Goal: Task Accomplishment & Management: Complete application form

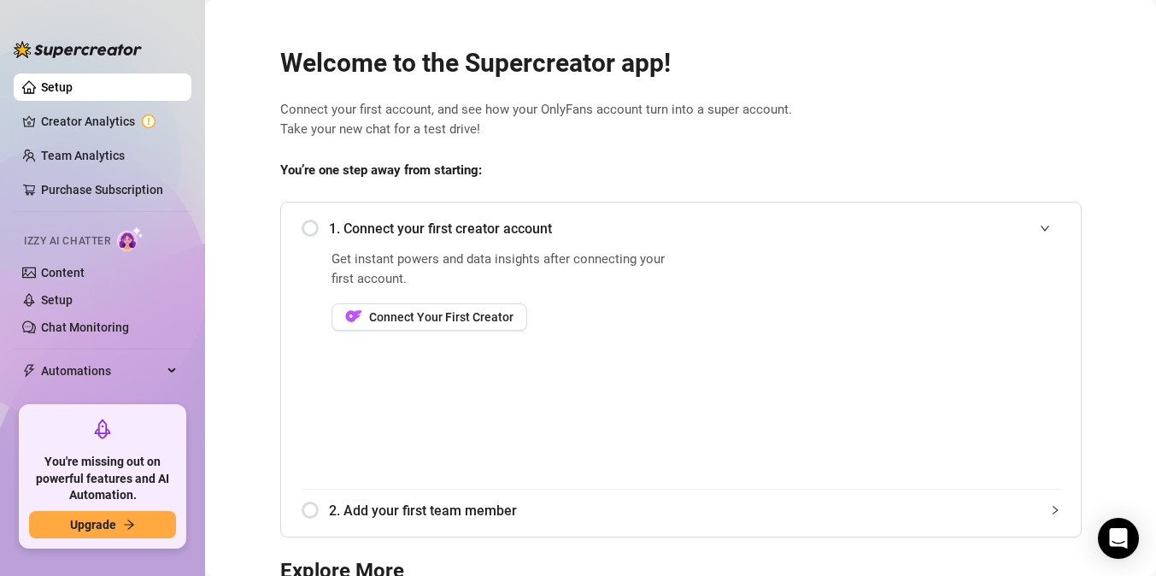
scroll to position [3, 0]
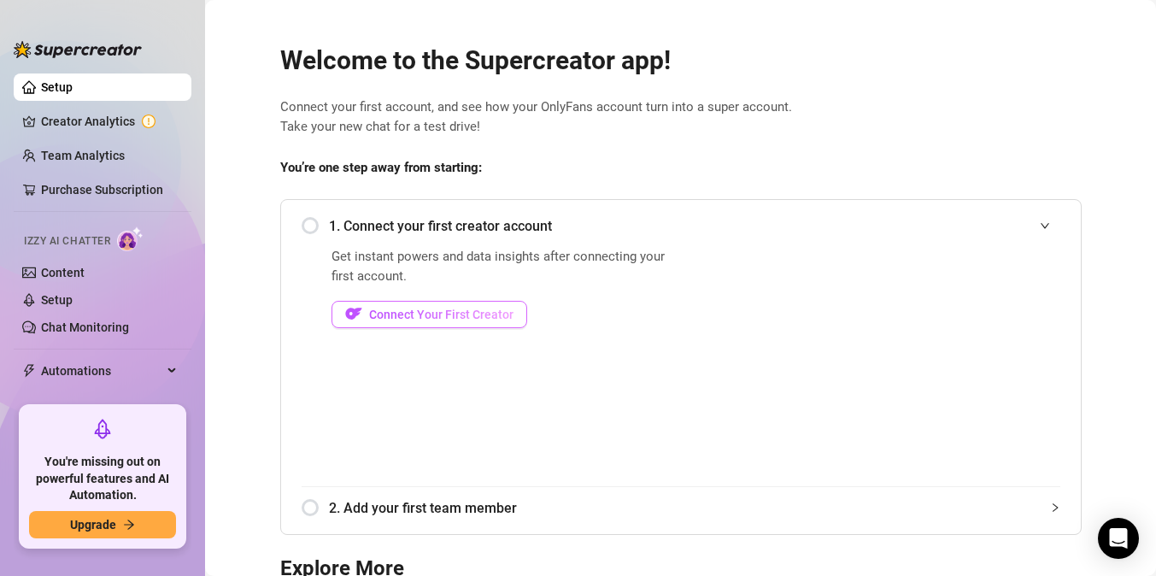
click at [480, 322] on button "Connect Your First Creator" at bounding box center [430, 314] width 196 height 27
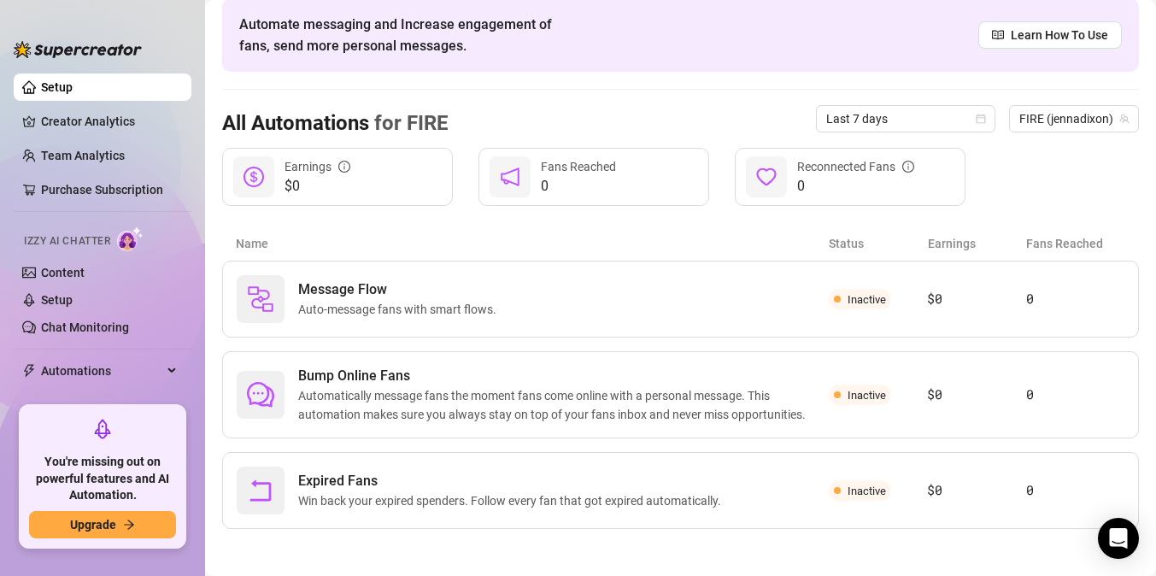
scroll to position [78, 0]
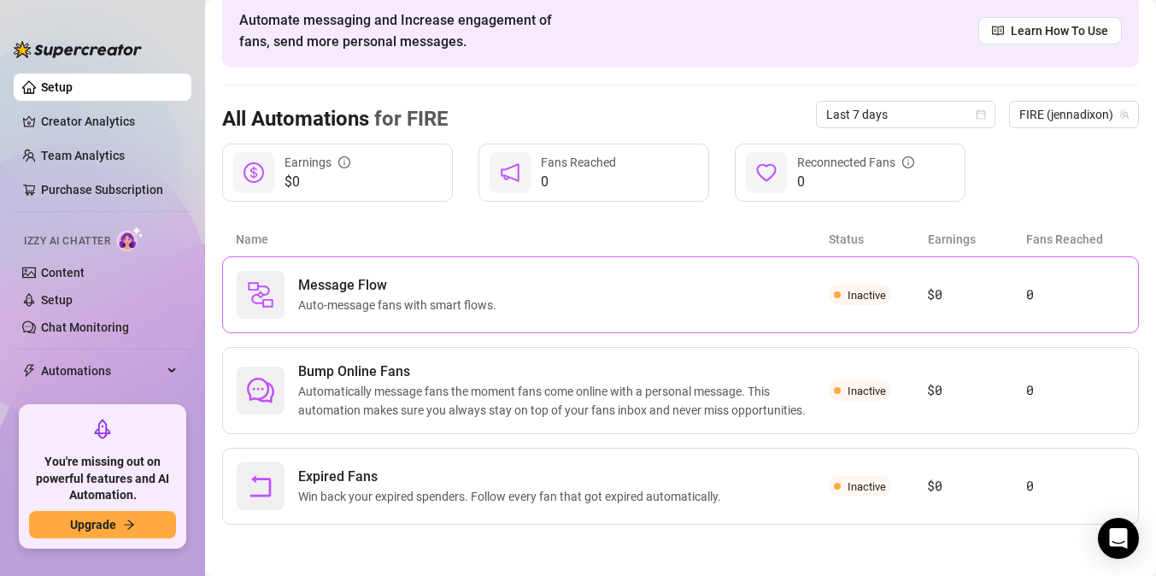
click at [441, 304] on span "Auto-message fans with smart flows." at bounding box center [400, 305] width 205 height 19
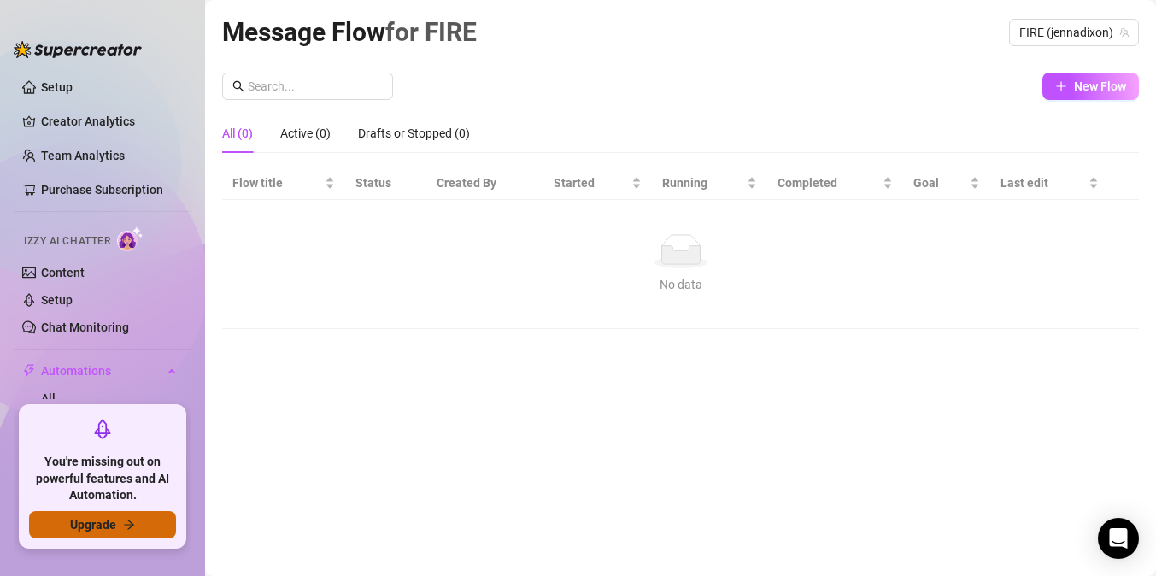
click at [144, 527] on button "Upgrade" at bounding box center [102, 524] width 147 height 27
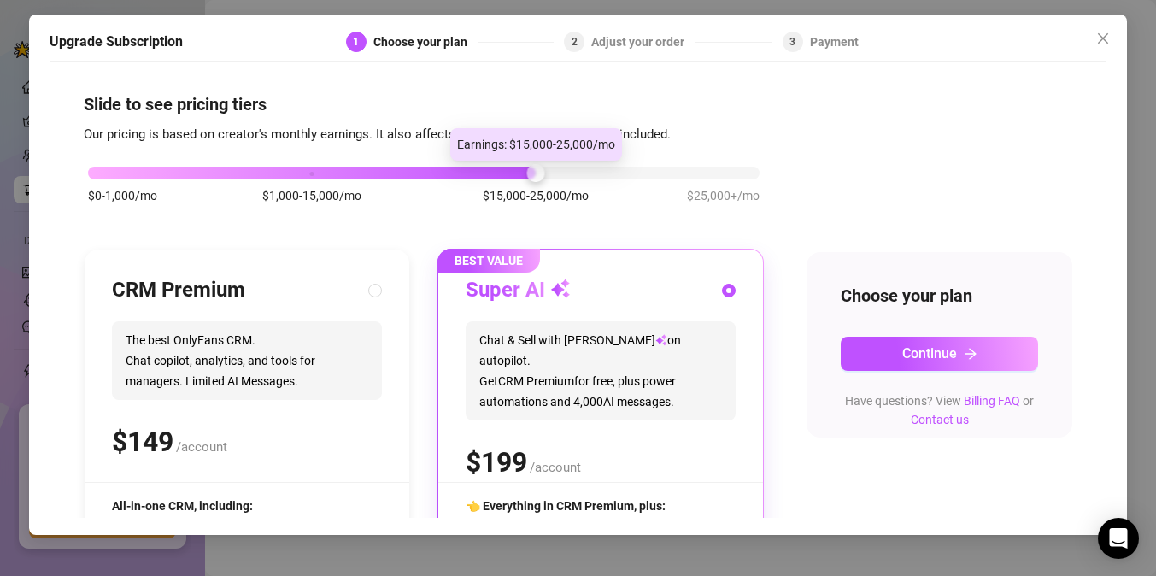
drag, startPoint x: 316, startPoint y: 181, endPoint x: 528, endPoint y: 164, distance: 212.7
click at [528, 164] on div "$0-1,000/mo $1,000-15,000/mo $15,000-25,000/mo $25,000+/mo" at bounding box center [424, 193] width 680 height 97
drag, startPoint x: 530, startPoint y: 178, endPoint x: 567, endPoint y: 176, distance: 36.8
click at [573, 174] on div "$0-1,000/mo $1,000-15,000/mo $15,000-25,000/mo $25,000+/mo" at bounding box center [424, 168] width 672 height 10
click at [579, 164] on div "$0-1,000/mo $1,000-15,000/mo $15,000-25,000/mo $25,000+/mo" at bounding box center [424, 168] width 672 height 10
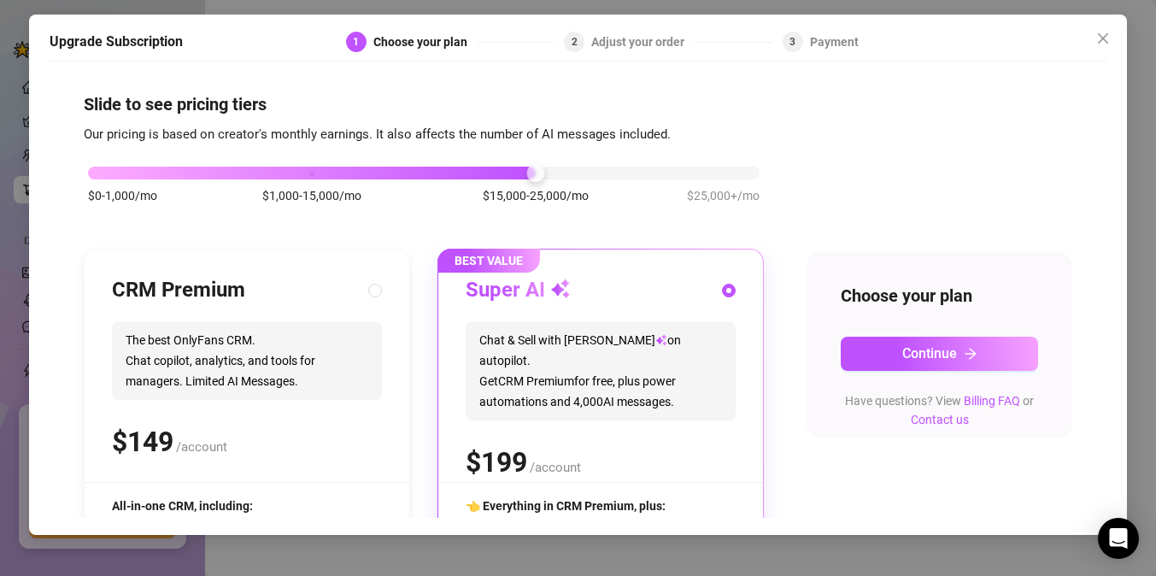
click at [589, 173] on div at bounding box center [424, 173] width 672 height 13
click at [591, 176] on div at bounding box center [424, 173] width 672 height 13
click at [609, 172] on div at bounding box center [424, 173] width 672 height 13
drag, startPoint x: 621, startPoint y: 172, endPoint x: 692, endPoint y: 176, distance: 71.1
click at [692, 176] on div at bounding box center [424, 173] width 672 height 13
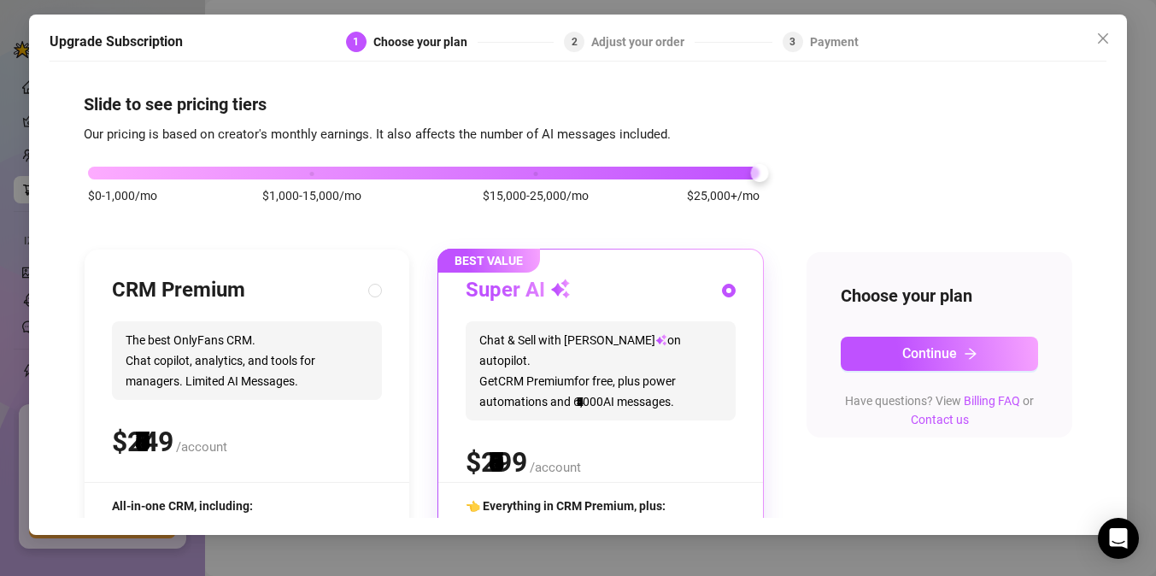
click at [747, 170] on div "$0-1,000/mo $1,000-15,000/mo $15,000-25,000/mo $25,000+/mo" at bounding box center [424, 168] width 672 height 10
click at [745, 171] on div at bounding box center [424, 173] width 672 height 13
click at [319, 169] on div "$0-1,000/mo $1,000-15,000/mo $15,000-25,000/mo $25,000+/mo" at bounding box center [424, 168] width 672 height 10
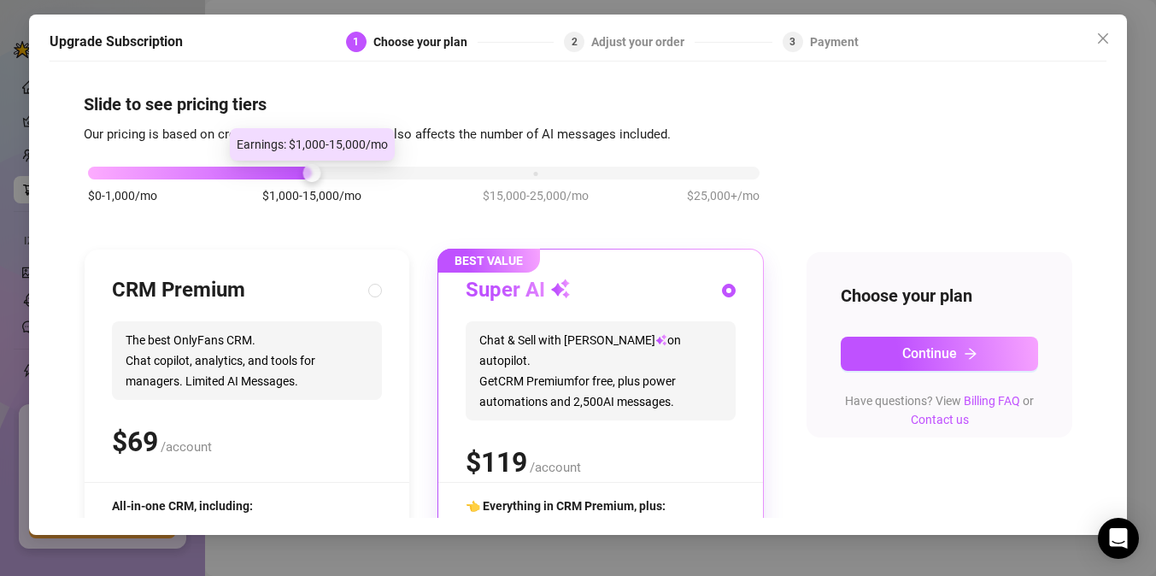
click at [332, 175] on div at bounding box center [424, 173] width 672 height 13
click at [332, 176] on div at bounding box center [424, 173] width 672 height 13
click at [344, 176] on div at bounding box center [424, 173] width 672 height 13
click at [349, 176] on div at bounding box center [424, 173] width 672 height 13
click at [353, 176] on div at bounding box center [424, 173] width 672 height 13
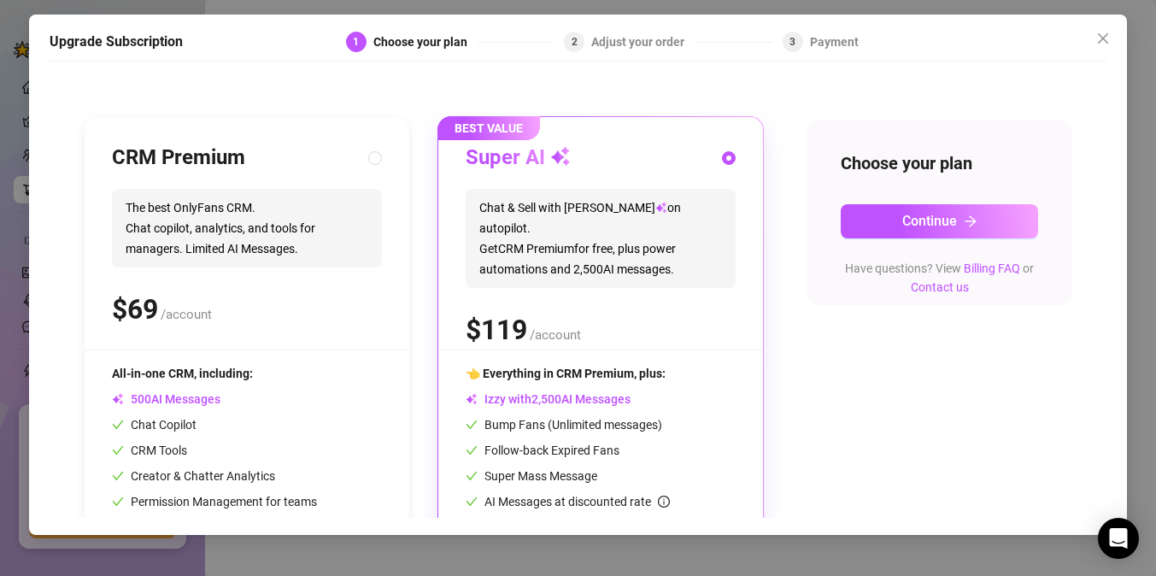
scroll to position [112, 0]
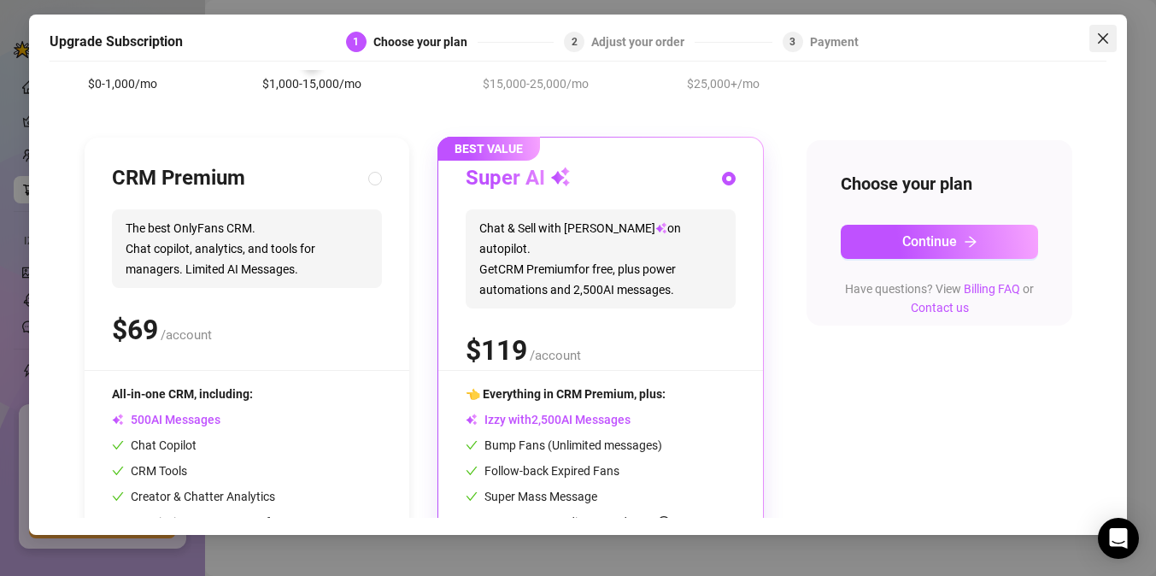
click at [1110, 32] on span "Close" at bounding box center [1103, 39] width 27 height 14
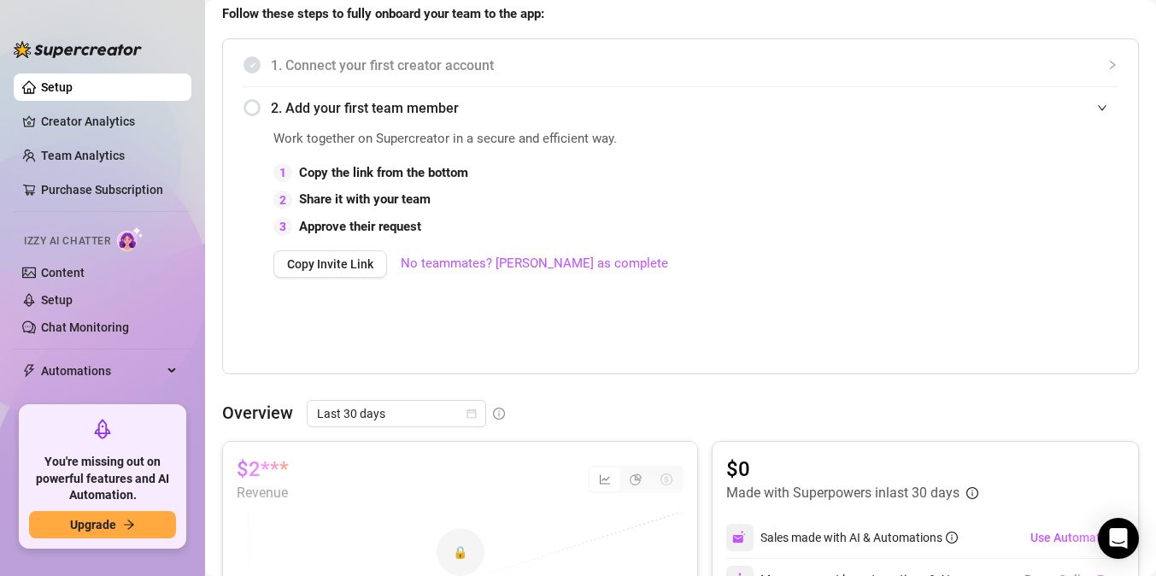
scroll to position [350, 0]
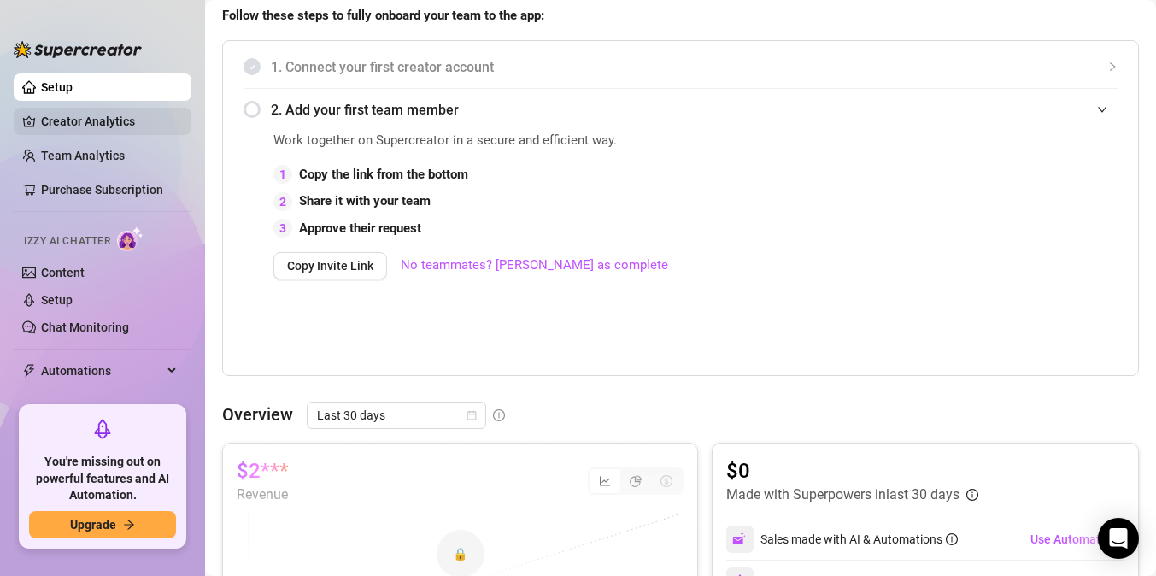
click at [129, 122] on link "Creator Analytics" at bounding box center [109, 121] width 137 height 27
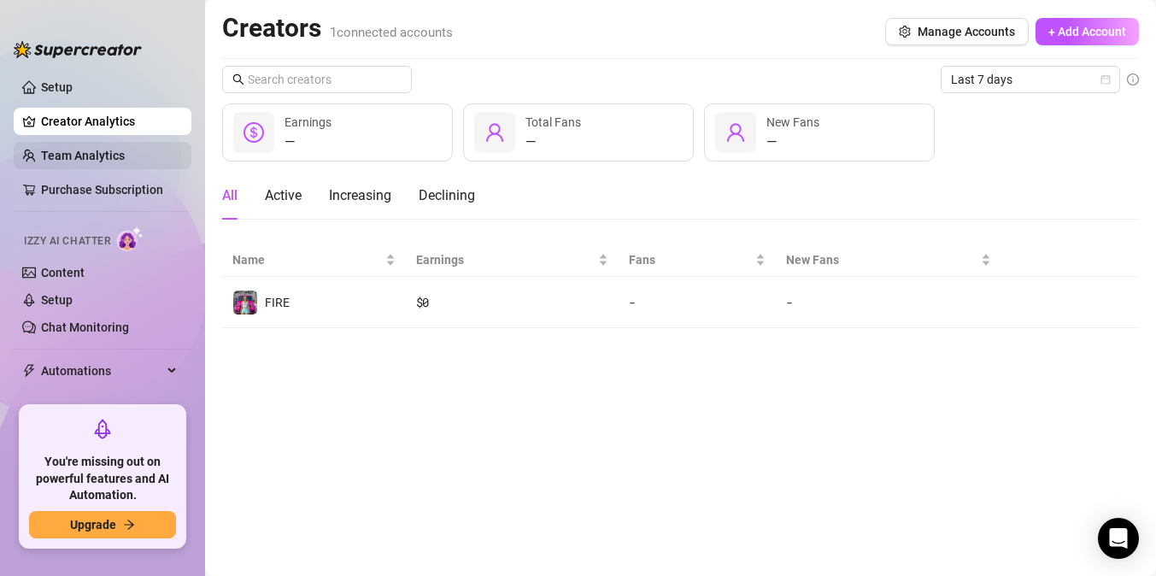
click at [125, 160] on link "Team Analytics" at bounding box center [83, 156] width 84 height 14
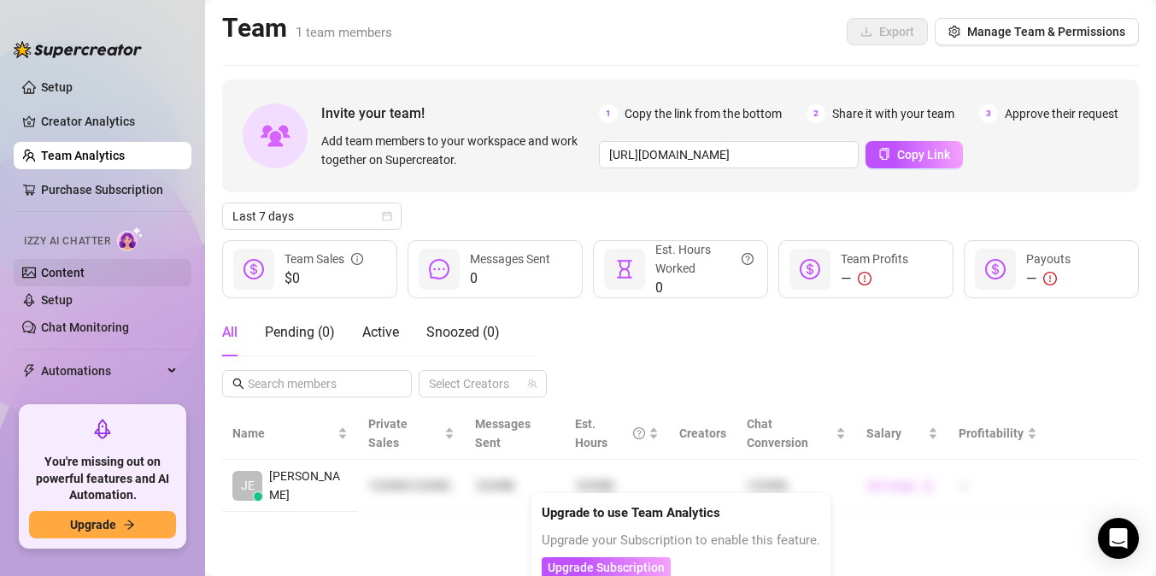
click at [85, 274] on link "Content" at bounding box center [63, 273] width 44 height 14
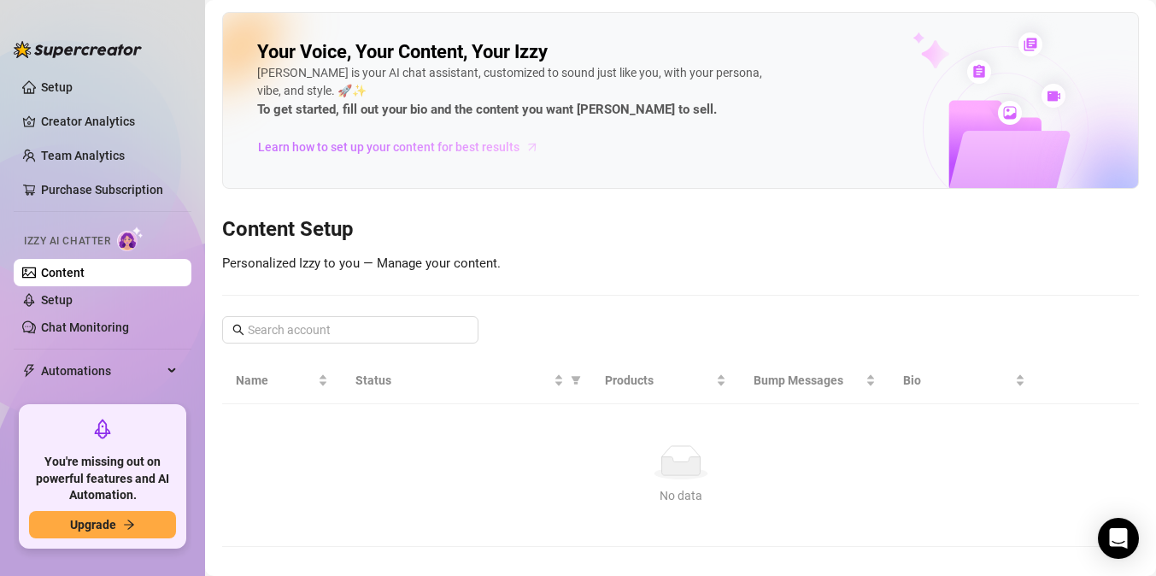
click at [371, 153] on span "Learn how to set up your content for best results" at bounding box center [389, 147] width 262 height 19
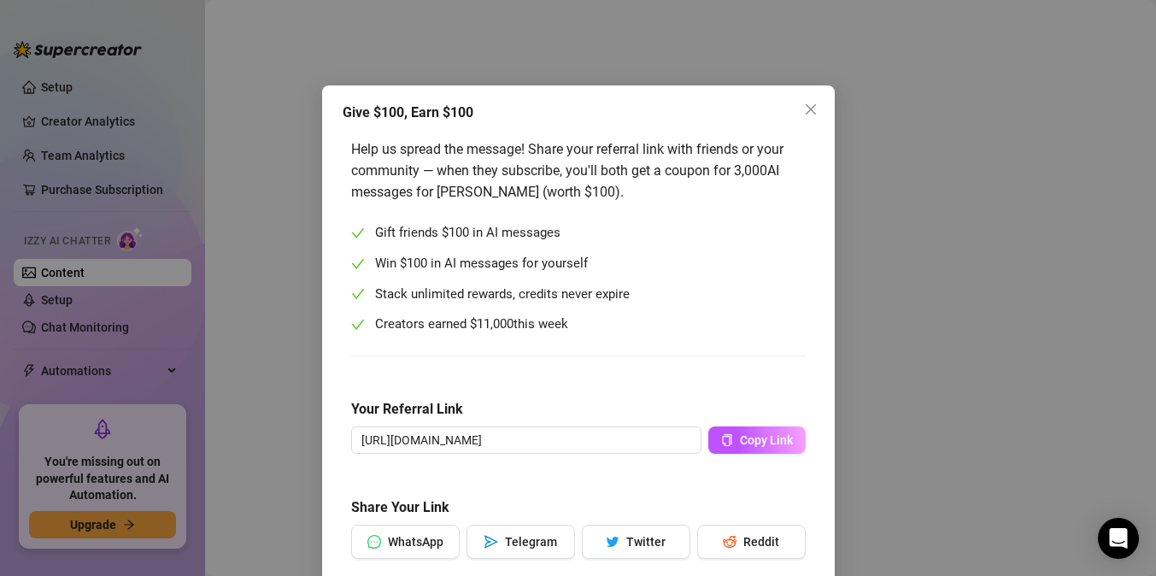
click at [868, 224] on div "Give $100, Earn $100 Help us spread the message! Share your referral link with …" at bounding box center [578, 288] width 1156 height 576
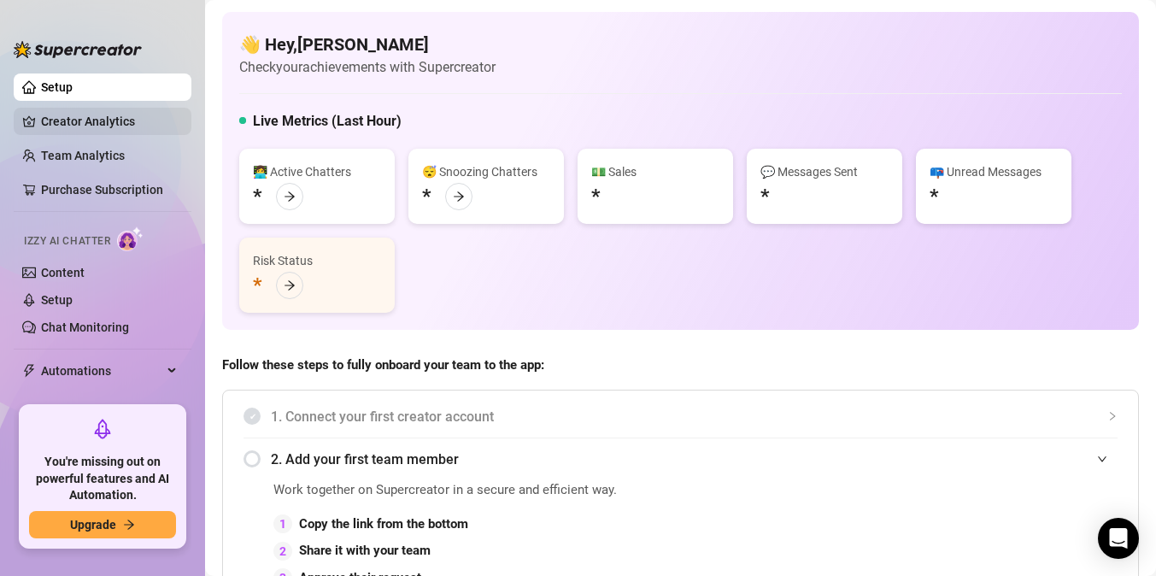
click at [94, 121] on link "Creator Analytics" at bounding box center [109, 121] width 137 height 27
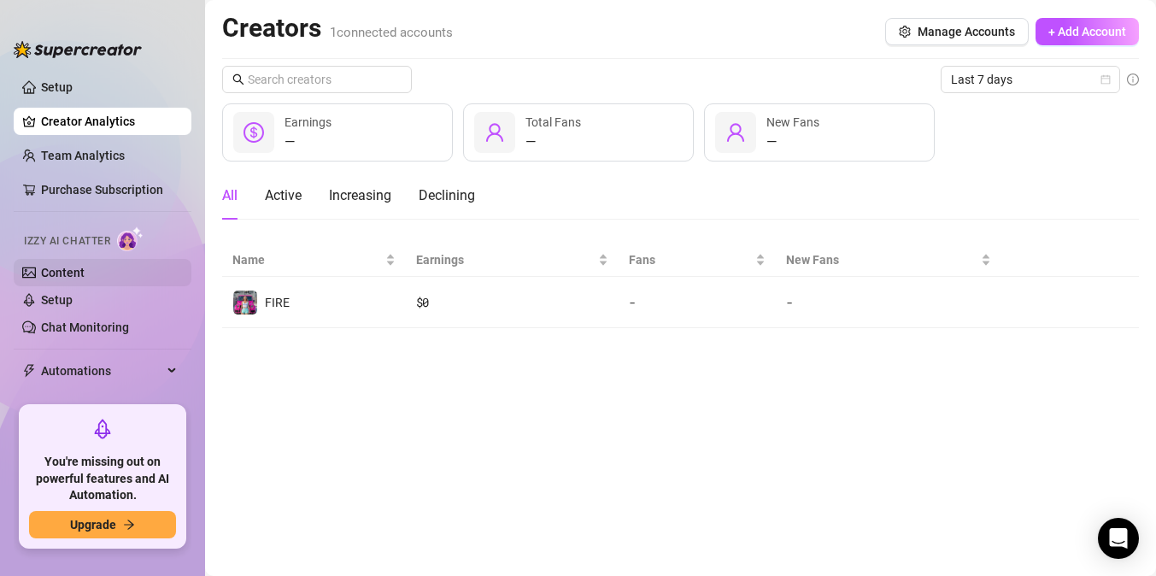
click at [85, 268] on link "Content" at bounding box center [63, 273] width 44 height 14
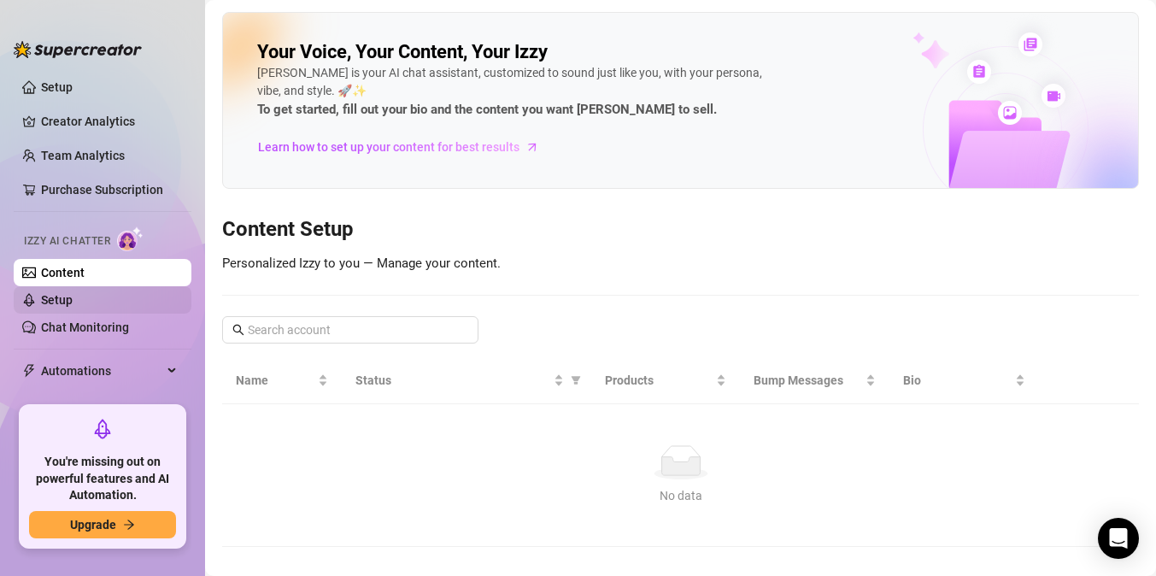
click at [73, 303] on link "Setup" at bounding box center [57, 300] width 32 height 14
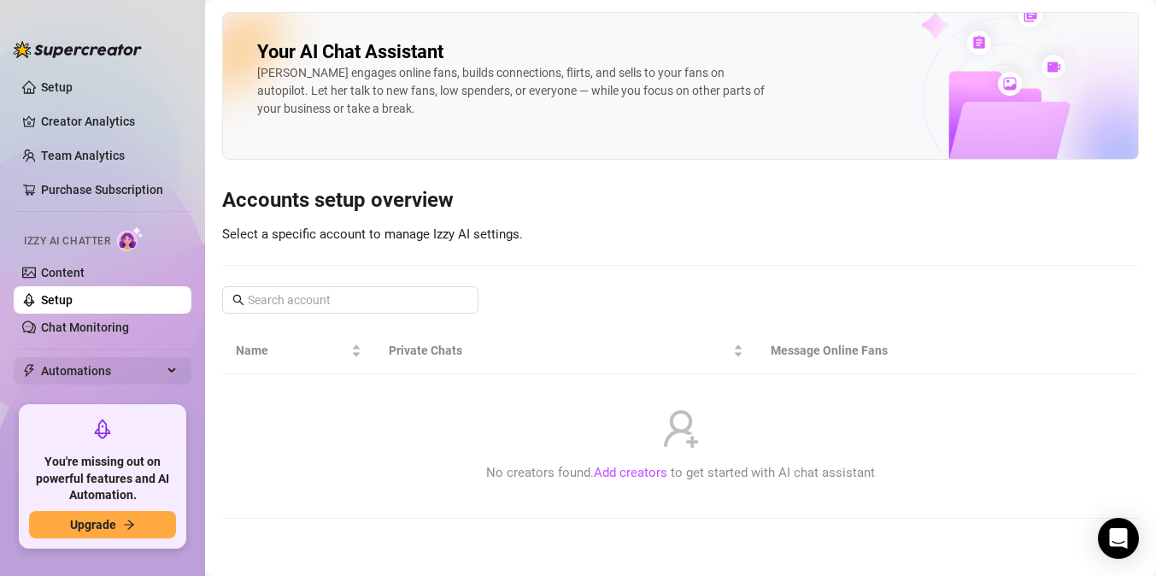
click at [170, 371] on icon at bounding box center [173, 371] width 9 height 0
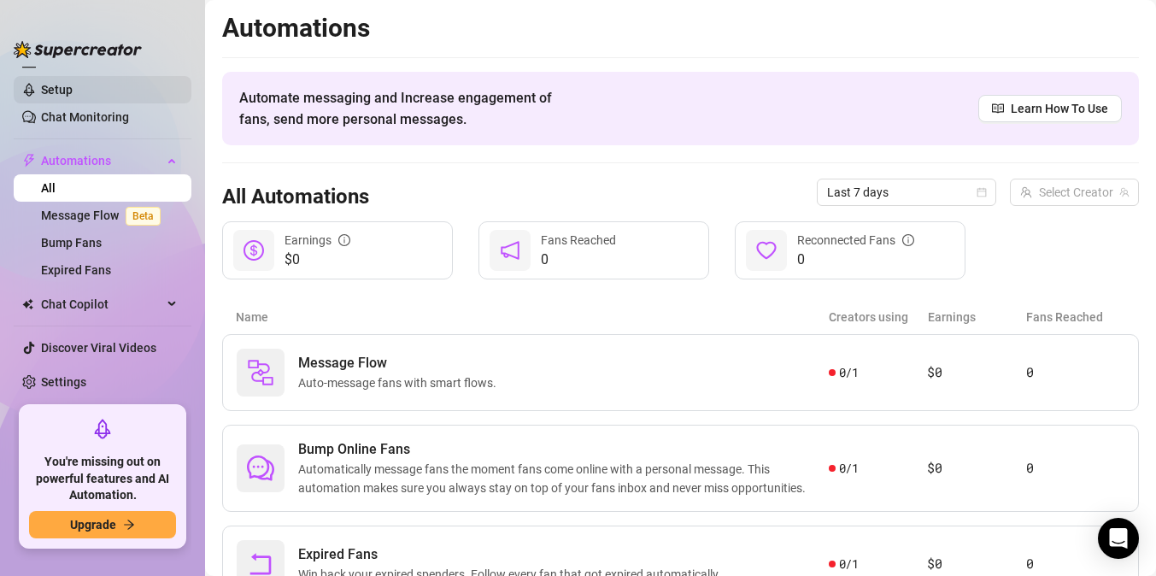
scroll to position [214, 0]
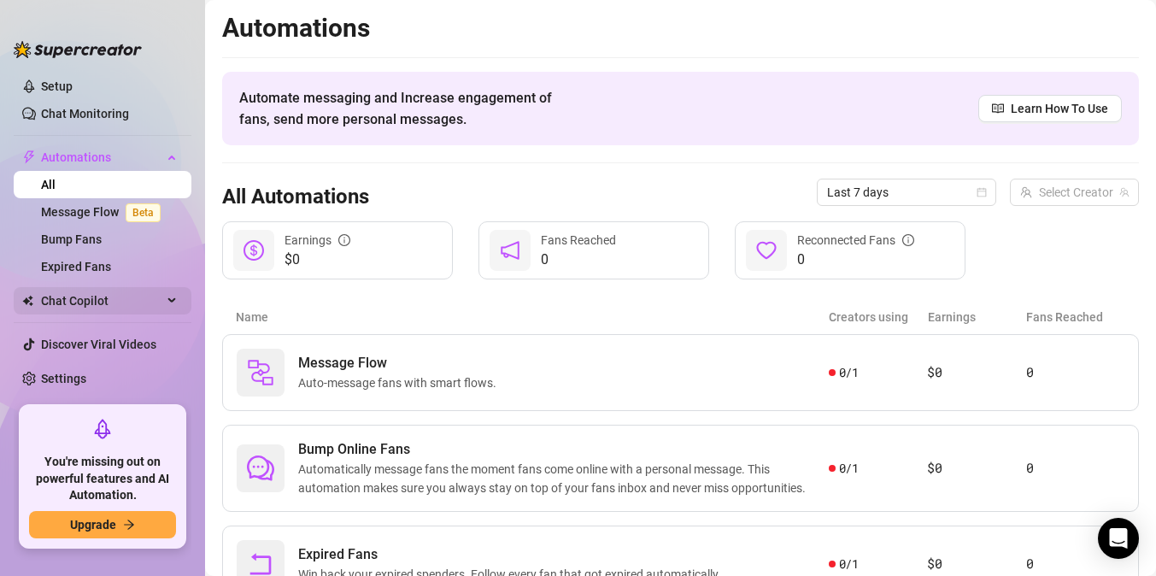
click at [160, 306] on span "Chat Copilot" at bounding box center [101, 300] width 121 height 27
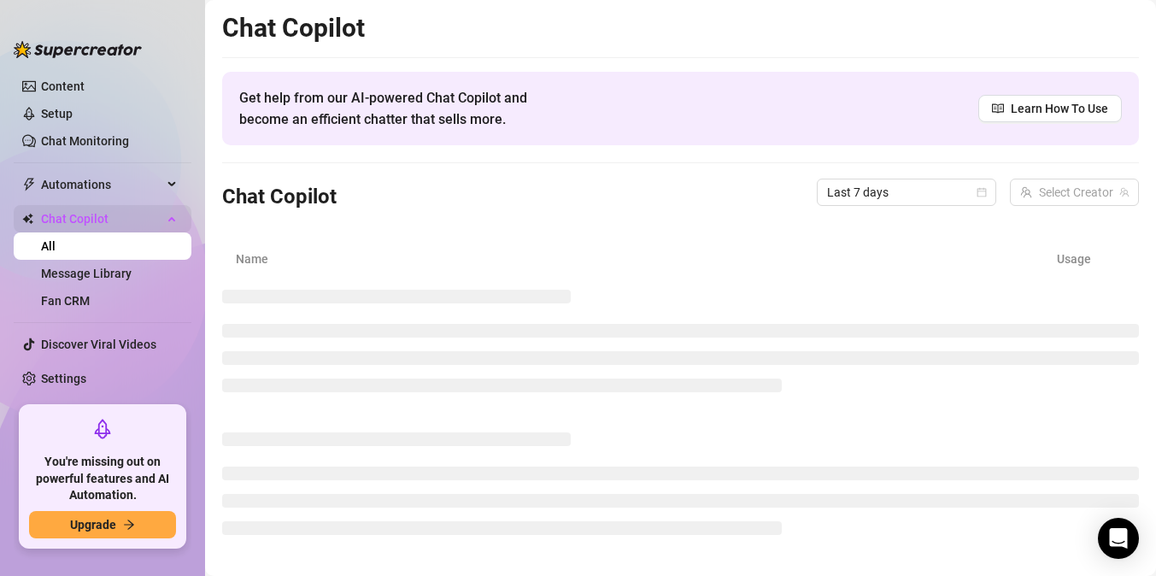
scroll to position [186, 0]
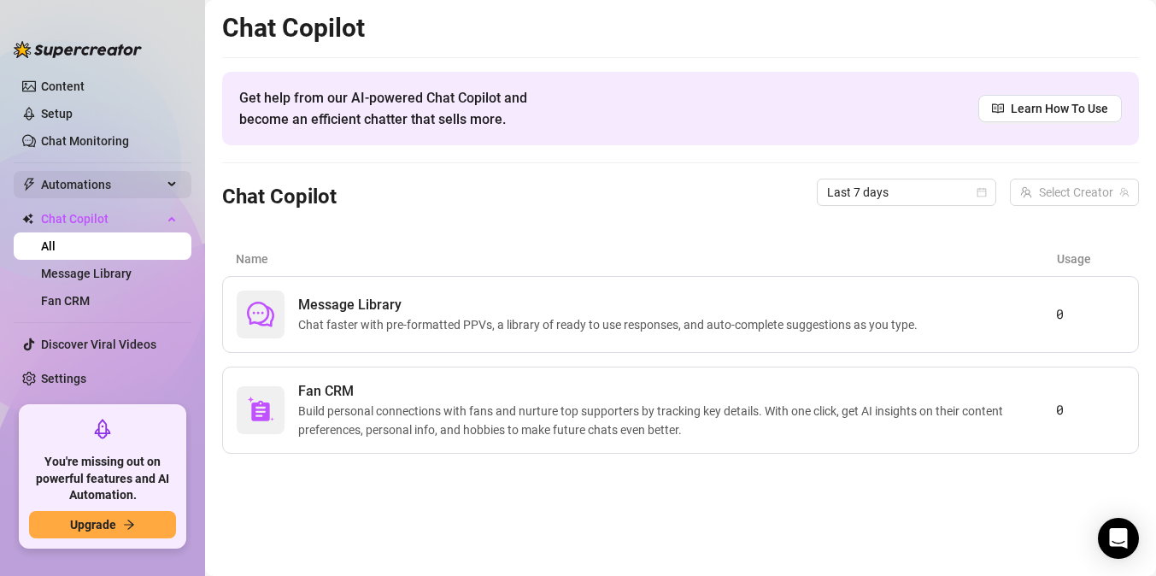
click at [159, 185] on span "Automations" at bounding box center [101, 184] width 121 height 27
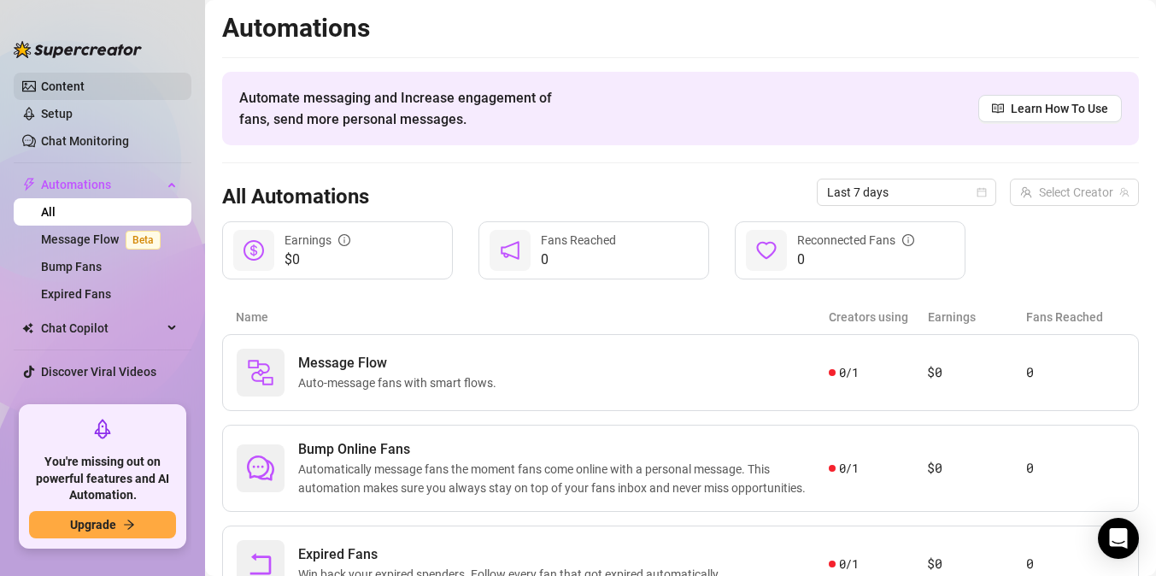
click at [85, 84] on link "Content" at bounding box center [63, 86] width 44 height 14
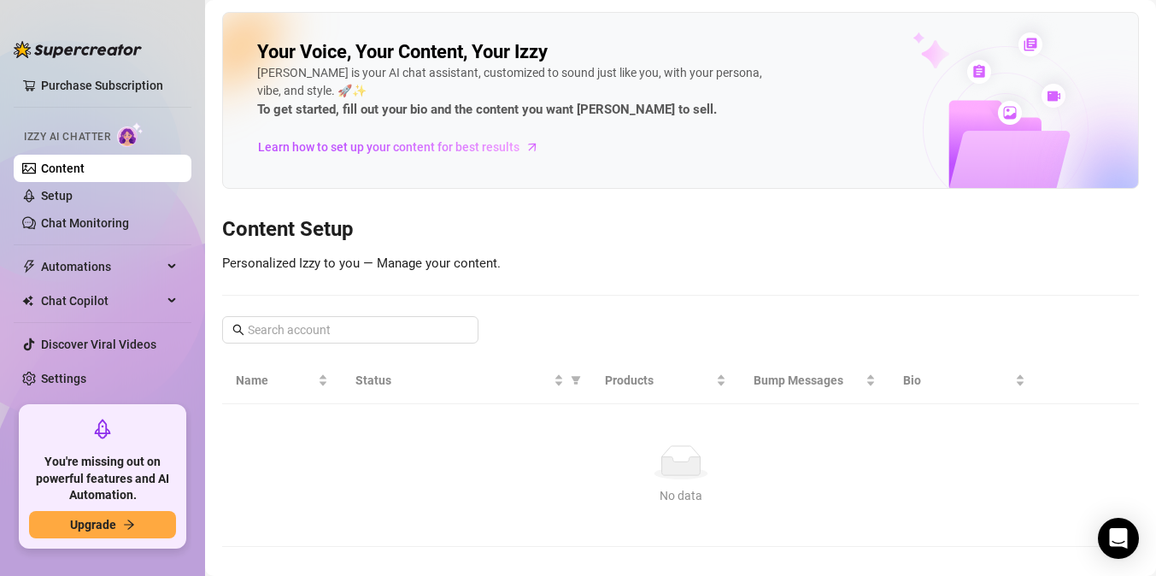
scroll to position [104, 0]
click at [340, 115] on strong "To get started, fill out your bio and the content you want [PERSON_NAME] to sel…" at bounding box center [487, 109] width 460 height 15
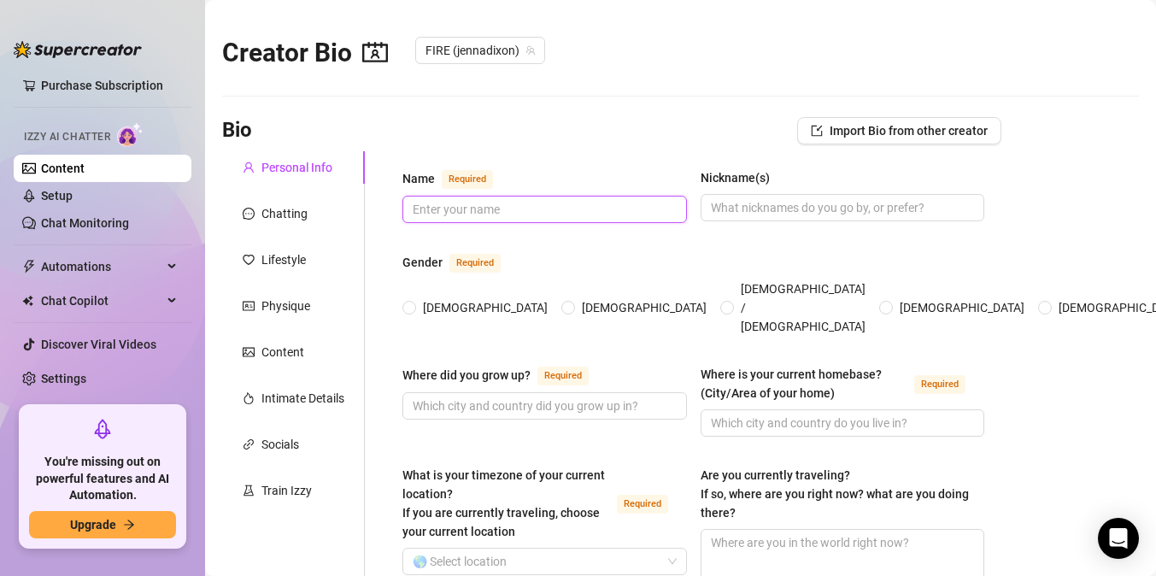
click at [469, 203] on input "Name Required" at bounding box center [543, 209] width 261 height 19
type input "j"
type input "[PERSON_NAME]"
click at [757, 211] on input "Nickname(s)" at bounding box center [841, 207] width 261 height 19
type input "[PERSON_NAME]"
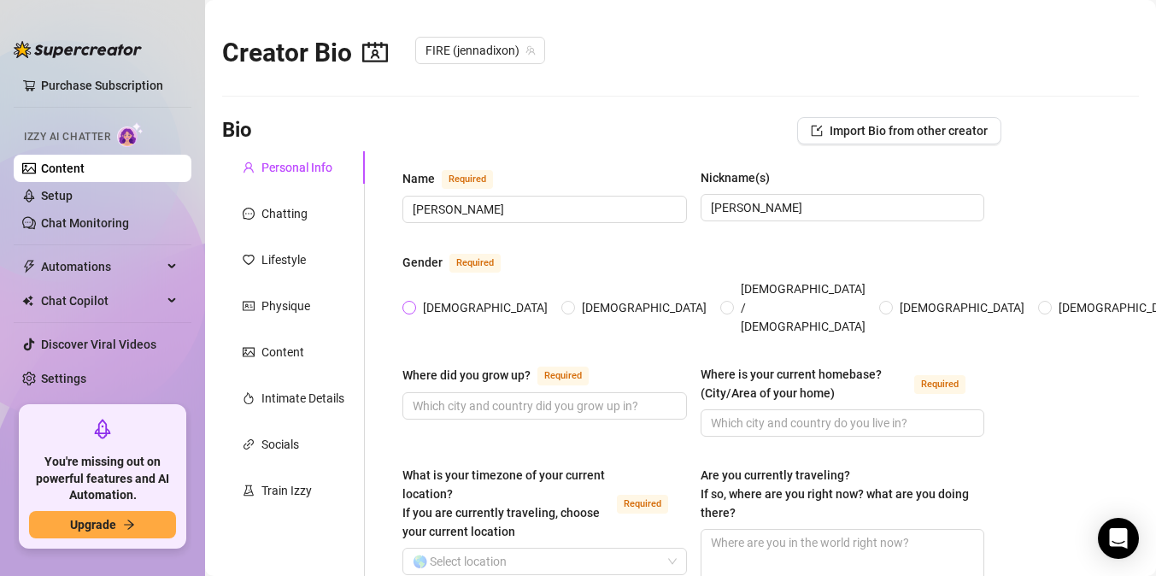
click at [415, 301] on span at bounding box center [410, 308] width 14 height 14
click at [414, 303] on input "[DEMOGRAPHIC_DATA]" at bounding box center [410, 308] width 7 height 11
radio input "true"
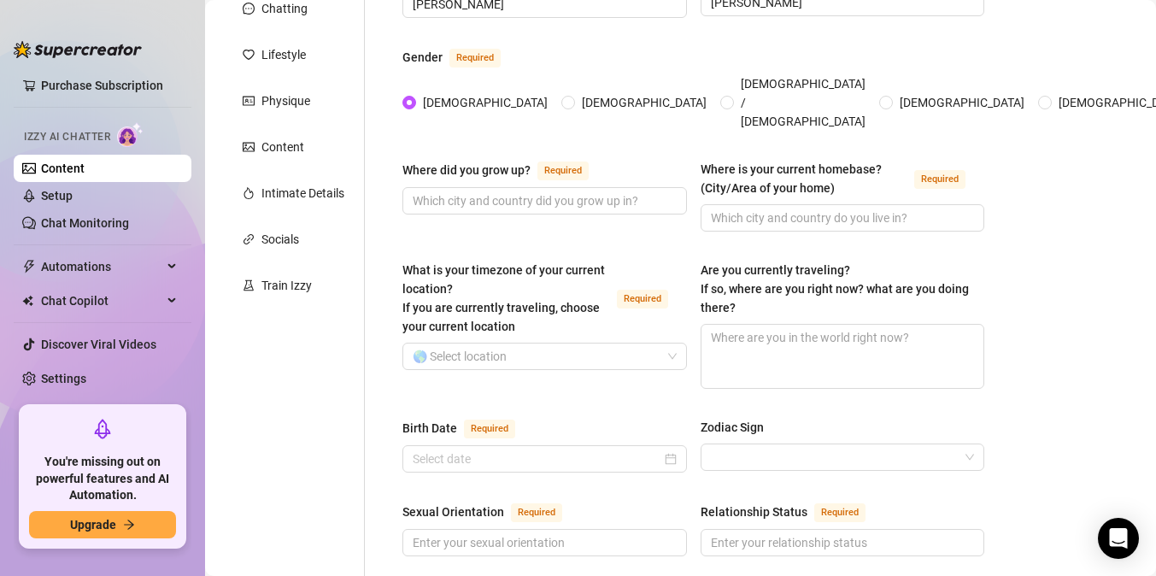
scroll to position [206, 0]
click at [608, 191] on input "Where did you grow up? Required" at bounding box center [543, 200] width 261 height 19
type input "OKC"
click at [766, 208] on input "Where is your current homebase? (City/Area of your home) Required" at bounding box center [841, 217] width 261 height 19
type input "OKC"
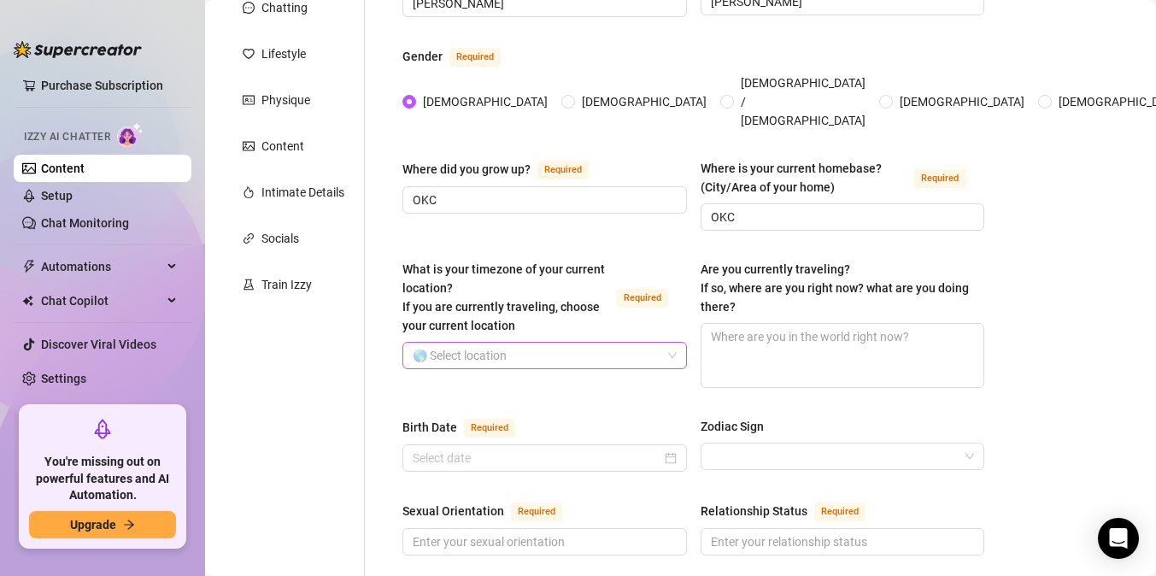
click at [479, 343] on input "What is your timezone of your current location? If you are currently traveling,…" at bounding box center [537, 356] width 249 height 26
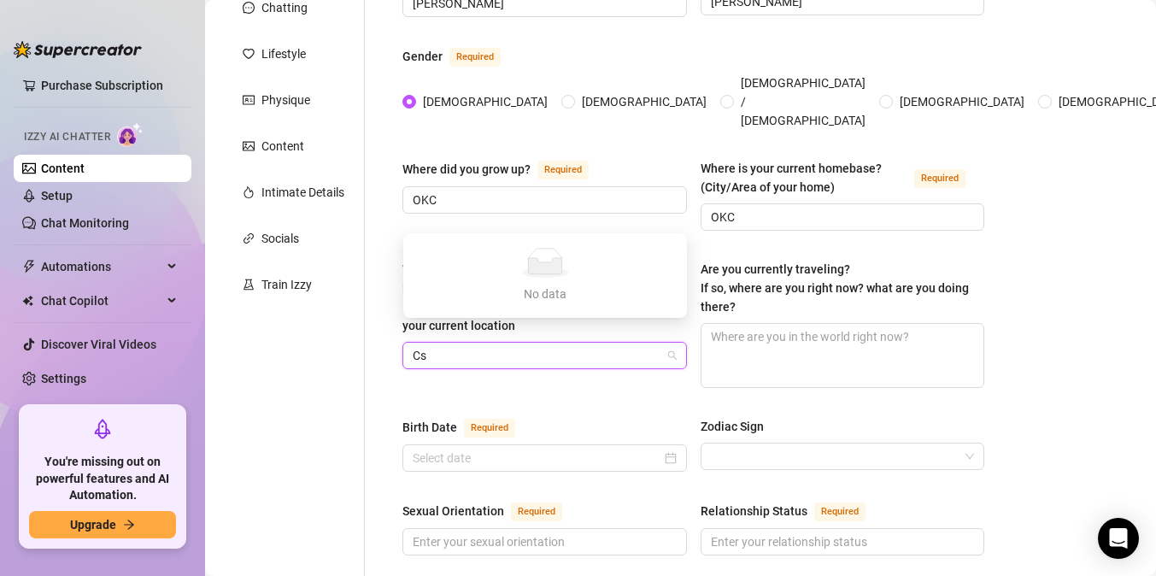
type input "C"
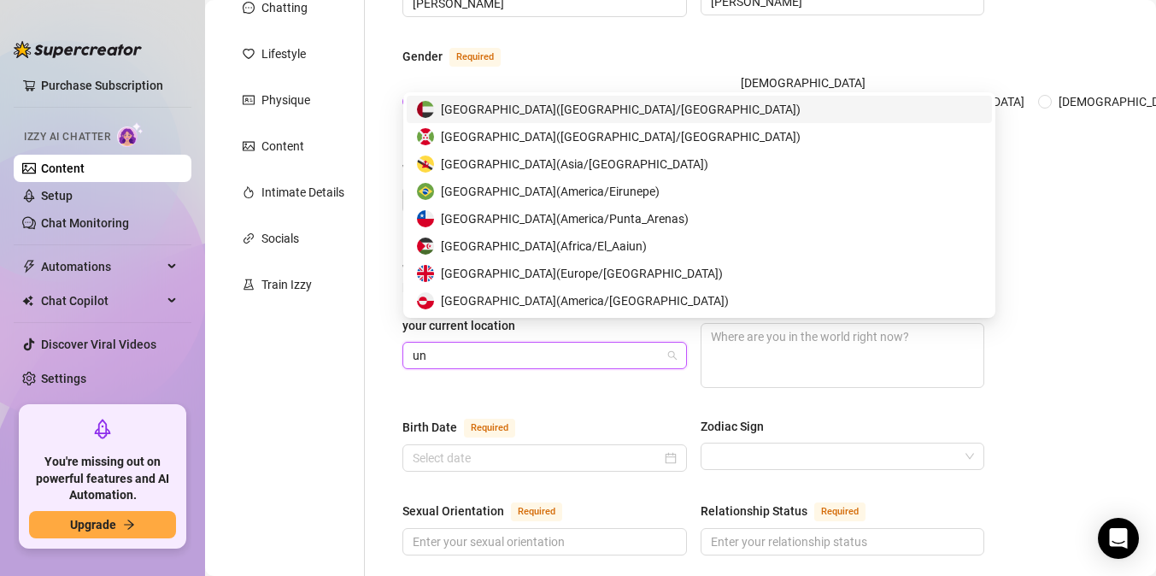
type input "uni"
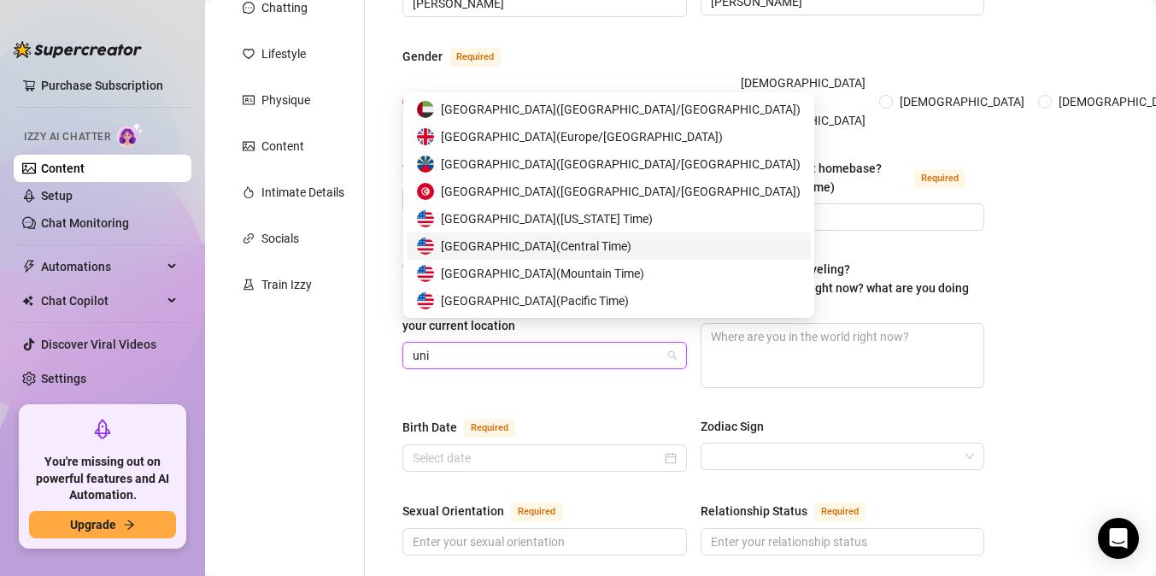
click at [538, 244] on span "[GEOGRAPHIC_DATA] ( Central Time )" at bounding box center [536, 246] width 191 height 19
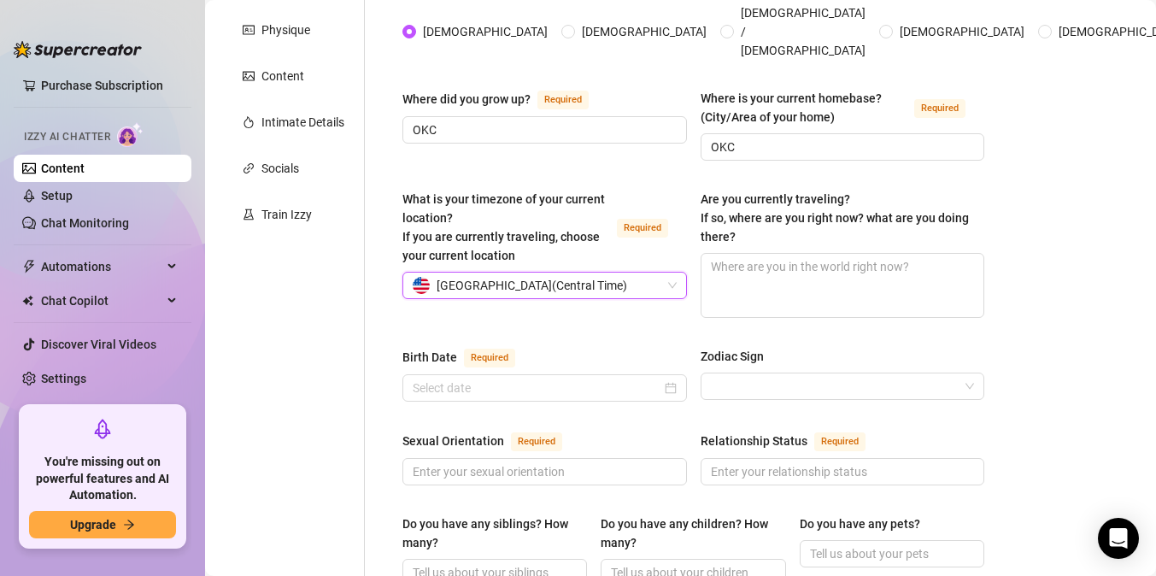
scroll to position [294, 0]
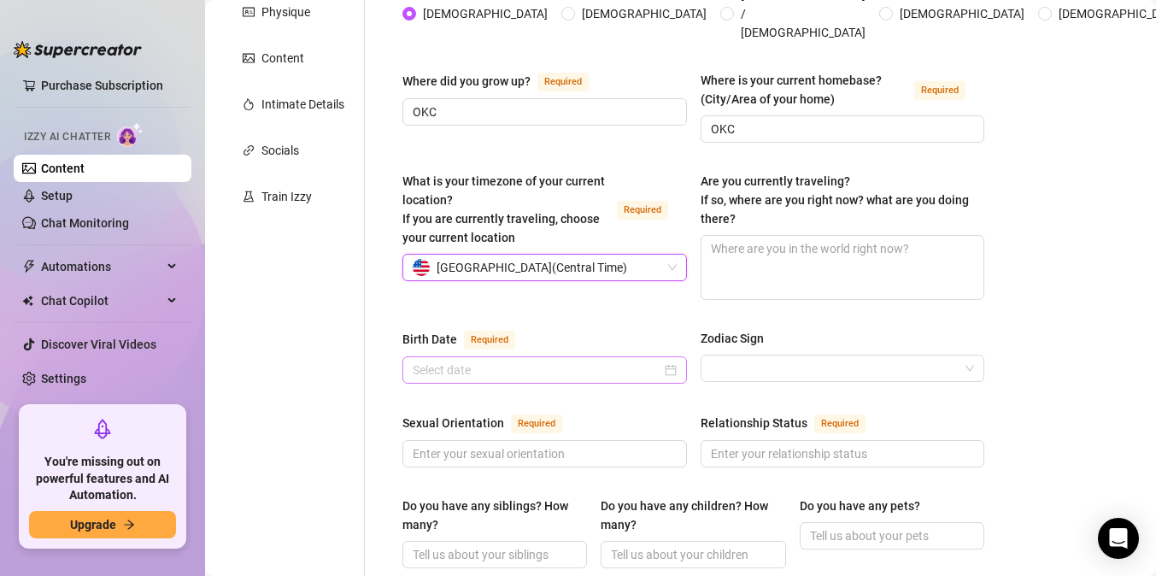
click at [665, 361] on div at bounding box center [545, 370] width 264 height 19
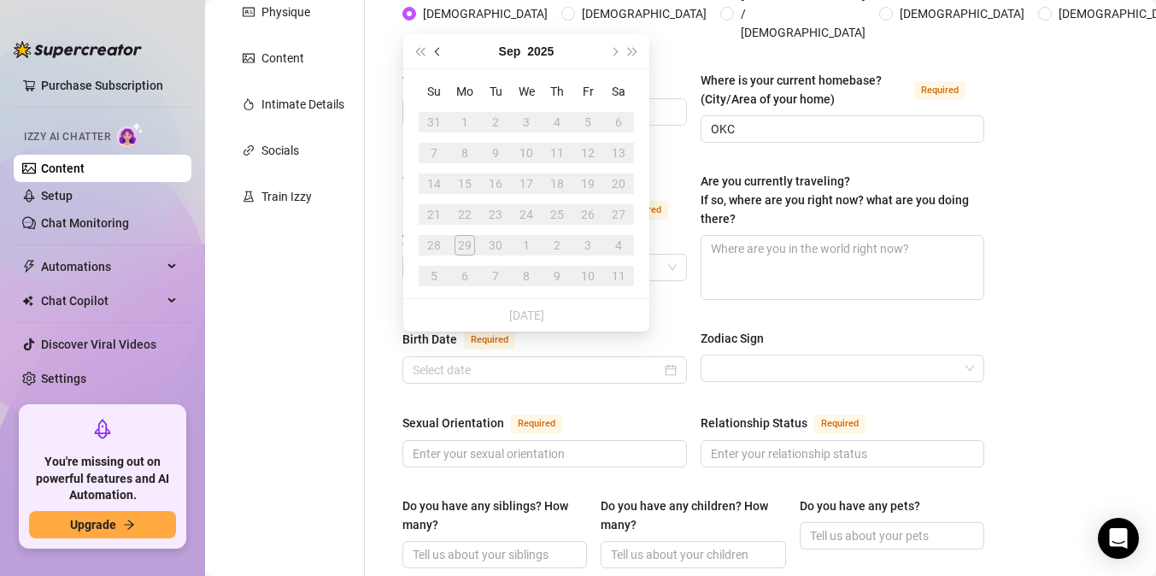
click at [437, 52] on span "Previous month (PageUp)" at bounding box center [439, 51] width 9 height 9
click at [437, 53] on span "Previous month (PageUp)" at bounding box center [439, 51] width 9 height 9
click at [559, 175] on div "19" at bounding box center [557, 184] width 21 height 21
click at [559, 190] on div "19" at bounding box center [557, 184] width 21 height 21
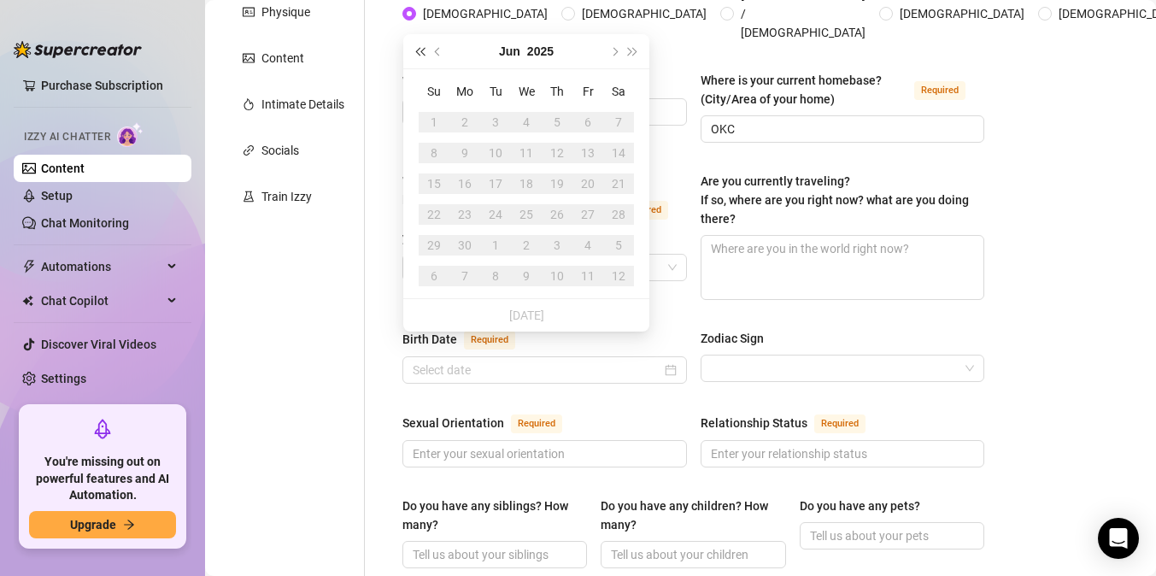
click at [422, 51] on span "Last year (Control + left)" at bounding box center [419, 51] width 9 height 9
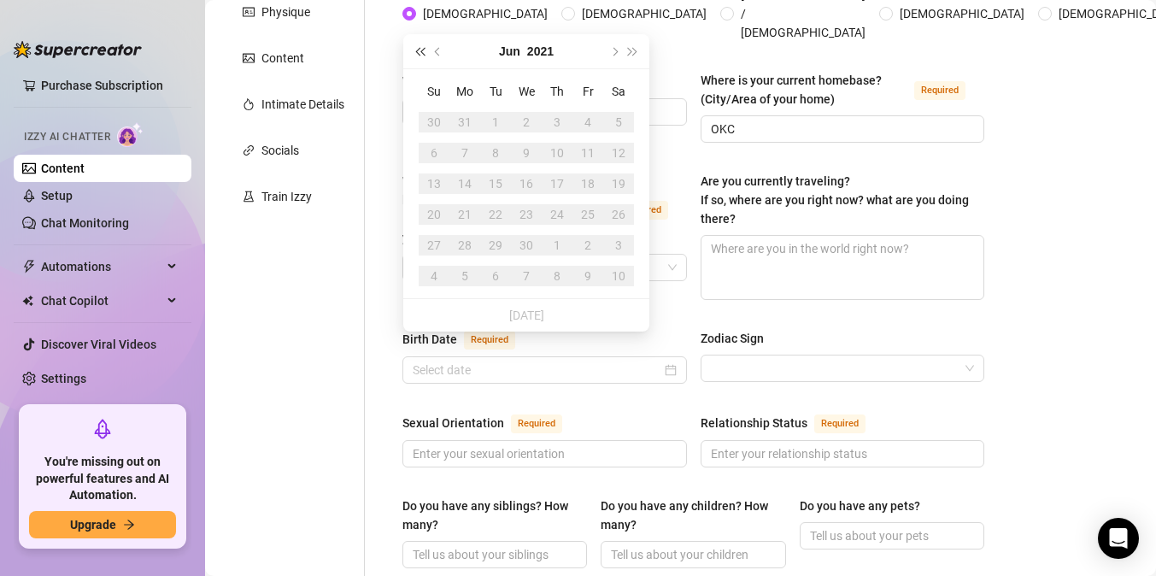
click at [422, 51] on span "Last year (Control + left)" at bounding box center [419, 51] width 9 height 9
click at [423, 53] on span "Last year (Control + left)" at bounding box center [419, 51] width 9 height 9
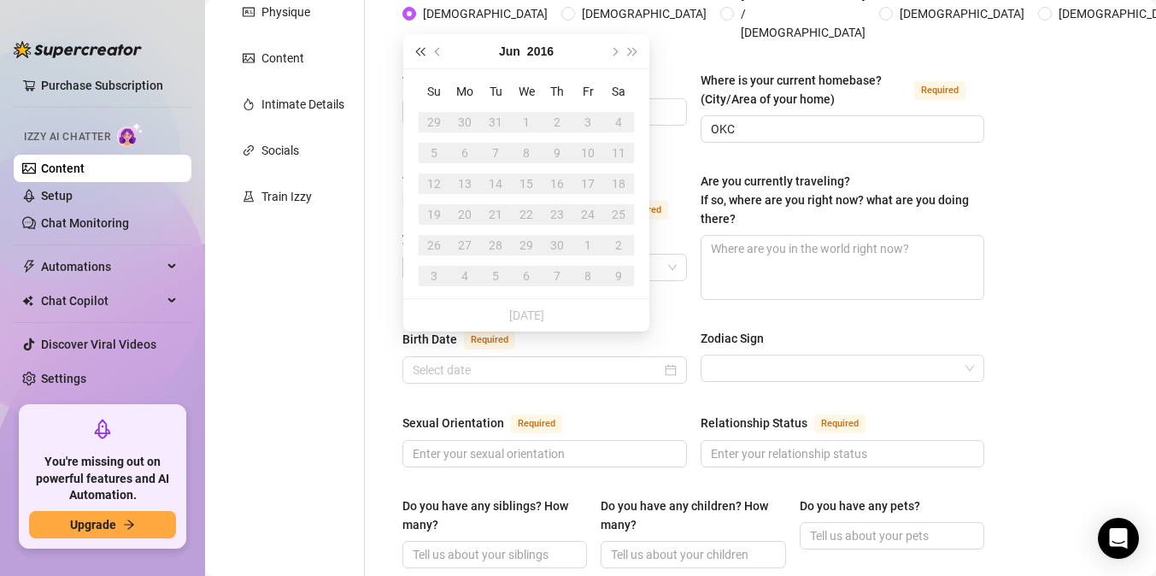
click at [423, 53] on span "Last year (Control + left)" at bounding box center [419, 51] width 9 height 9
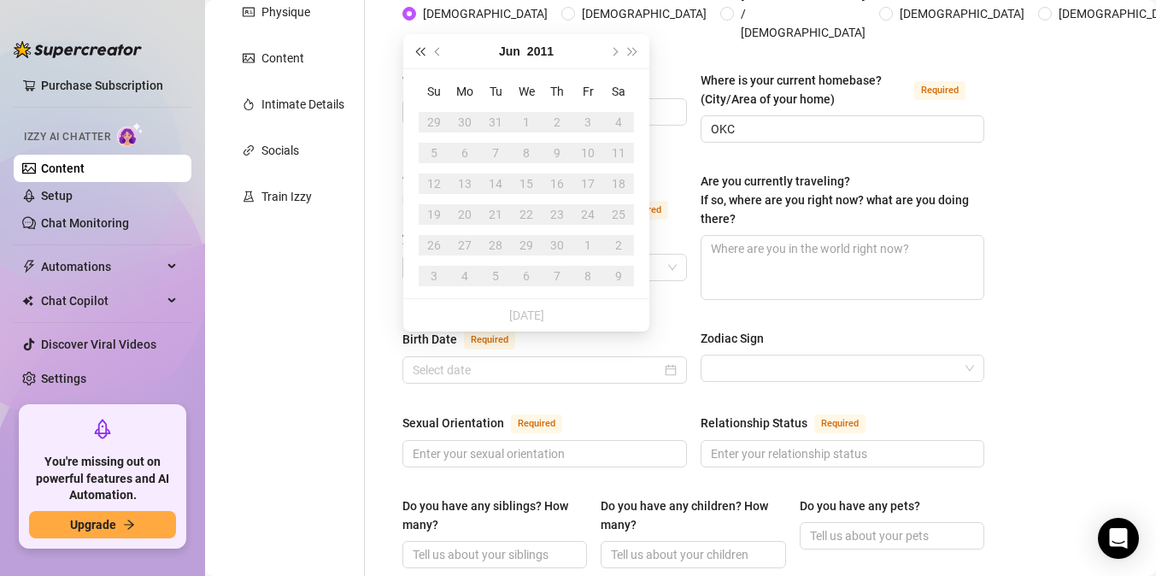
click at [423, 53] on span "Last year (Control + left)" at bounding box center [419, 51] width 9 height 9
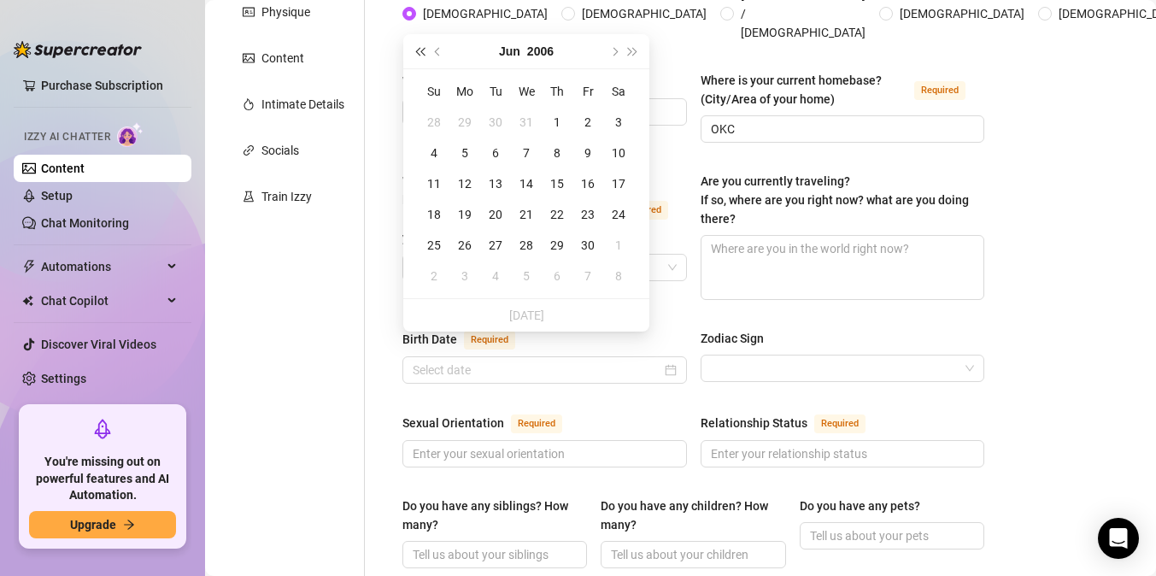
click at [423, 53] on span "Last year (Control + left)" at bounding box center [419, 51] width 9 height 9
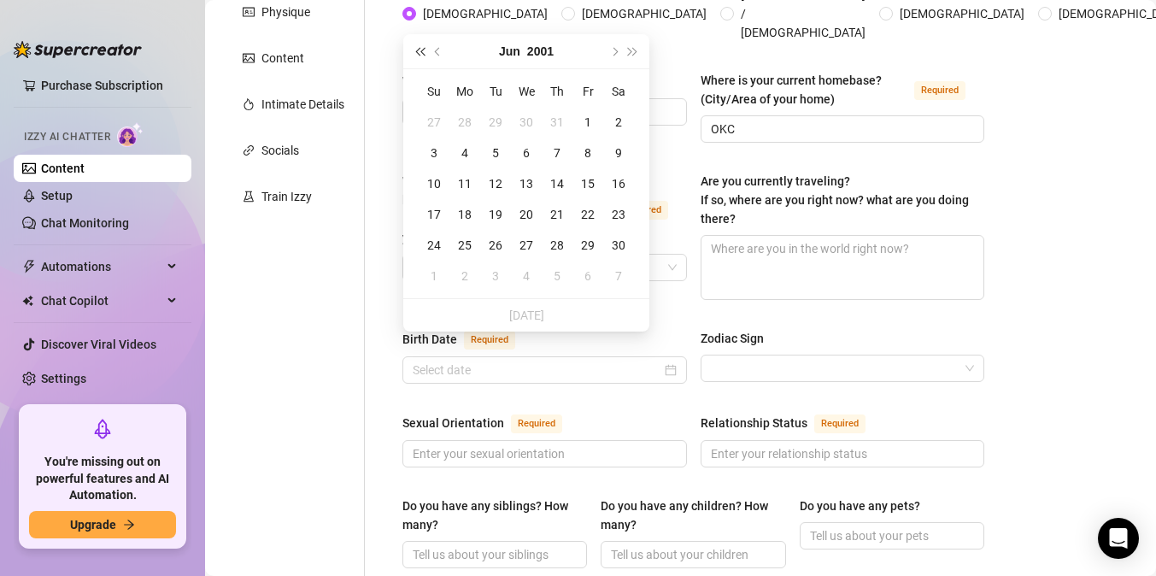
click at [423, 53] on span "Last year (Control + left)" at bounding box center [419, 51] width 9 height 9
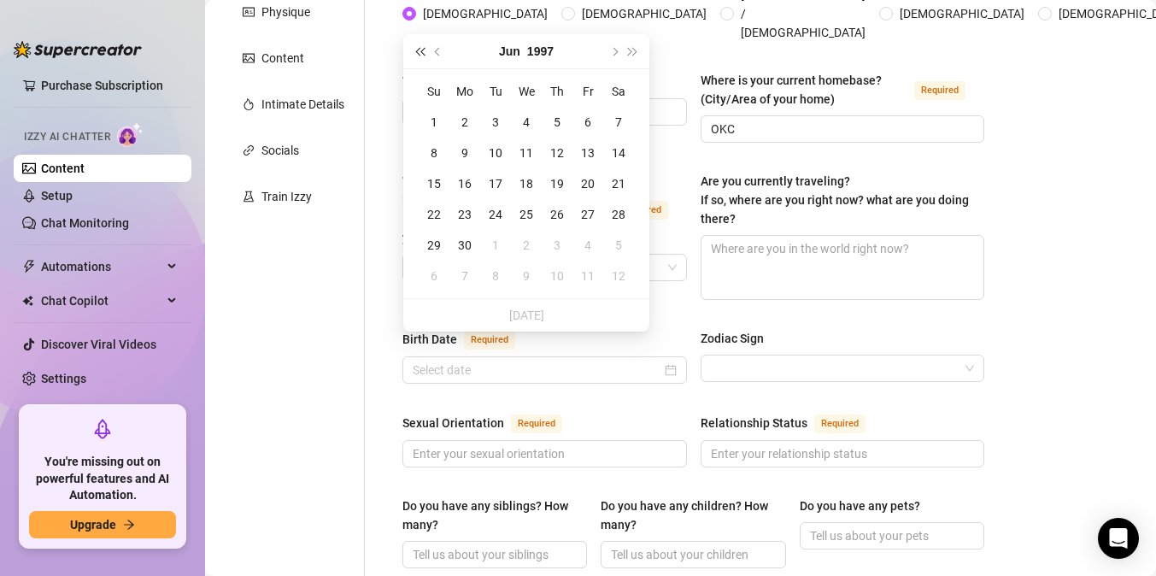
click at [423, 53] on span "Last year (Control + left)" at bounding box center [419, 51] width 9 height 9
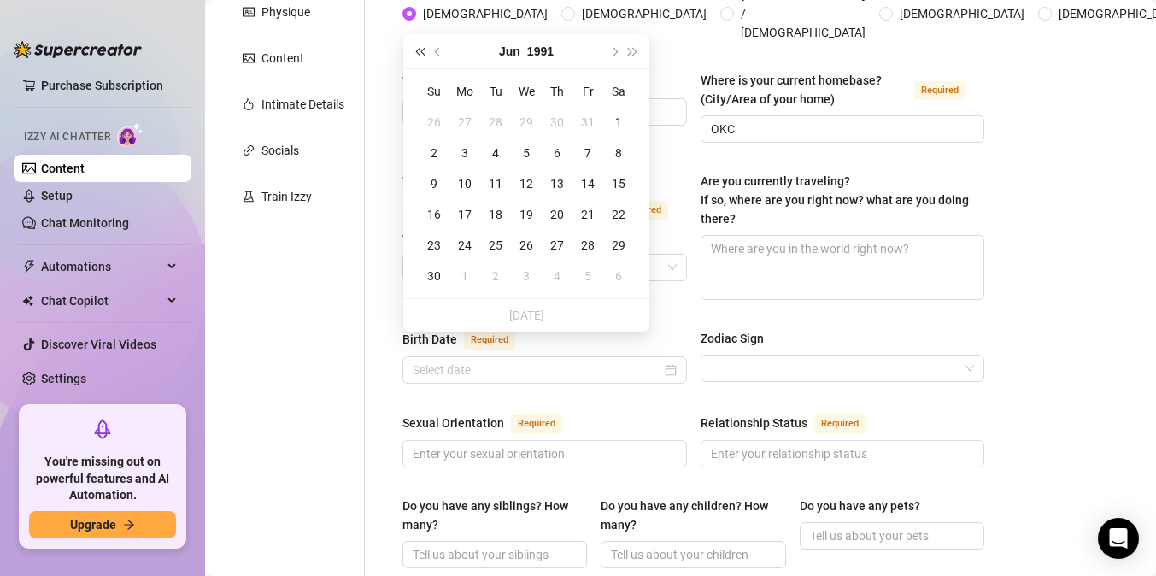
click at [423, 53] on span "Last year (Control + left)" at bounding box center [419, 51] width 9 height 9
type input "[DATE]"
click at [436, 214] on div "19" at bounding box center [434, 214] width 21 height 21
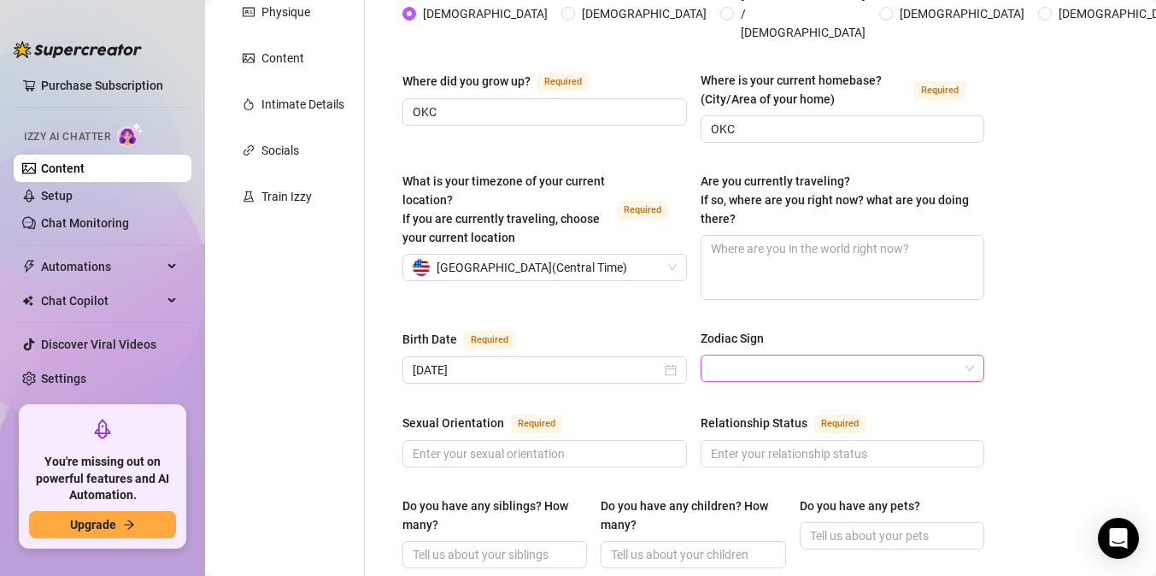
click at [745, 356] on input "Zodiac Sign" at bounding box center [835, 369] width 249 height 26
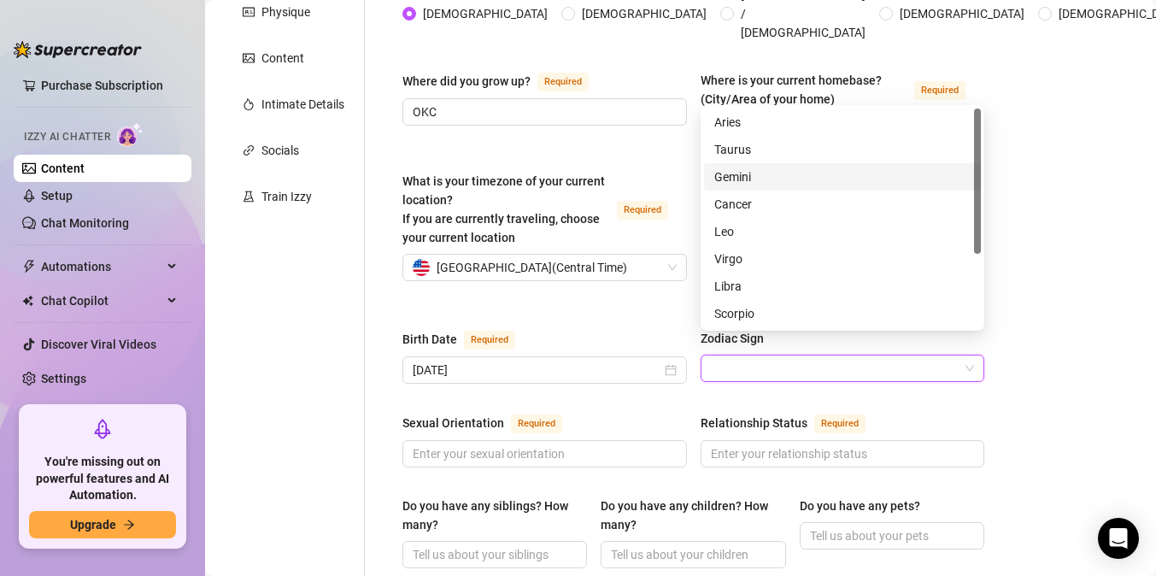
click at [738, 181] on div "Gemini" at bounding box center [843, 177] width 256 height 19
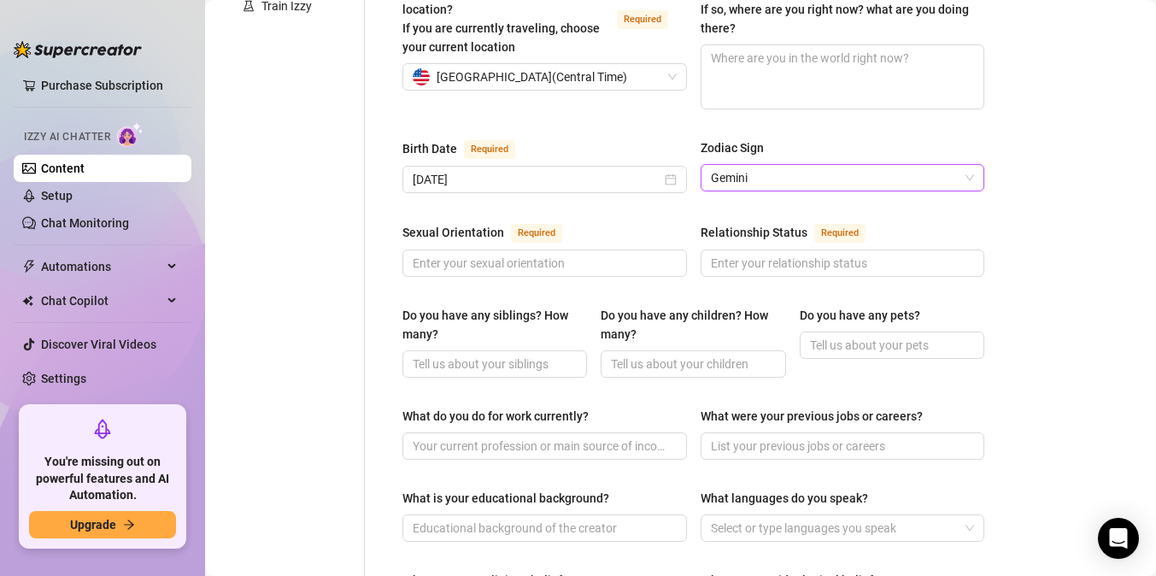
scroll to position [488, 0]
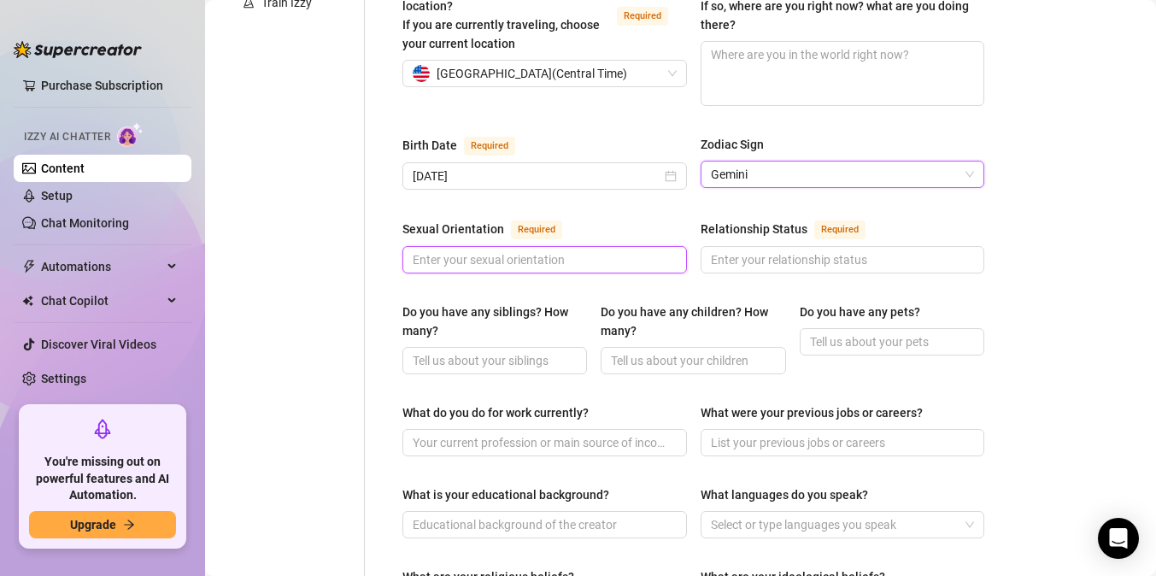
click at [538, 250] on input "Sexual Orientation Required" at bounding box center [543, 259] width 261 height 19
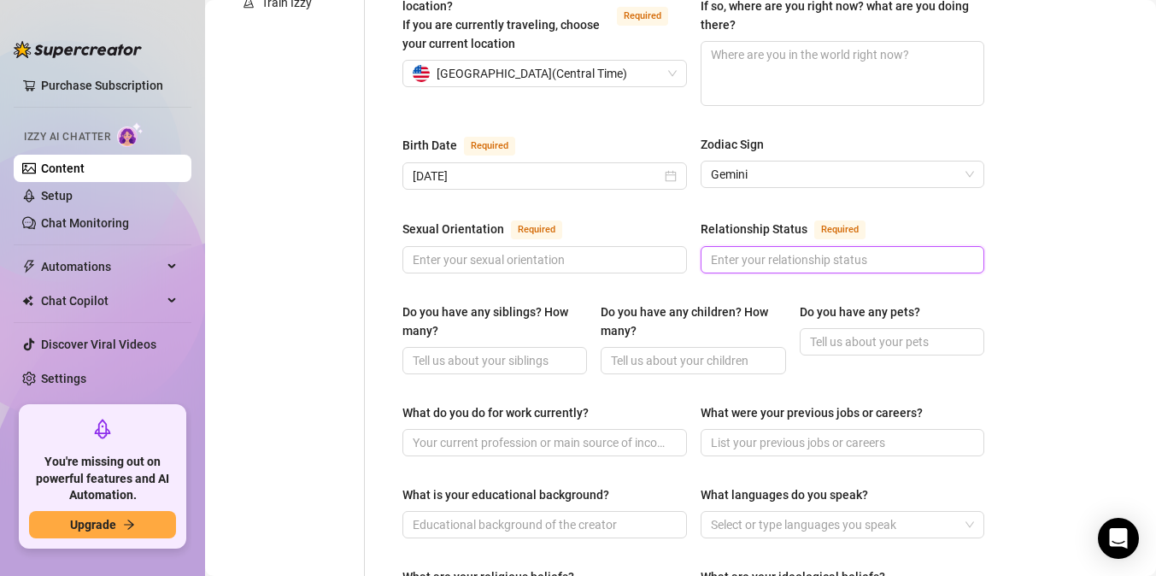
click at [758, 250] on input "Relationship Status Required" at bounding box center [841, 259] width 261 height 19
type input "single"
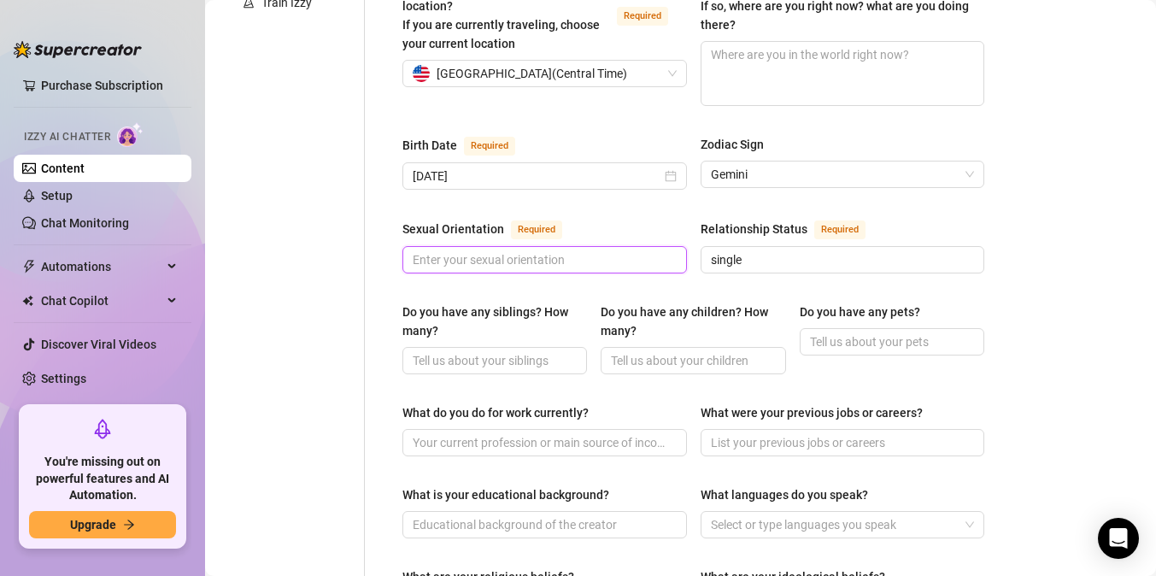
click at [453, 250] on input "Sexual Orientation Required" at bounding box center [543, 259] width 261 height 19
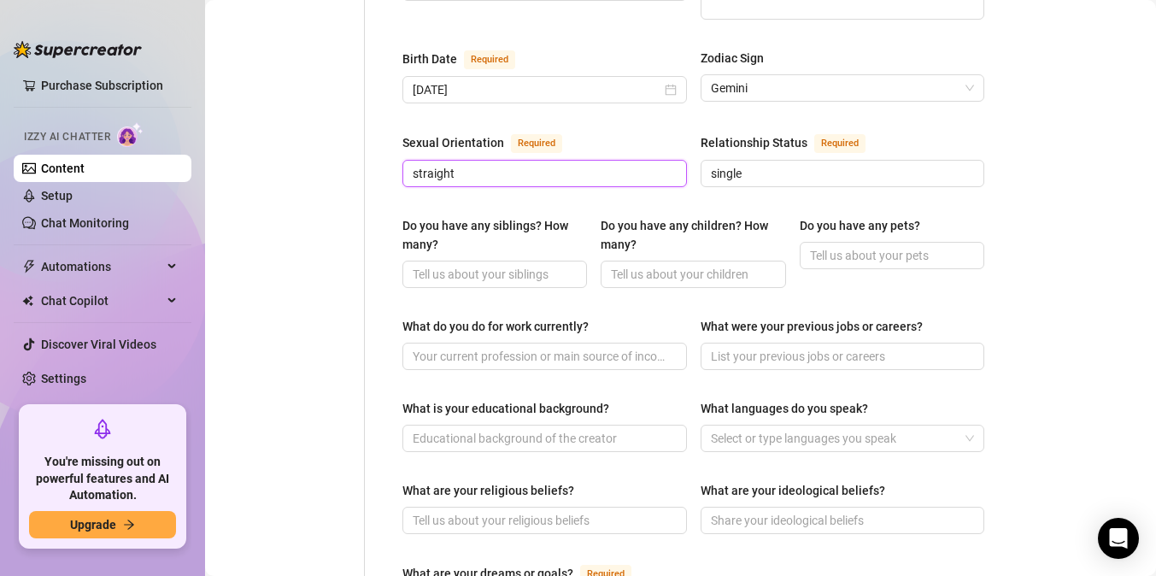
scroll to position [579, 0]
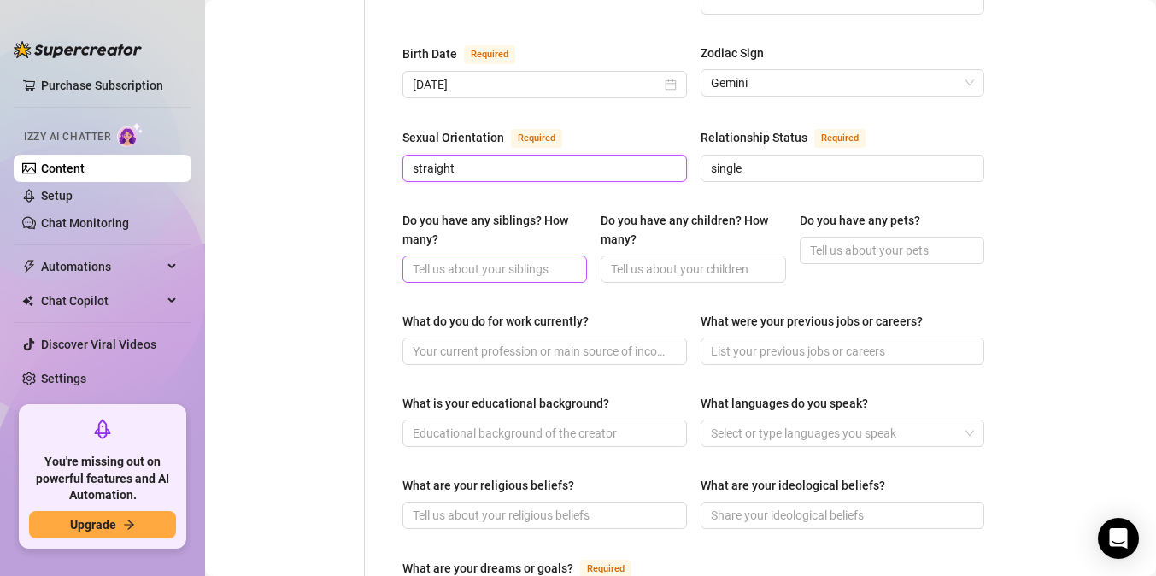
type input "straight"
click at [431, 260] on input "Do you have any siblings? How many?" at bounding box center [493, 269] width 161 height 19
type input "3"
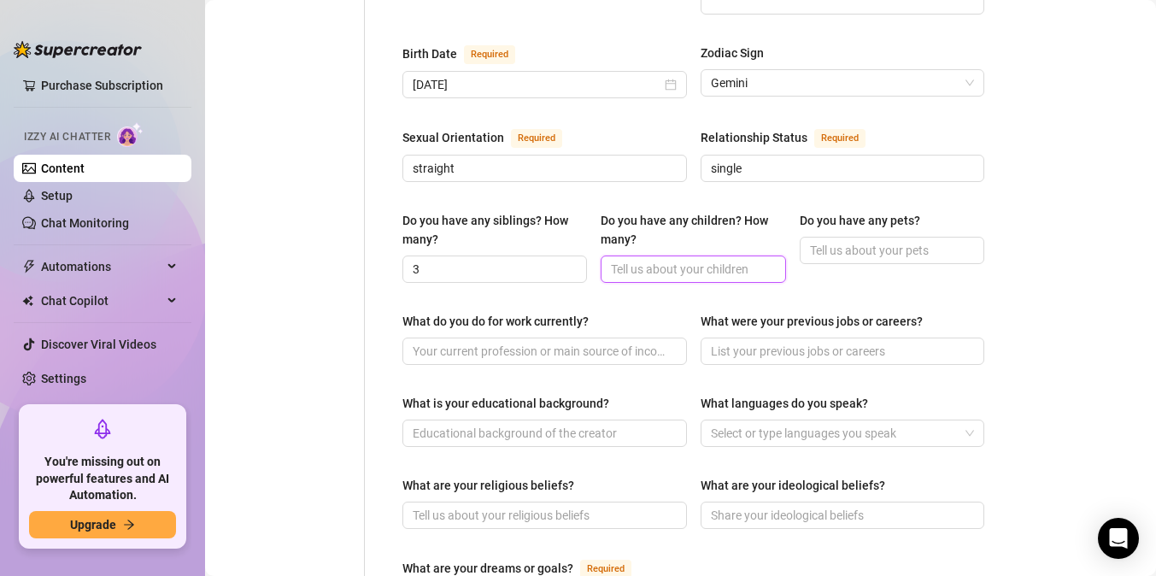
click at [672, 260] on input "Do you have any children? How many?" at bounding box center [691, 269] width 161 height 19
type input "5"
click at [866, 241] on input "Do you have any pets?" at bounding box center [890, 250] width 161 height 19
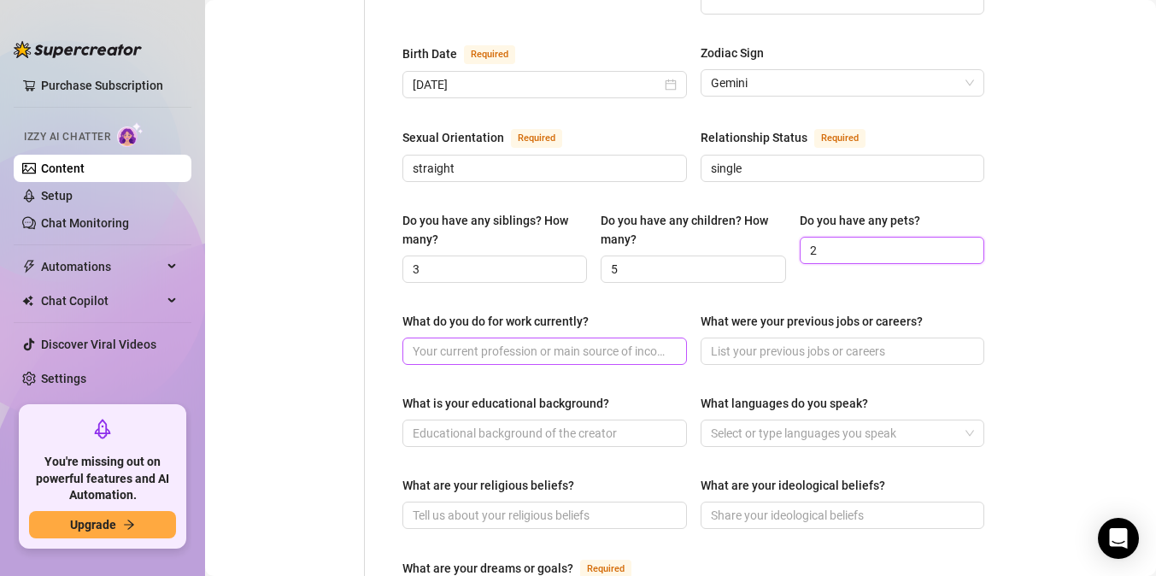
type input "2"
click at [557, 342] on input "What do you do for work currently?" at bounding box center [543, 351] width 261 height 19
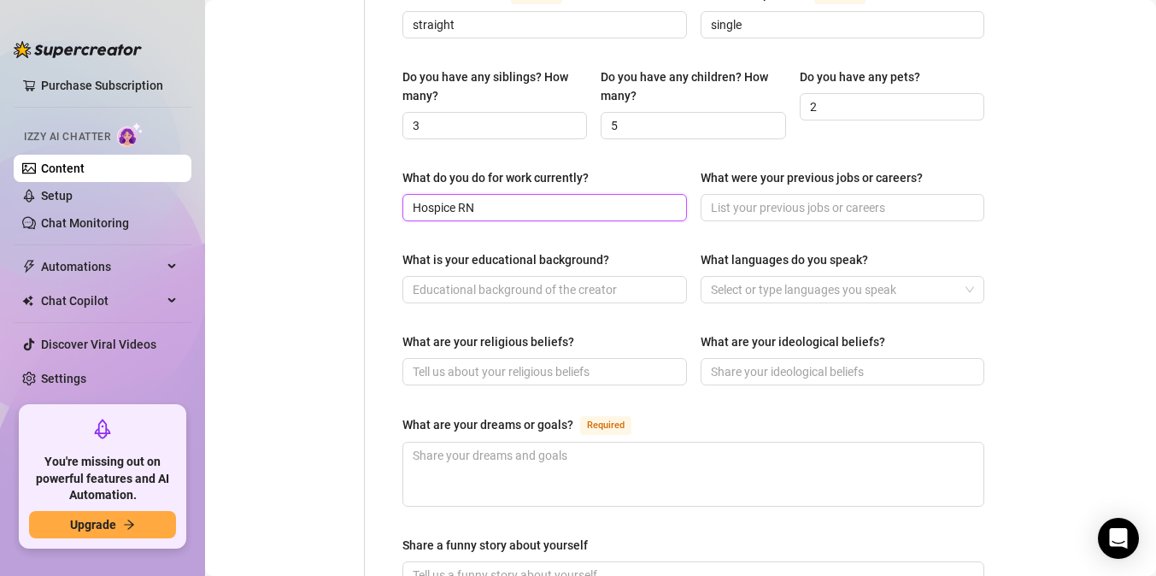
scroll to position [738, 0]
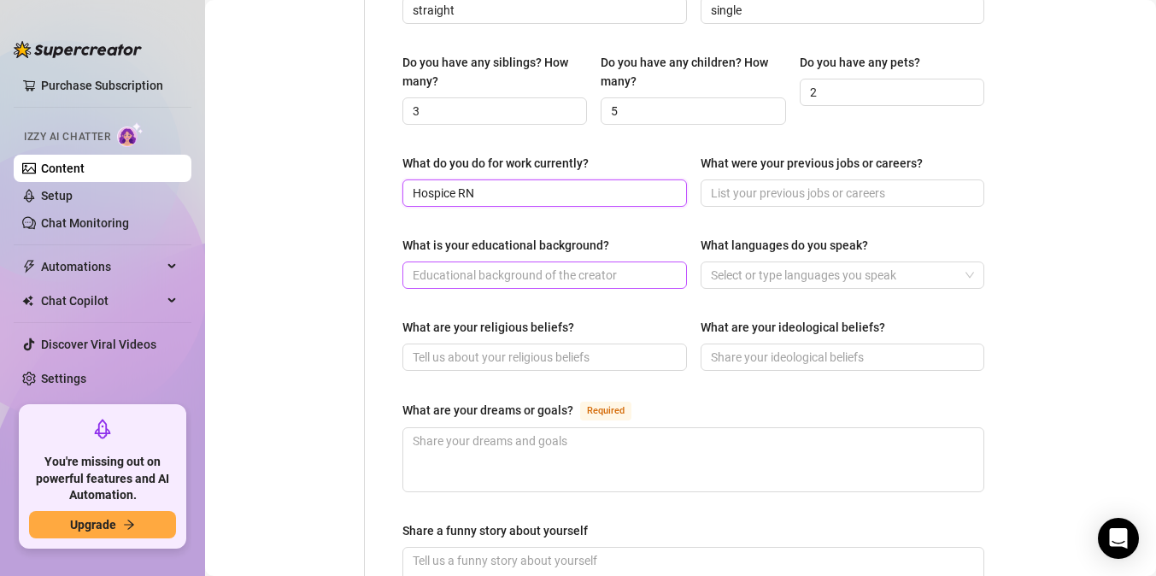
type input "Hospice RN"
click at [597, 266] on input "What is your educational background?" at bounding box center [543, 275] width 261 height 19
click at [771, 263] on div at bounding box center [834, 275] width 260 height 24
type input "BSN"
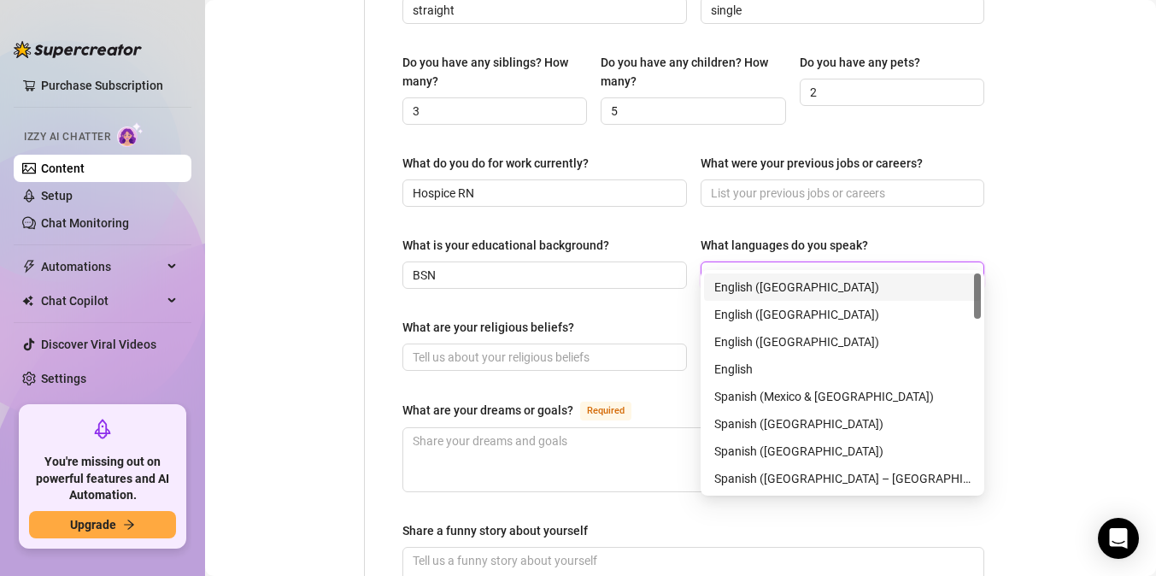
click at [776, 285] on div "English ([GEOGRAPHIC_DATA])" at bounding box center [843, 287] width 256 height 19
click at [651, 318] on div "What are your religious beliefs?" at bounding box center [545, 331] width 285 height 26
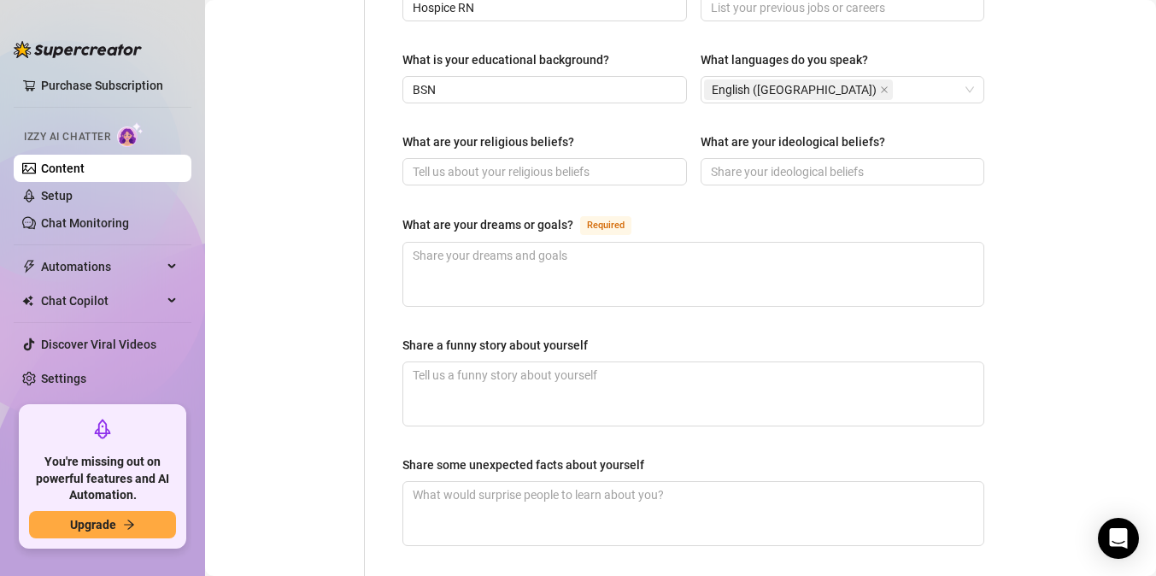
scroll to position [925, 0]
click at [622, 241] on textarea "What are your dreams or goals? Required" at bounding box center [693, 272] width 580 height 63
type textarea "D"
type textarea "Dr"
type textarea "D"
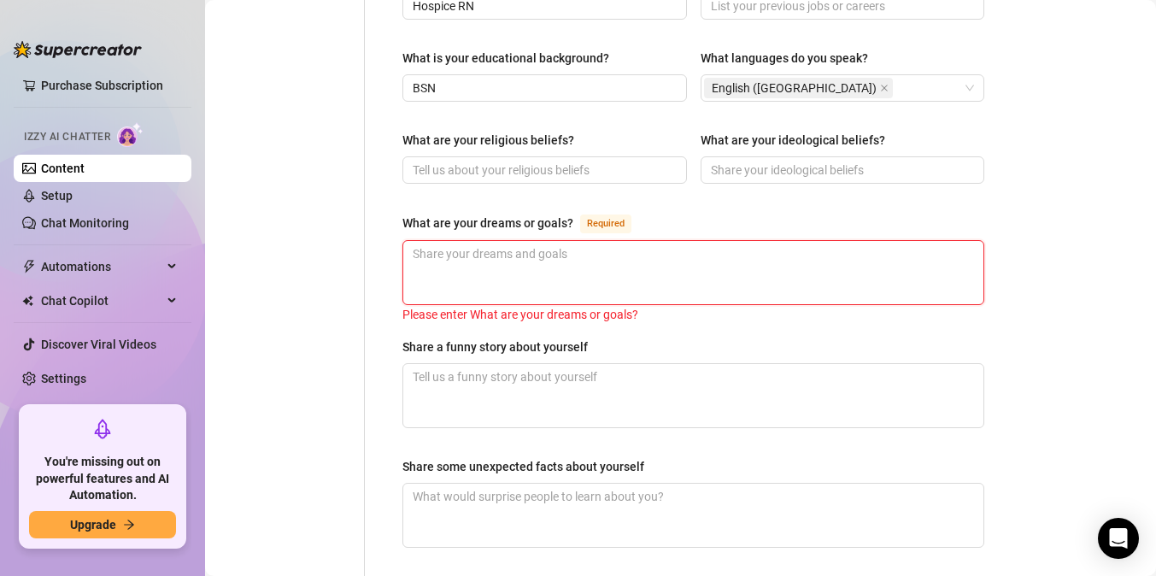
type textarea "B"
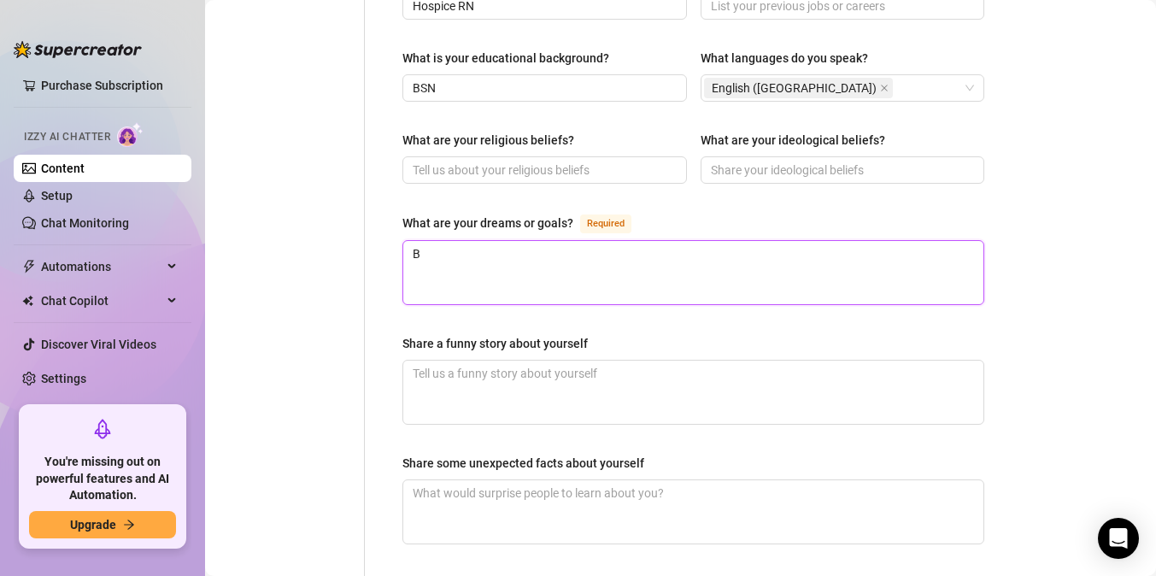
type textarea "Bu"
type textarea "[PERSON_NAME]"
type textarea "Buil"
type textarea "Build"
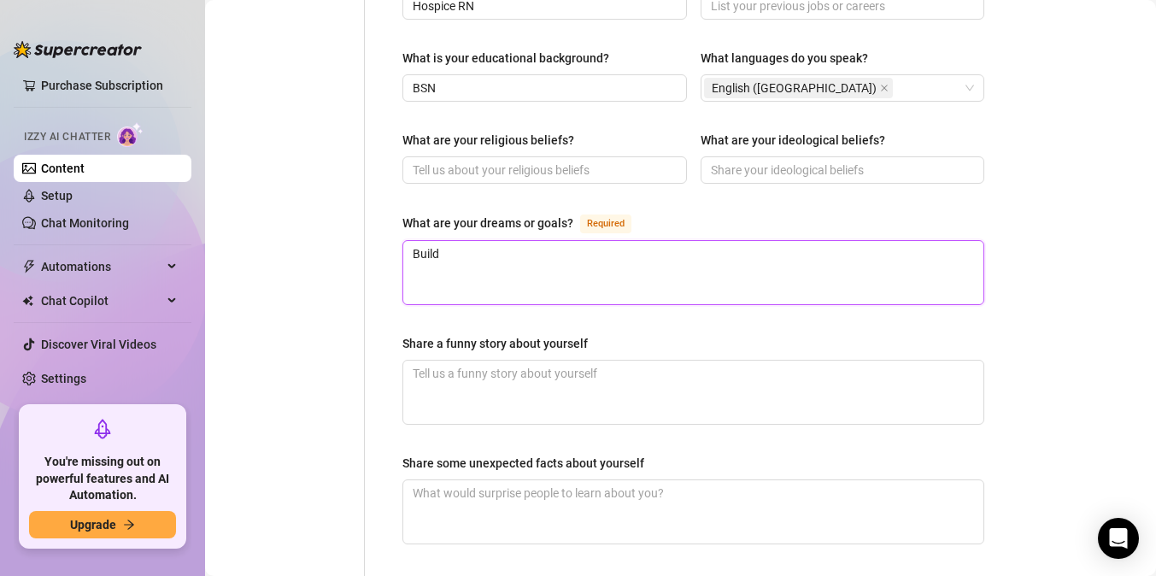
type textarea "Build"
type textarea "Buil"
type textarea "[PERSON_NAME]"
type textarea "Bu"
type textarea "B"
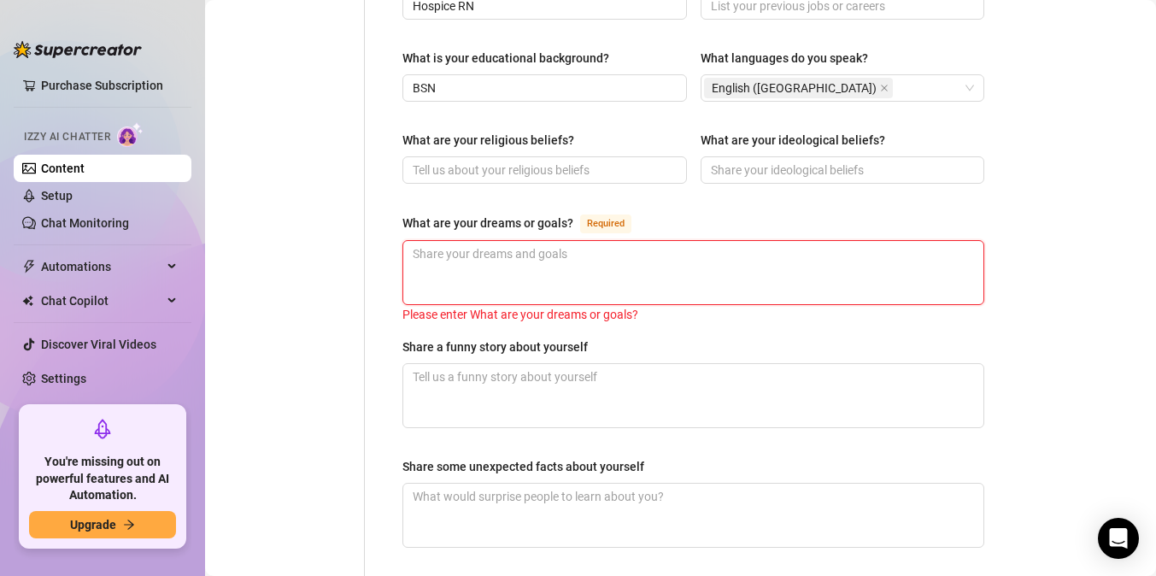
type textarea "T"
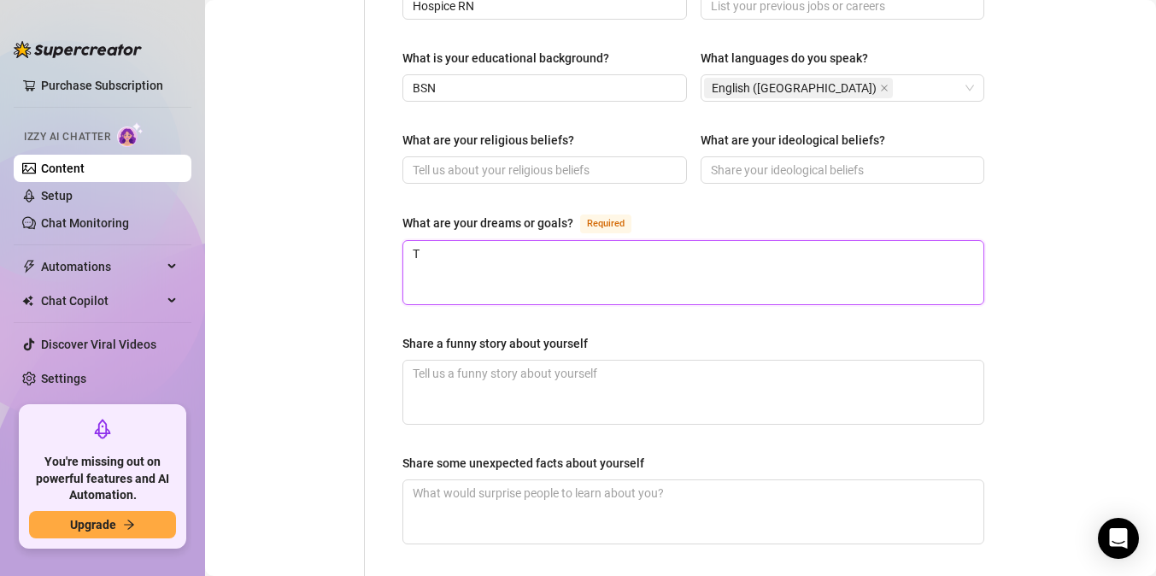
type textarea "To"
type textarea "To b"
type textarea "To be"
type textarea "To bec"
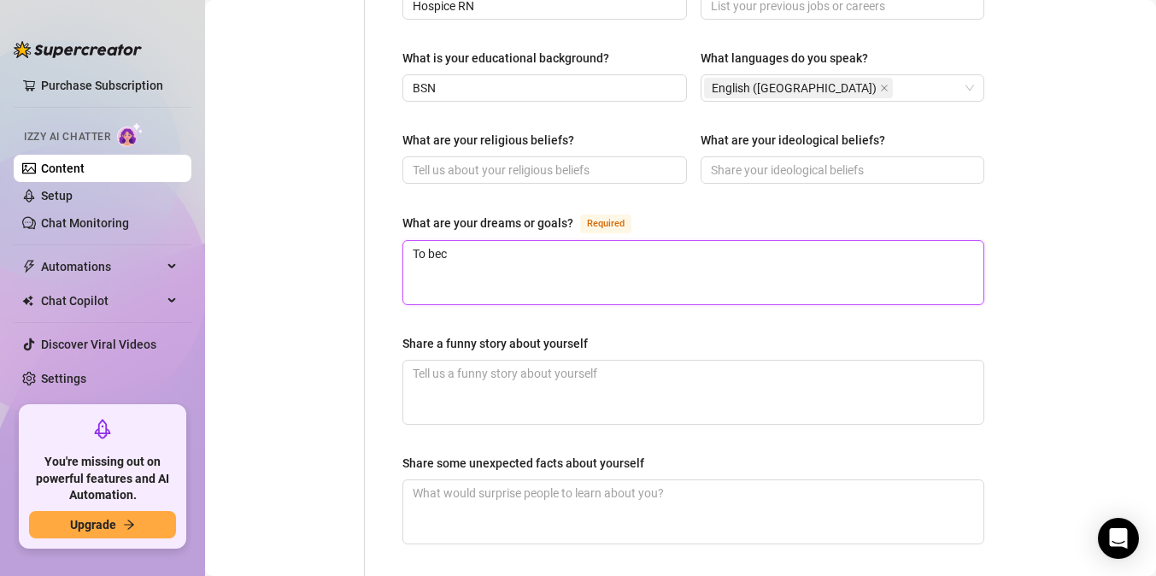
type textarea "To bece"
type textarea "To bec"
type textarea "To beco"
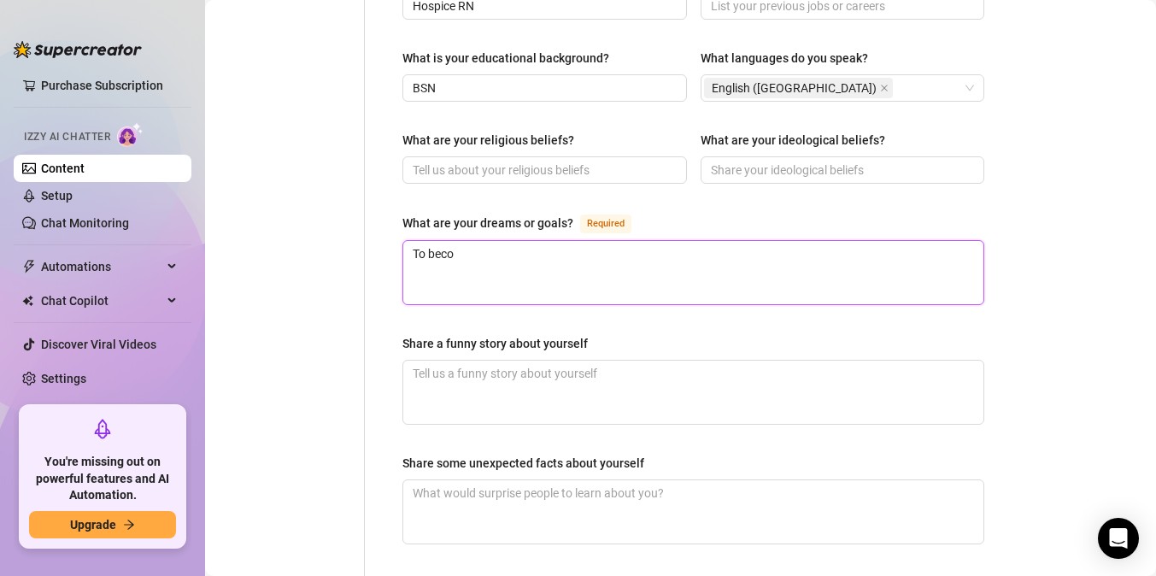
type textarea "To becom"
type textarea "To become"
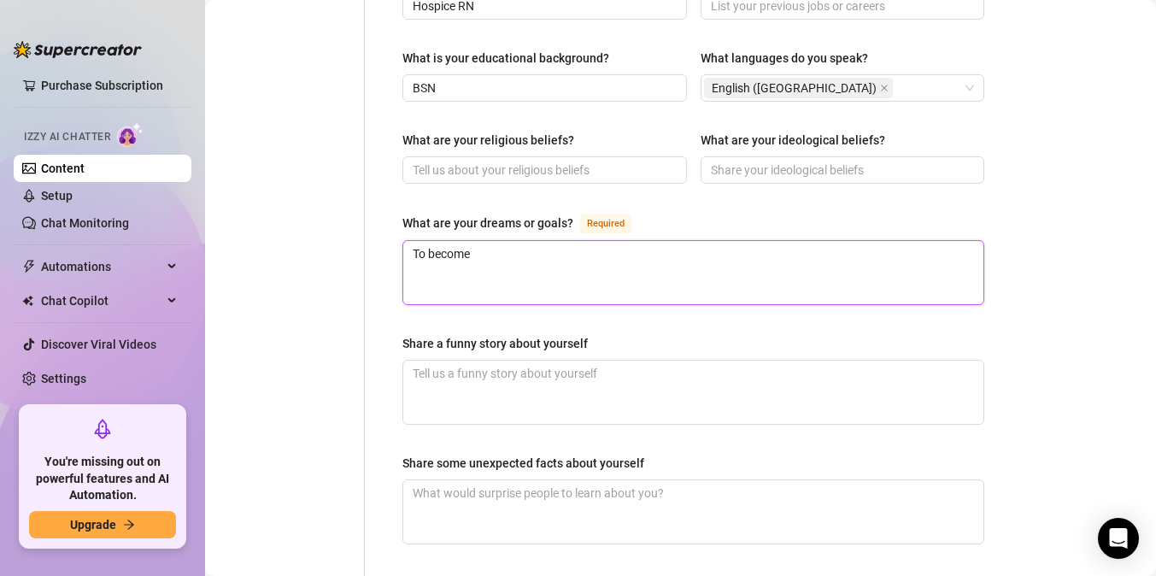
type textarea "To become f"
type textarea "To become fi"
type textarea "To become fin"
type textarea "To become fini"
type textarea "To become finia"
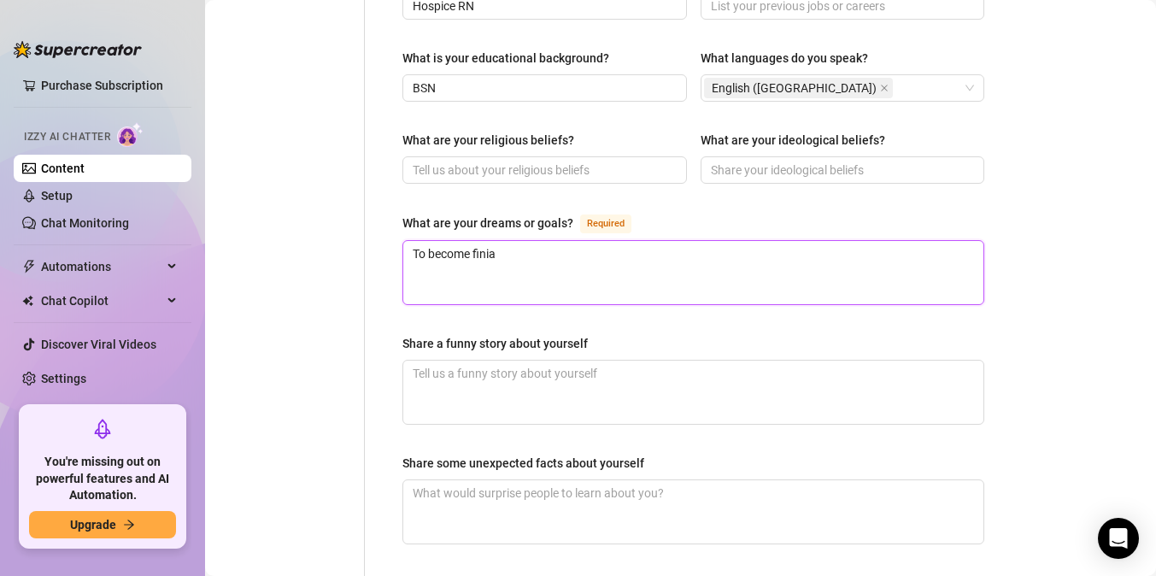
type textarea "To become finiac"
type textarea "To become finiaci"
type textarea "To become finiacia"
type textarea "To become finiacial"
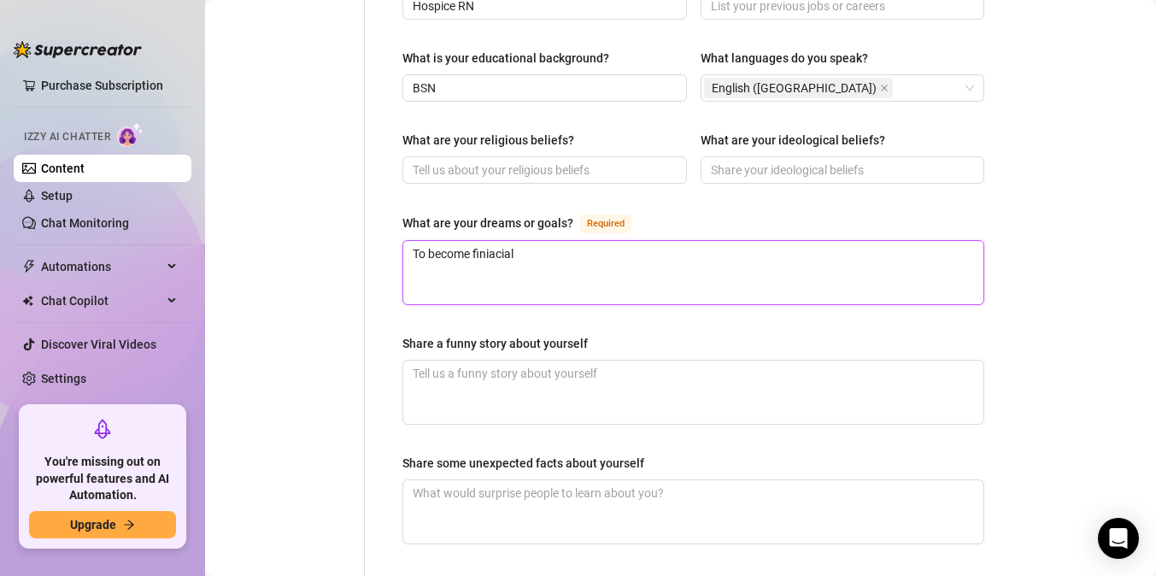
click at [489, 241] on textarea "To become finiacial" at bounding box center [693, 272] width 580 height 63
click at [493, 241] on textarea "To become finiacial" at bounding box center [693, 272] width 580 height 63
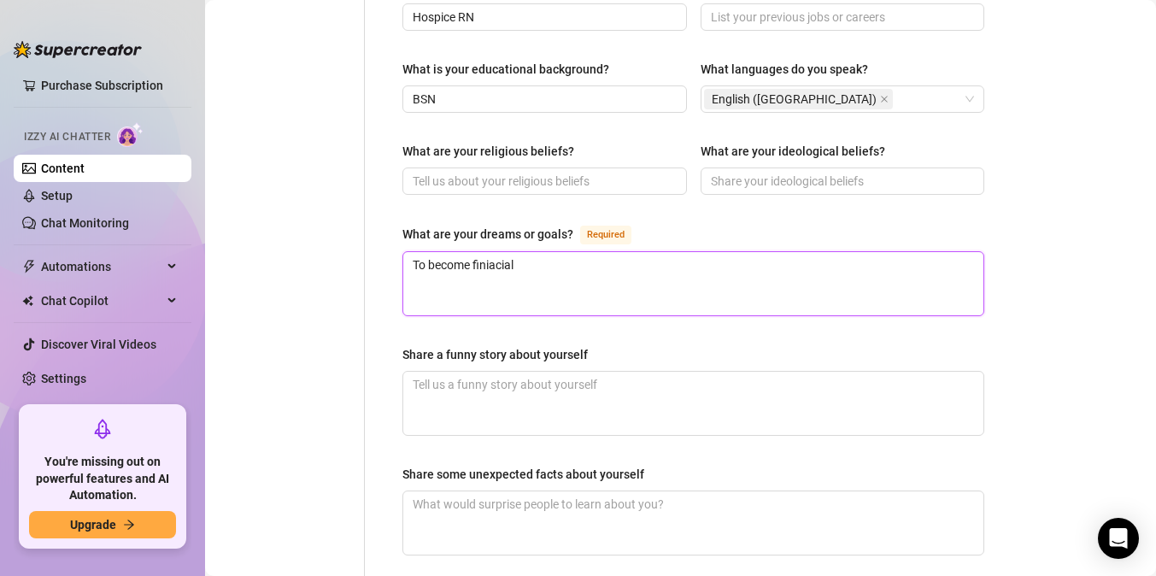
click at [520, 252] on textarea "To become finiacial" at bounding box center [693, 283] width 580 height 63
type textarea "To become finiacial"
type textarea "To become finiacia"
type textarea "To become finiaci"
type textarea "To become finiac"
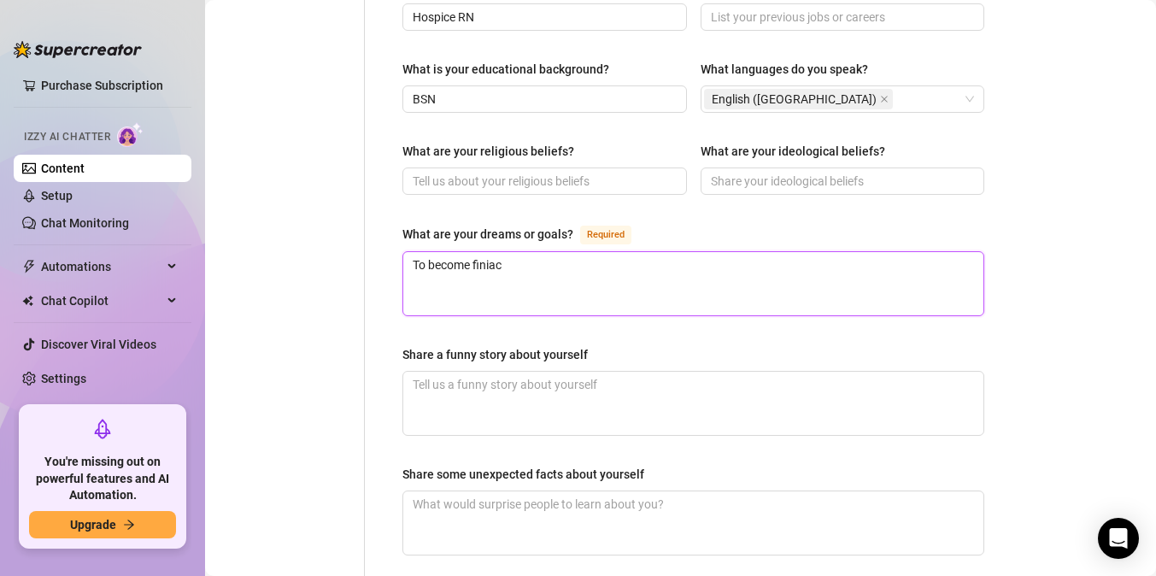
type textarea "To become finia"
type textarea "To become fini"
type textarea "To become fin"
type textarea "To become fina"
type textarea "To become finac"
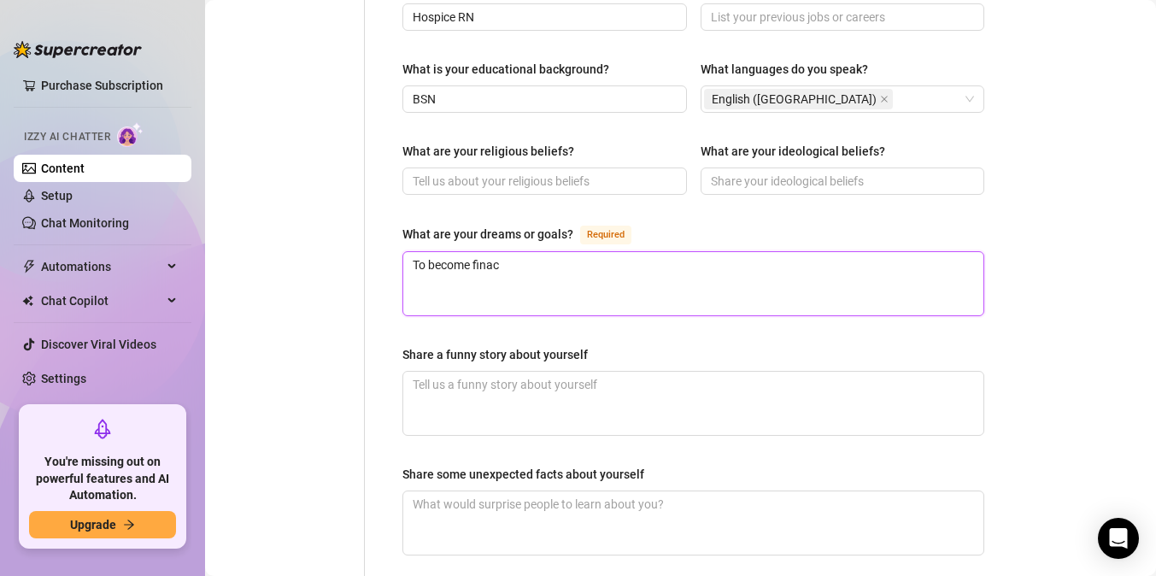
type textarea "To become finaci"
type textarea "To become finacia"
type textarea "To become finacial"
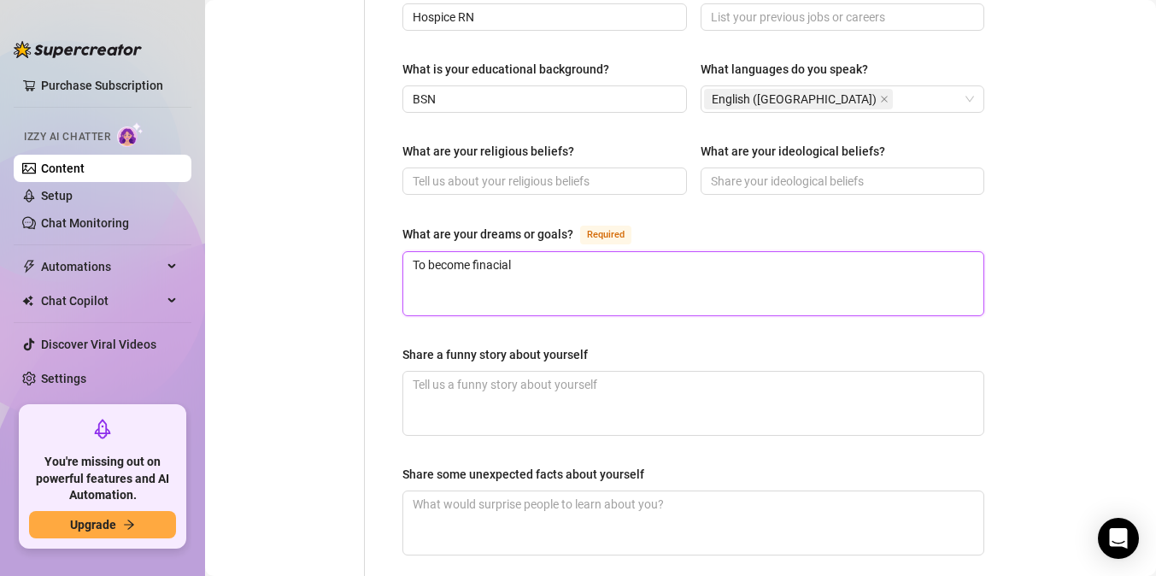
type textarea "To become finaciall"
type textarea "To become finacially"
type textarea "To become finacially s"
type textarea "To become finacially se"
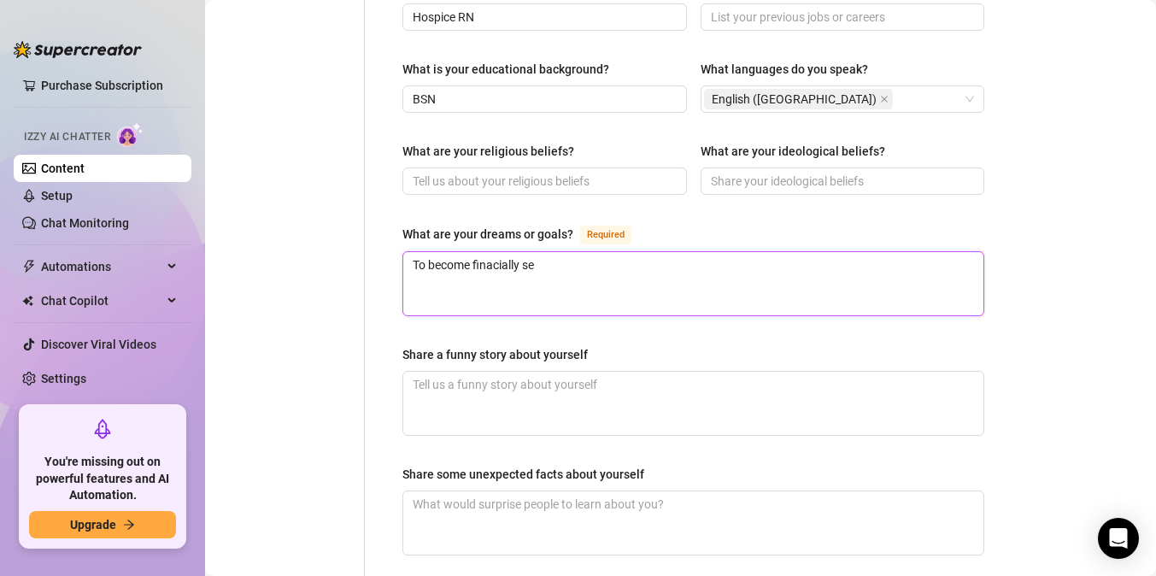
type textarea "To become finacially set"
type textarea "To become finacially set a"
type textarea "To become finacially set an"
type textarea "To become finacially set and"
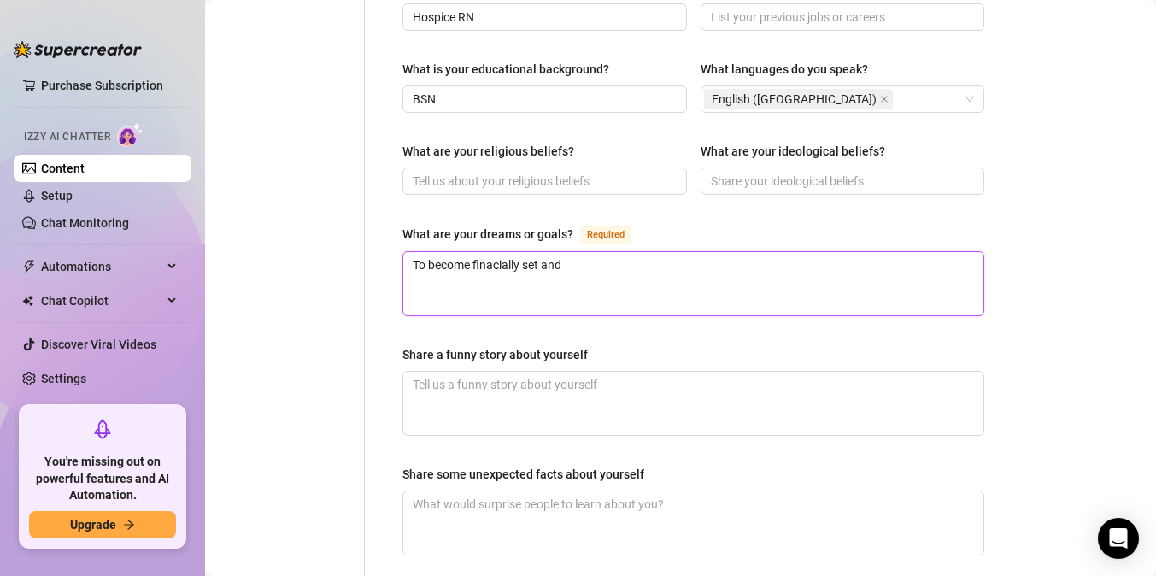
type textarea "To become finacially set and"
type textarea "To become finacially set and m"
type textarea "To become finacially set and ma"
type textarea "To become finacially set and m"
type textarea "To become finacially set and"
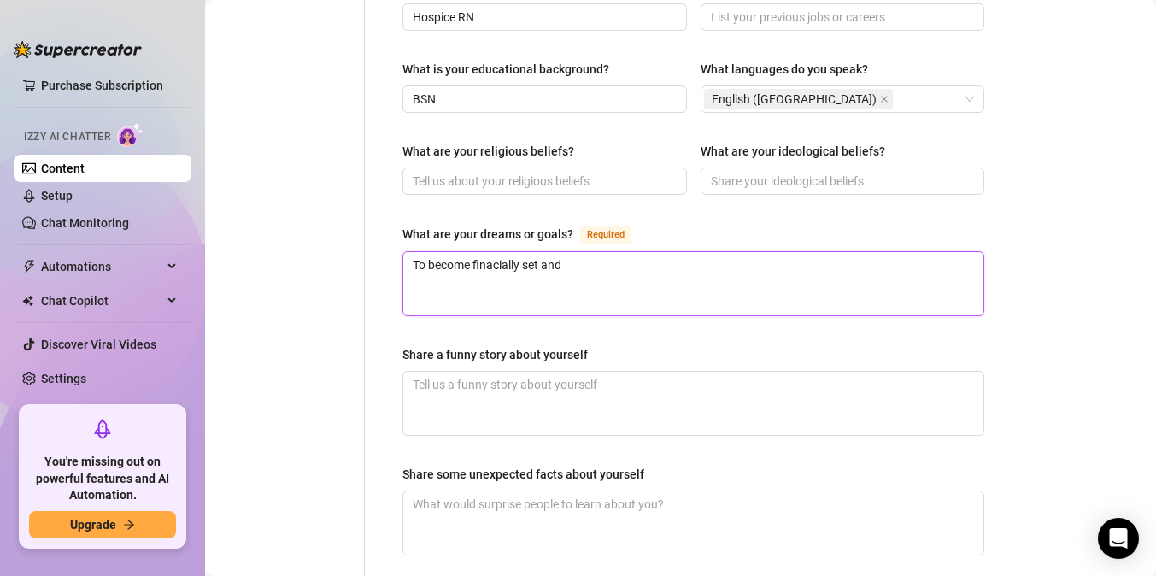
type textarea "To become finacially set and"
type textarea "To become finacially set an"
type textarea "To become finacially set a"
type textarea "To become finacially set"
type textarea "To become finacially set t"
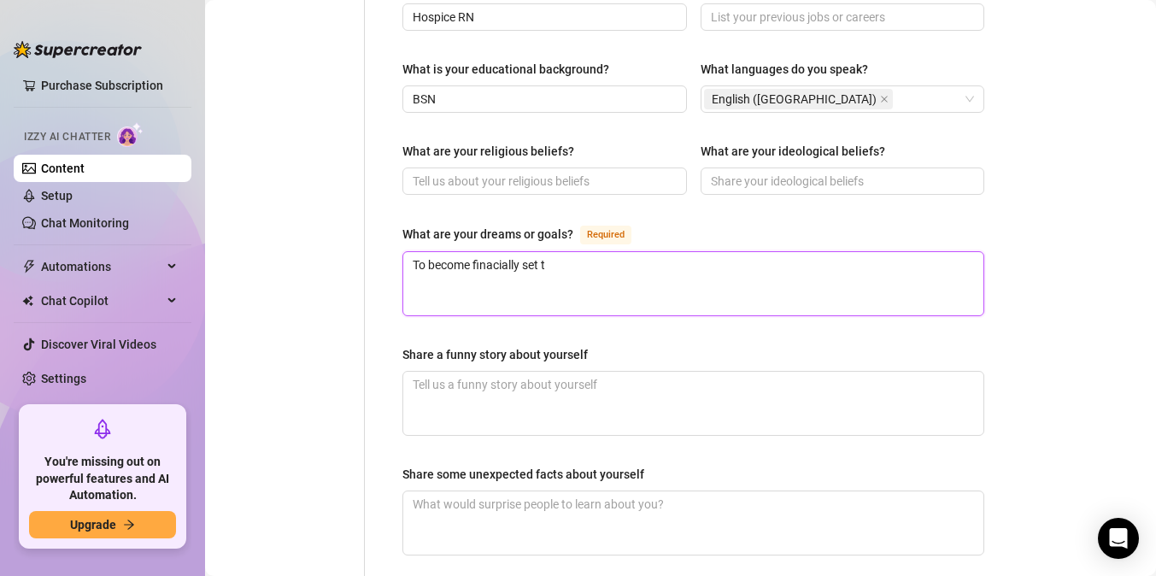
type textarea "To become finacially set to"
type textarea "To become finacially set to t"
type textarea "To become finacially set to ta"
type textarea "To become finacially set to tak"
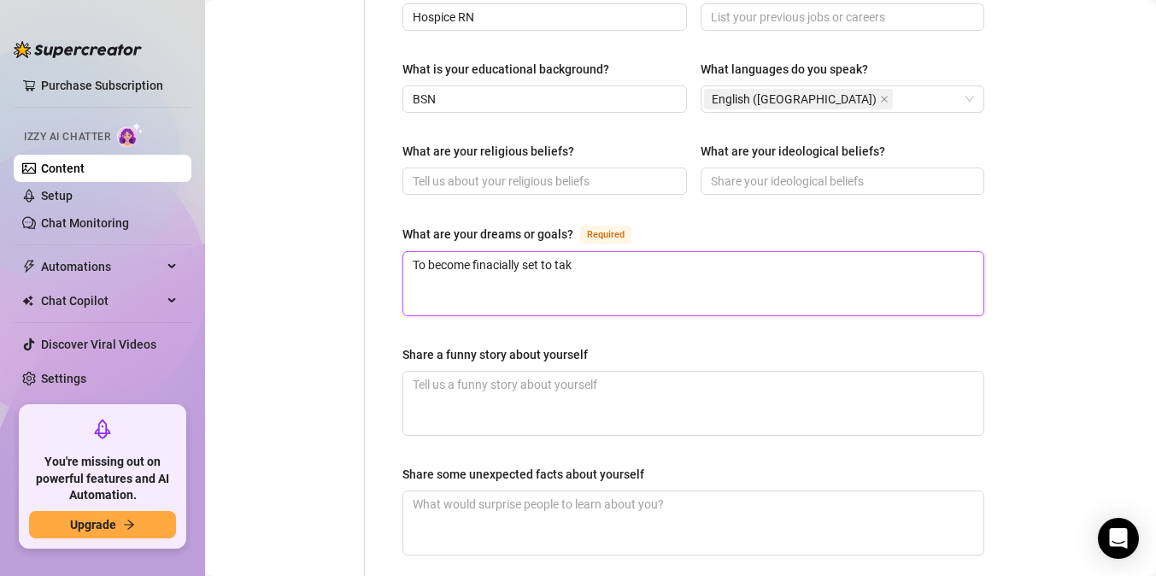
type textarea "To become finacially set to take"
type textarea "To become finacially set to take c"
type textarea "To become finacially set to take ca"
type textarea "To become finacially set to take car"
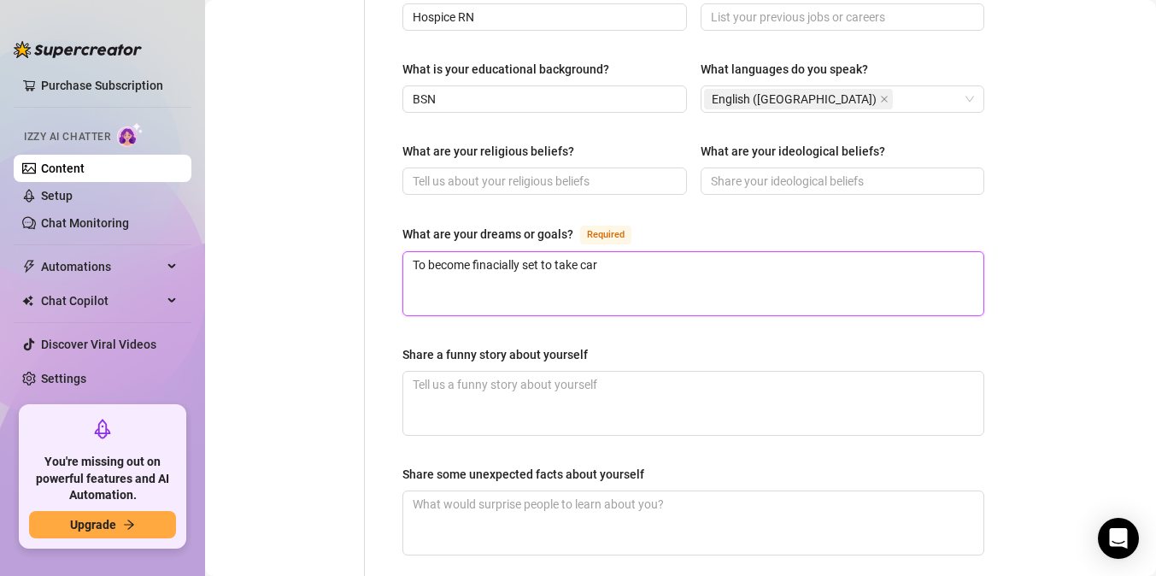
type textarea "To become finacially set to take care"
type textarea "To become finacially set to take care o"
type textarea "To become finacially set to take care of"
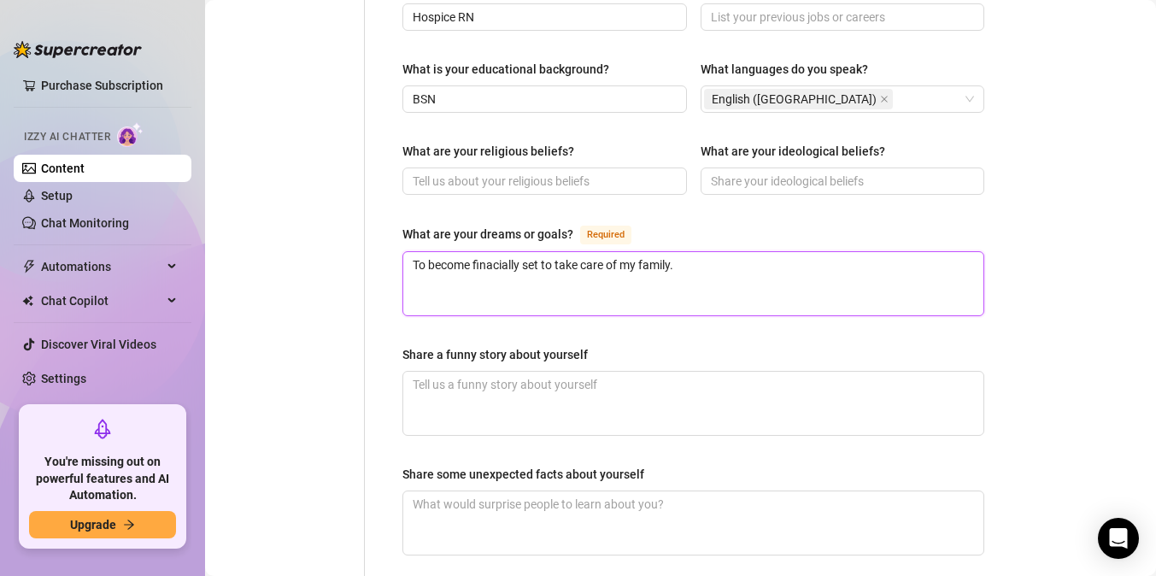
click at [526, 252] on textarea "To become finacially set to take care of my family." at bounding box center [693, 283] width 580 height 63
click at [693, 252] on textarea "To become financially set to take care of my family." at bounding box center [693, 283] width 580 height 63
click at [594, 372] on textarea "Share a funny story about yourself" at bounding box center [693, 403] width 580 height 63
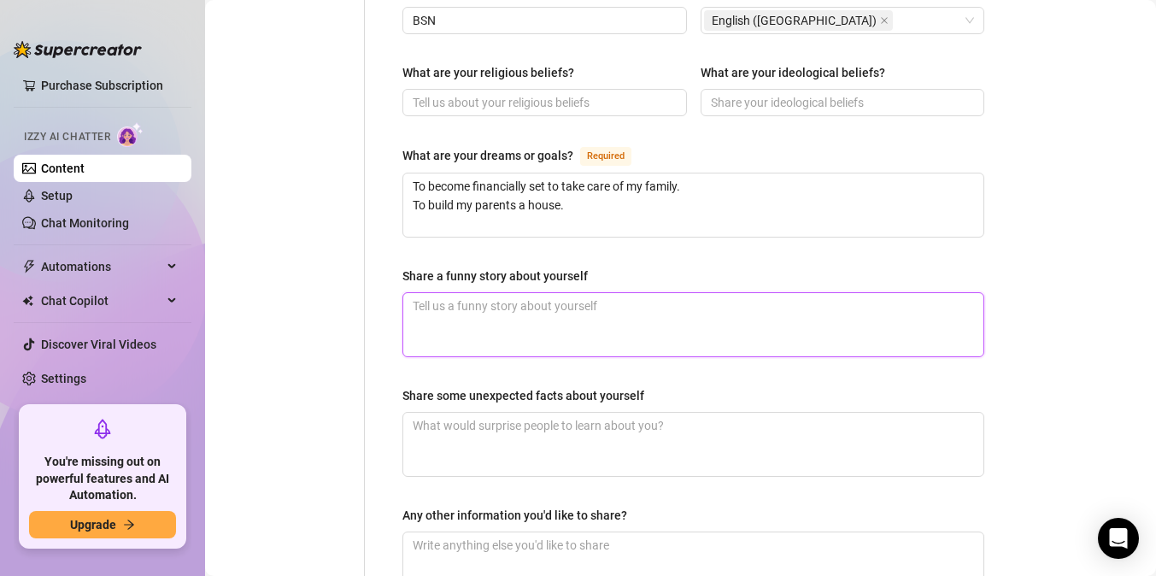
scroll to position [998, 0]
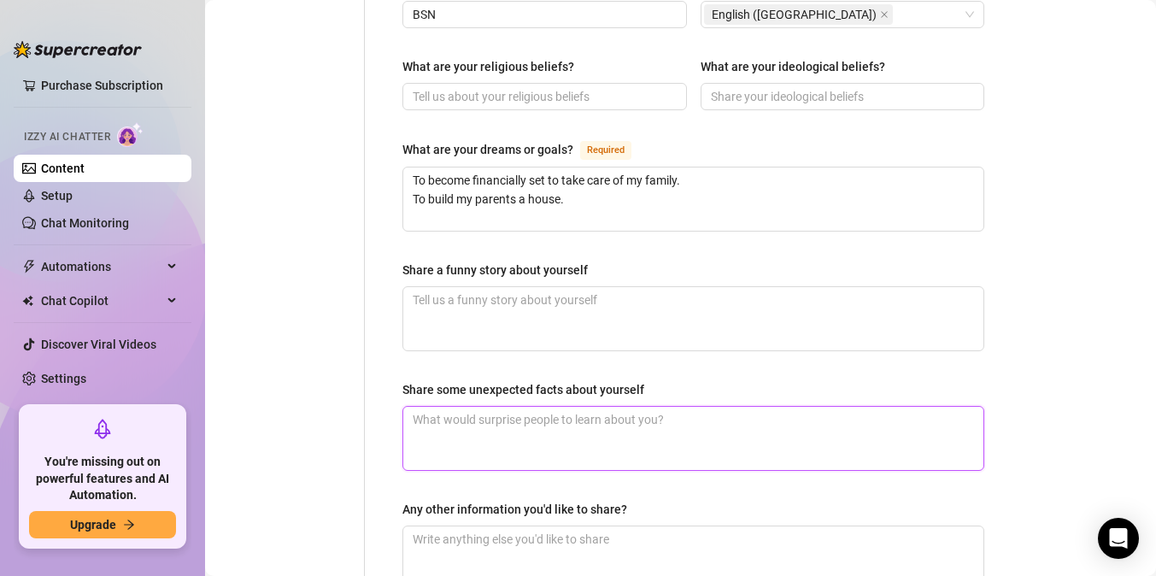
click at [506, 414] on textarea "Share some unexpected facts about yourself" at bounding box center [693, 438] width 580 height 63
click at [612, 407] on textarea "i love football my favorite team is the Chiefs" at bounding box center [693, 438] width 580 height 63
click at [703, 407] on textarea "i love football my favorite team is the KC Chiefs" at bounding box center [693, 438] width 580 height 63
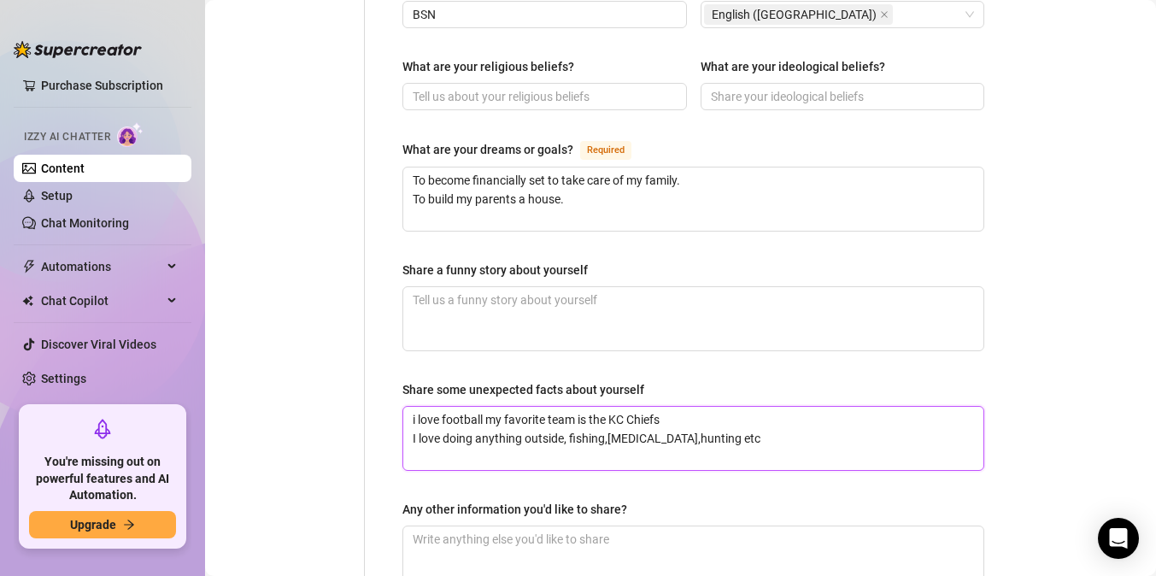
click at [611, 415] on textarea "i love football my favorite team is the KC Chiefs I love doing anything outside…" at bounding box center [693, 438] width 580 height 63
click at [654, 416] on textarea "i love football my favorite team is the KC Chiefs I love doing anything outside…" at bounding box center [693, 438] width 580 height 63
click at [738, 417] on textarea "i love football my favorite team is the KC Chiefs I love doing anything outside…" at bounding box center [693, 438] width 580 height 63
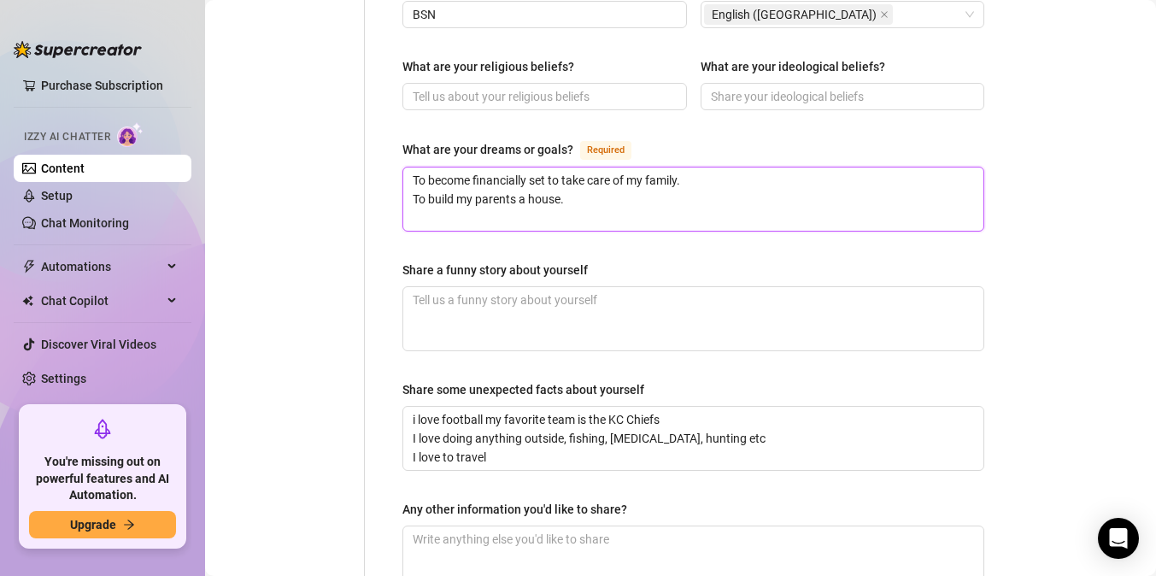
click at [578, 184] on textarea "To become financially set to take care of my family. To build my parents a hous…" at bounding box center [693, 199] width 580 height 63
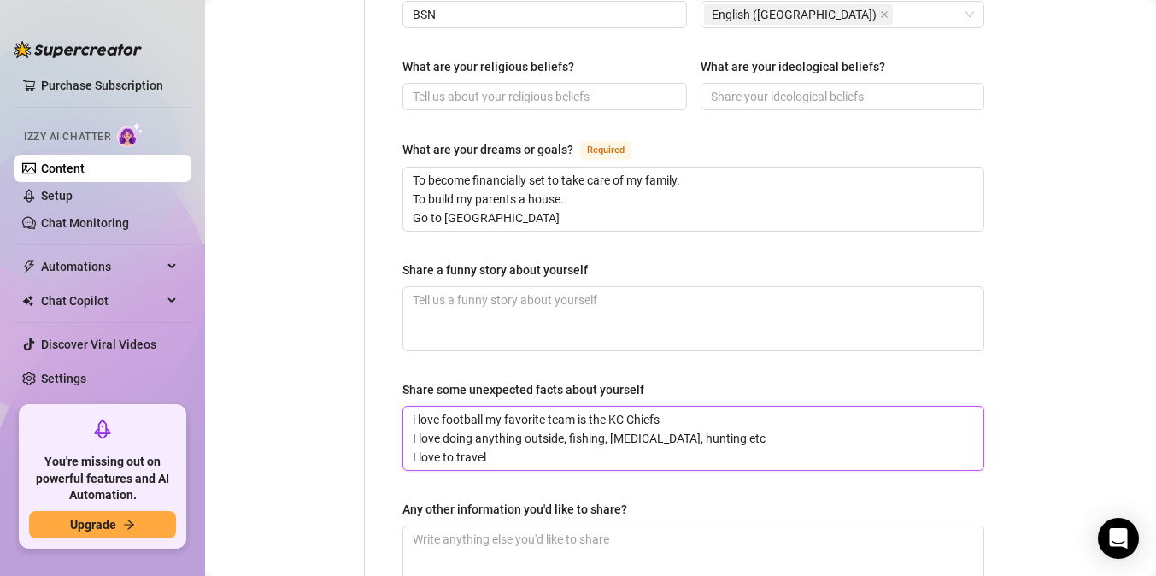
click at [508, 431] on textarea "i love football my favorite team is the KC Chiefs I love doing anything outside…" at bounding box center [693, 438] width 580 height 63
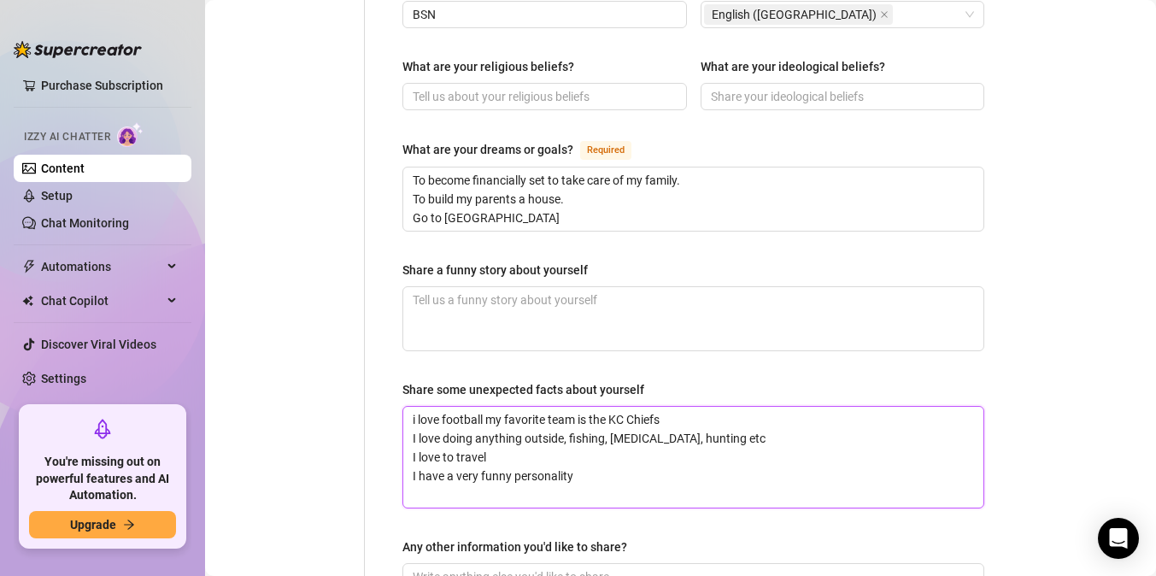
scroll to position [0, 0]
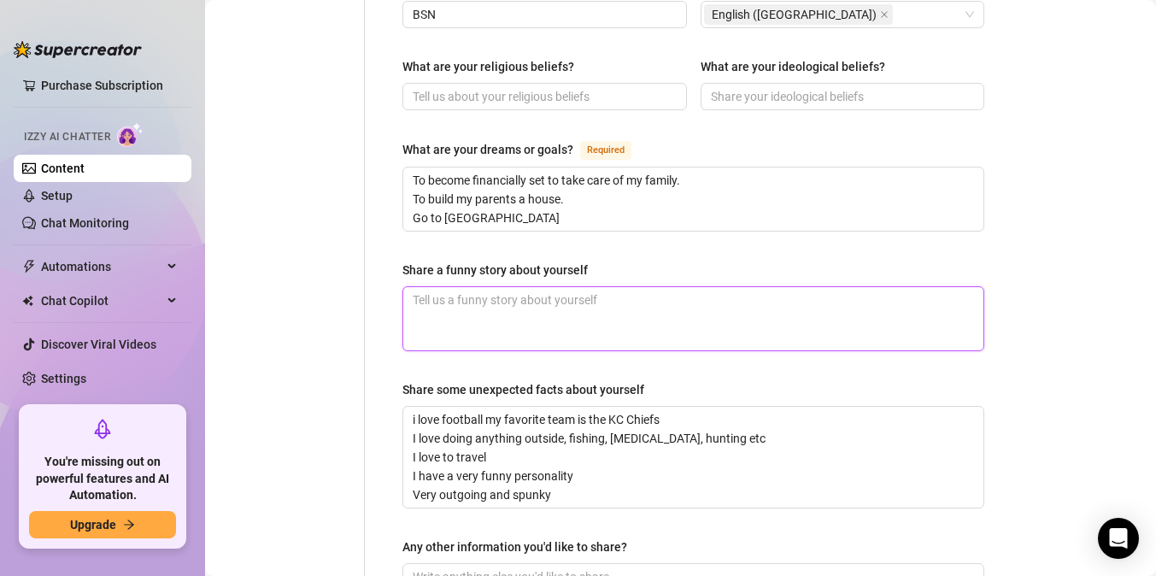
click at [456, 287] on textarea "Share a funny story about yourself" at bounding box center [693, 318] width 580 height 63
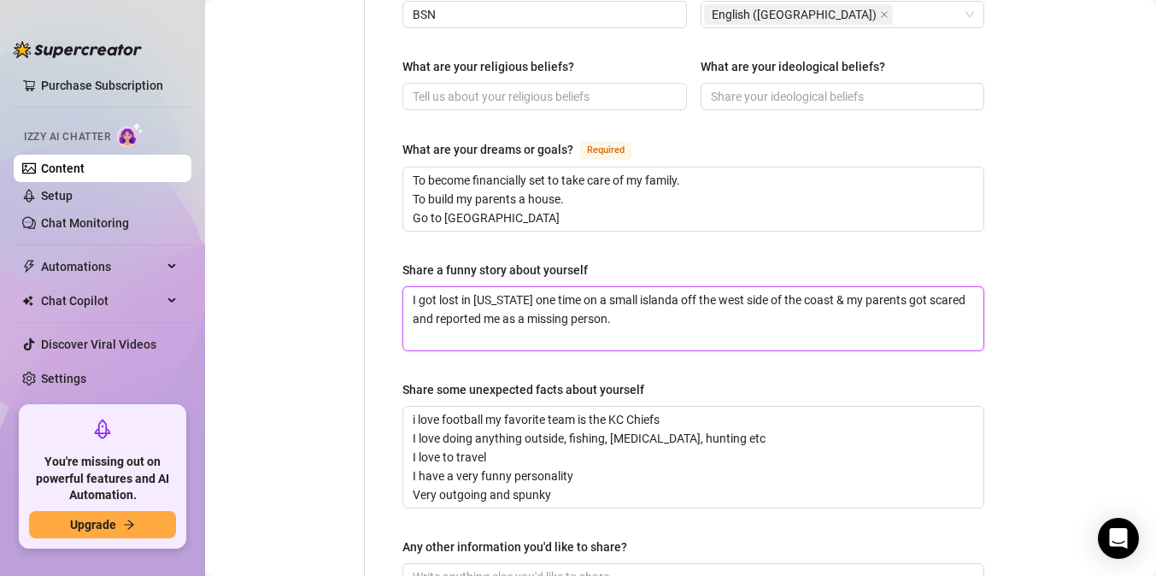
drag, startPoint x: 456, startPoint y: 287, endPoint x: 456, endPoint y: 252, distance: 35.0
click at [456, 261] on div "Share a funny story about yourself I got lost in [US_STATE] one time on a small…" at bounding box center [694, 306] width 582 height 91
click at [608, 312] on textarea "I got lost in [US_STATE] one time on a small islanda off the west side of the c…" at bounding box center [693, 318] width 580 height 63
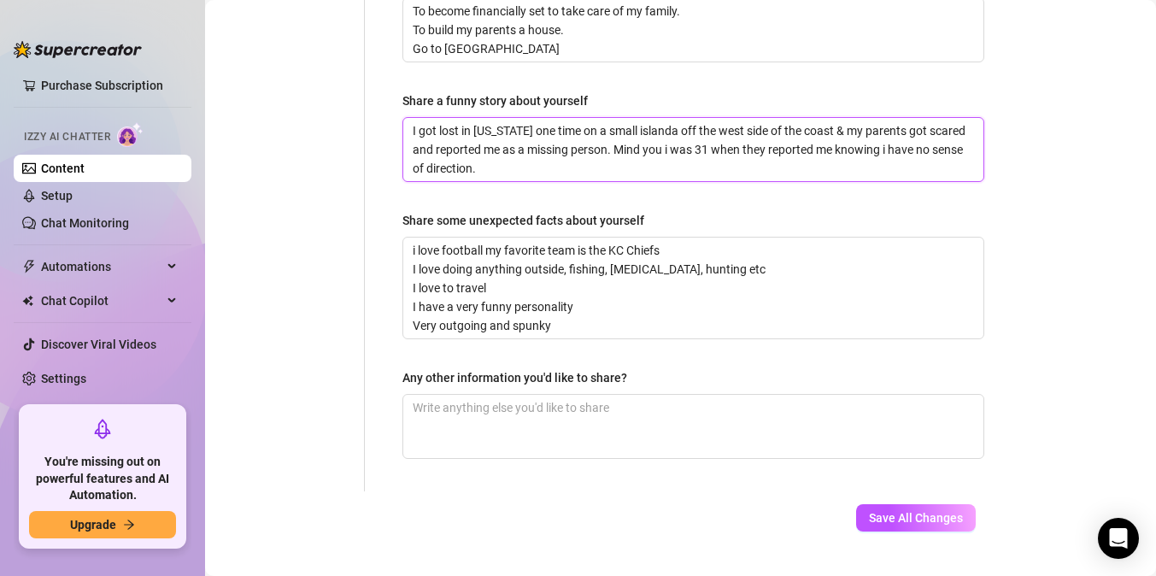
scroll to position [1181, 0]
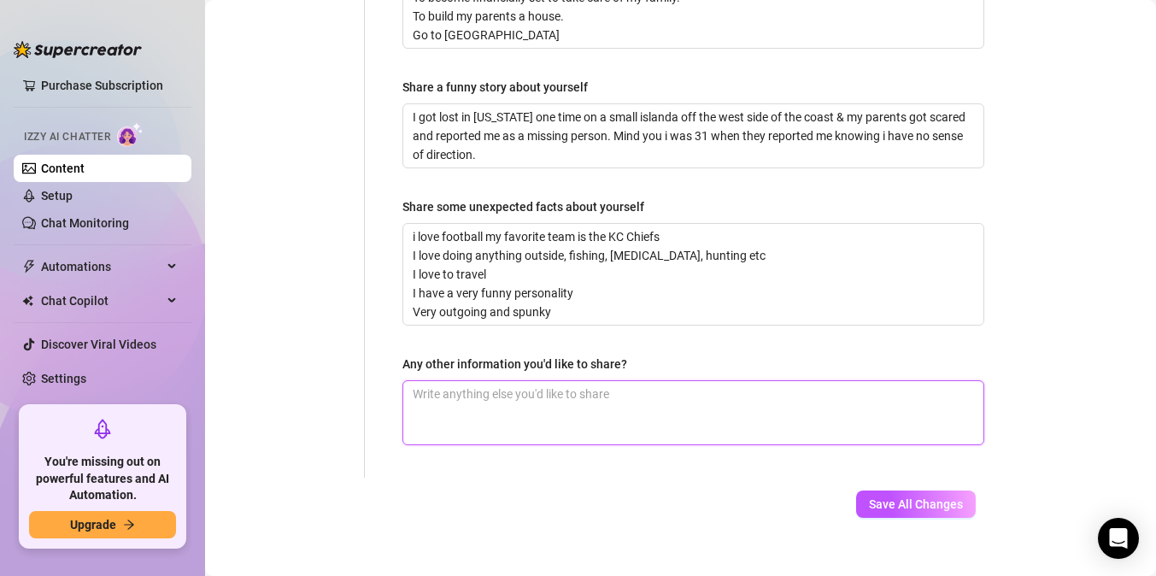
click at [581, 388] on textarea "Any other information you'd like to share?" at bounding box center [693, 412] width 580 height 63
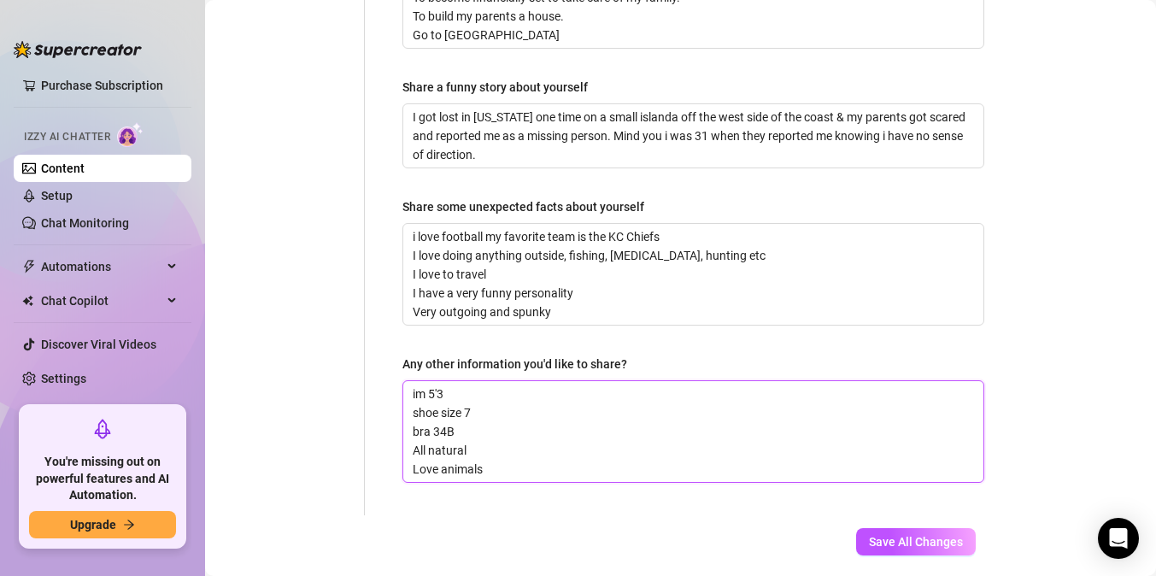
scroll to position [1219, 0]
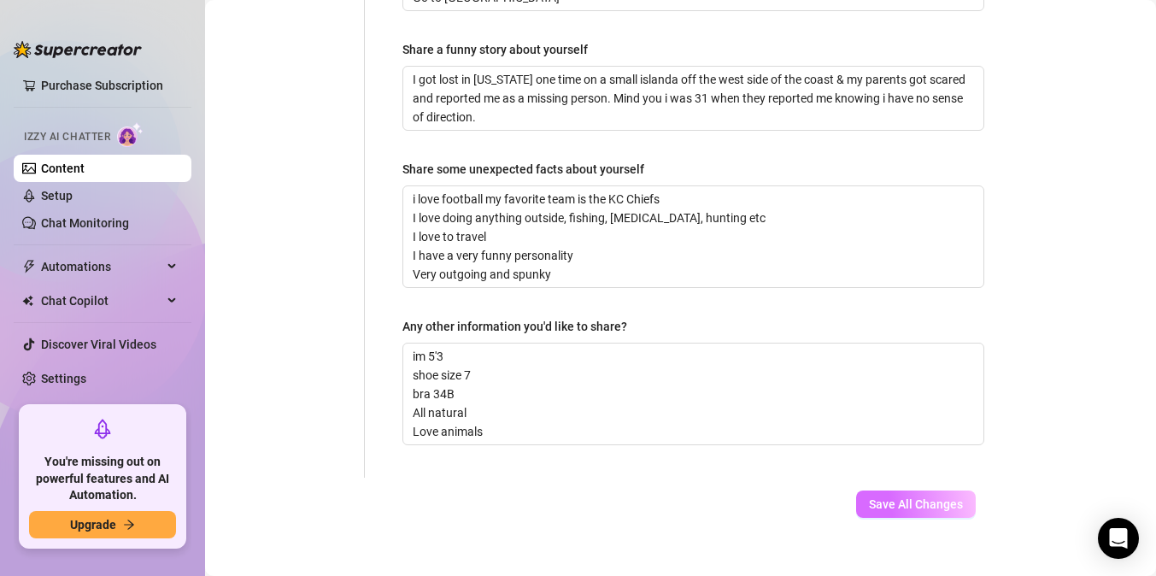
click at [950, 497] on span "Save All Changes" at bounding box center [916, 504] width 94 height 14
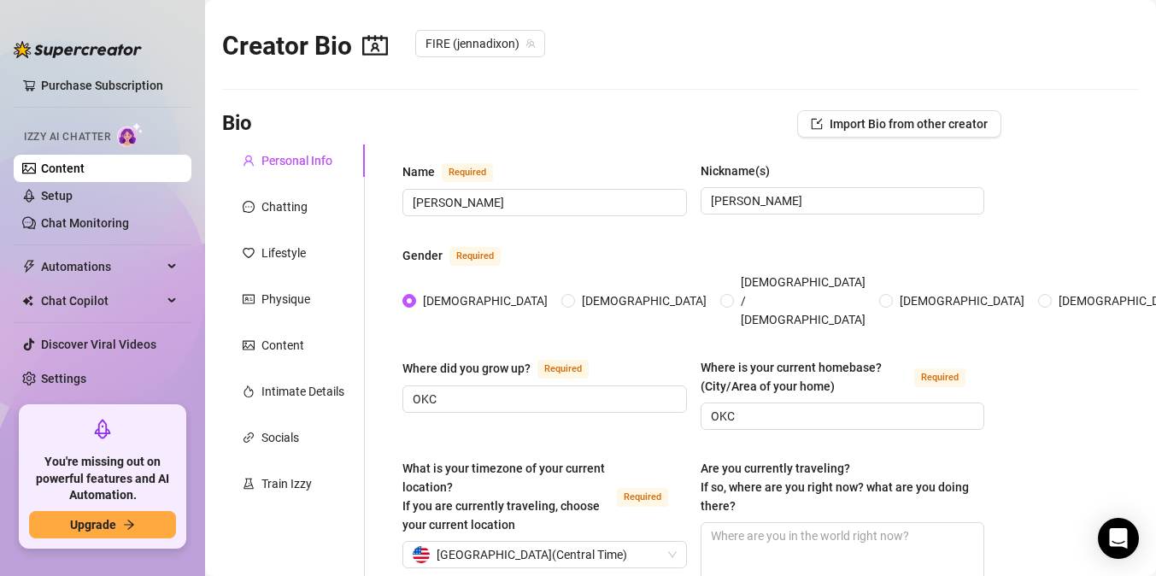
scroll to position [0, 0]
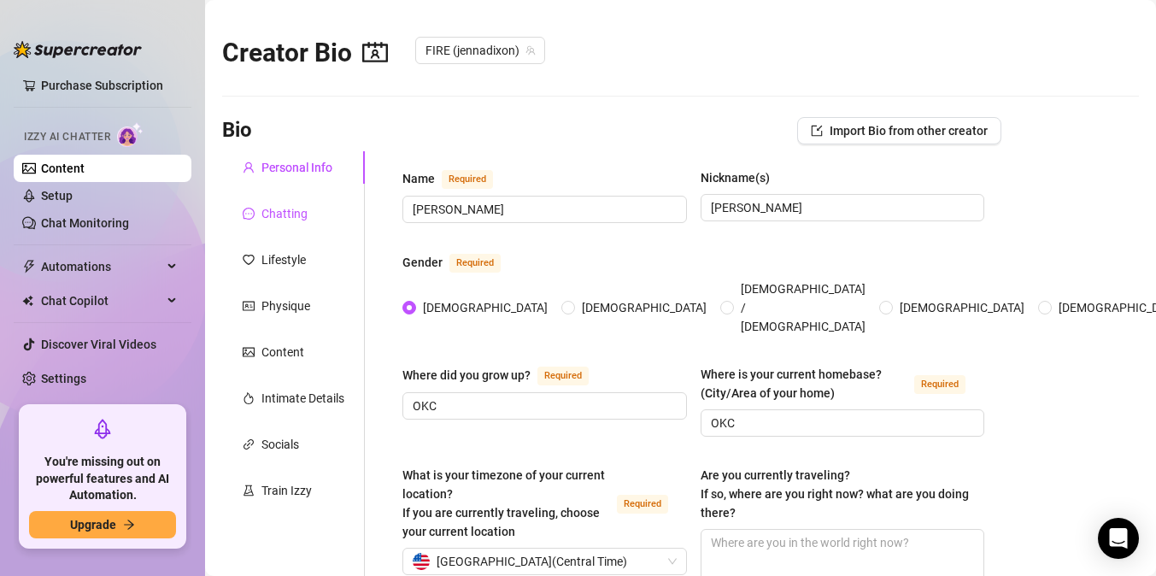
click at [296, 214] on div "Chatting" at bounding box center [285, 213] width 46 height 19
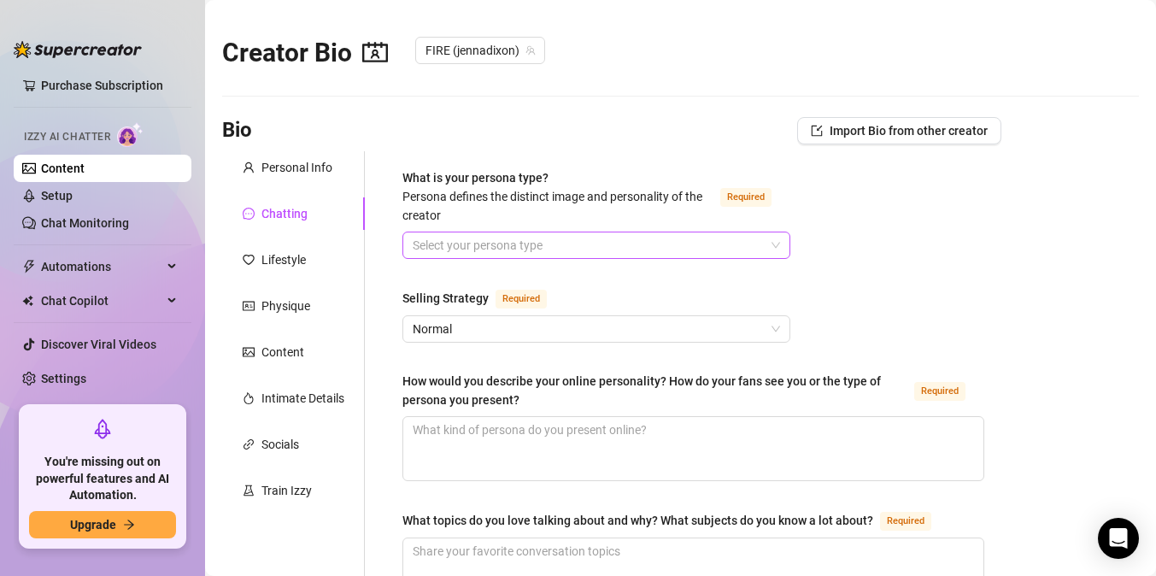
click at [473, 242] on input "What is your persona type? [PERSON_NAME] defines the distinct image and persona…" at bounding box center [589, 245] width 352 height 26
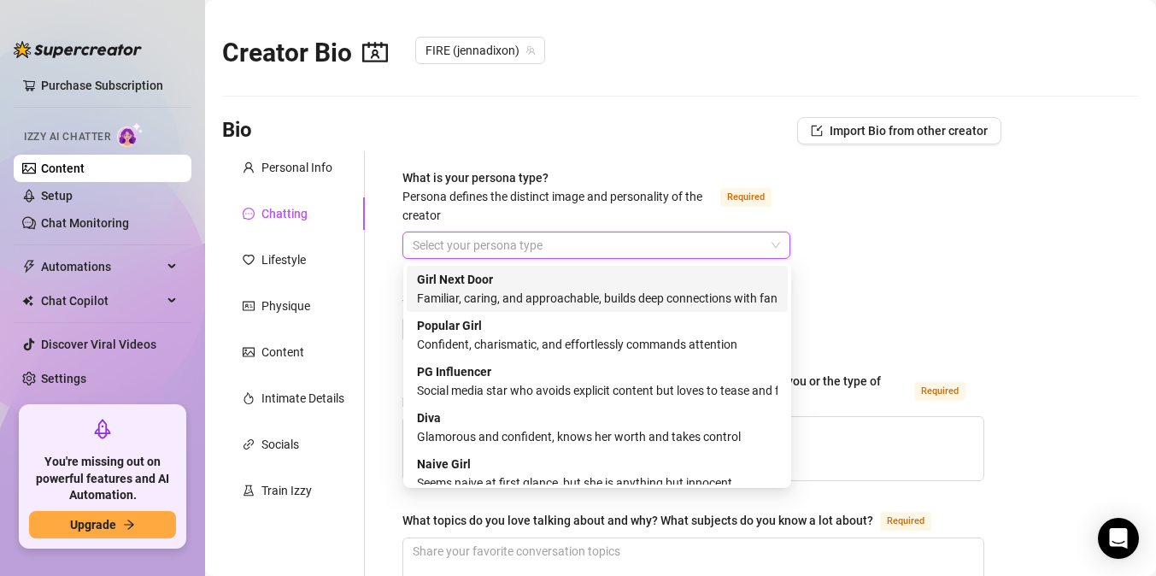
click at [653, 303] on div "Familiar, caring, and approachable, builds deep connections with fans" at bounding box center [597, 298] width 361 height 19
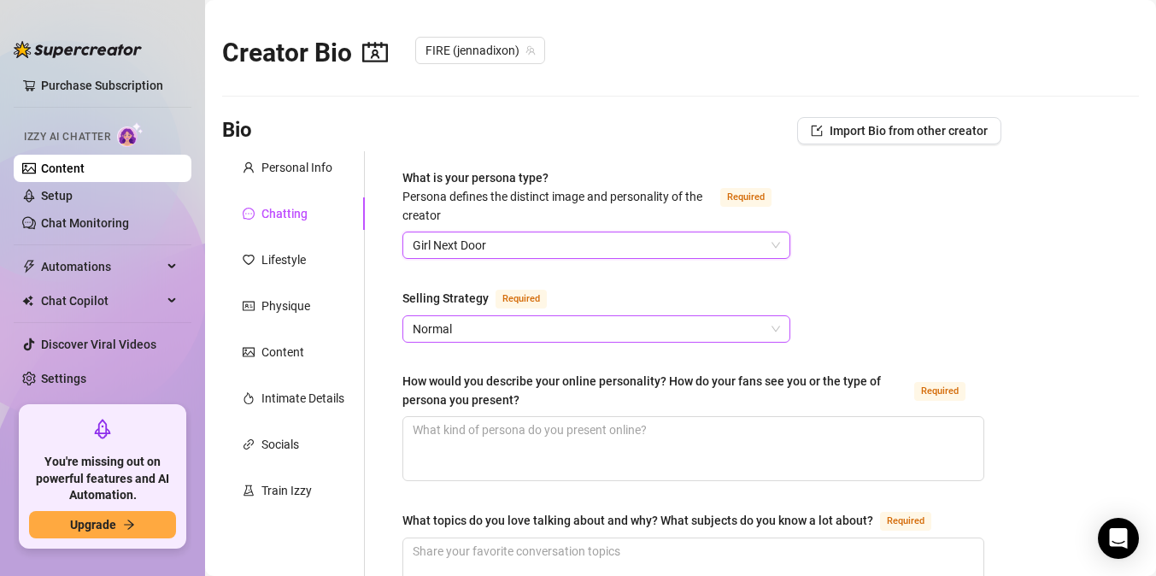
click at [652, 327] on span "Normal" at bounding box center [597, 329] width 368 height 26
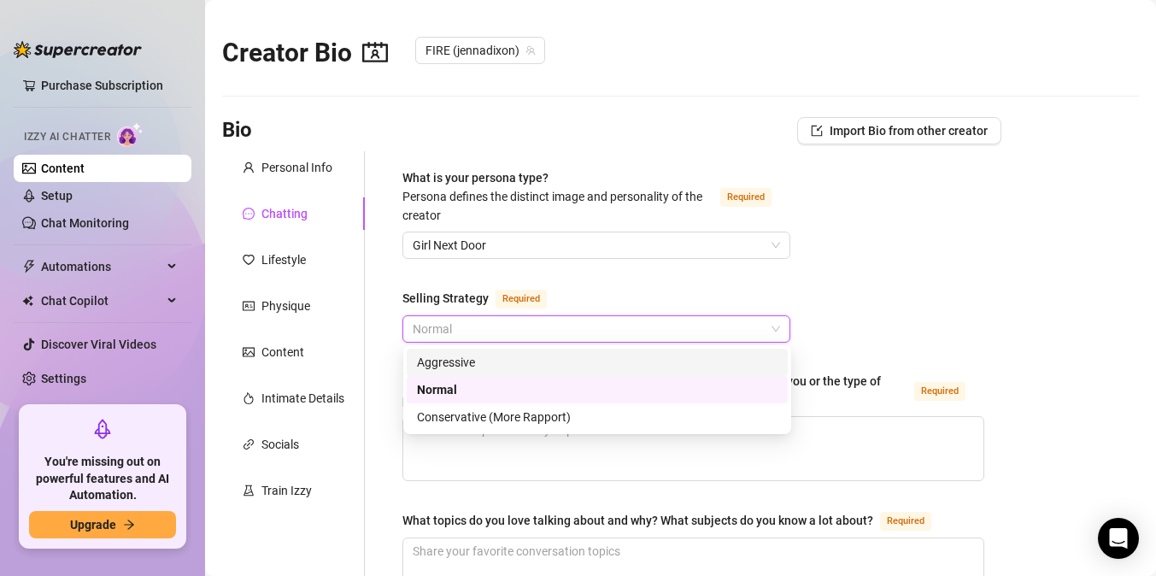
click at [639, 363] on div "Aggressive" at bounding box center [597, 362] width 361 height 19
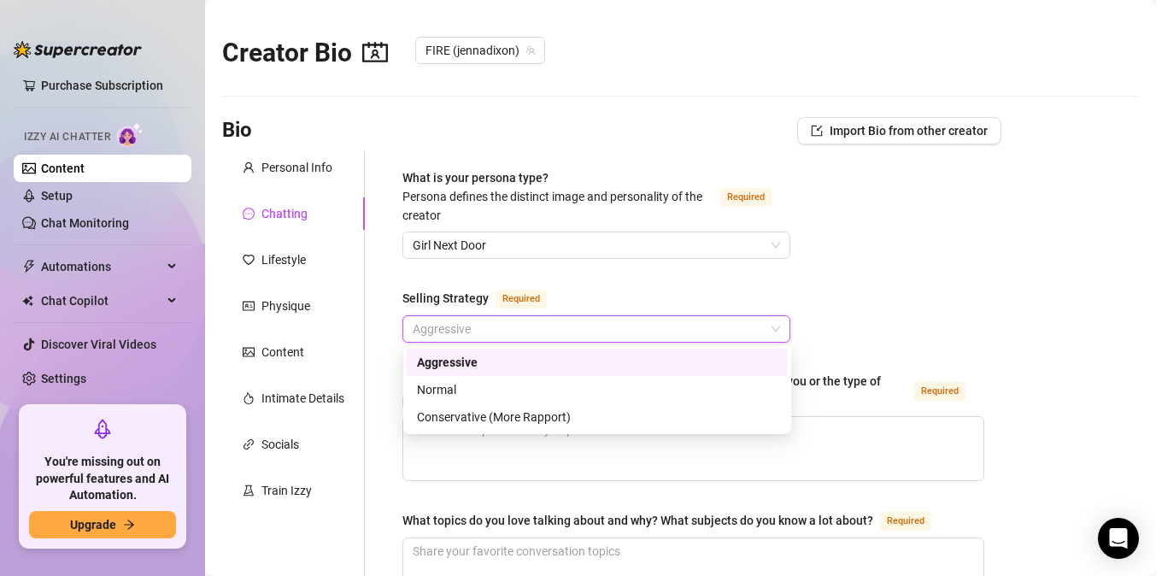
click at [655, 333] on span "Aggressive" at bounding box center [597, 329] width 368 height 26
click at [644, 385] on div "Normal" at bounding box center [597, 389] width 361 height 19
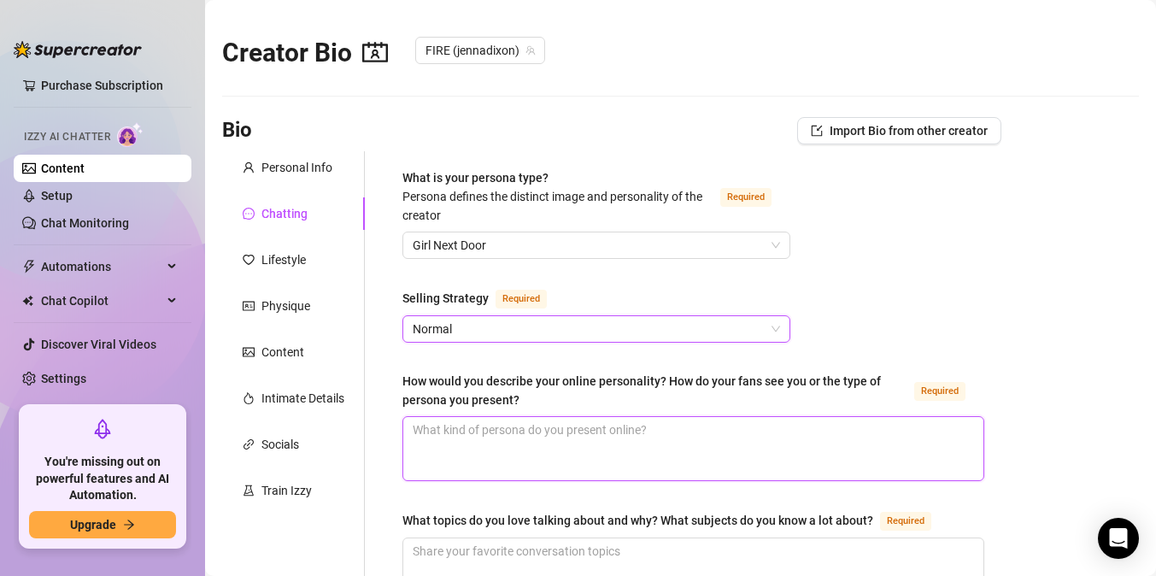
click at [665, 437] on textarea "How would you describe your online personality? How do your fans see you or the…" at bounding box center [693, 448] width 580 height 63
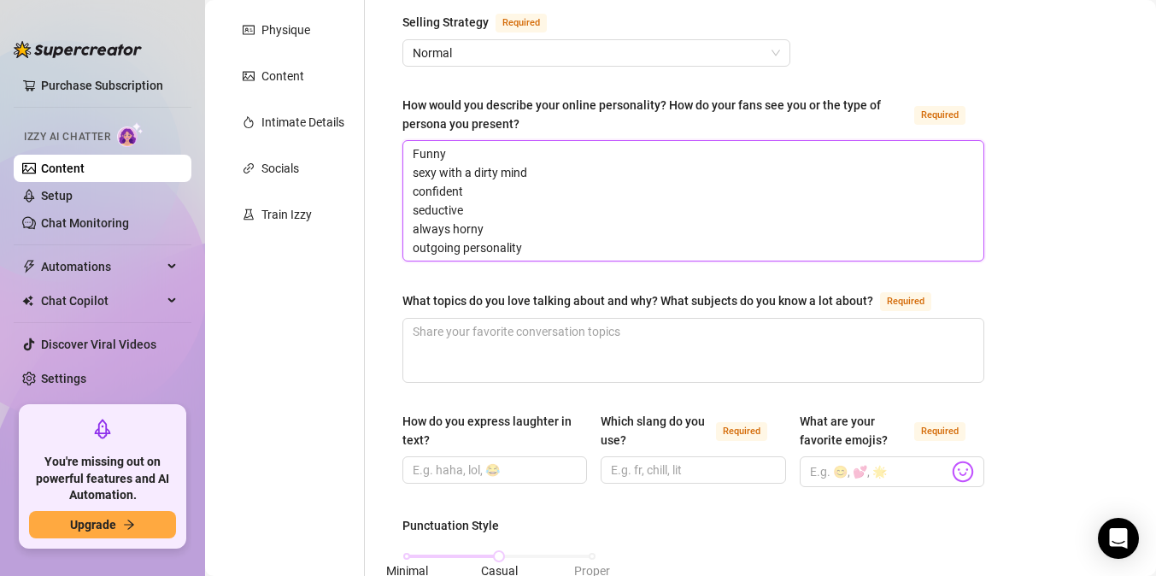
scroll to position [285, 0]
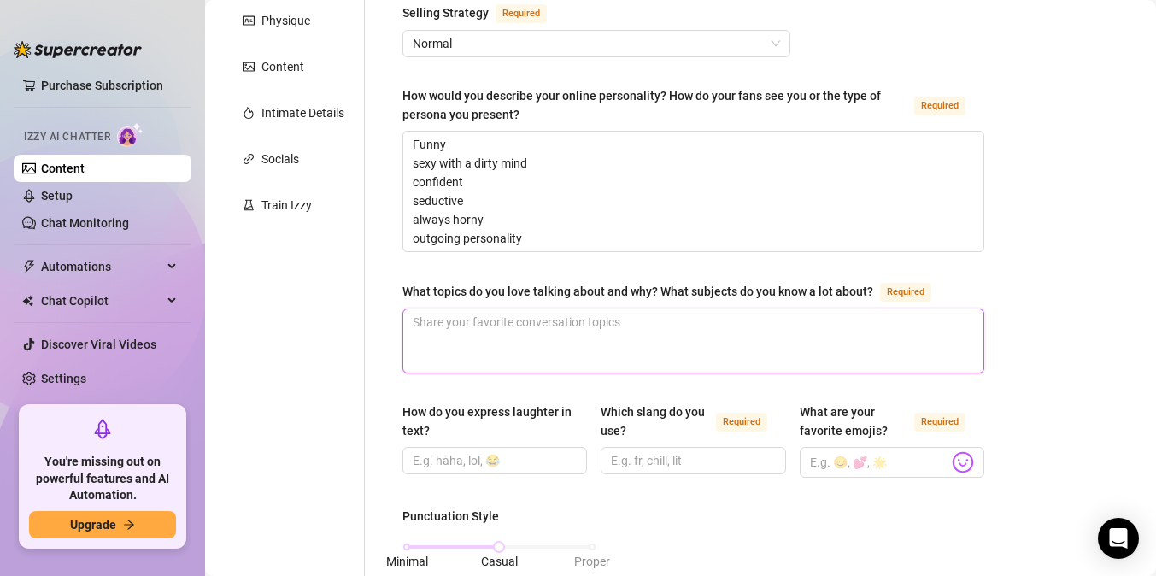
click at [665, 327] on textarea "What topics do you love talking about and why? What subjects do you know a lot …" at bounding box center [693, 340] width 580 height 63
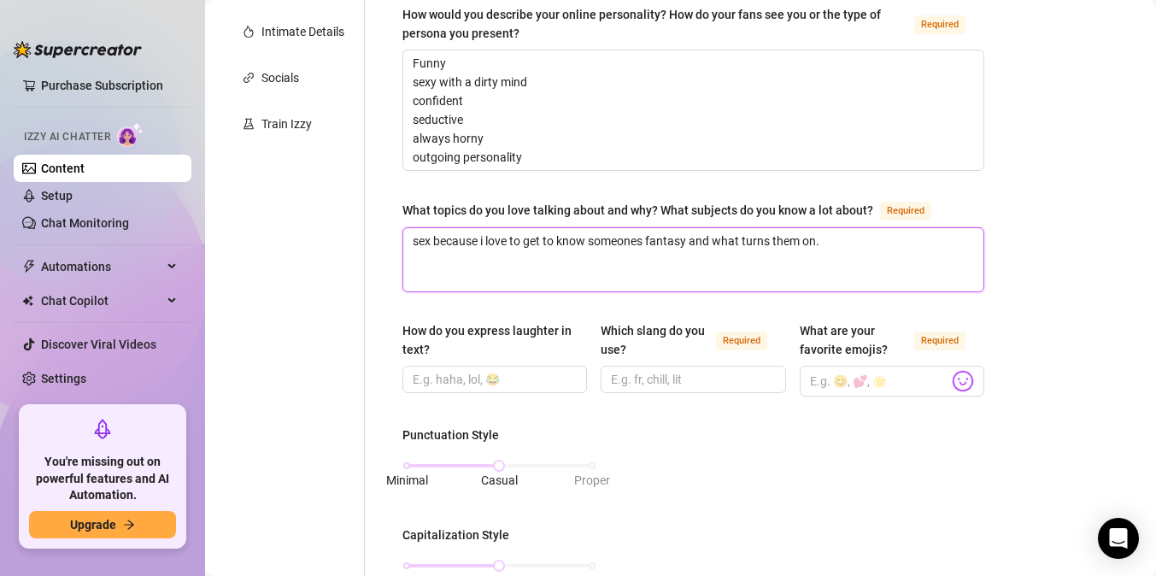
scroll to position [379, 0]
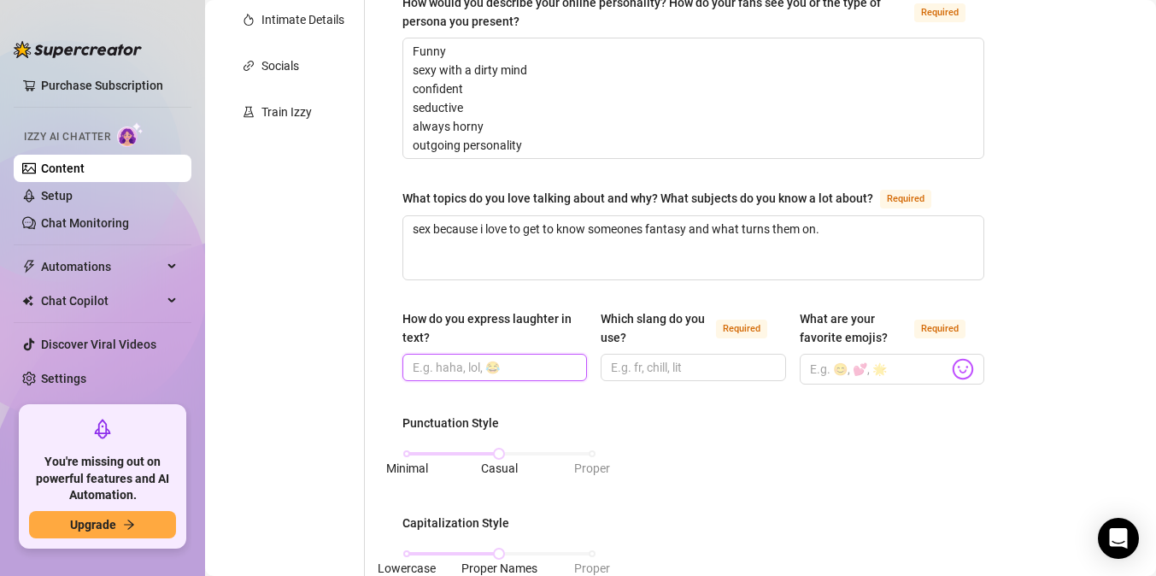
click at [454, 368] on input "How do you express laughter in text?" at bounding box center [493, 367] width 161 height 19
click at [458, 367] on input "lol, haha, bahahaha, 😂🤣" at bounding box center [493, 367] width 161 height 19
click at [554, 367] on input "lol, lmao, bahahaha, 😂🤣" at bounding box center [493, 367] width 161 height 19
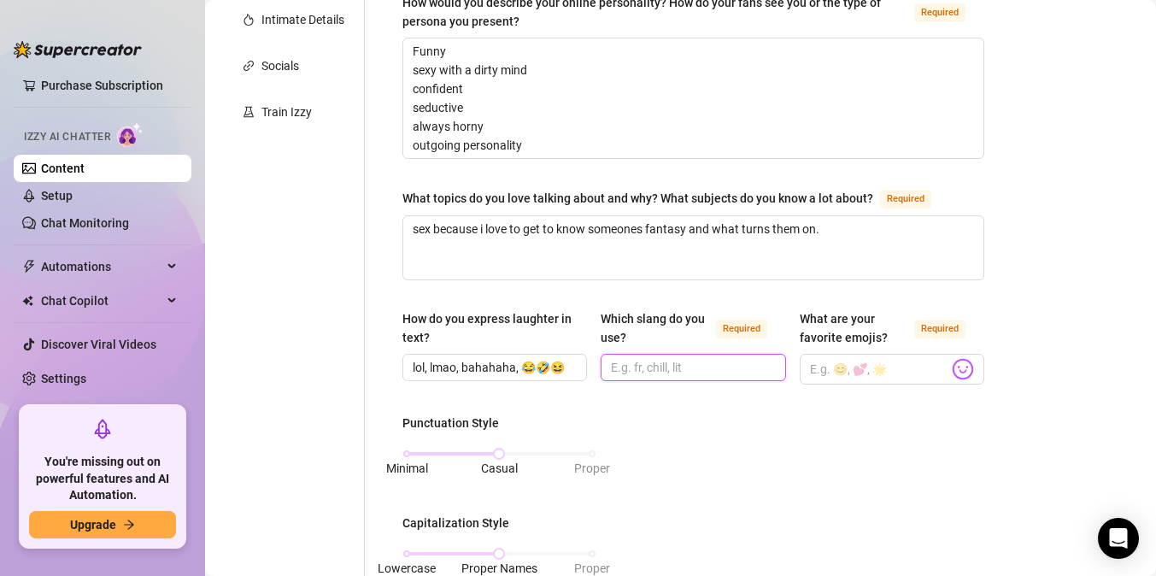
click at [638, 370] on input "Which slang do you use? Required" at bounding box center [691, 367] width 161 height 19
click at [838, 371] on input "What are your favorite emojis? Required" at bounding box center [879, 369] width 138 height 22
click at [963, 368] on div at bounding box center [963, 368] width 0 height 0
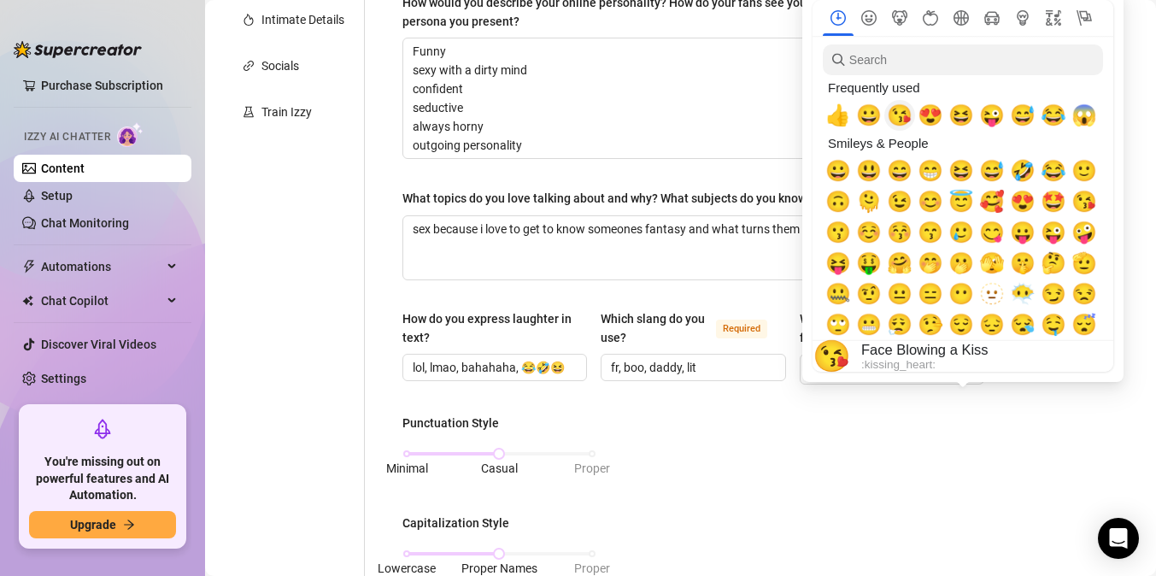
click at [903, 119] on span "😘" at bounding box center [900, 115] width 26 height 24
click at [926, 118] on span "😍" at bounding box center [931, 115] width 26 height 24
click at [960, 369] on div "☝️ Pick an emoji…" at bounding box center [963, 356] width 301 height 31
click at [930, 272] on span "🤭" at bounding box center [931, 263] width 26 height 24
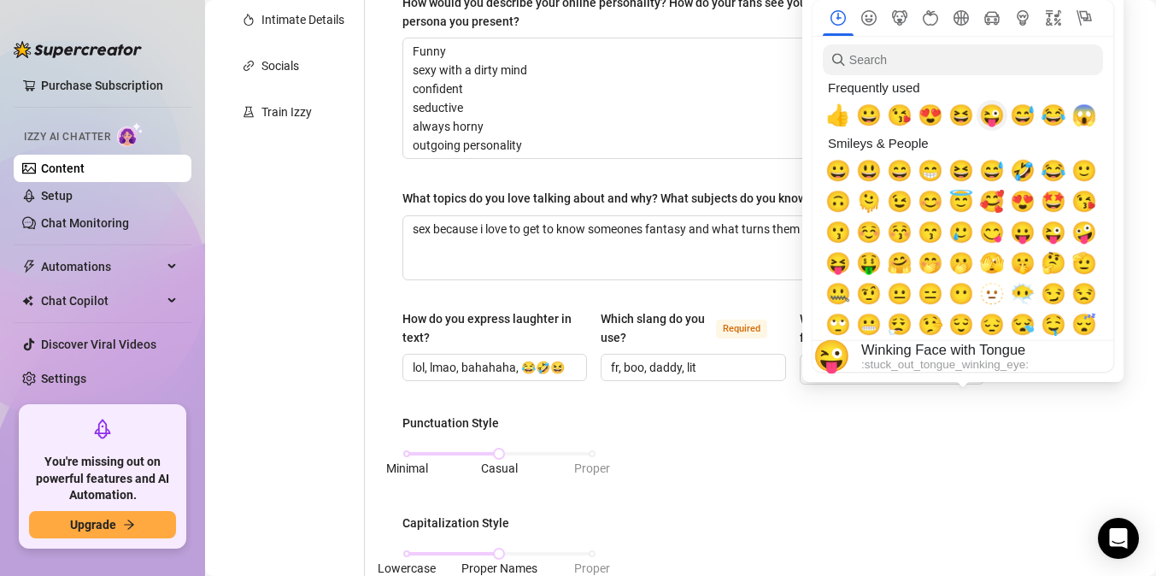
click at [991, 115] on span "😜" at bounding box center [992, 115] width 26 height 24
click at [1091, 113] on span "😱" at bounding box center [1085, 115] width 26 height 24
click at [1054, 303] on span "😏" at bounding box center [1054, 294] width 26 height 24
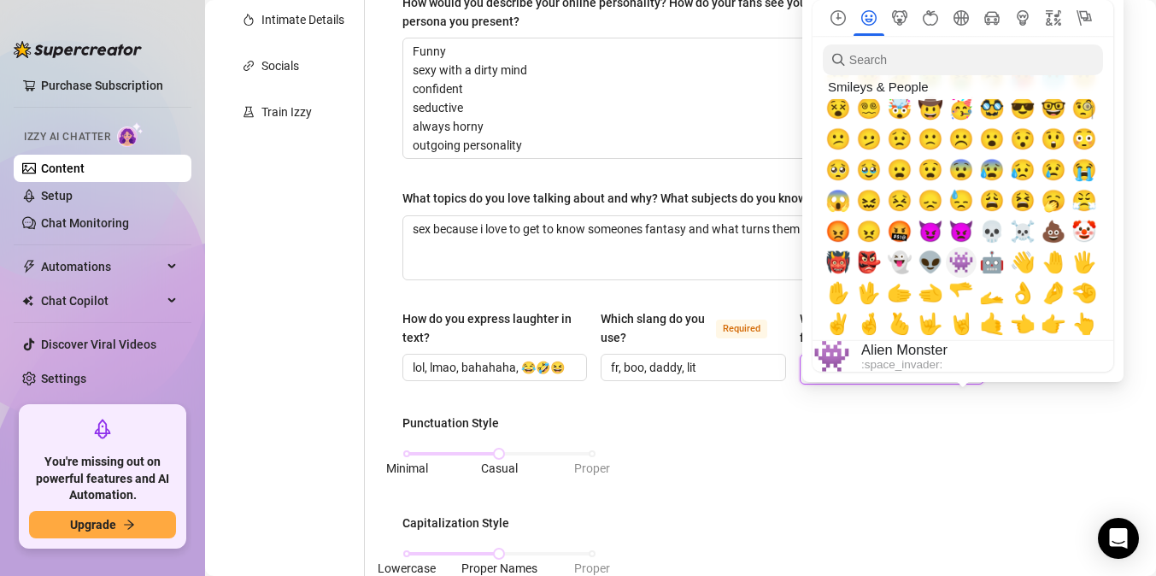
scroll to position [285, 0]
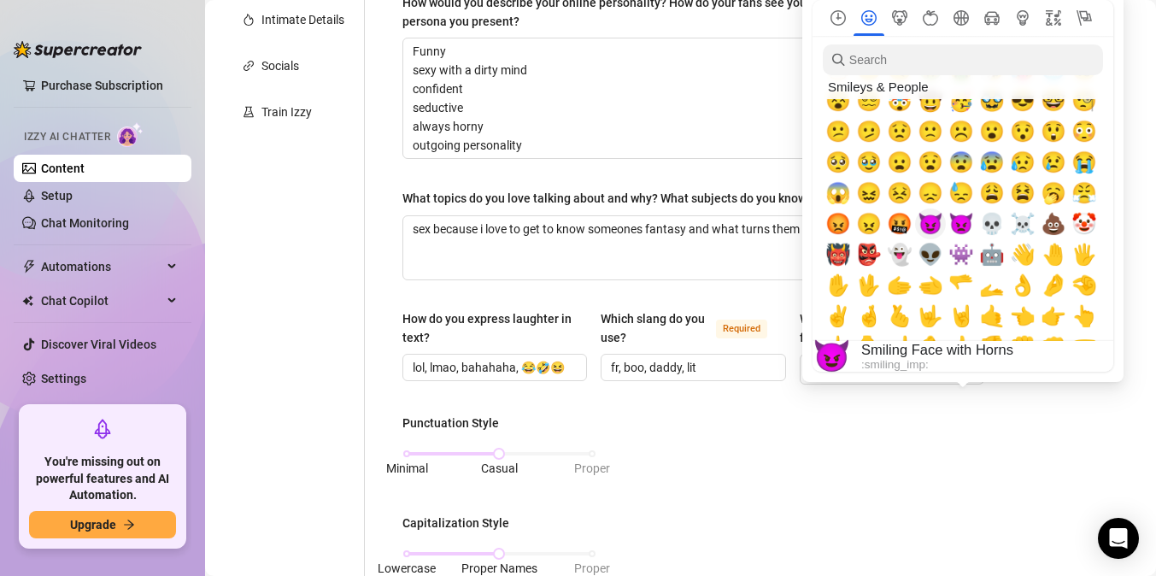
click at [927, 222] on span "😈" at bounding box center [931, 224] width 26 height 24
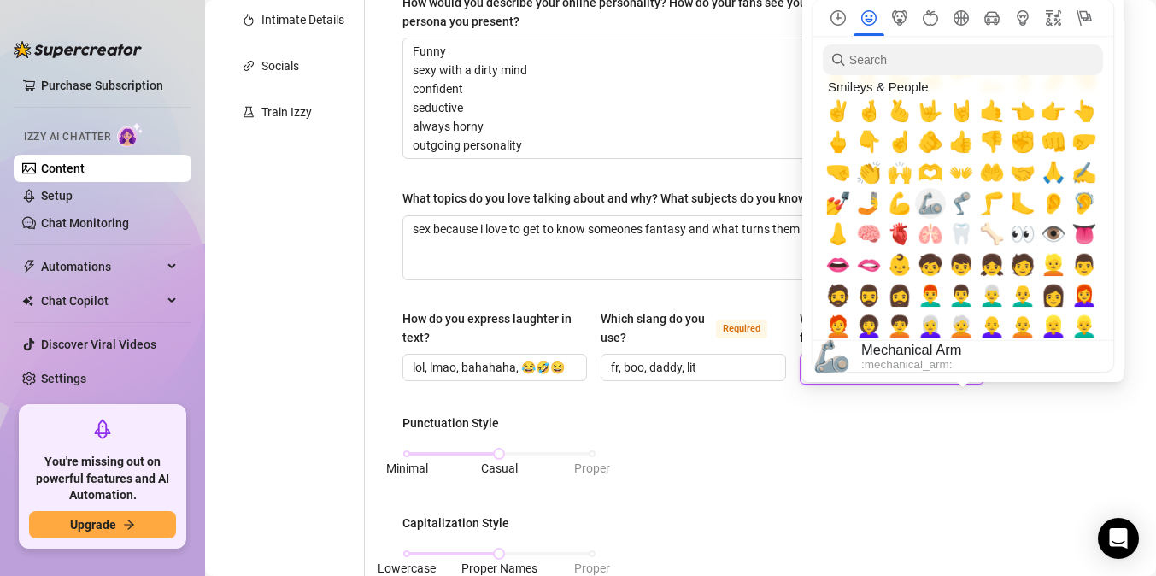
scroll to position [496, 0]
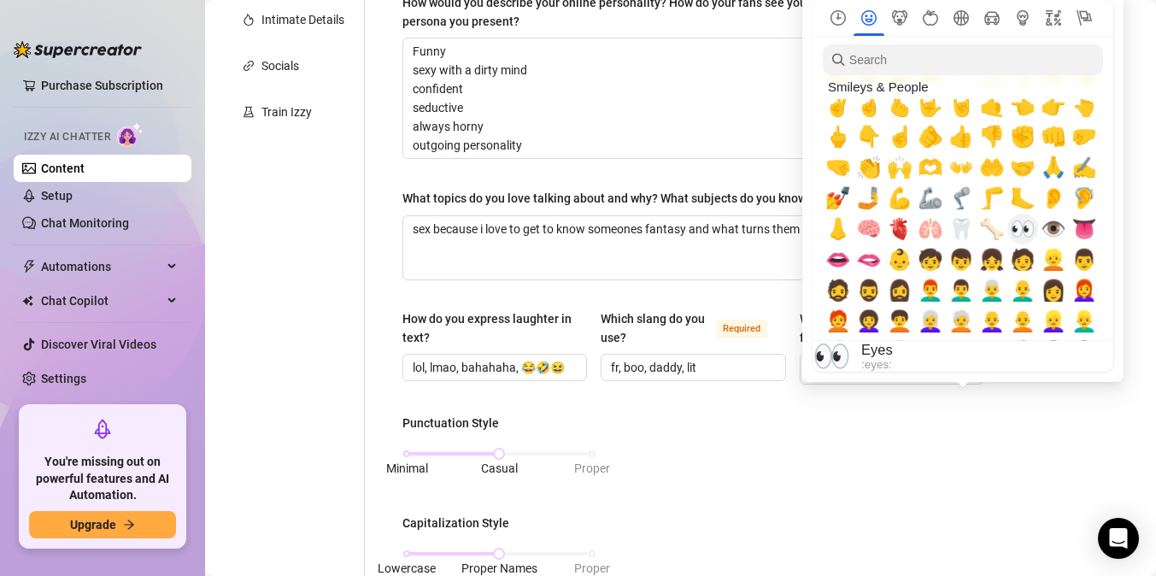
click at [1024, 232] on span "👀" at bounding box center [1023, 229] width 26 height 24
click at [1082, 230] on span "👅" at bounding box center [1085, 229] width 26 height 24
click at [870, 261] on span "🫦" at bounding box center [869, 260] width 26 height 24
click at [932, 173] on span "🫶" at bounding box center [931, 168] width 26 height 24
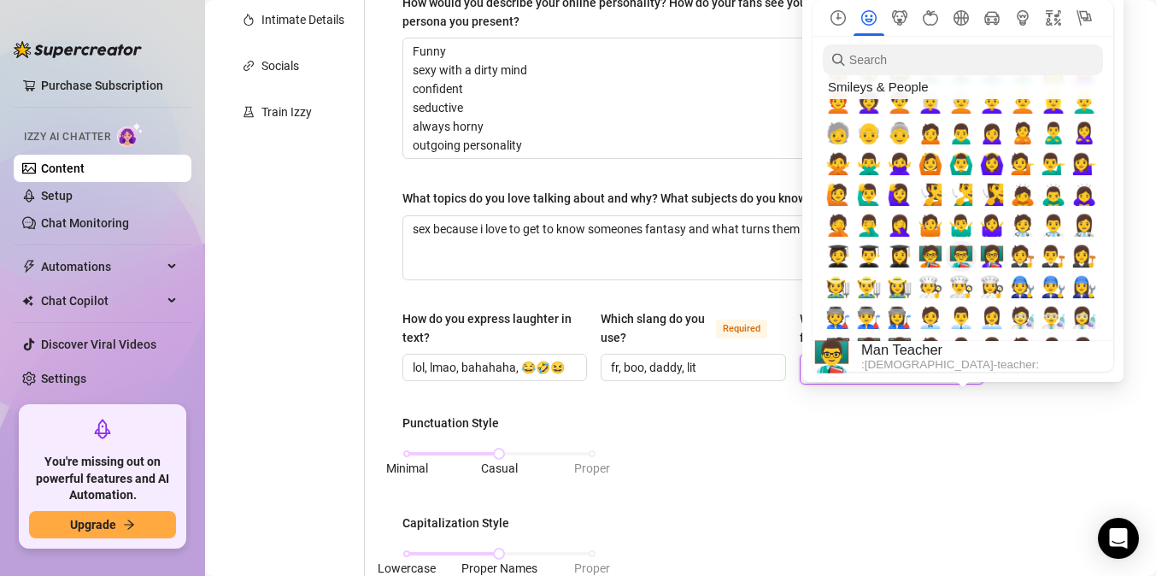
scroll to position [720, 0]
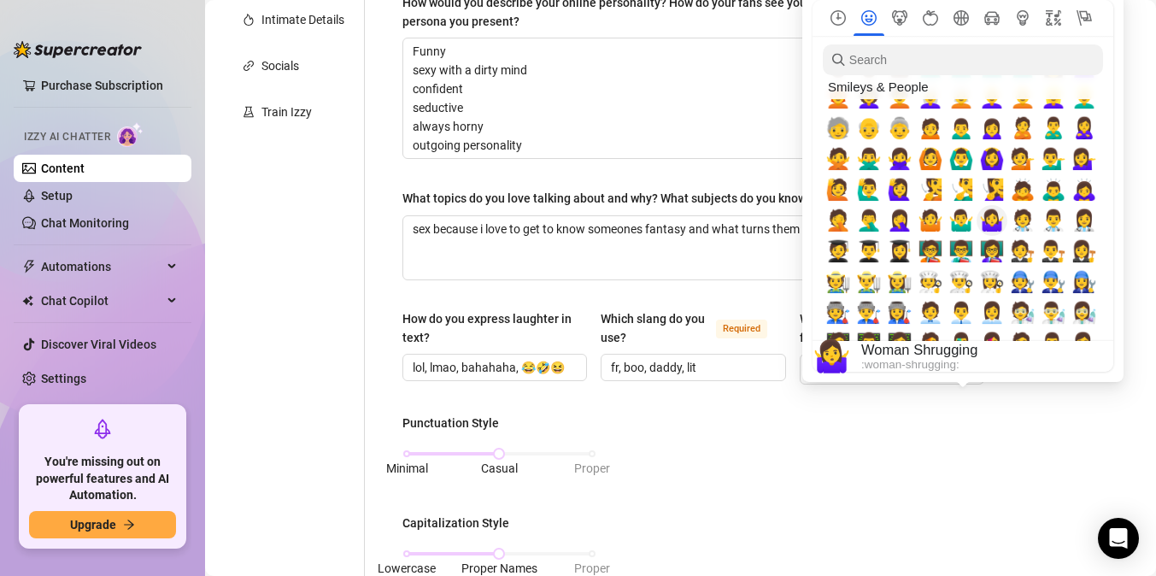
click at [997, 221] on span "🤷‍♀️" at bounding box center [992, 221] width 26 height 24
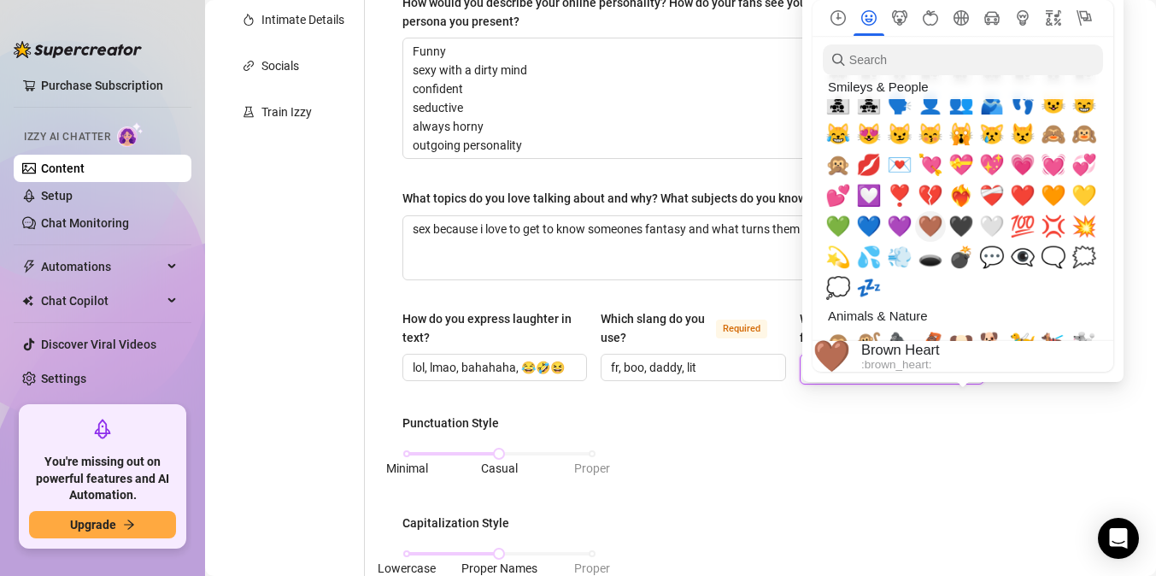
scroll to position [1674, 0]
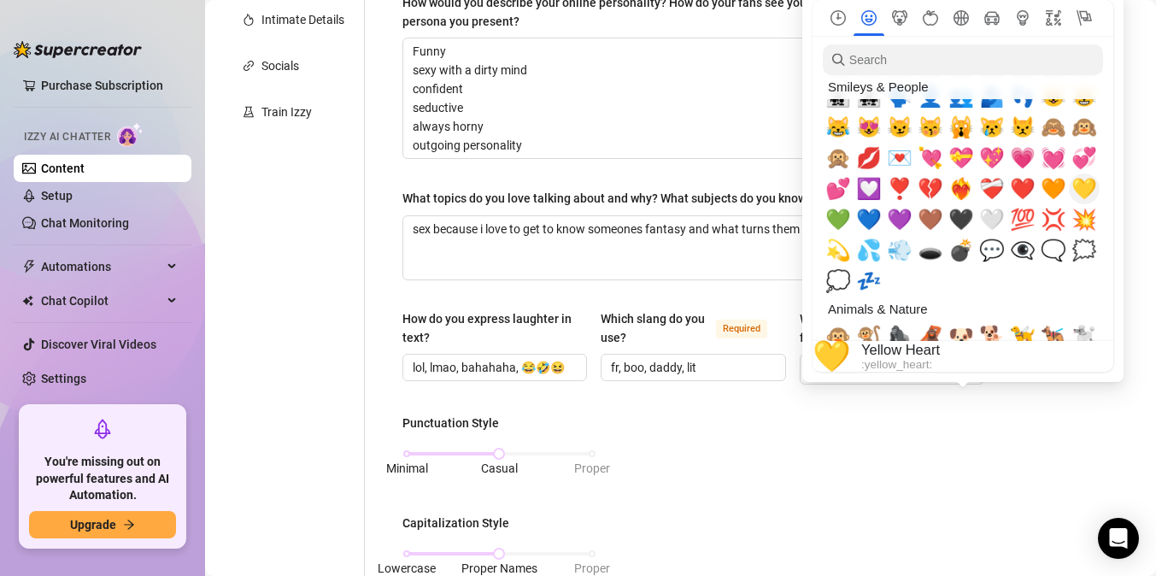
click at [1091, 188] on span "💛" at bounding box center [1085, 189] width 26 height 24
click at [897, 221] on span "💜" at bounding box center [900, 220] width 26 height 24
click at [869, 160] on span "💋" at bounding box center [869, 158] width 26 height 24
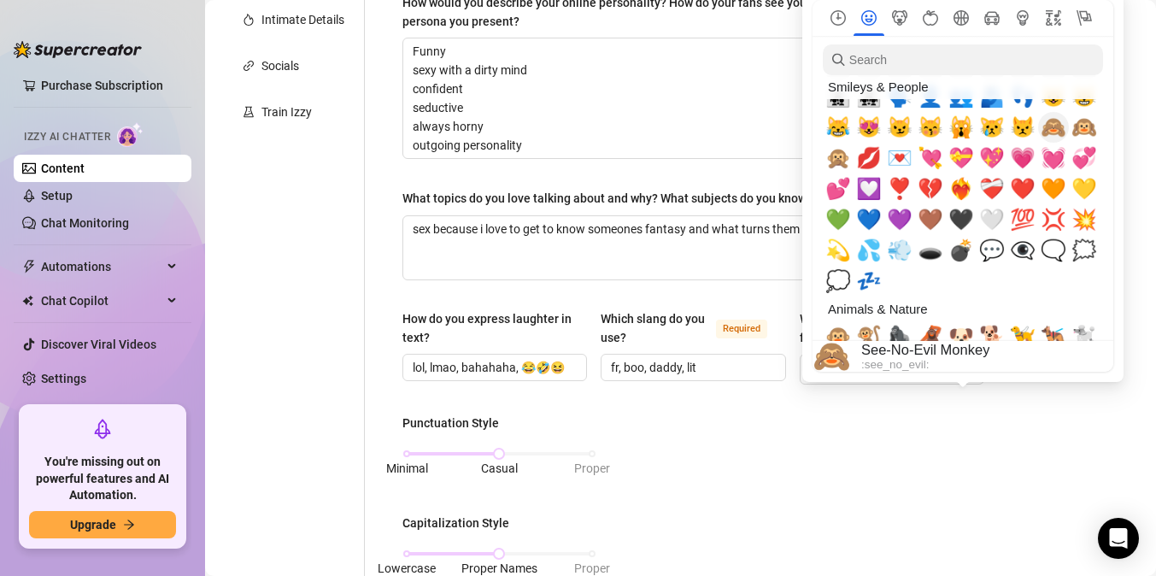
scroll to position [0, 0]
click at [1054, 127] on span "🙈" at bounding box center [1054, 127] width 26 height 24
click at [867, 253] on span "💦" at bounding box center [869, 250] width 26 height 24
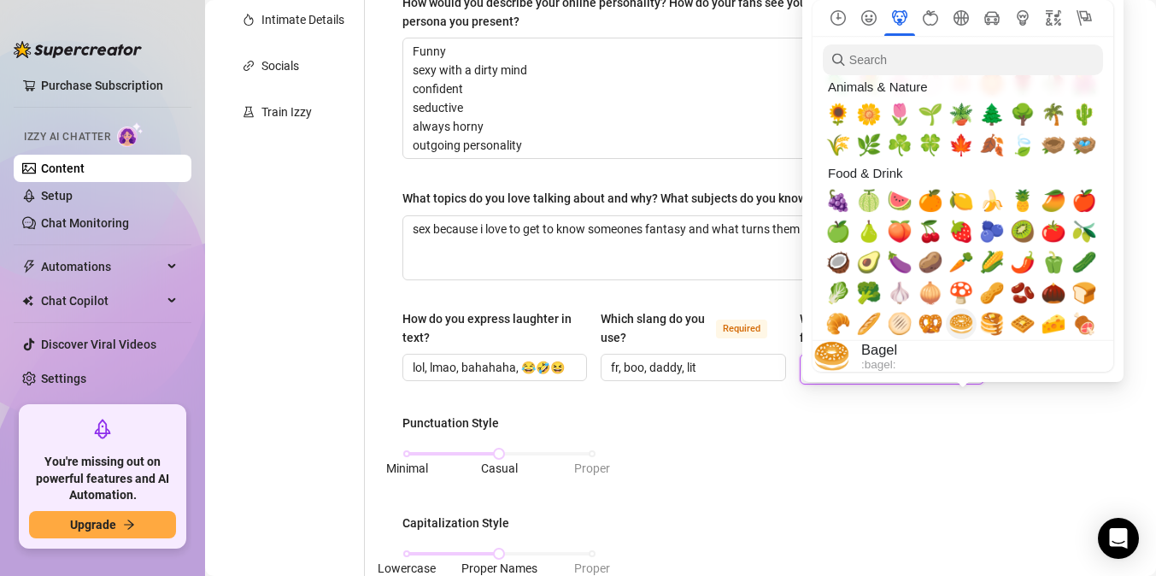
scroll to position [2326, 0]
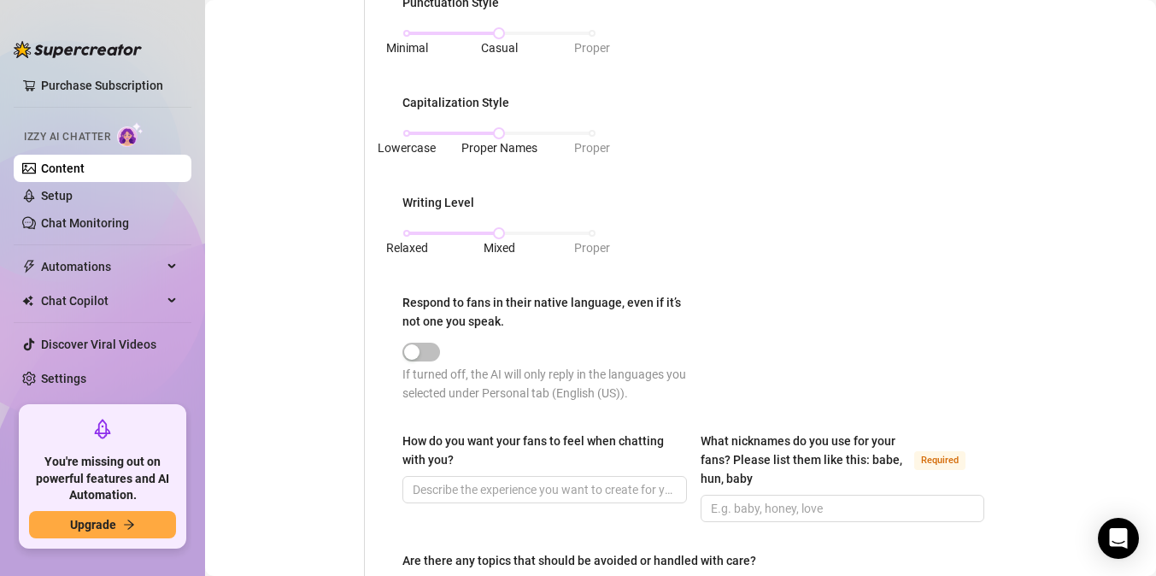
scroll to position [840, 0]
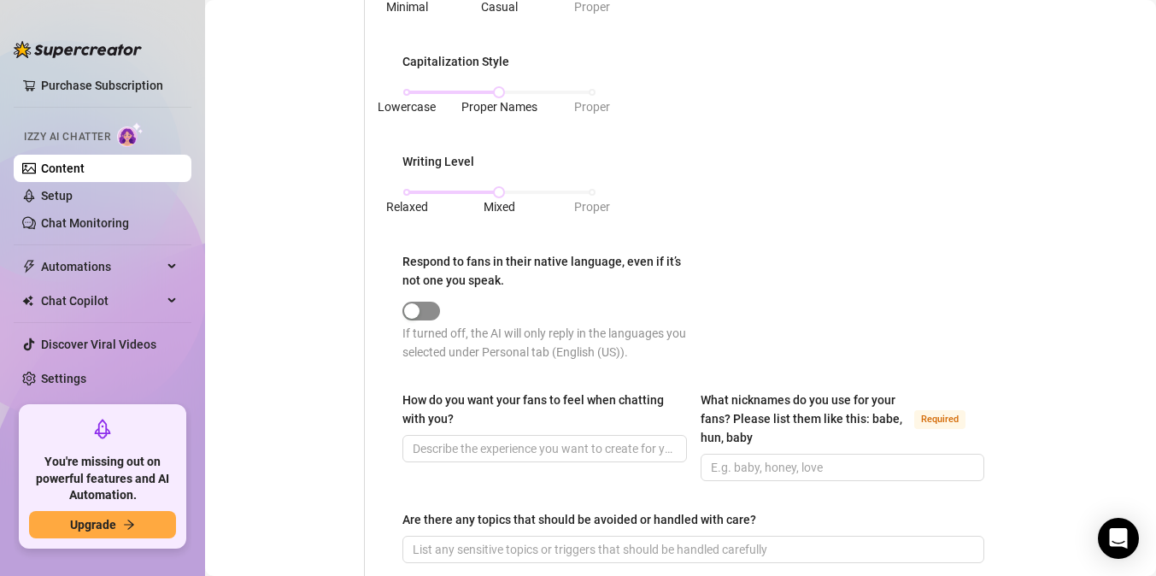
click at [417, 313] on div "button" at bounding box center [411, 310] width 15 height 15
drag, startPoint x: 426, startPoint y: 312, endPoint x: 459, endPoint y: 311, distance: 32.5
click at [459, 311] on div at bounding box center [548, 310] width 291 height 20
drag, startPoint x: 413, startPoint y: 305, endPoint x: 468, endPoint y: 303, distance: 54.7
click at [468, 303] on div at bounding box center [548, 310] width 291 height 20
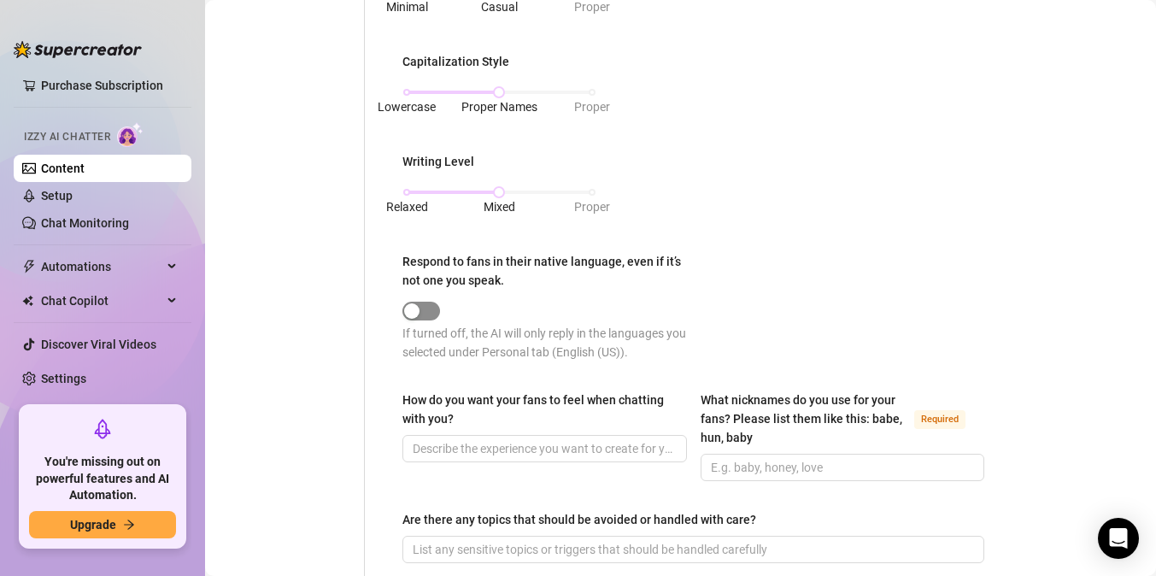
click at [425, 309] on span "button" at bounding box center [422, 311] width 38 height 19
drag, startPoint x: 413, startPoint y: 310, endPoint x: 461, endPoint y: 310, distance: 47.9
click at [461, 310] on div at bounding box center [548, 310] width 291 height 20
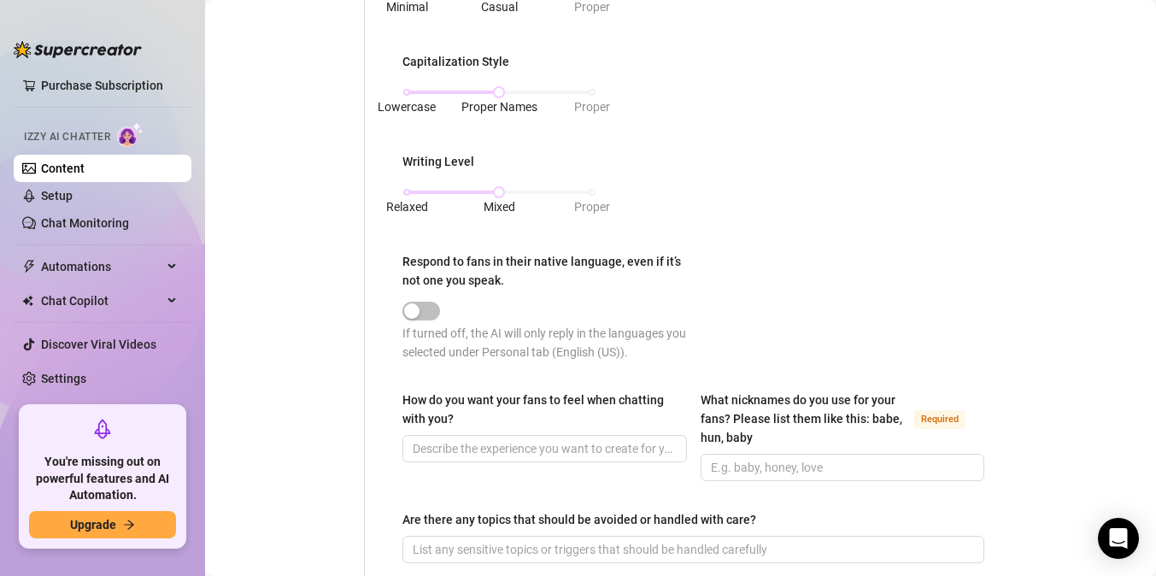
click at [450, 309] on div at bounding box center [548, 310] width 291 height 20
drag, startPoint x: 409, startPoint y: 325, endPoint x: 436, endPoint y: 326, distance: 26.5
click at [436, 326] on div "If turned off, the AI will only reply in the languages you selected under Perso…" at bounding box center [548, 343] width 291 height 38
click at [480, 325] on div "If turned off, the AI will only reply in the languages you selected under Perso…" at bounding box center [548, 343] width 291 height 38
drag, startPoint x: 419, startPoint y: 312, endPoint x: 441, endPoint y: 311, distance: 22.2
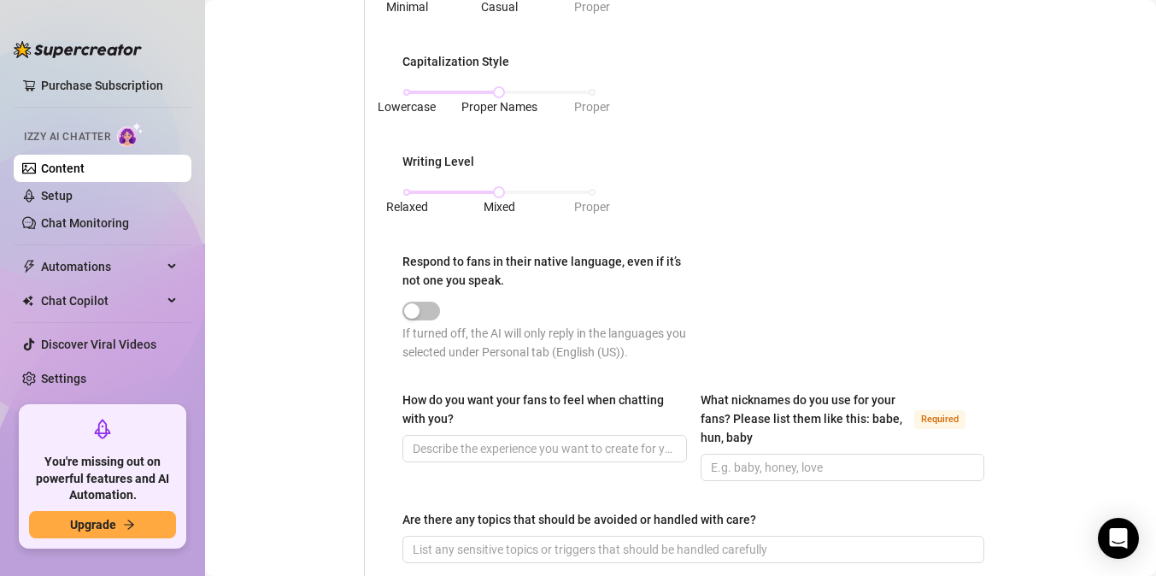
click at [441, 312] on div at bounding box center [548, 310] width 291 height 20
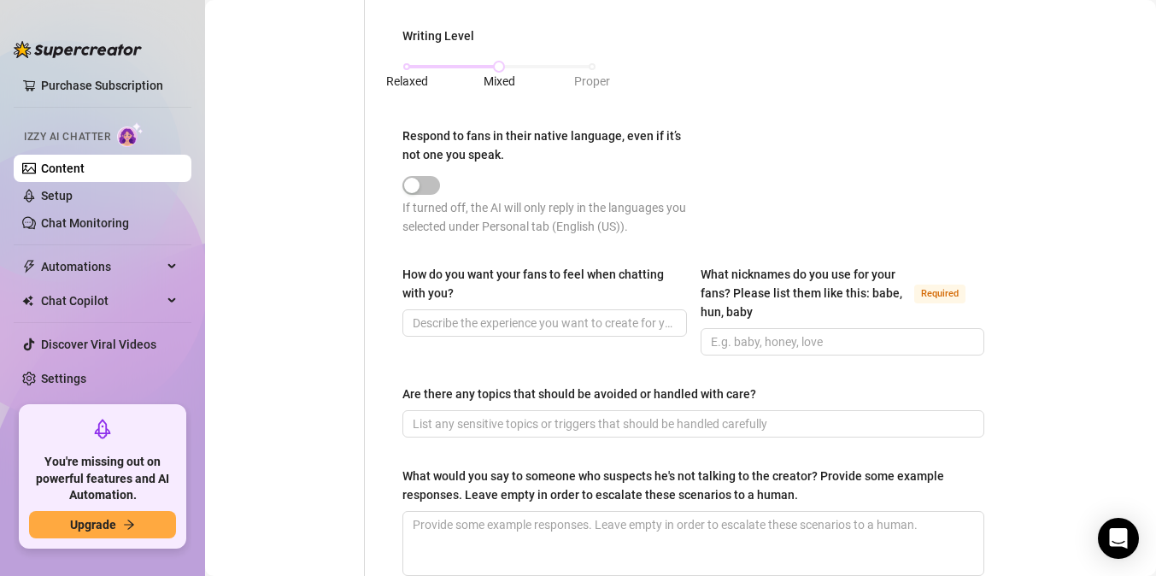
scroll to position [968, 0]
click at [503, 314] on input "How do you want your fans to feel when chatting with you?" at bounding box center [543, 321] width 261 height 19
click at [477, 320] on input "comfortable horny relaxed" at bounding box center [543, 321] width 261 height 19
click at [512, 320] on input "comfortable, horny relaxed" at bounding box center [543, 321] width 261 height 19
click at [591, 317] on input "comfortable, horny, relaxed" at bounding box center [543, 321] width 261 height 19
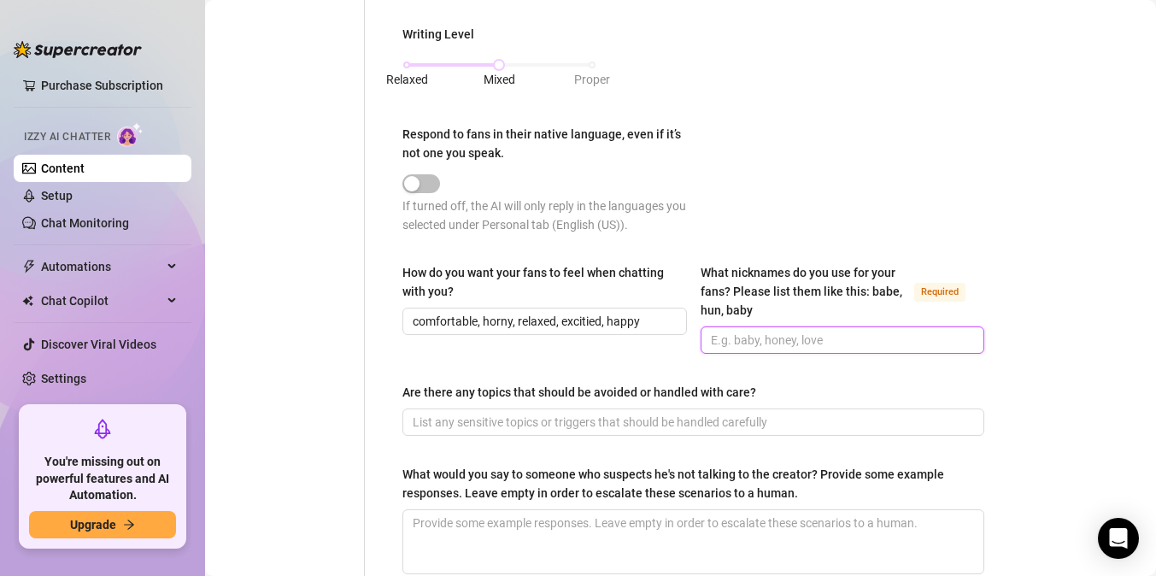
click at [752, 338] on input "What nicknames do you use for your fans? Please list them like this: babe, hun,…" at bounding box center [841, 340] width 261 height 19
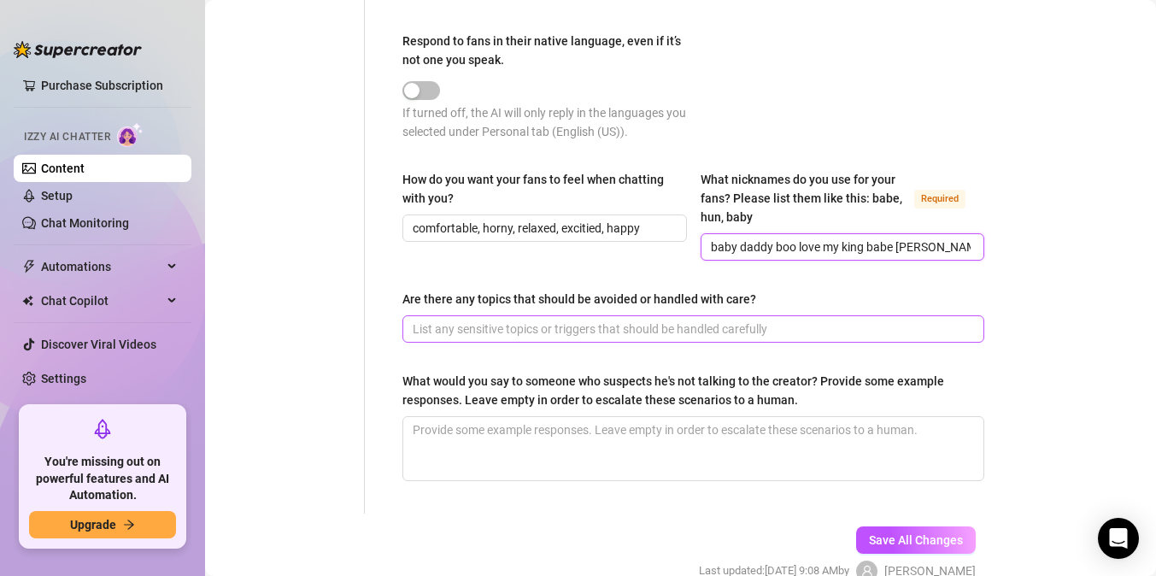
scroll to position [1062, 0]
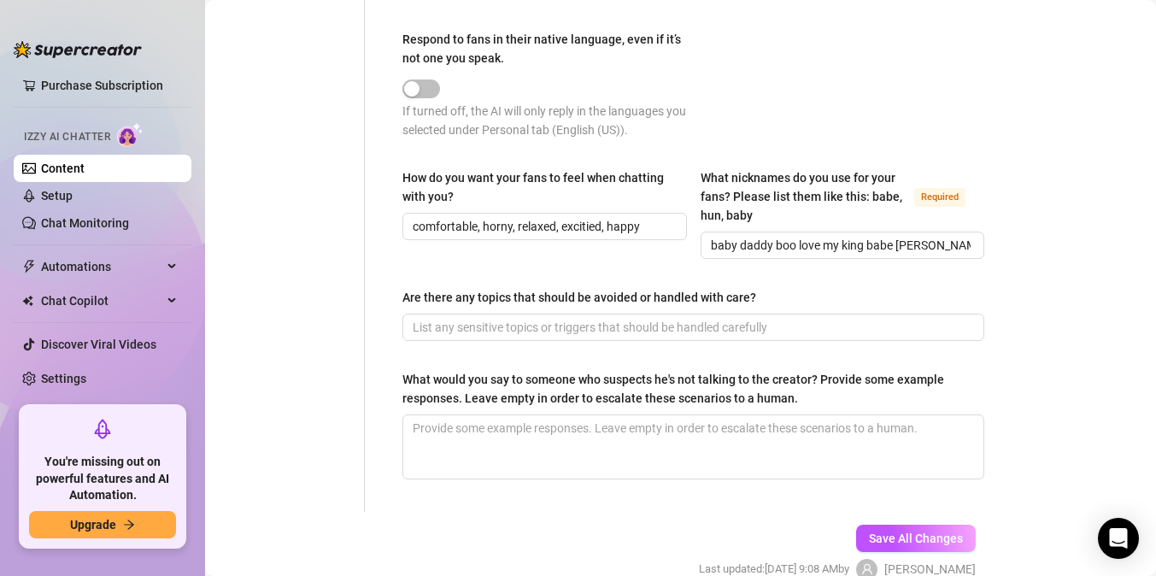
click at [410, 97] on div at bounding box center [548, 87] width 291 height 27
click at [429, 87] on span "button" at bounding box center [422, 88] width 38 height 19
drag, startPoint x: 430, startPoint y: 87, endPoint x: 463, endPoint y: 79, distance: 34.2
click at [464, 79] on div at bounding box center [548, 88] width 291 height 20
drag, startPoint x: 427, startPoint y: 86, endPoint x: 403, endPoint y: 86, distance: 23.9
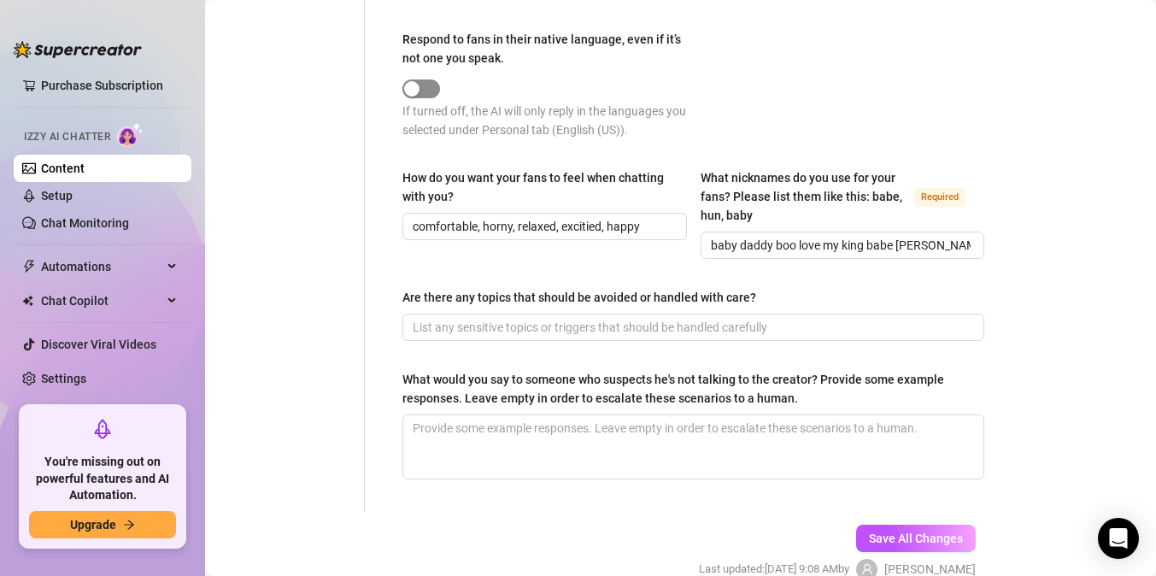
click at [403, 86] on span "button" at bounding box center [422, 88] width 38 height 19
click at [438, 84] on span "button" at bounding box center [422, 88] width 38 height 19
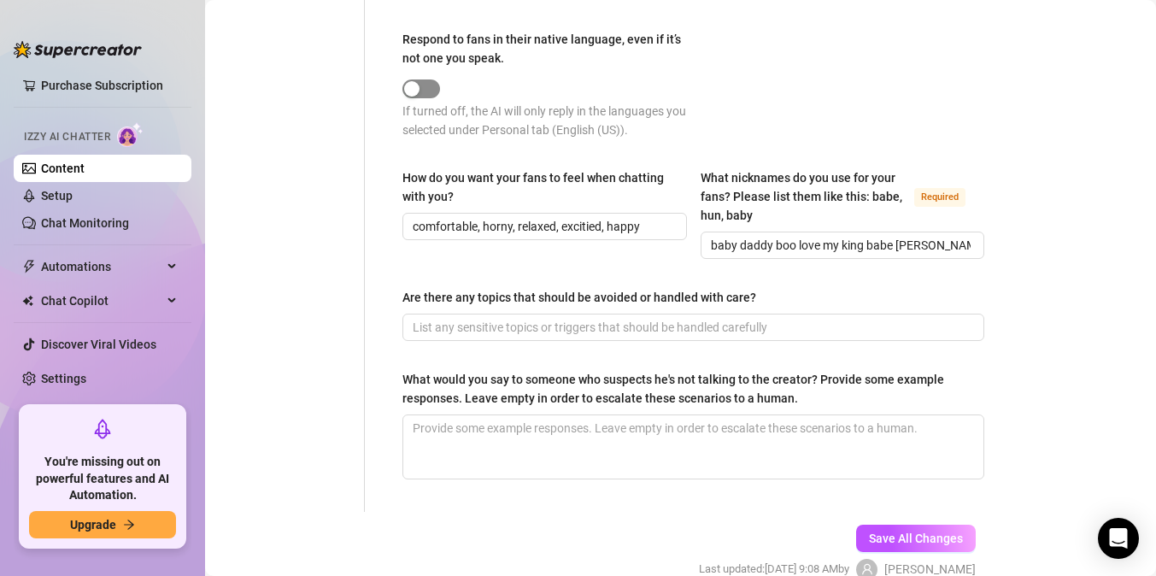
click at [438, 84] on span "button" at bounding box center [422, 88] width 38 height 19
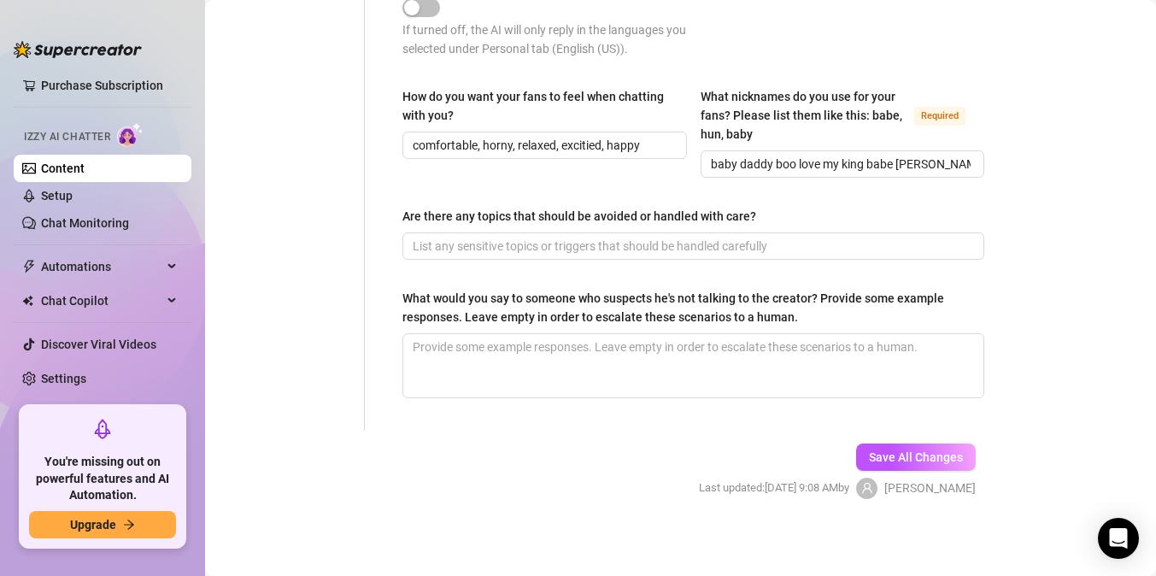
scroll to position [1146, 0]
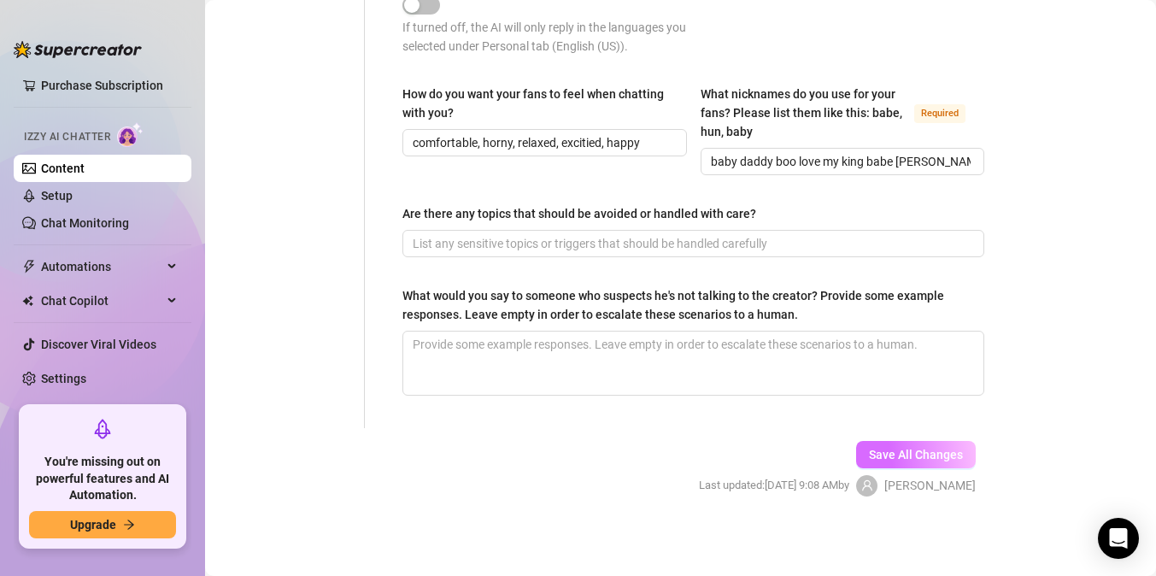
click at [903, 456] on span "Save All Changes" at bounding box center [916, 455] width 94 height 14
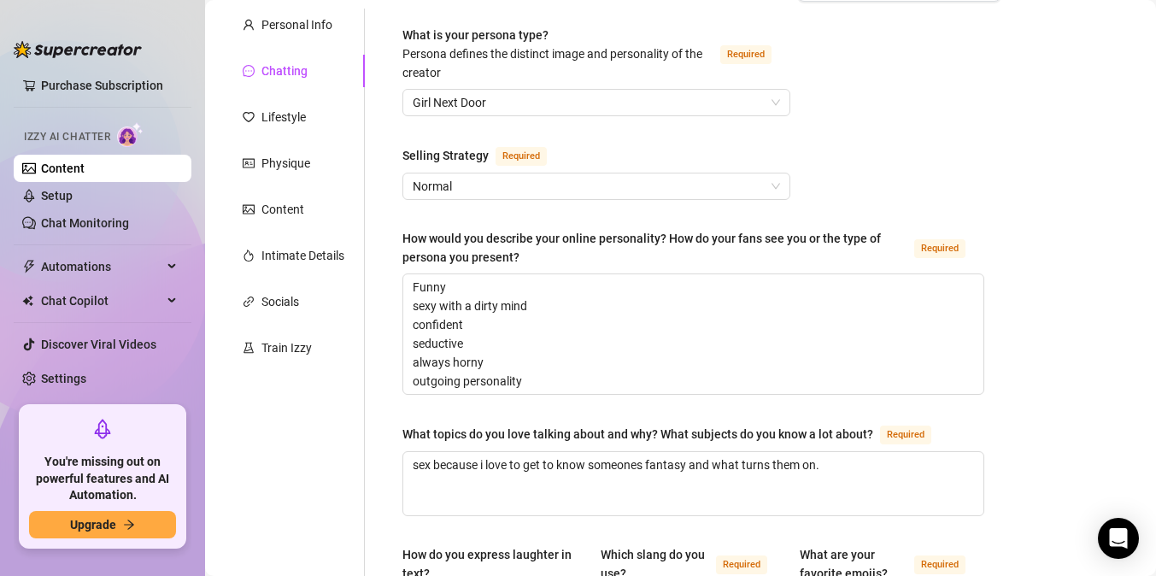
scroll to position [0, 0]
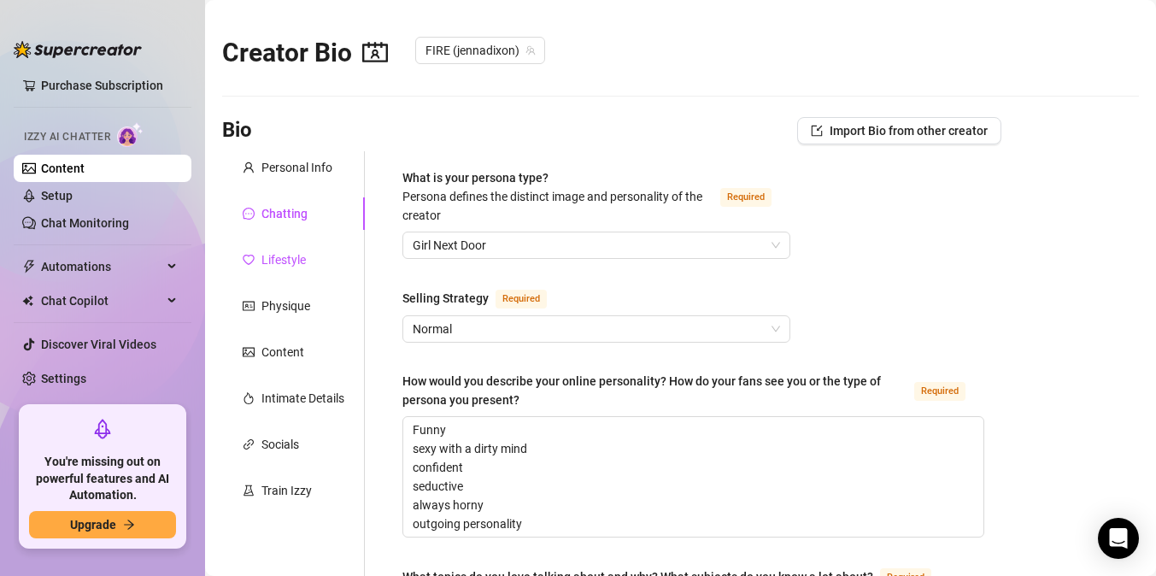
click at [282, 258] on div "Lifestyle" at bounding box center [284, 259] width 44 height 19
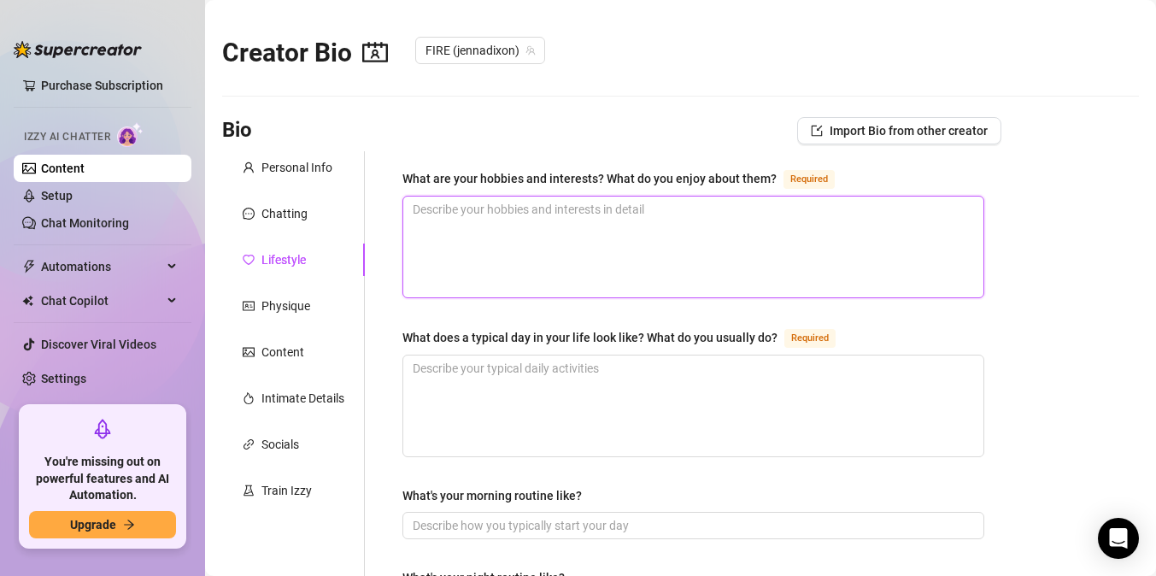
click at [477, 231] on textarea "What are your hobbies and interests? What do you enjoy about them? Required" at bounding box center [693, 247] width 580 height 101
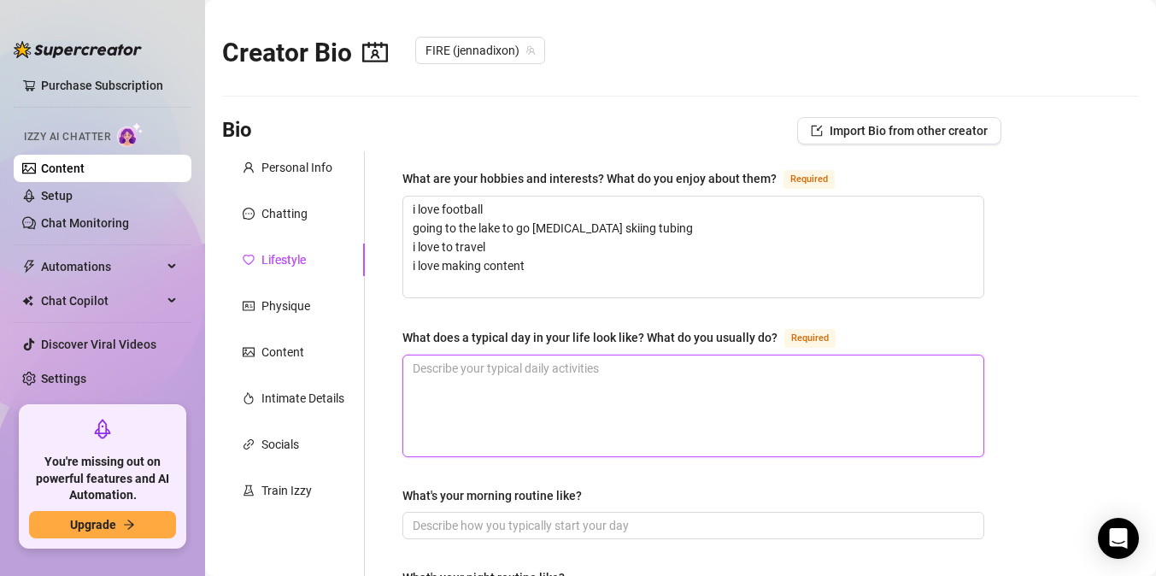
click at [486, 382] on textarea "What does a typical day in your life look like? What do you usually do? Required" at bounding box center [693, 406] width 580 height 101
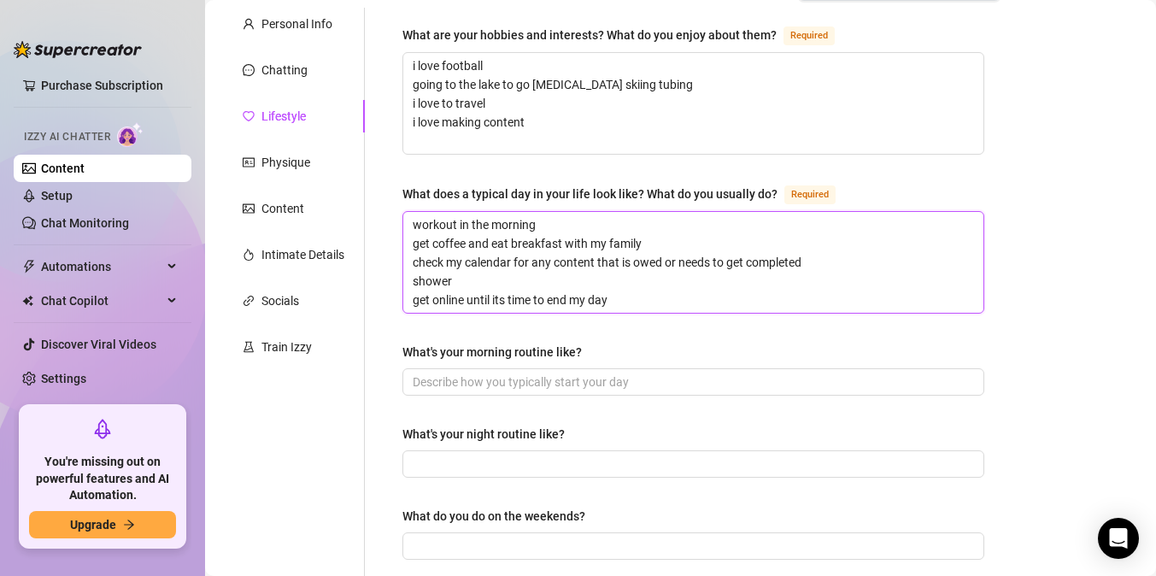
scroll to position [146, 0]
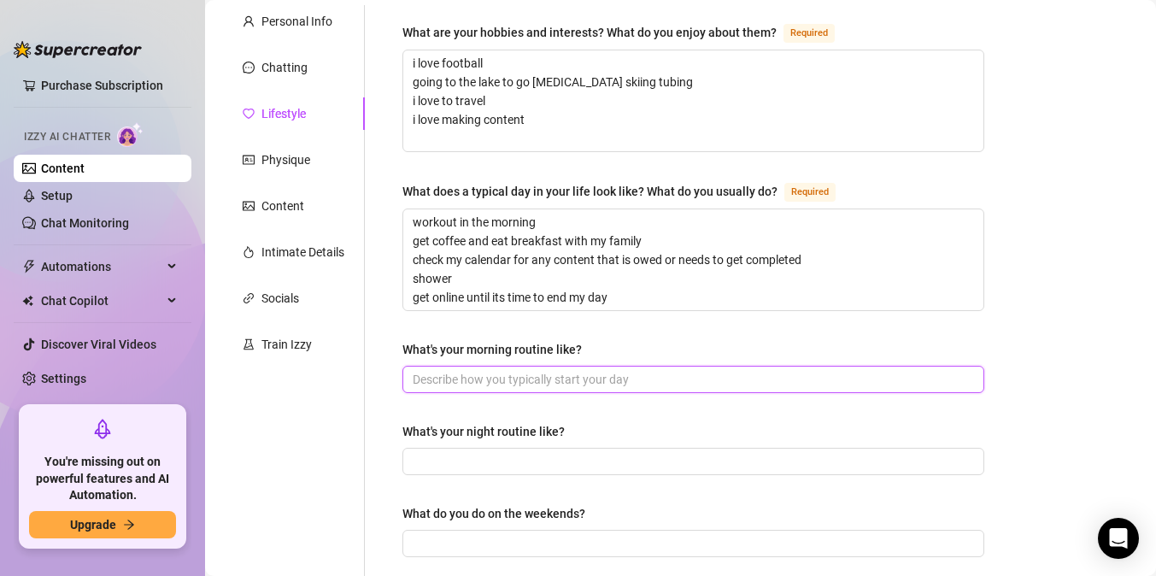
click at [451, 383] on input "What's your morning routine like?" at bounding box center [692, 379] width 558 height 19
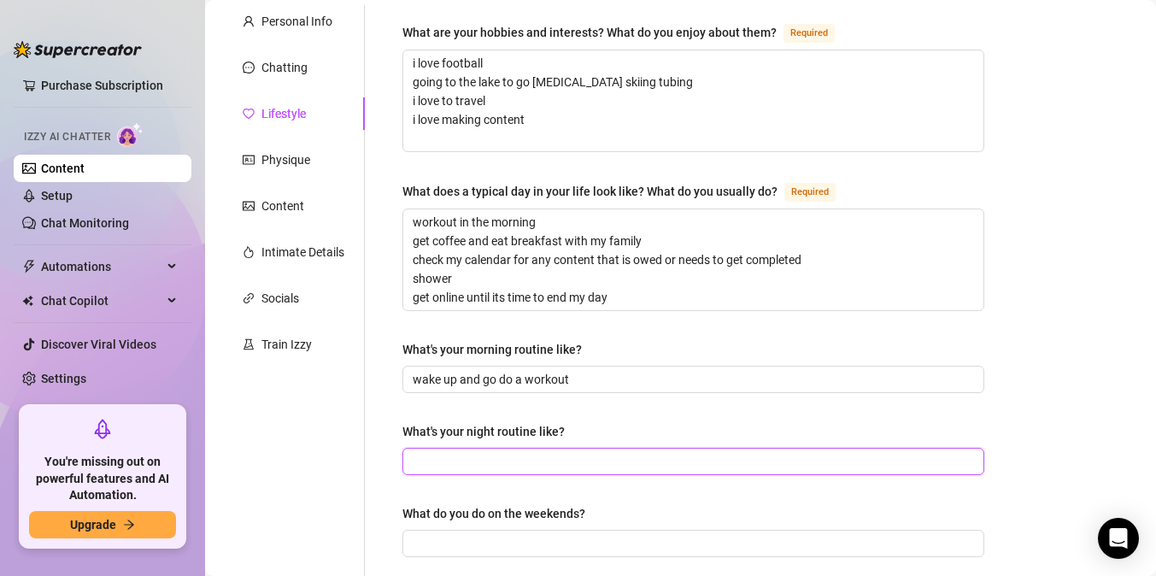
click at [443, 462] on input "What's your night routine like?" at bounding box center [692, 461] width 558 height 19
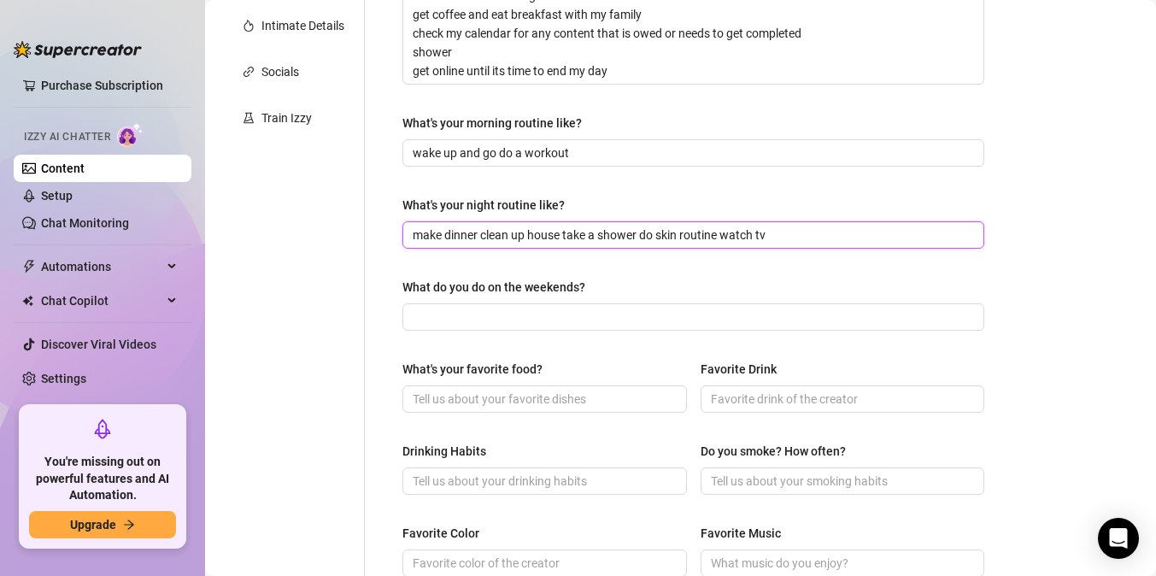
scroll to position [446, 0]
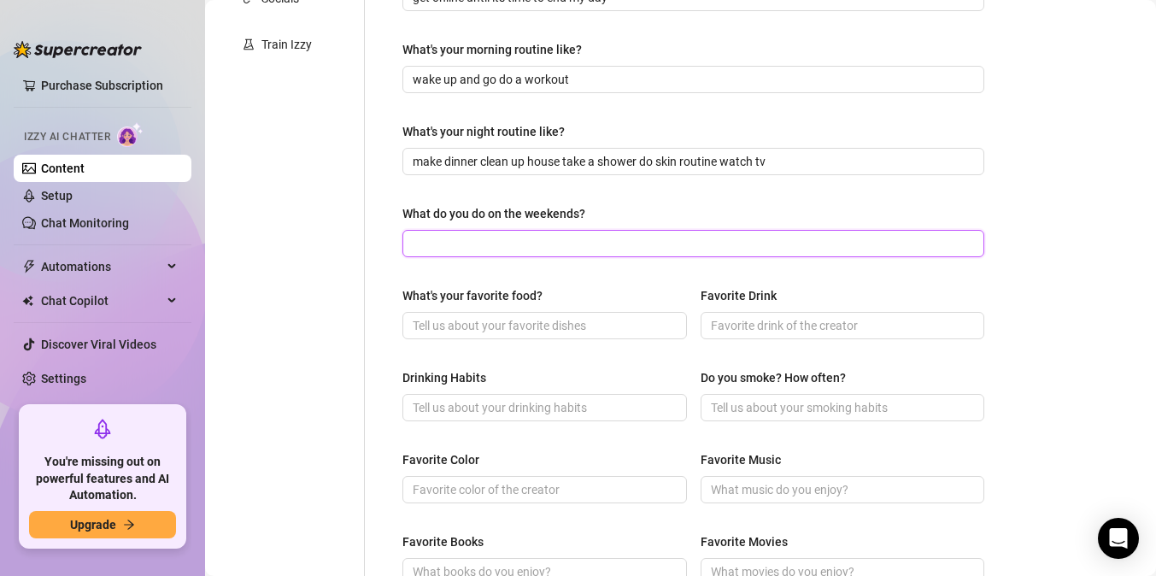
click at [485, 236] on input "What do you do on the weekends?" at bounding box center [692, 243] width 558 height 19
click at [440, 248] on input "party play cards go to any events watch football" at bounding box center [692, 243] width 558 height 19
click at [709, 239] on input "drink beer play cards go to any events watch football" at bounding box center [692, 243] width 558 height 19
click at [518, 321] on input "What's your favorite food?" at bounding box center [543, 325] width 261 height 19
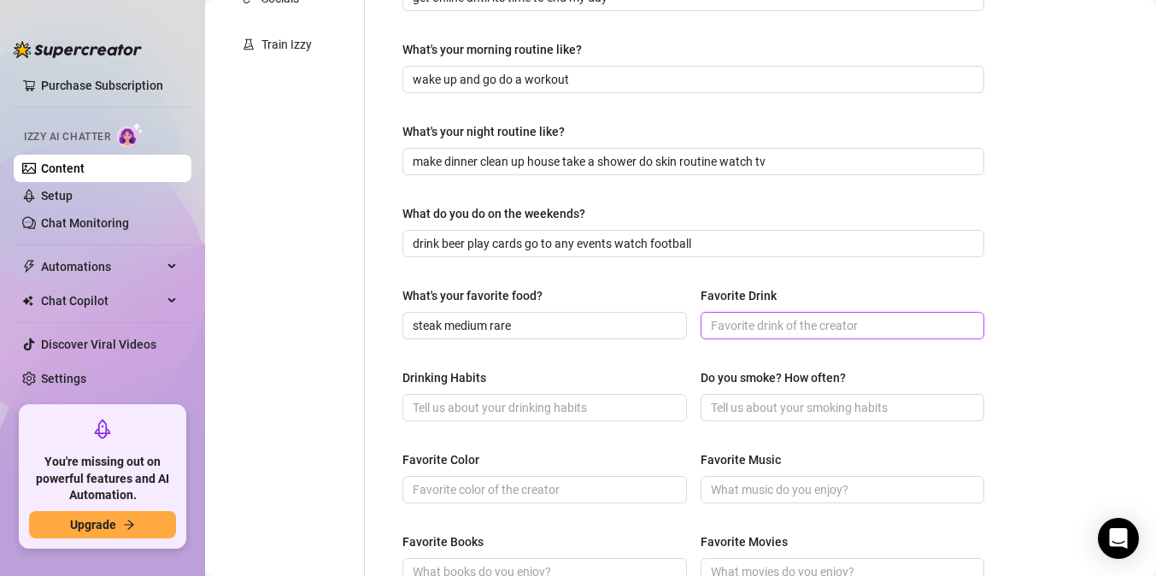
click at [717, 325] on input "Favorite Drink" at bounding box center [841, 325] width 261 height 19
click at [591, 399] on input "Drinking Habits" at bounding box center [543, 407] width 261 height 19
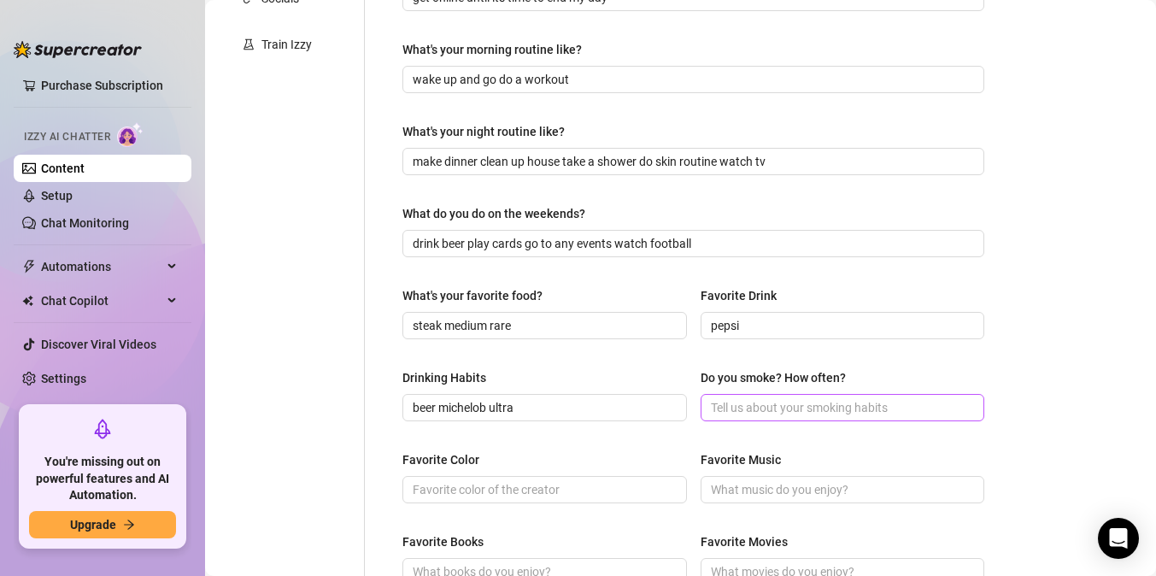
click at [791, 415] on span at bounding box center [843, 407] width 285 height 27
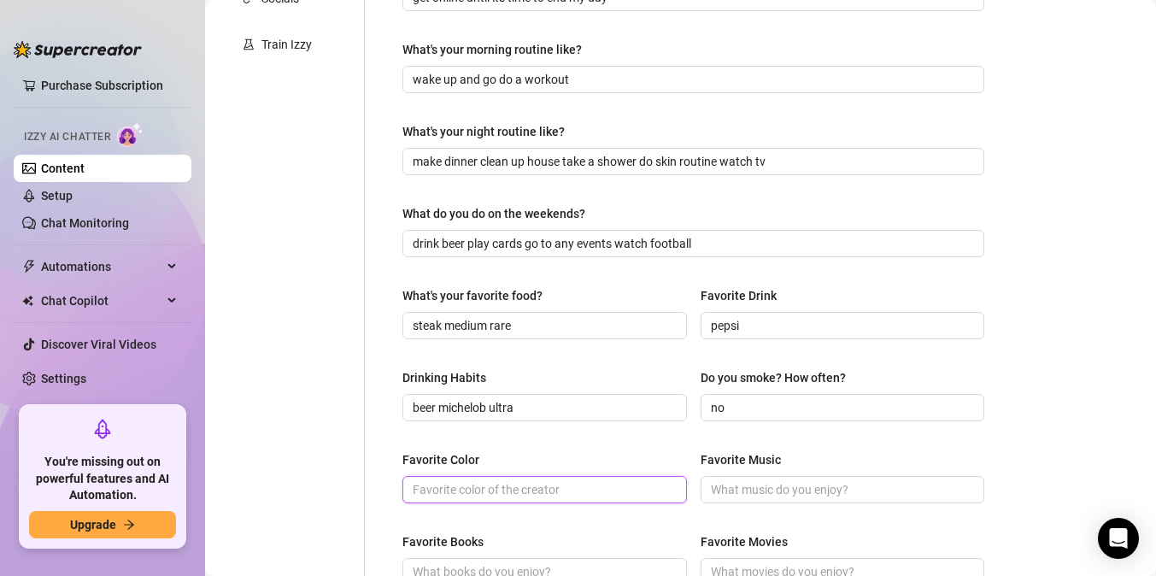
click at [643, 489] on input "Favorite Color" at bounding box center [543, 489] width 261 height 19
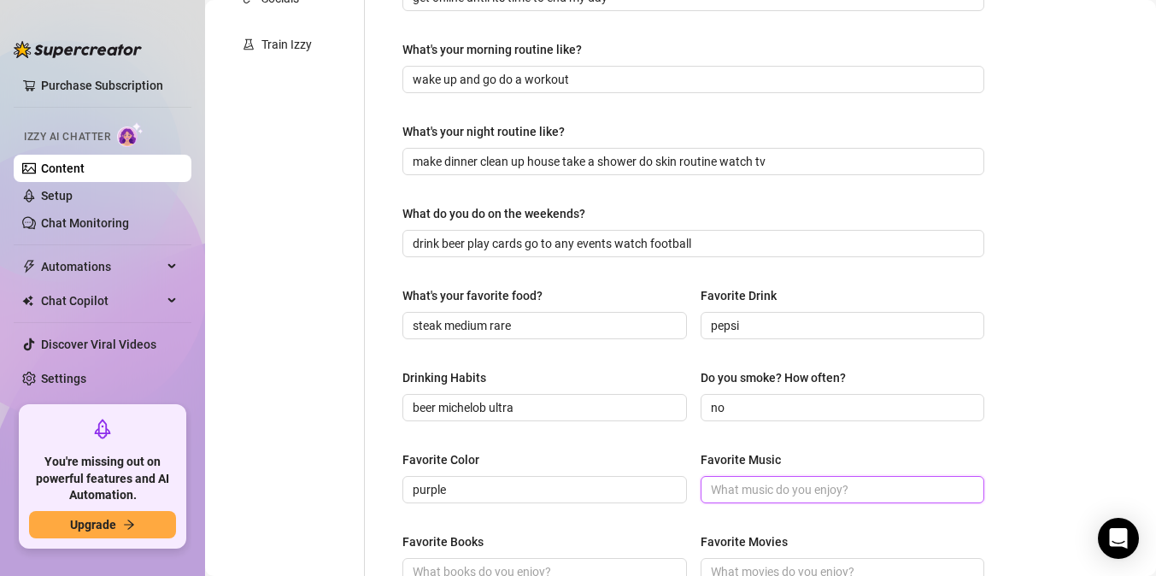
click at [809, 490] on input "Favorite Music" at bounding box center [841, 489] width 261 height 19
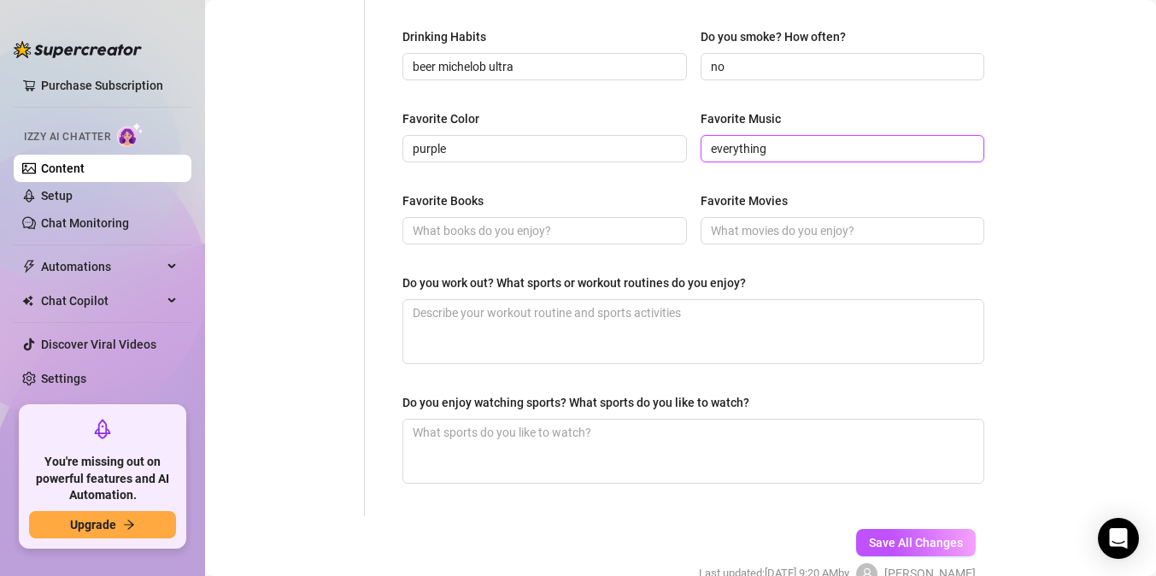
scroll to position [789, 0]
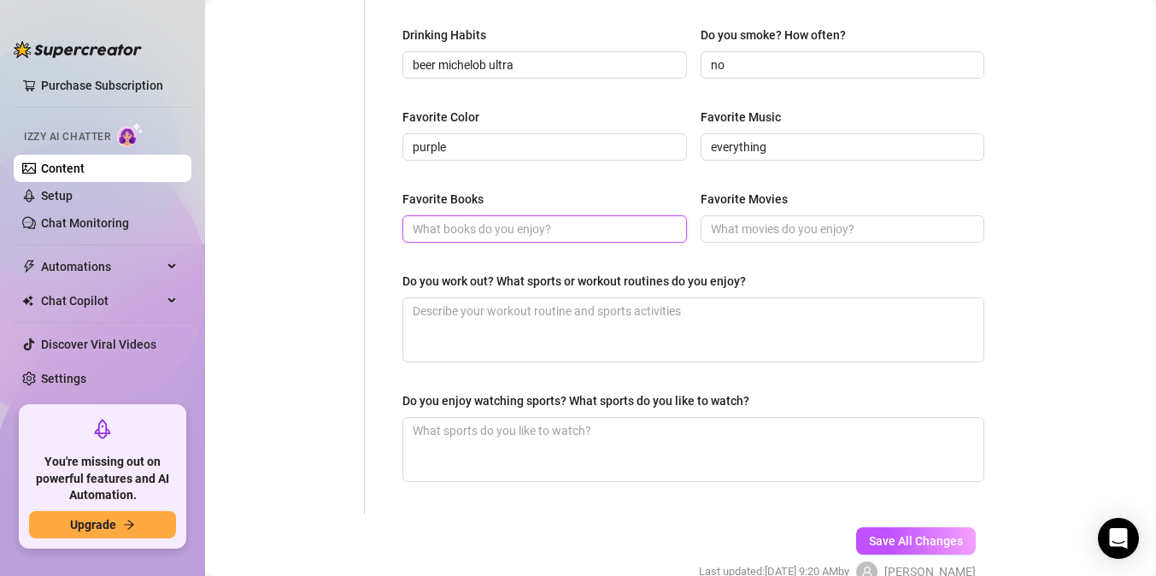
click at [499, 221] on input "Favorite Books" at bounding box center [543, 229] width 261 height 19
click at [739, 226] on input "Favorite Movies" at bounding box center [841, 229] width 261 height 19
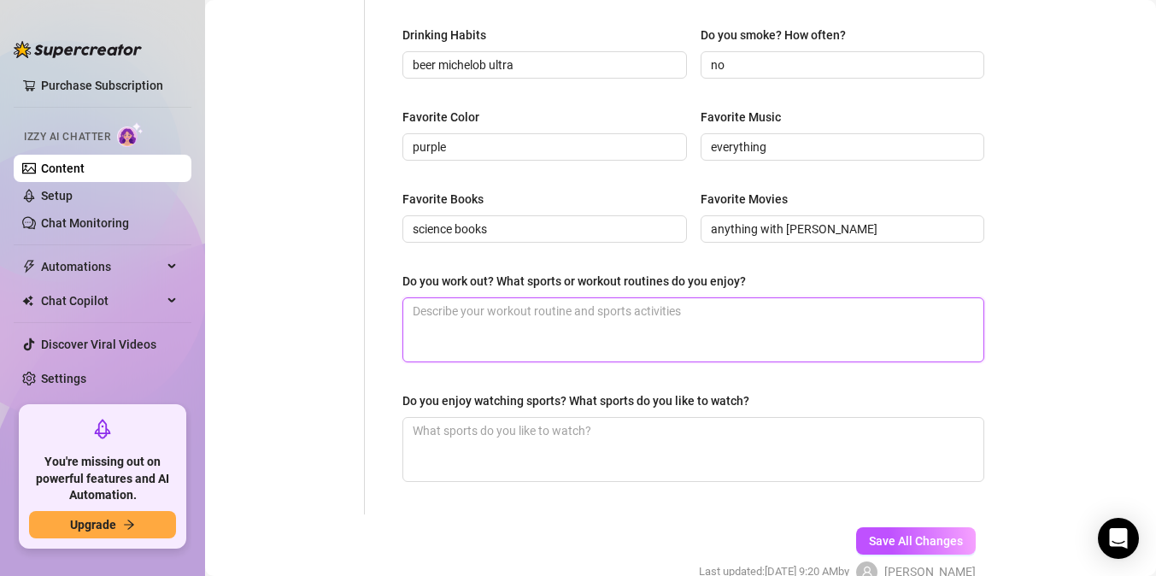
click at [581, 320] on textarea "Do you work out? What sports or workout routines do you enjoy?" at bounding box center [693, 329] width 580 height 63
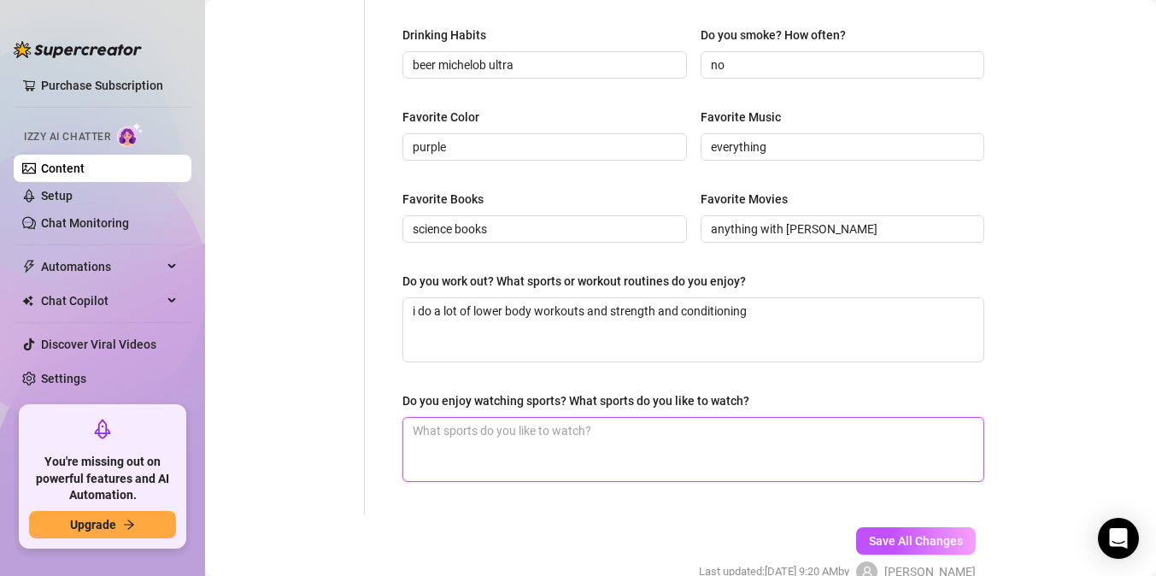
click at [501, 438] on textarea "Do you enjoy watching sports? What sports do you like to watch?" at bounding box center [693, 449] width 580 height 63
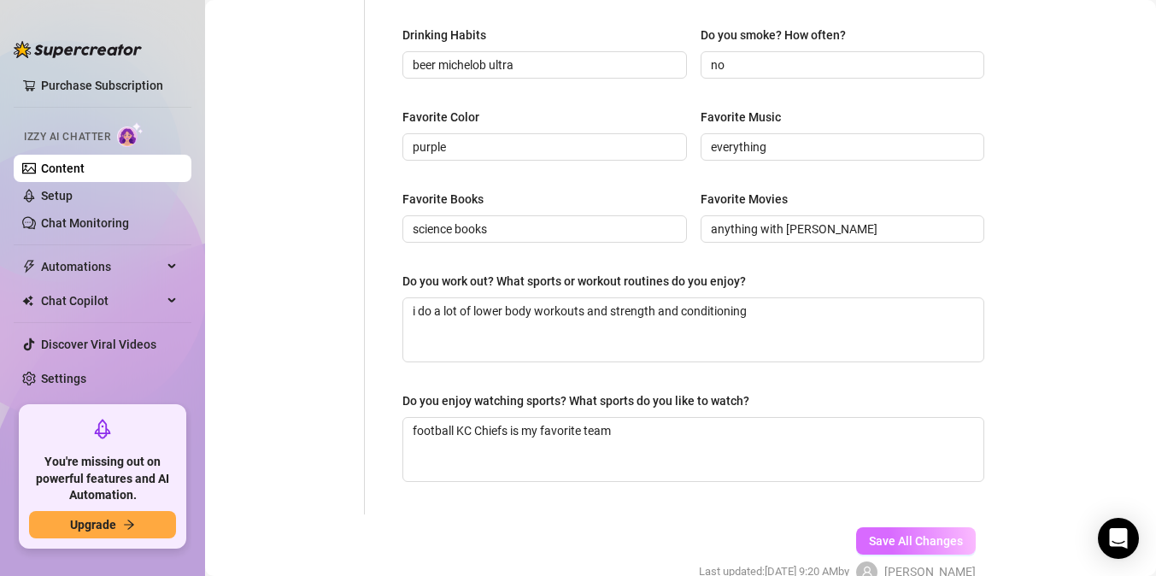
click at [887, 539] on span "Save All Changes" at bounding box center [916, 541] width 94 height 14
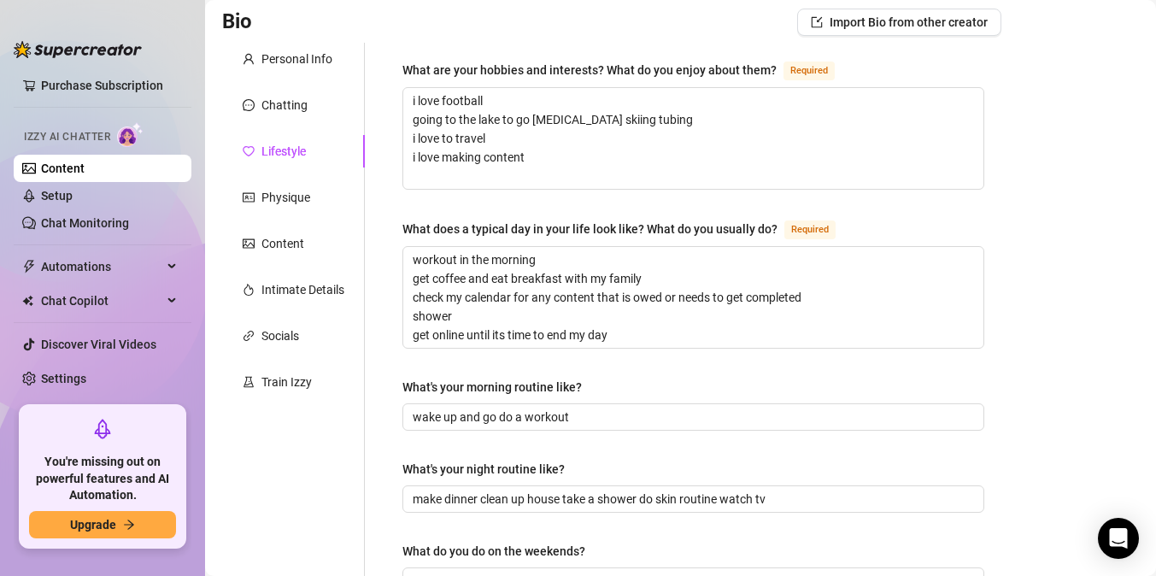
scroll to position [106, 0]
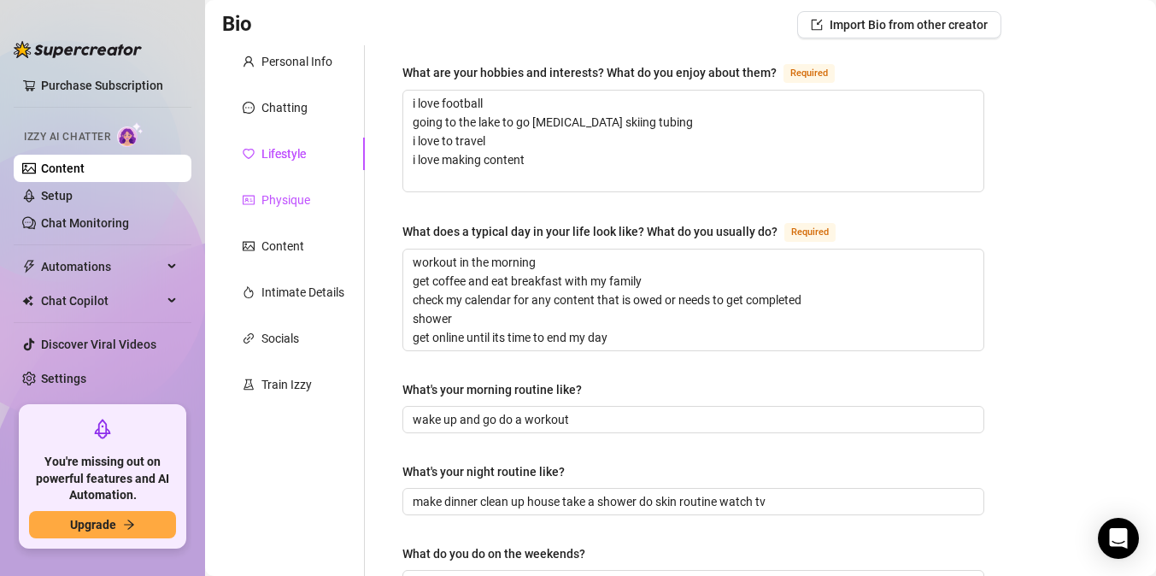
click at [290, 203] on div "Physique" at bounding box center [286, 200] width 49 height 19
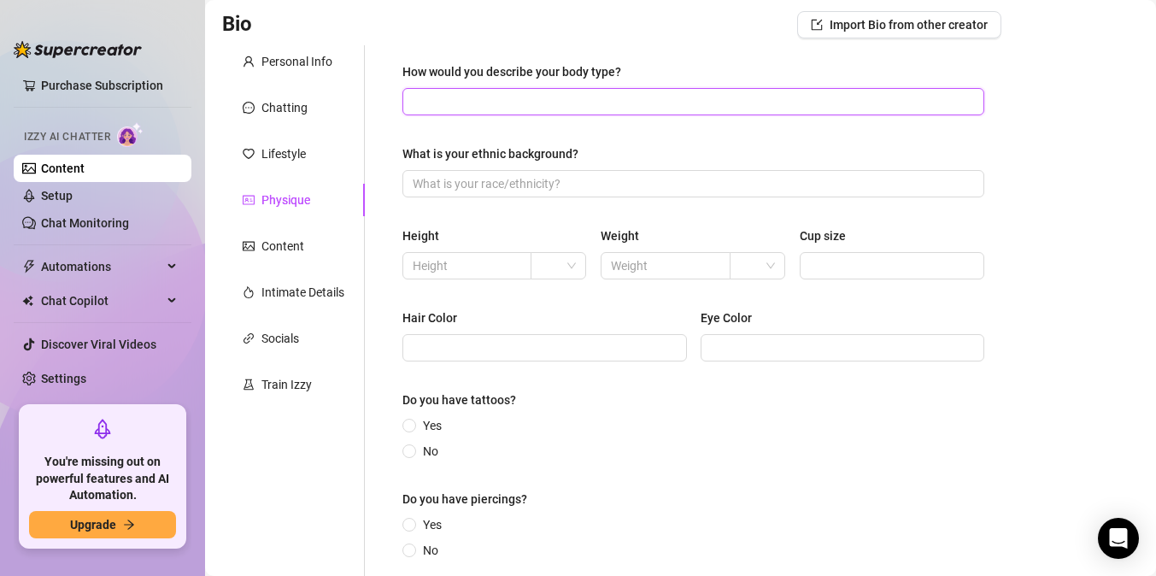
click at [443, 105] on input "How would you describe your body type?" at bounding box center [692, 101] width 558 height 19
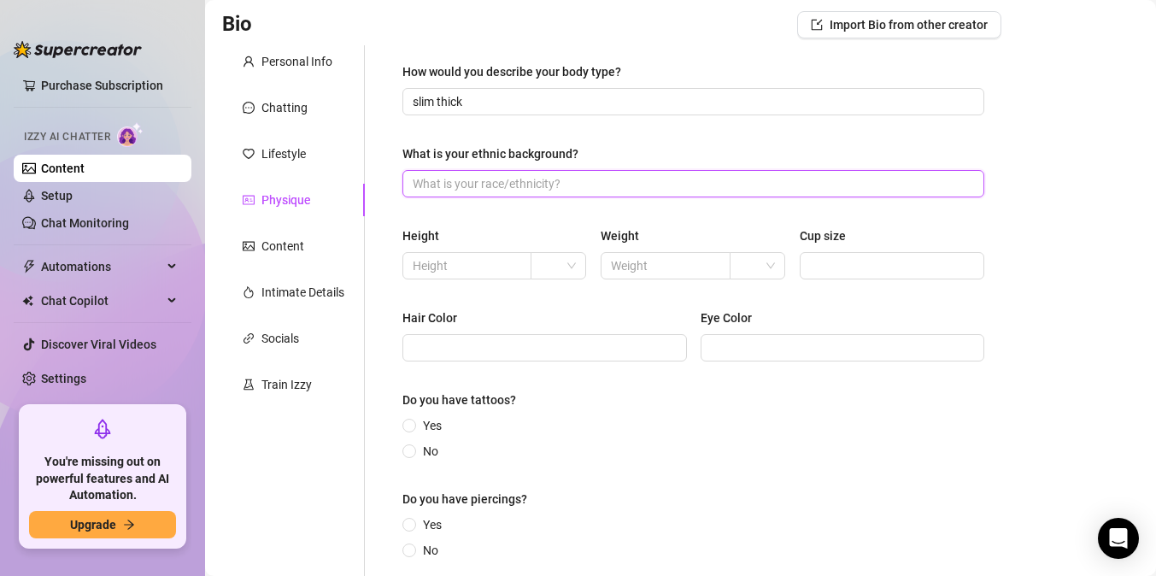
click at [511, 182] on input "What is your ethnic background?" at bounding box center [692, 183] width 558 height 19
click at [543, 281] on div "Height Weight Cup size" at bounding box center [694, 260] width 582 height 68
click at [550, 272] on input "search" at bounding box center [551, 266] width 20 height 26
click at [493, 281] on div "Height Weight Cup size" at bounding box center [694, 260] width 582 height 68
click at [493, 279] on div "Height Weight Cup size" at bounding box center [694, 260] width 582 height 68
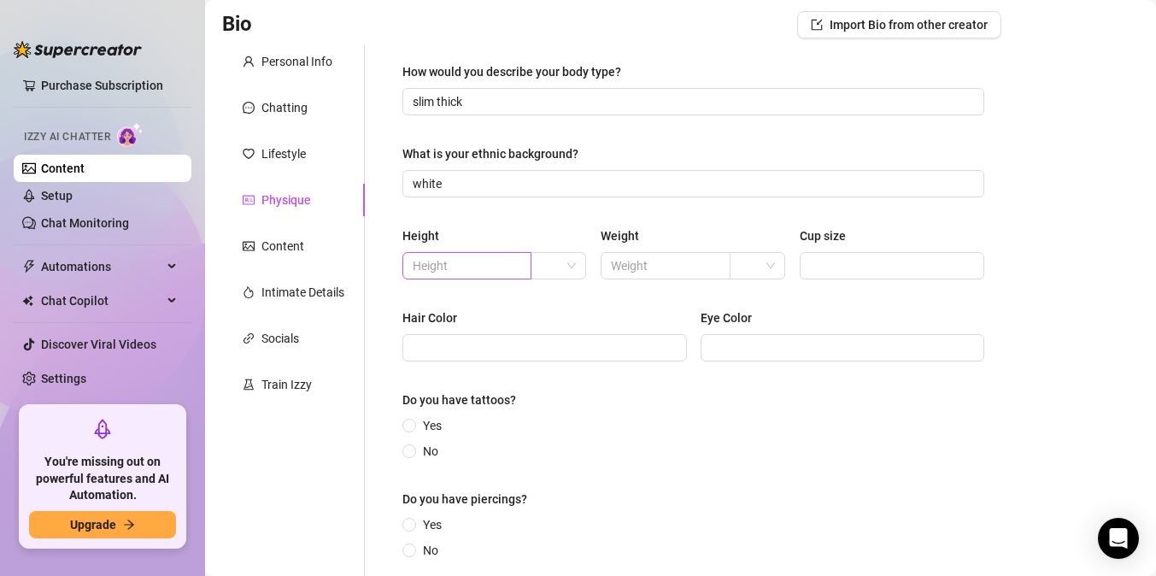
click at [493, 252] on span at bounding box center [467, 265] width 129 height 27
click at [643, 264] on input "text" at bounding box center [663, 265] width 105 height 19
click at [503, 268] on input "5" at bounding box center [465, 265] width 105 height 19
click at [845, 267] on input "Cup size" at bounding box center [890, 265] width 161 height 19
click at [609, 347] on input "Hair Color" at bounding box center [543, 347] width 261 height 19
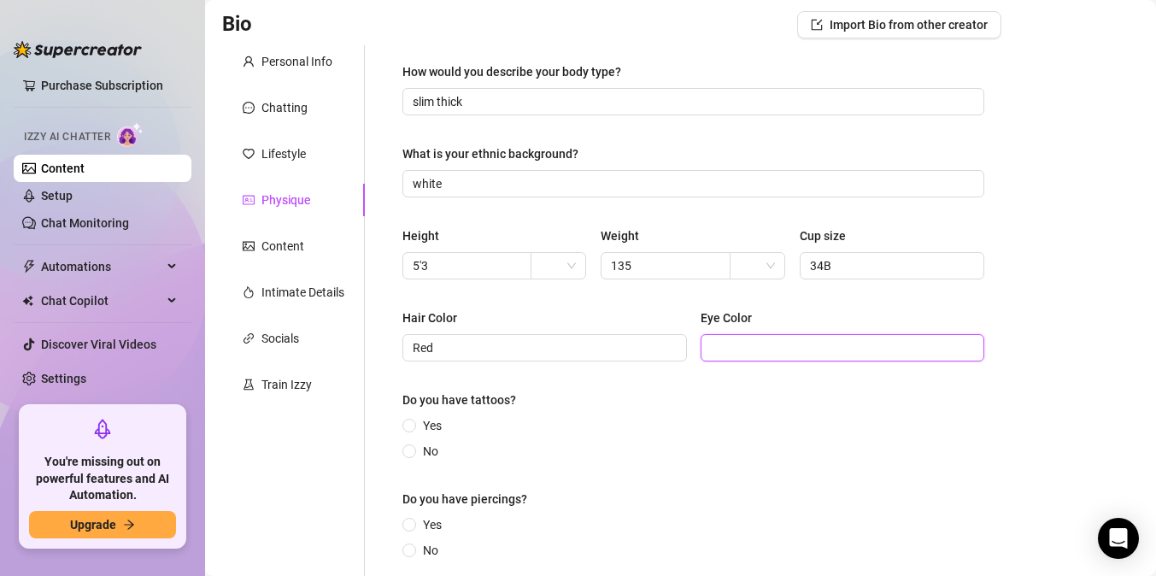
click at [780, 354] on input "Eye Color" at bounding box center [841, 347] width 261 height 19
click at [408, 422] on input "Yes" at bounding box center [410, 426] width 7 height 11
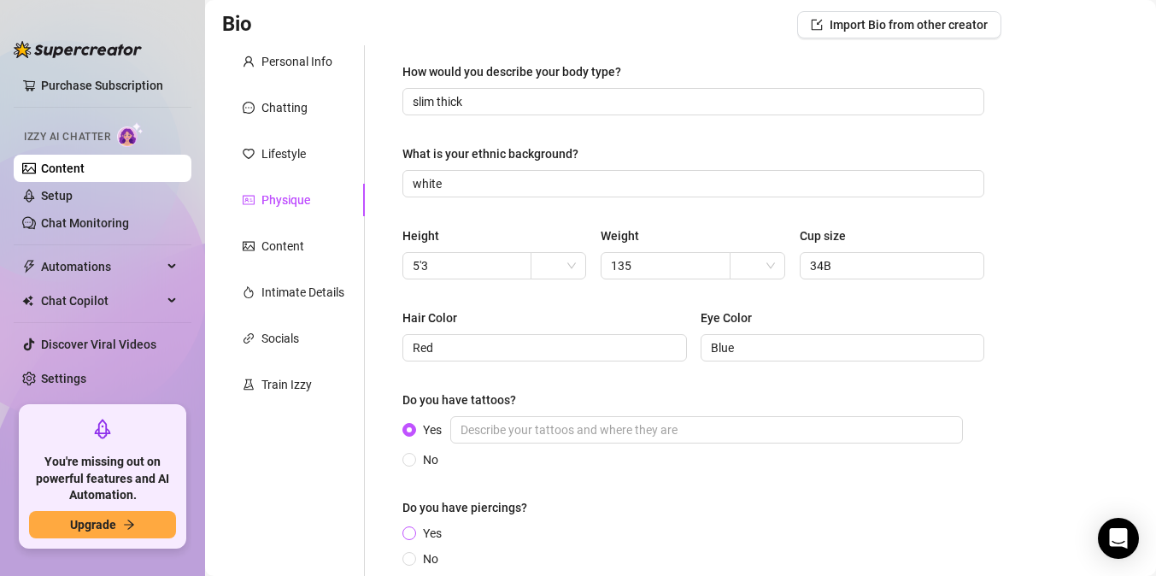
click at [412, 535] on input "Yes" at bounding box center [410, 534] width 7 height 11
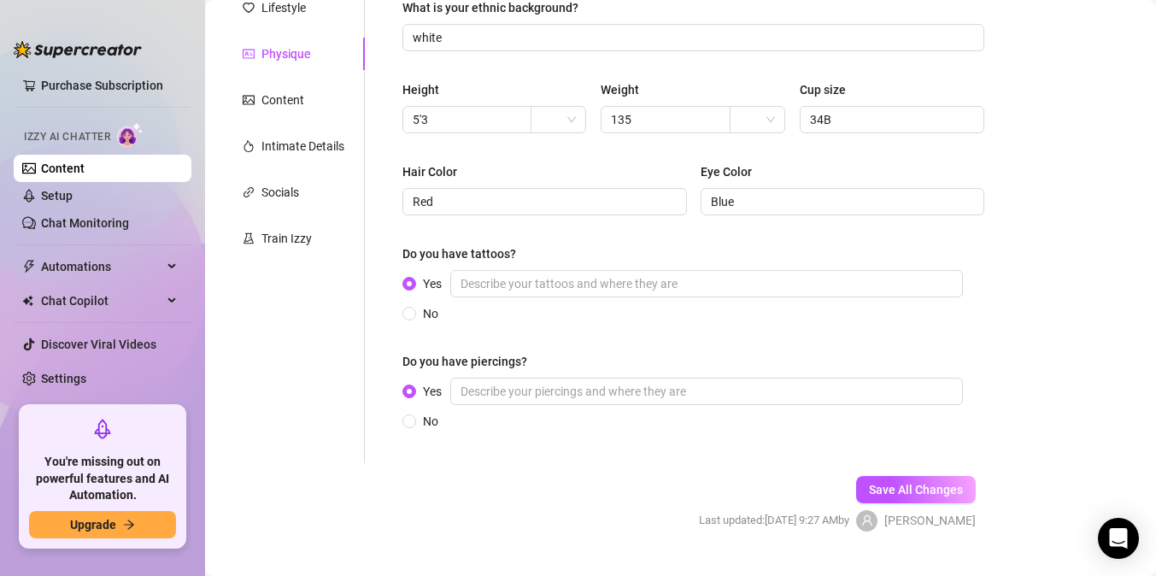
scroll to position [289, 0]
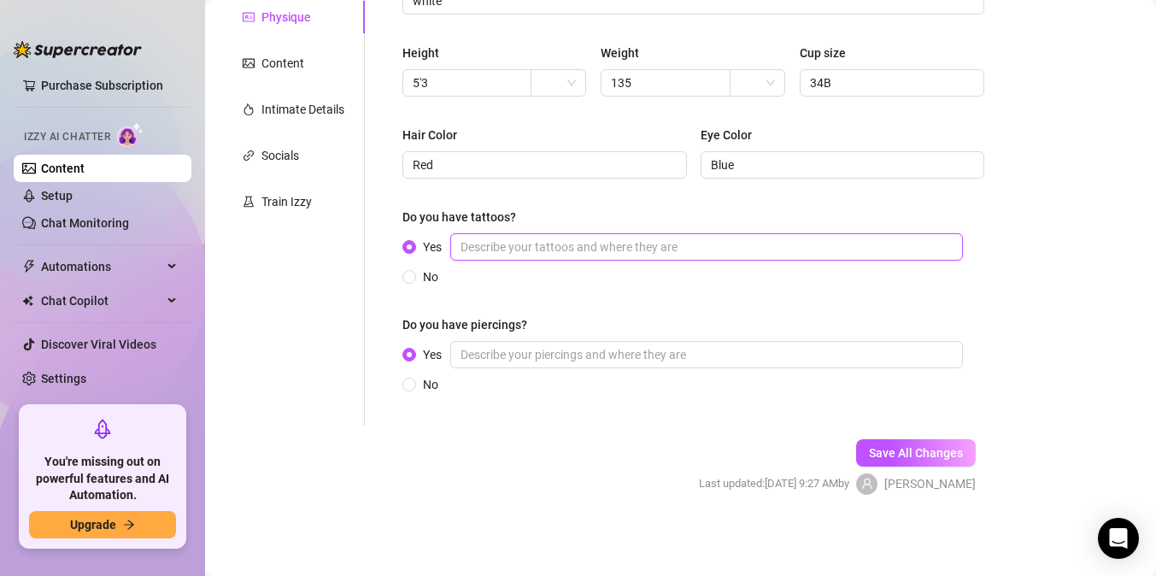
click at [547, 250] on input "Yes" at bounding box center [706, 246] width 513 height 27
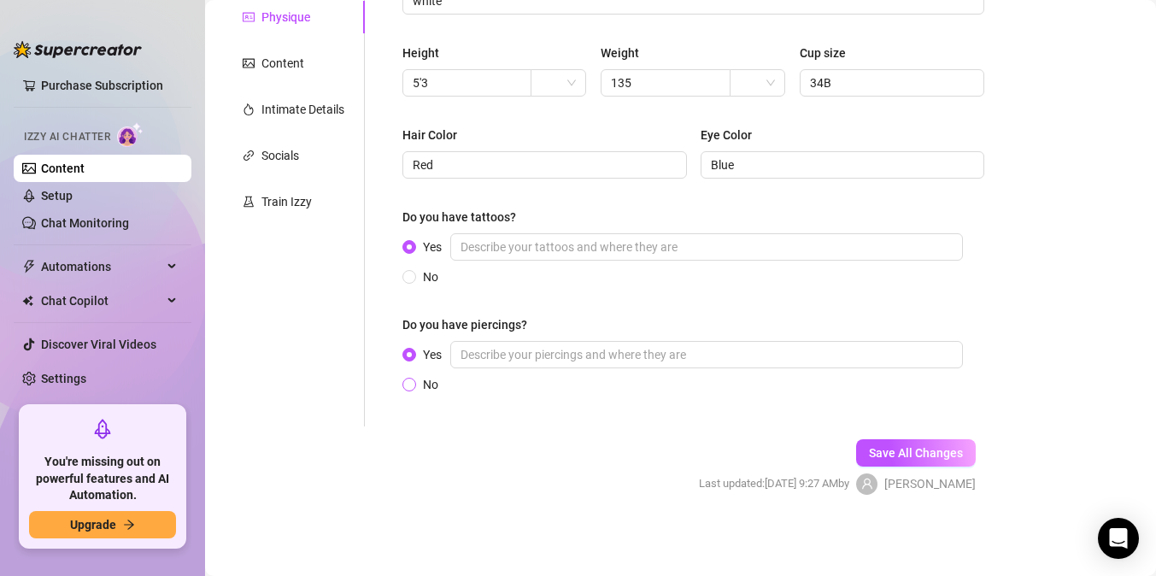
click at [412, 383] on input "No" at bounding box center [410, 385] width 7 height 11
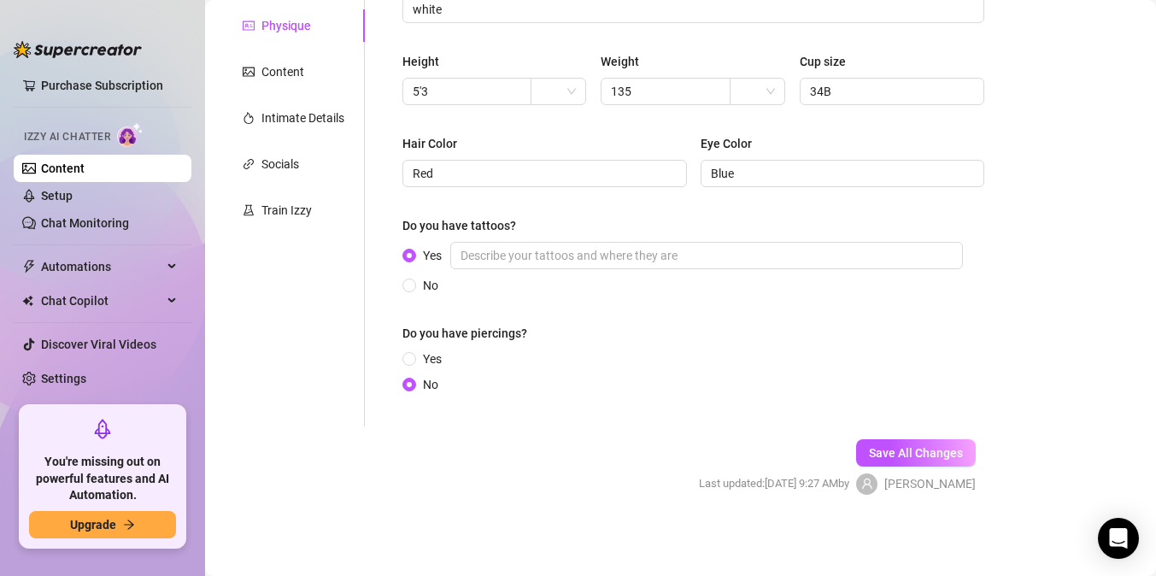
scroll to position [280, 0]
click at [413, 357] on input "Yes" at bounding box center [410, 360] width 7 height 11
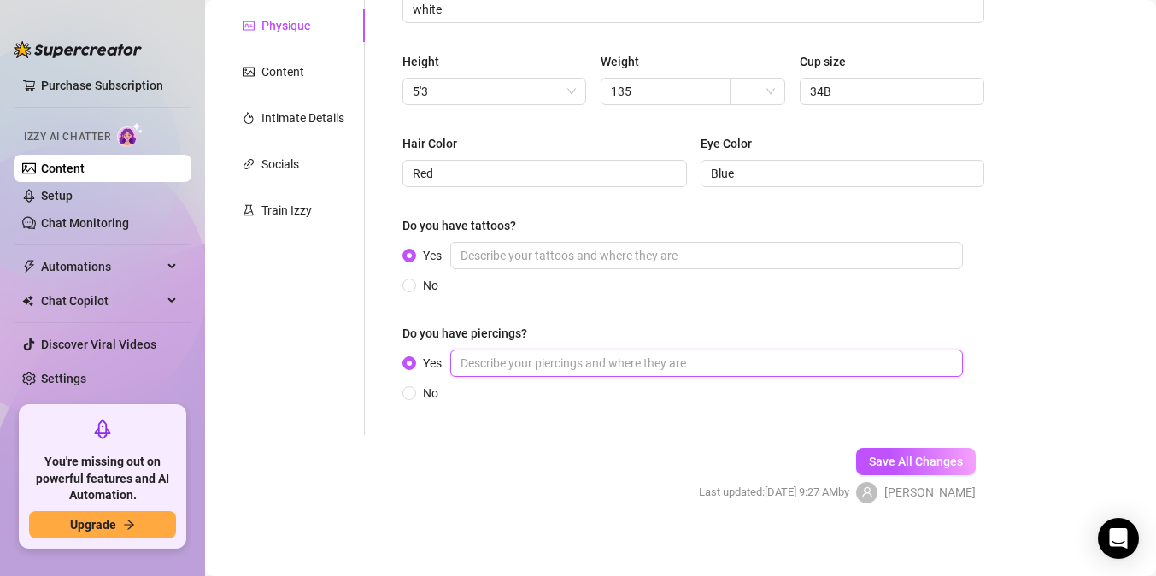
click at [562, 356] on input "Yes" at bounding box center [706, 363] width 513 height 27
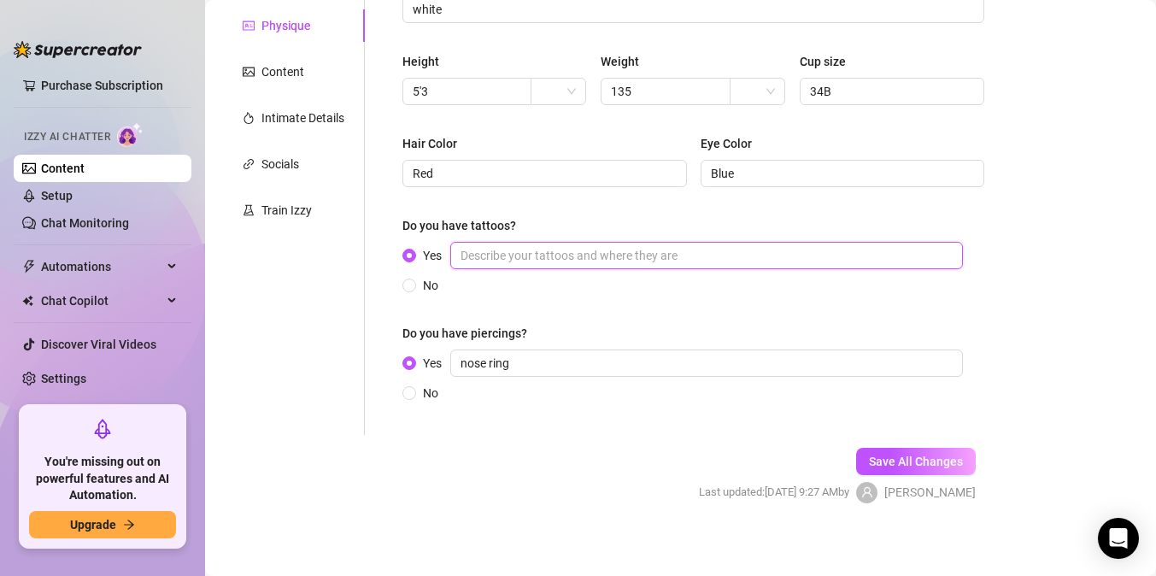
click at [666, 261] on input "Yes" at bounding box center [706, 255] width 513 height 27
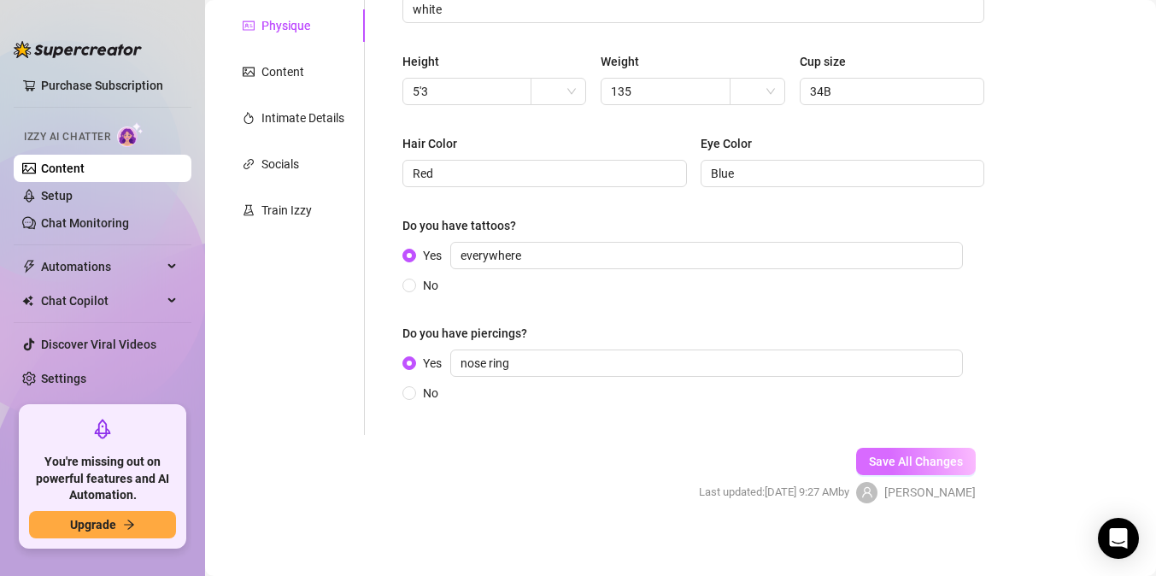
click at [875, 460] on span "Save All Changes" at bounding box center [916, 462] width 94 height 14
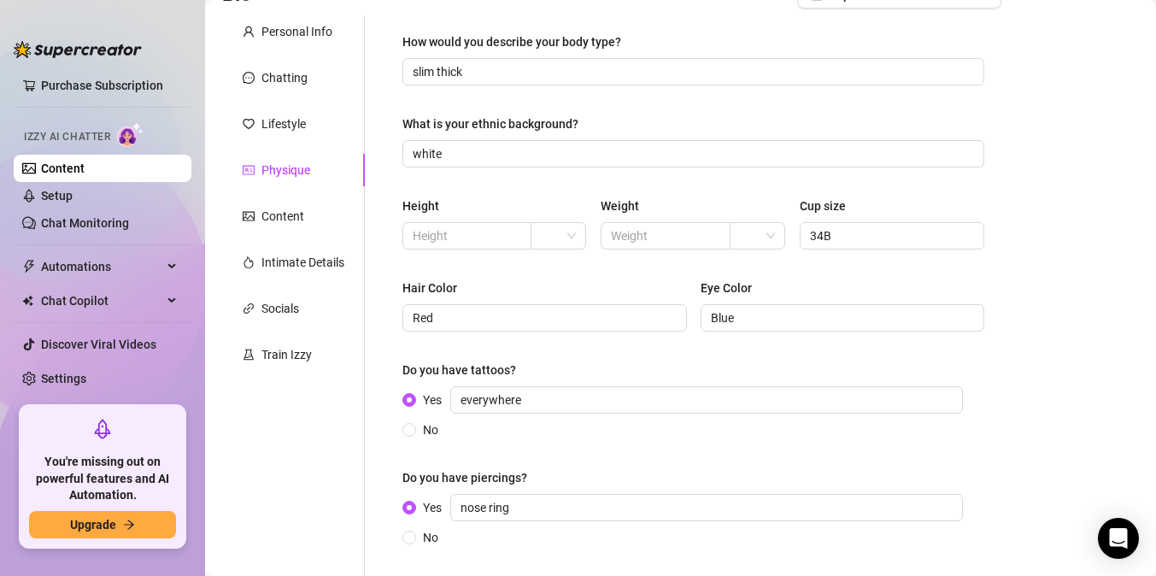
scroll to position [132, 0]
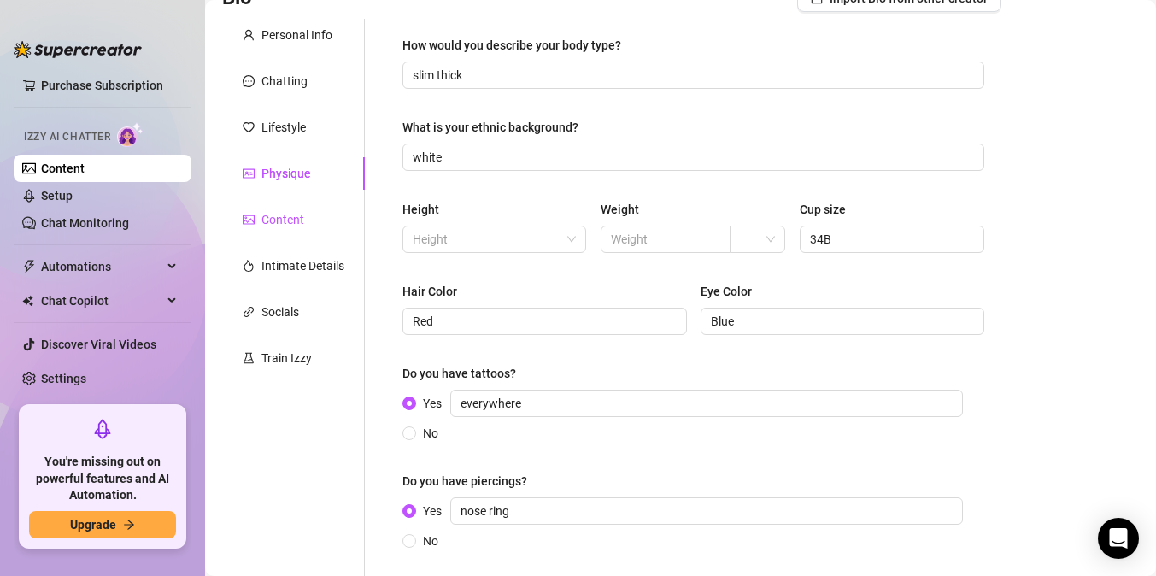
click at [262, 217] on div "Content" at bounding box center [283, 219] width 43 height 19
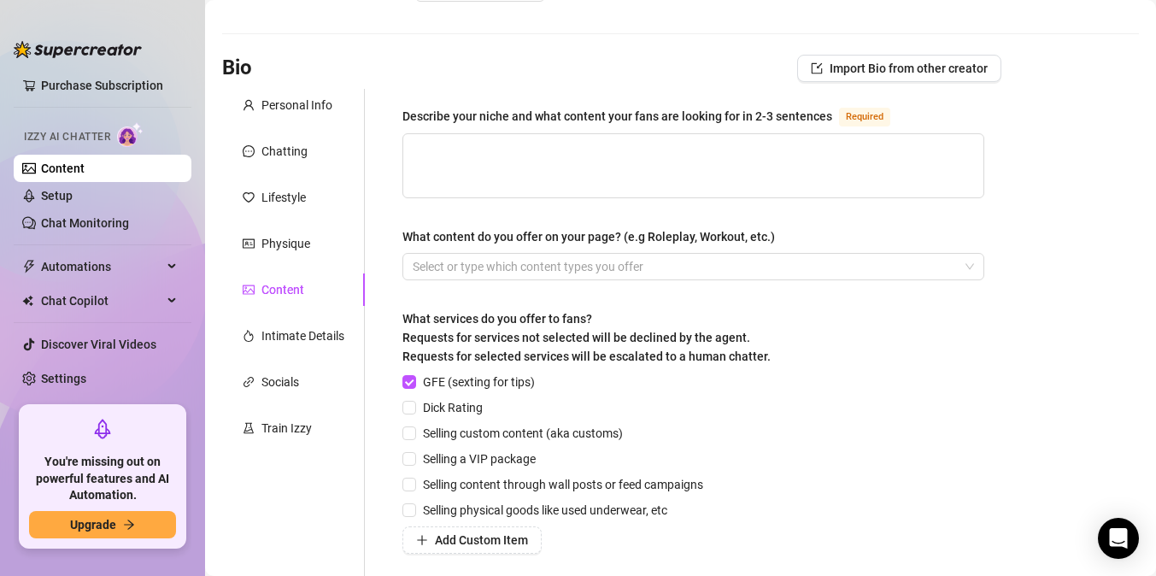
scroll to position [63, 0]
click at [456, 145] on textarea "Describe your niche and what content your fans are looking for in 2-3 sentences…" at bounding box center [693, 164] width 580 height 63
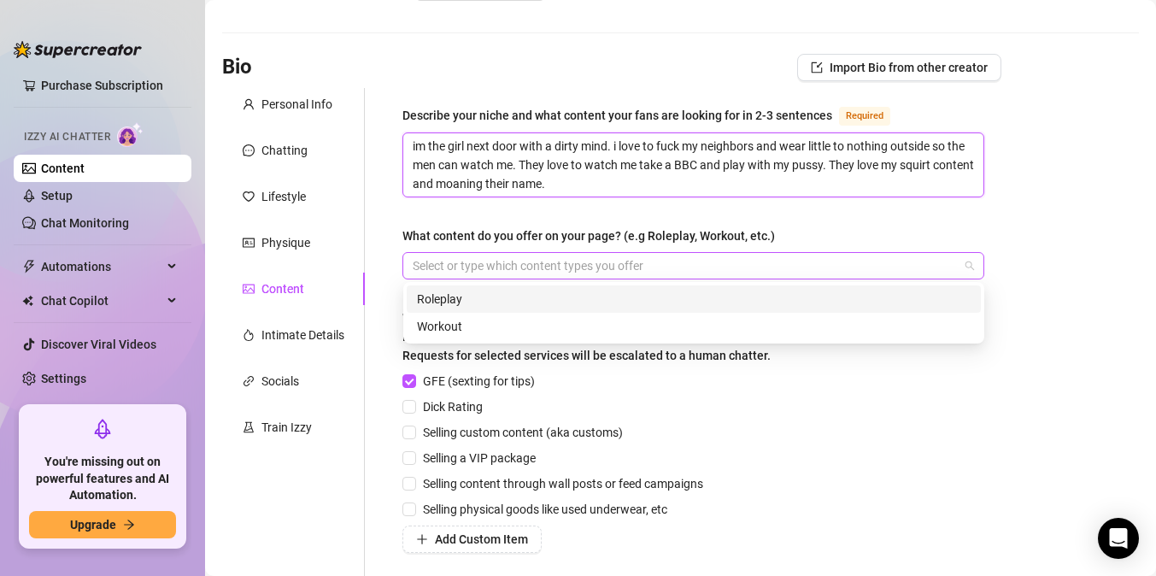
click at [537, 268] on div at bounding box center [684, 266] width 557 height 24
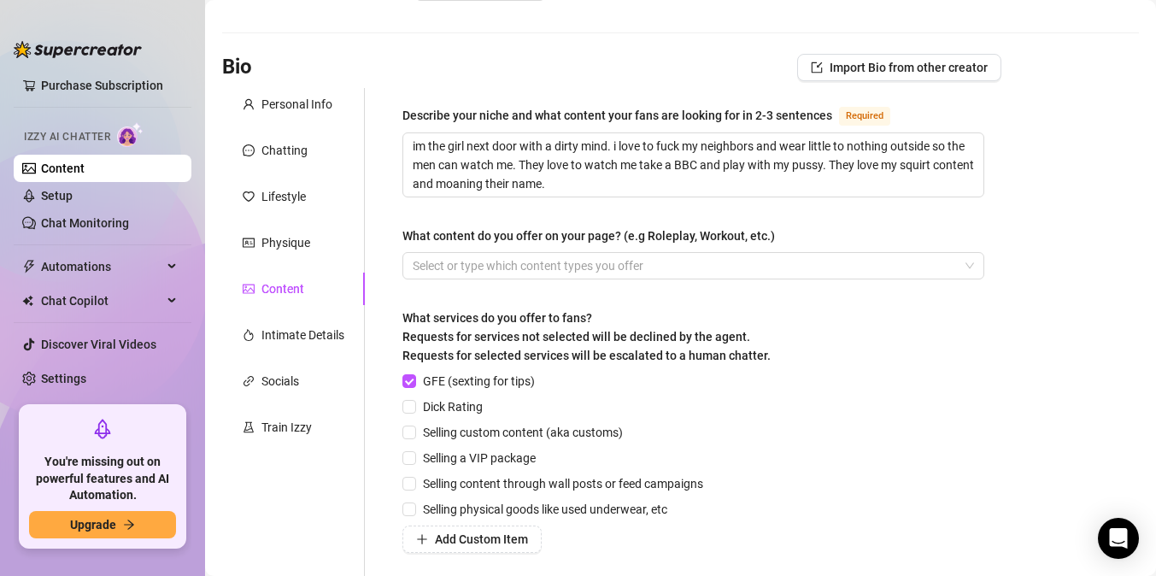
drag, startPoint x: 527, startPoint y: 379, endPoint x: 528, endPoint y: 355, distance: 23.9
click at [528, 355] on div "What services do you offer to fans? Requests for services not selected will be …" at bounding box center [694, 431] width 582 height 244
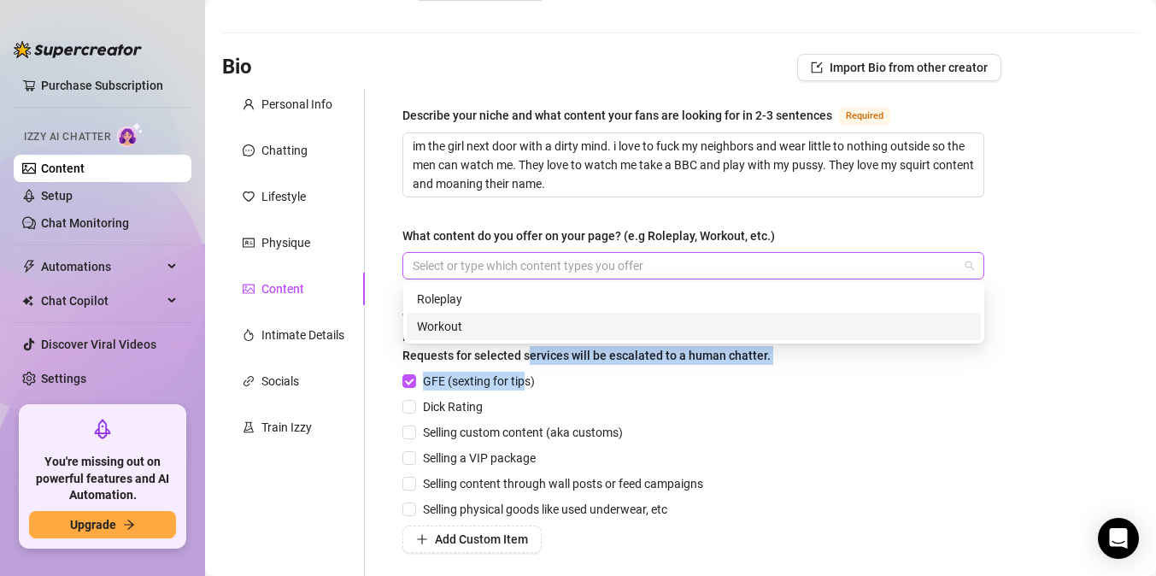
click at [538, 260] on div at bounding box center [684, 266] width 557 height 24
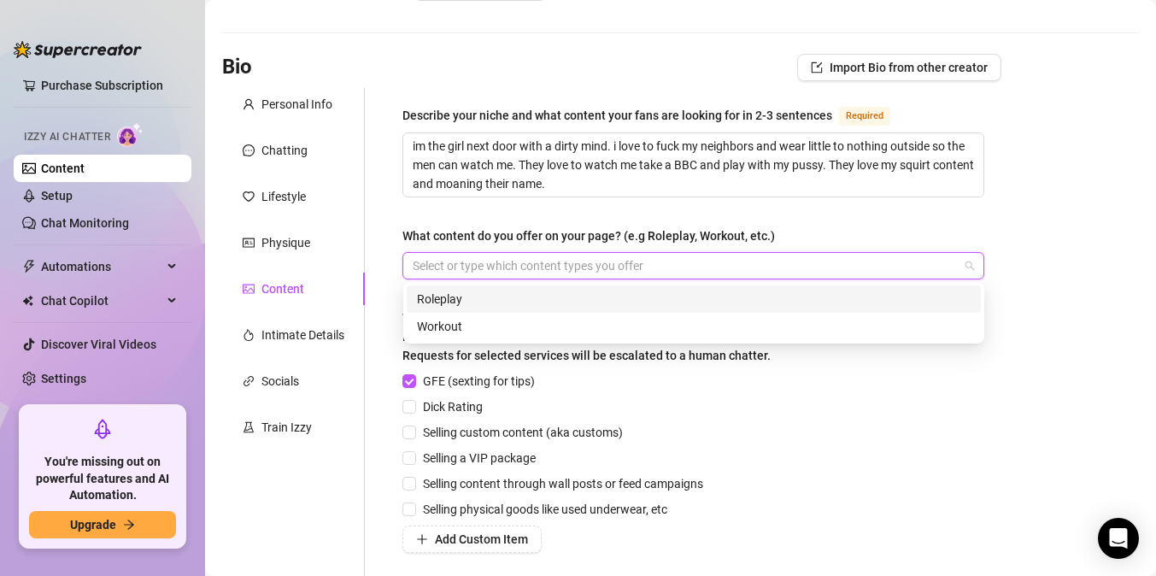
click at [525, 298] on div "Roleplay" at bounding box center [694, 299] width 554 height 19
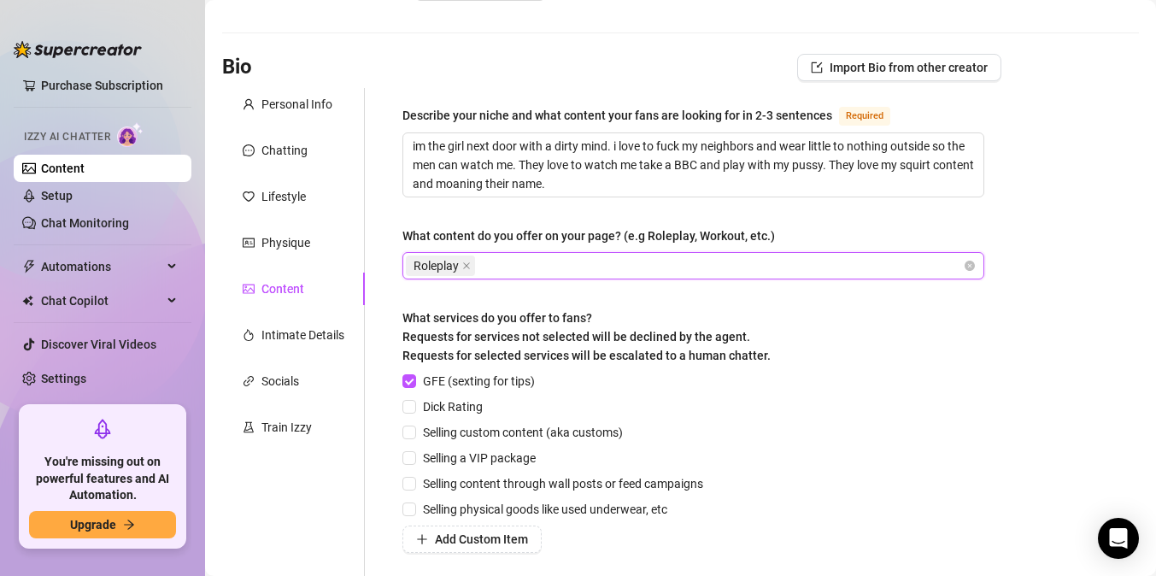
click at [593, 258] on div "Roleplay" at bounding box center [684, 266] width 557 height 24
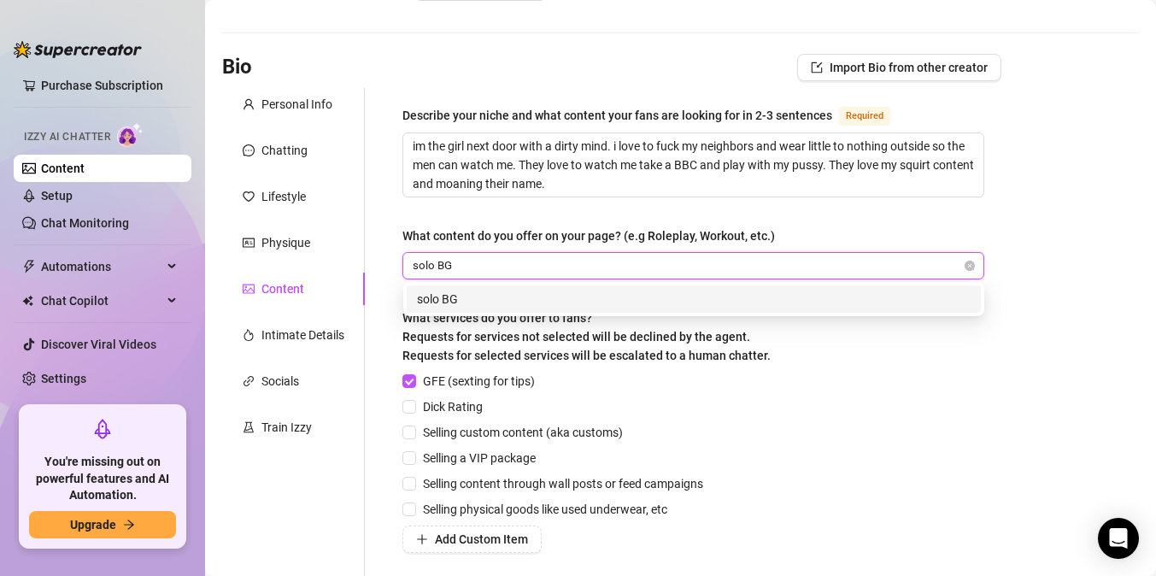
click at [438, 268] on input "solo BG" at bounding box center [436, 266] width 47 height 21
click at [561, 267] on input "SQUIRTING BLOWJOBS" at bounding box center [563, 266] width 128 height 21
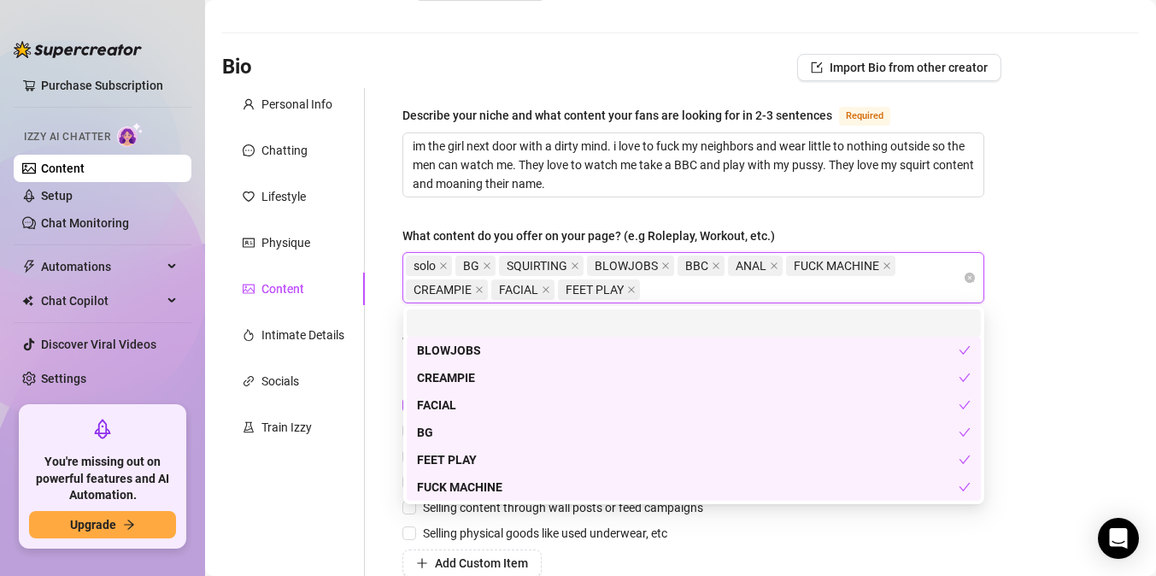
click at [1018, 248] on main "Creator Bio FIRE (jennadixon) Bio Import Bio from other creator Personal Info C…" at bounding box center [680, 389] width 951 height 904
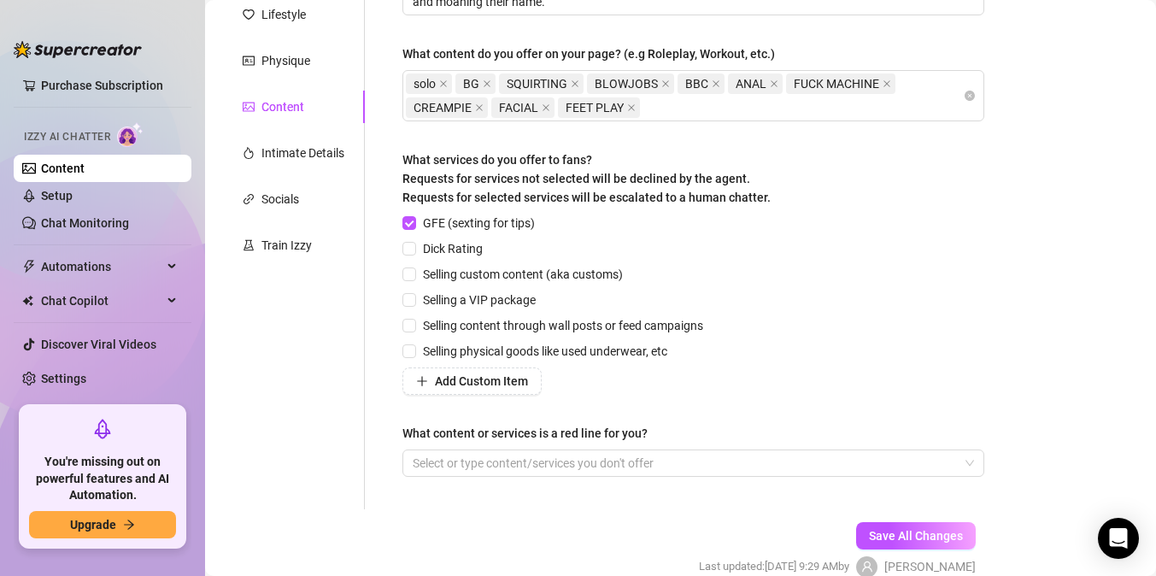
scroll to position [256, 0]
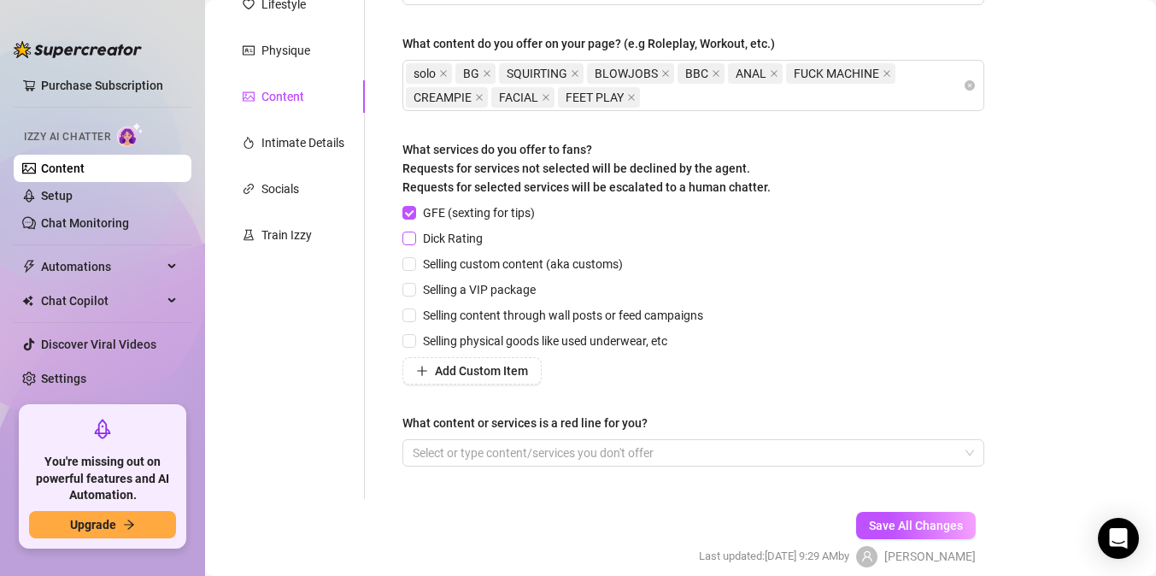
click at [412, 238] on input "Dick Rating" at bounding box center [409, 238] width 12 height 12
click at [411, 268] on input "Selling custom content (aka customs)" at bounding box center [409, 263] width 12 height 12
click at [411, 290] on input "Selling a VIP package" at bounding box center [409, 289] width 12 height 12
click at [415, 315] on span at bounding box center [410, 316] width 14 height 14
click at [415, 315] on input "Selling content through wall posts or feed campaigns" at bounding box center [409, 315] width 12 height 12
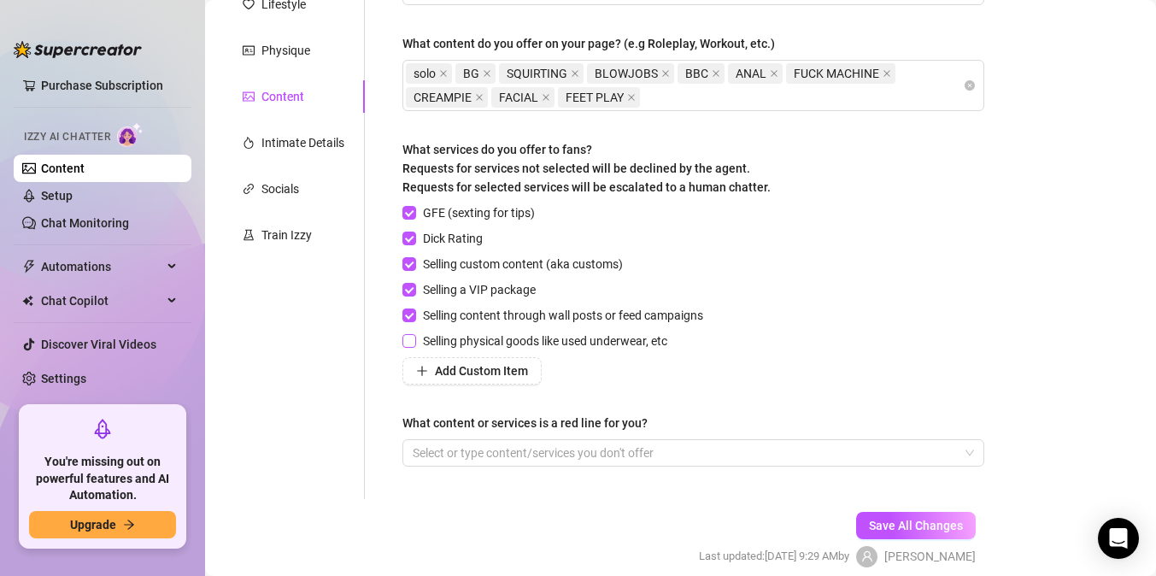
click at [415, 341] on span at bounding box center [410, 341] width 14 height 14
click at [415, 341] on input "Selling physical goods like used underwear, etc" at bounding box center [409, 340] width 12 height 12
click at [447, 364] on span "Add Custom Item" at bounding box center [481, 371] width 93 height 14
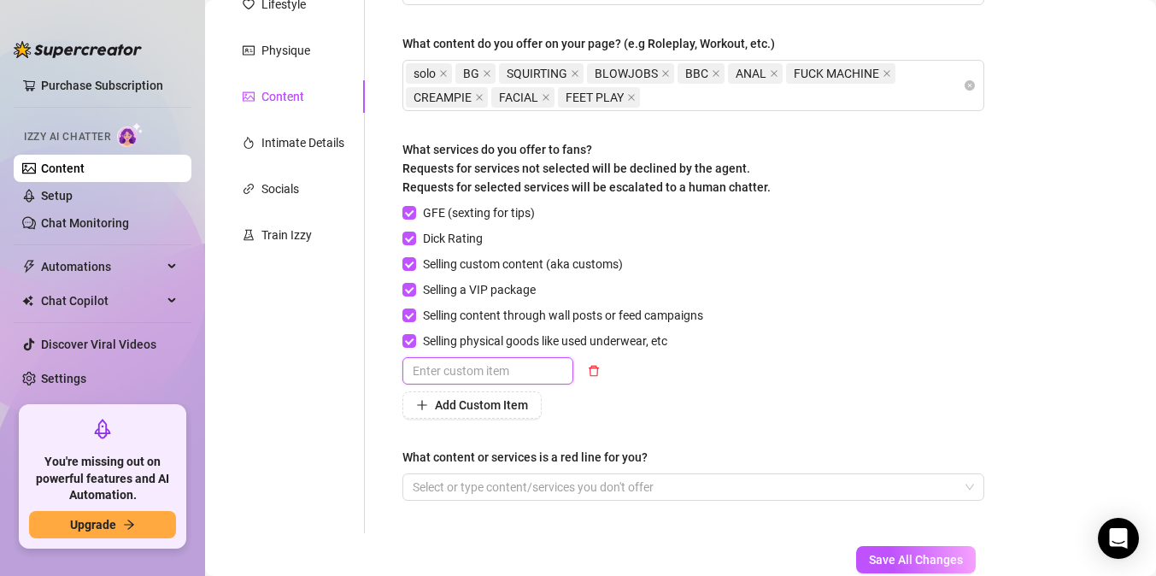
click at [447, 364] on input "text" at bounding box center [488, 370] width 171 height 27
click at [462, 416] on button "Add Custom Item" at bounding box center [472, 404] width 139 height 27
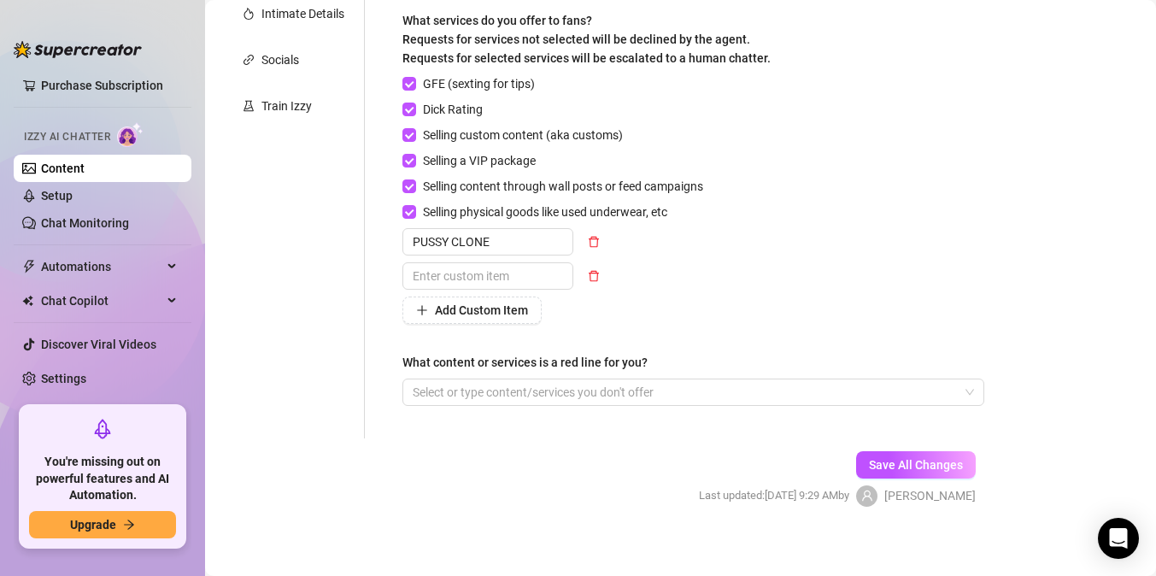
scroll to position [394, 0]
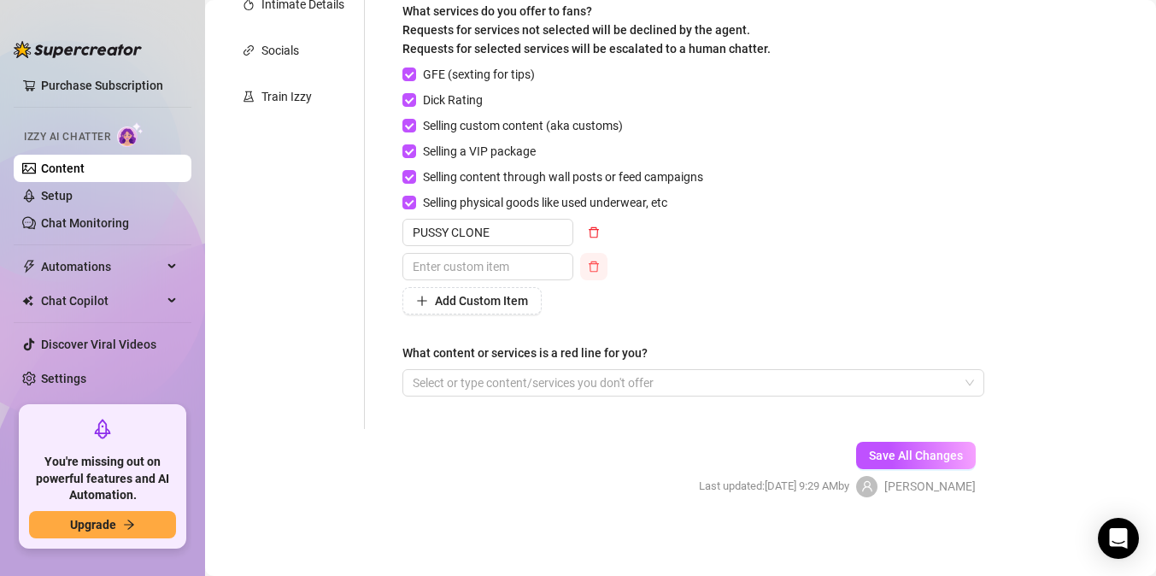
click at [598, 269] on icon "delete" at bounding box center [594, 267] width 12 height 12
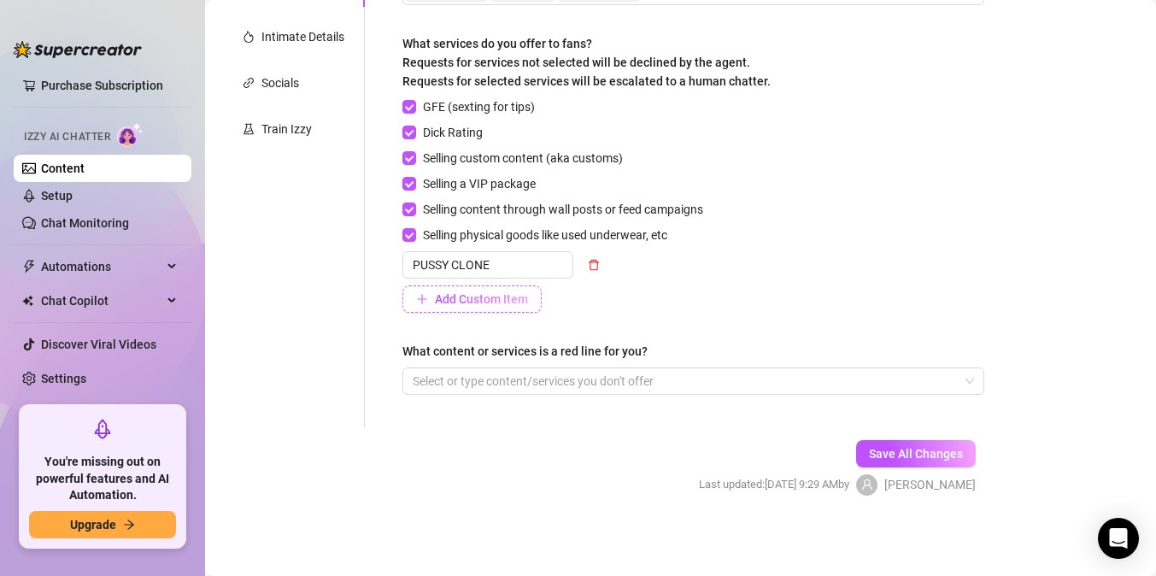
click at [517, 304] on span "Add Custom Item" at bounding box center [481, 299] width 93 height 14
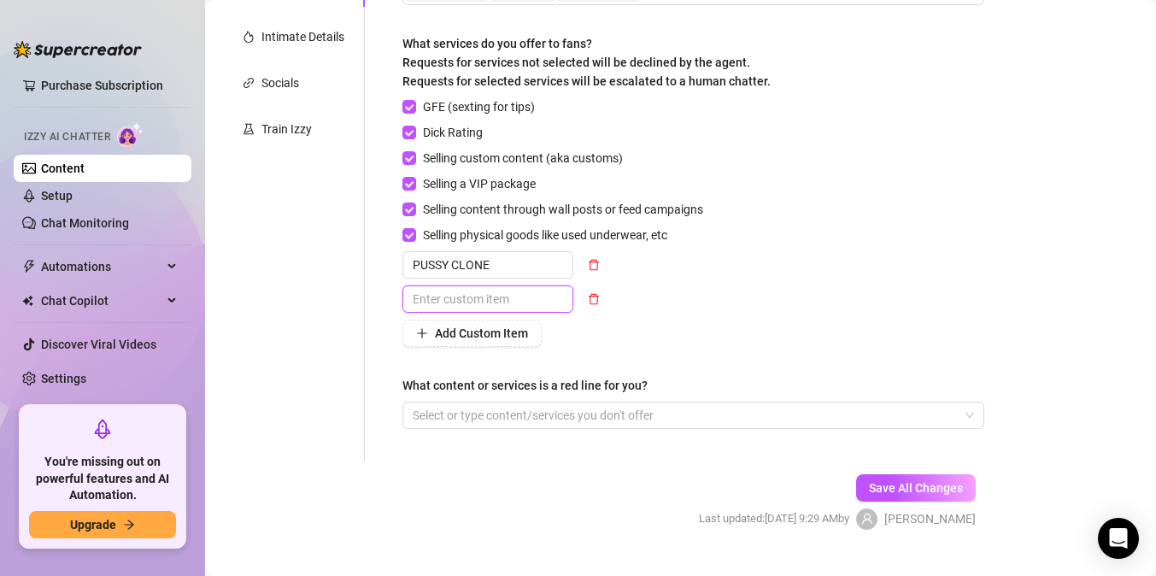
click at [515, 298] on input "text" at bounding box center [488, 298] width 171 height 27
click at [921, 479] on button "Save All Changes" at bounding box center [916, 487] width 120 height 27
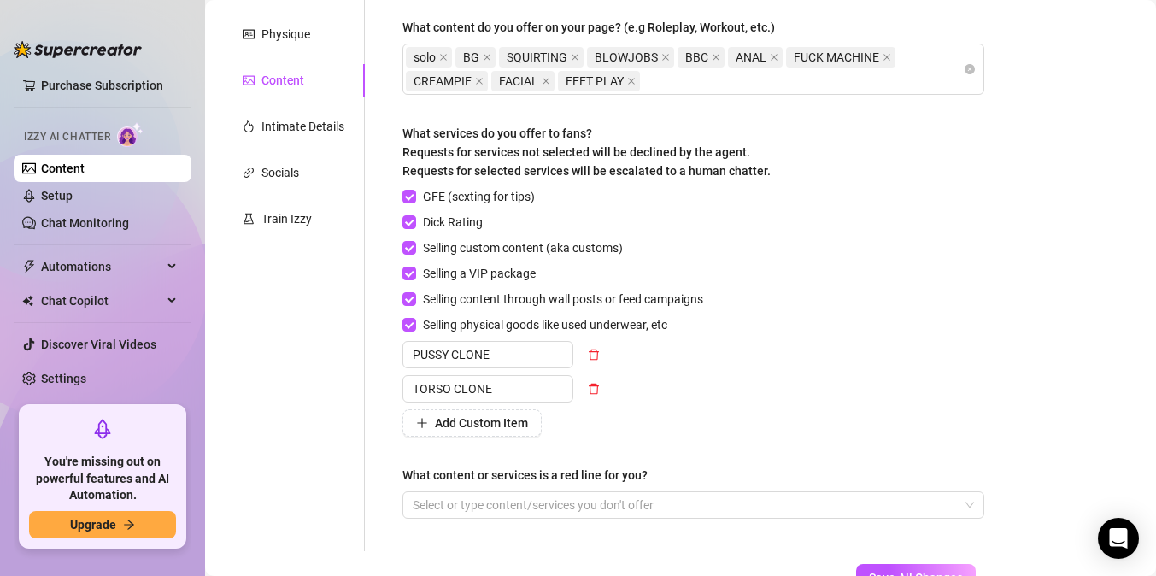
scroll to position [263, 0]
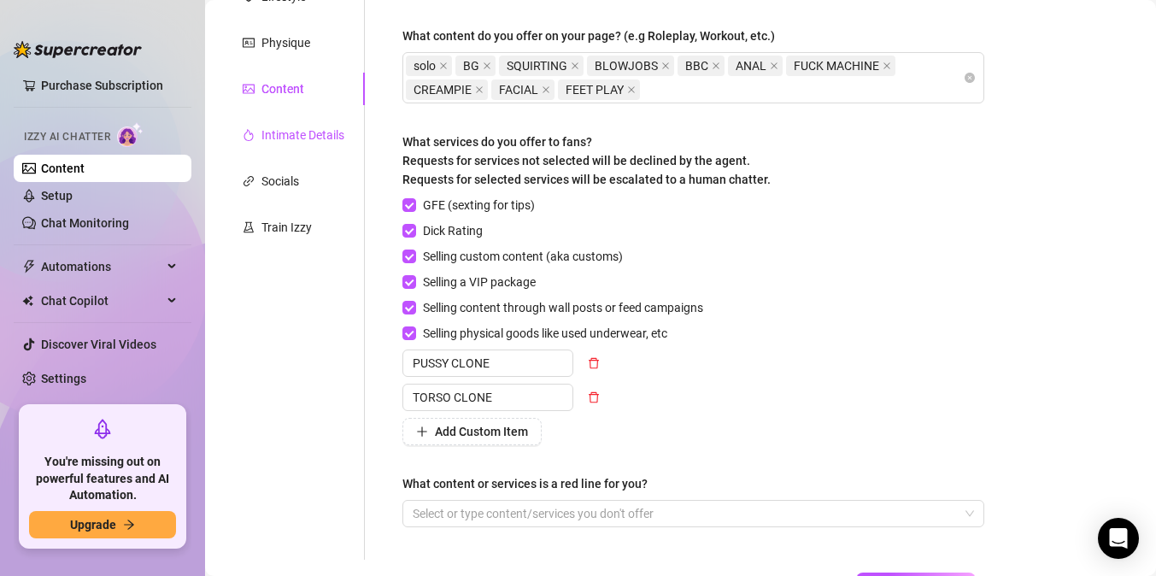
click at [314, 136] on div "Intimate Details" at bounding box center [303, 135] width 83 height 19
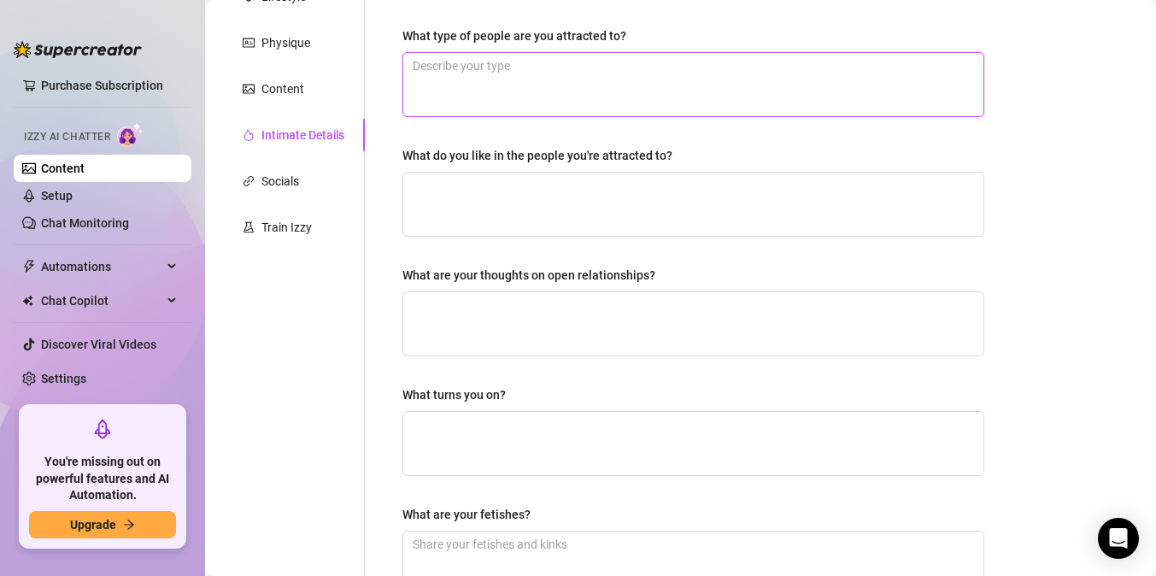
click at [468, 74] on textarea "What type of people are you attracted to?" at bounding box center [693, 84] width 580 height 63
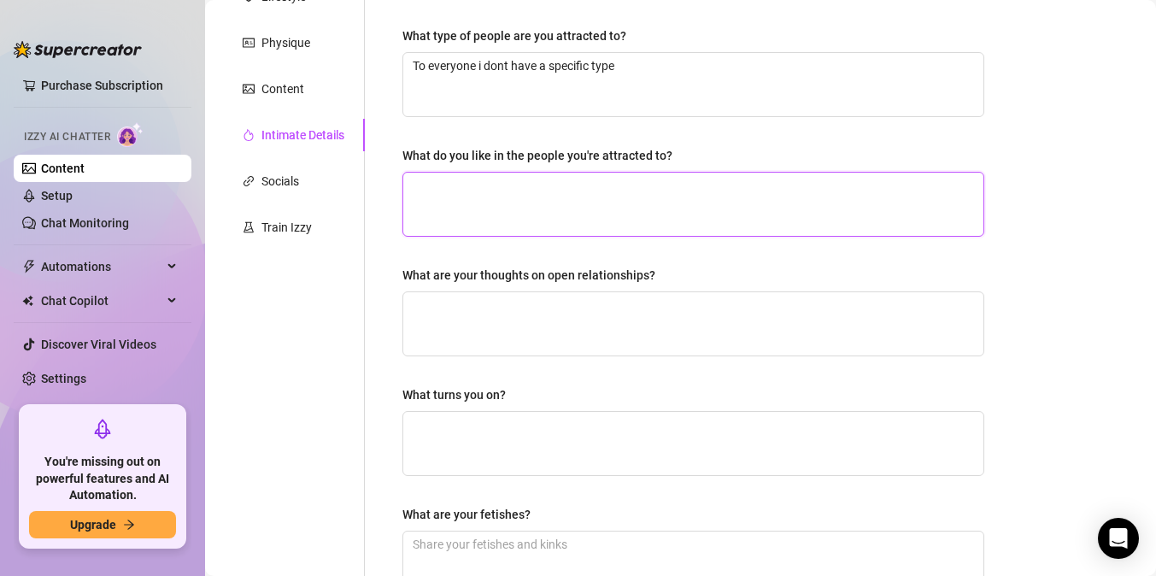
click at [518, 205] on textarea "What do you like in the people you're attracted to?" at bounding box center [693, 204] width 580 height 63
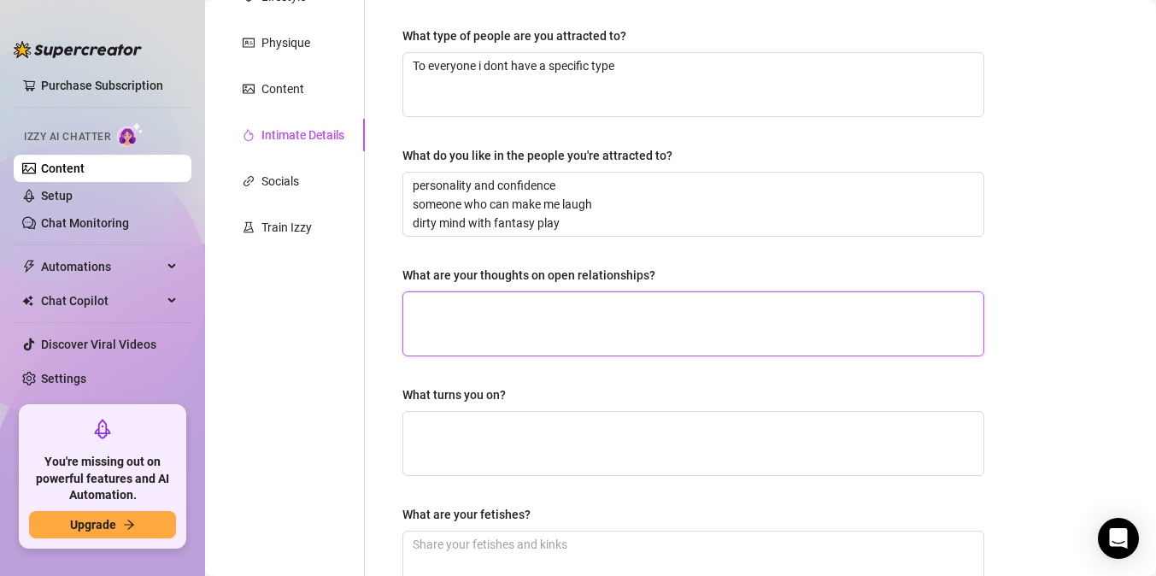
click at [507, 325] on textarea "What are your thoughts on open relationships?" at bounding box center [693, 323] width 580 height 63
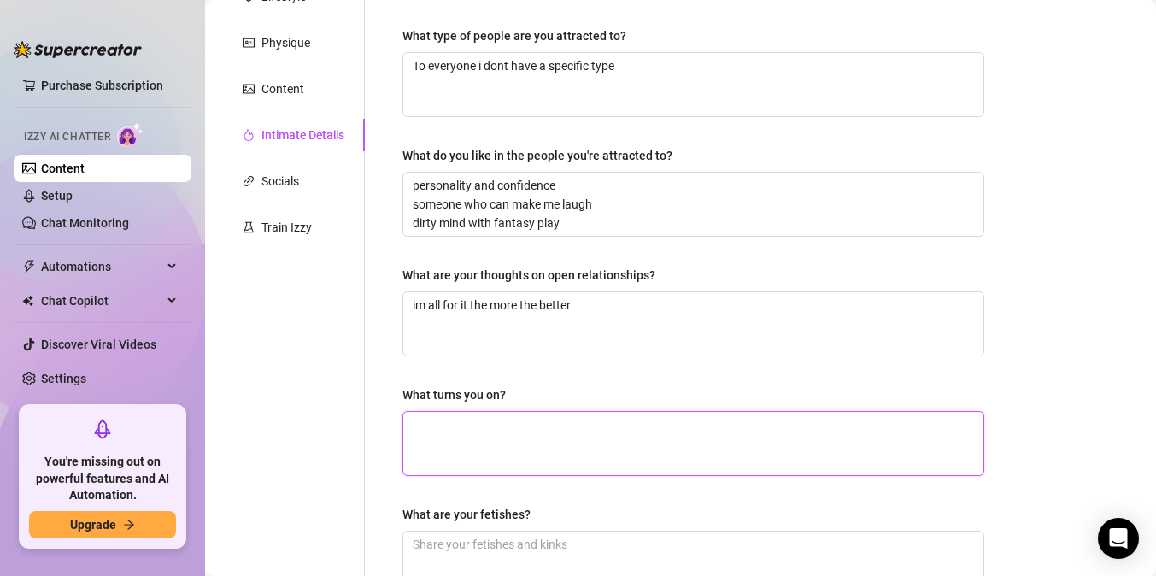
click at [521, 426] on textarea "What turns you on?" at bounding box center [693, 443] width 580 height 63
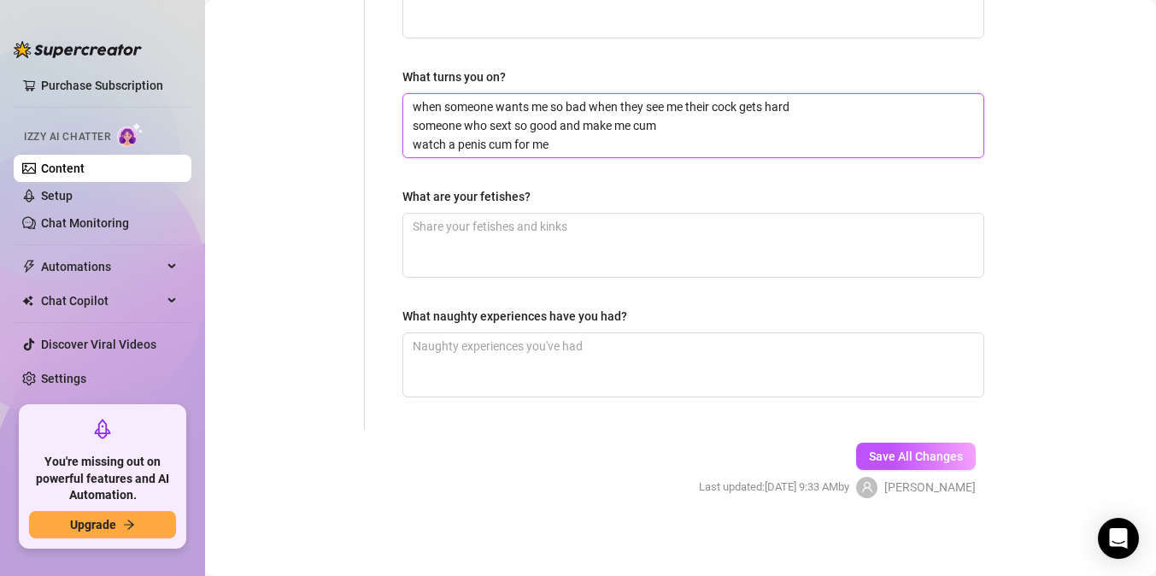
scroll to position [584, 0]
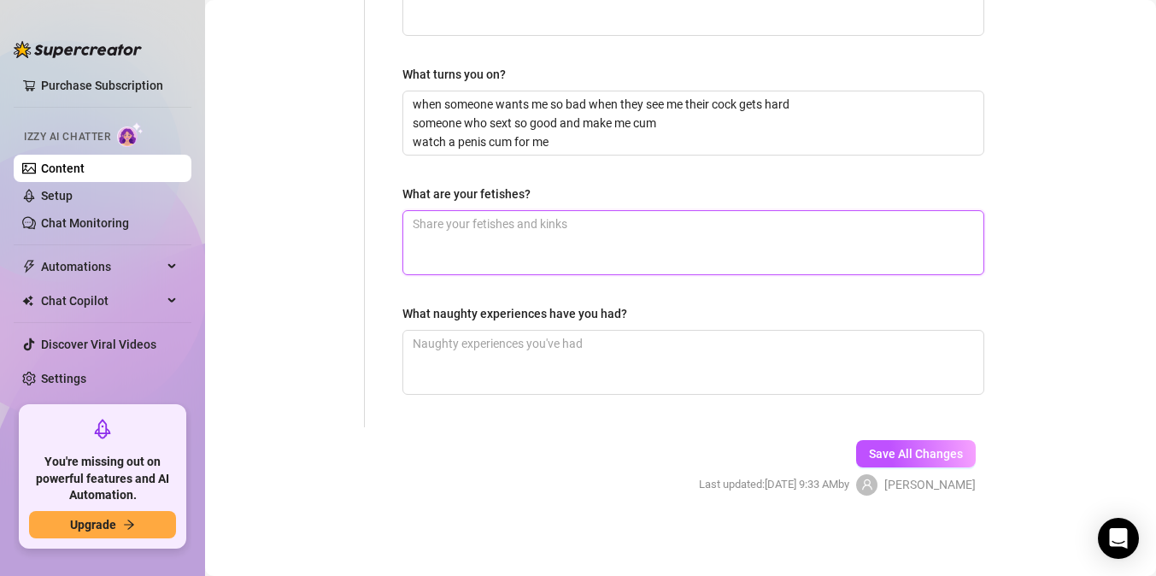
click at [509, 214] on textarea "What are your fetishes?" at bounding box center [693, 242] width 580 height 63
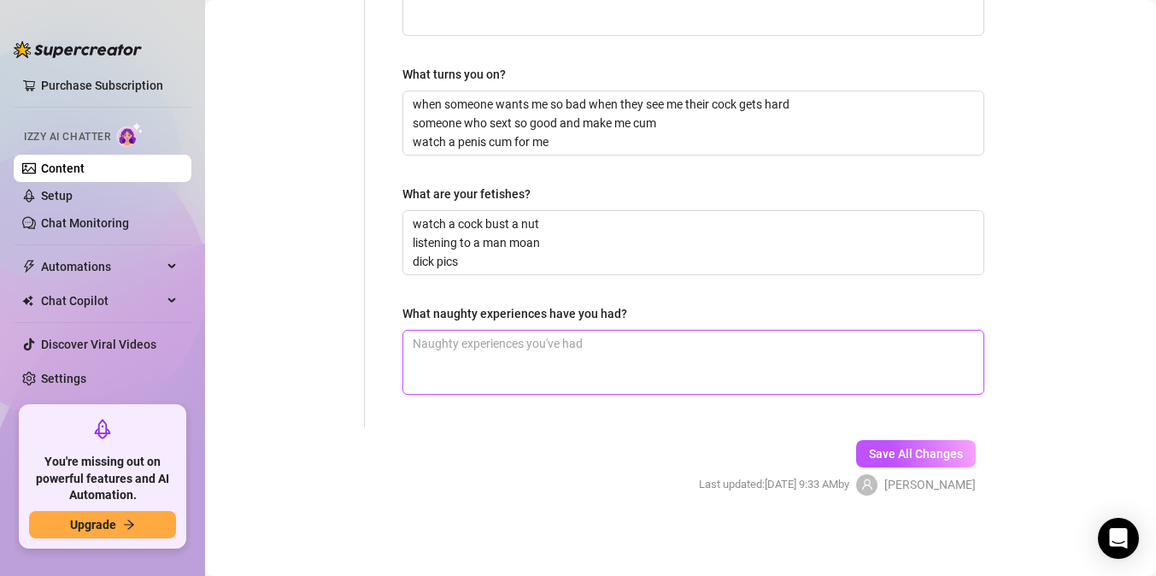
click at [468, 383] on textarea "What naughty experiences have you had?" at bounding box center [693, 362] width 580 height 63
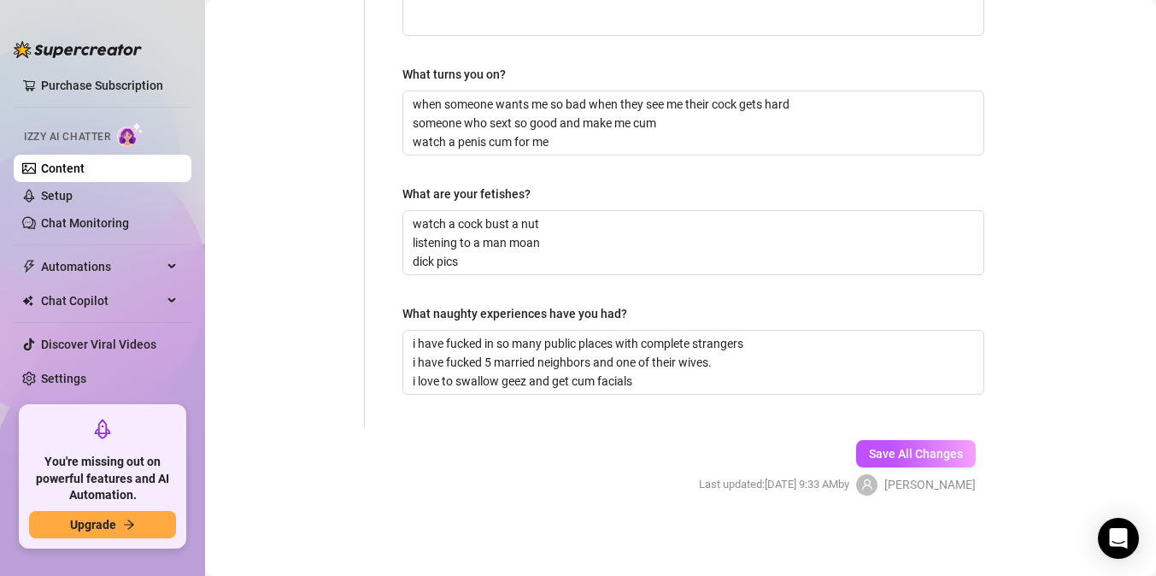
click at [891, 472] on div "Save All Changes Last updated: [DATE] 9:33 AM by [PERSON_NAME]" at bounding box center [838, 467] width 328 height 81
click at [890, 463] on button "Save All Changes" at bounding box center [916, 453] width 120 height 27
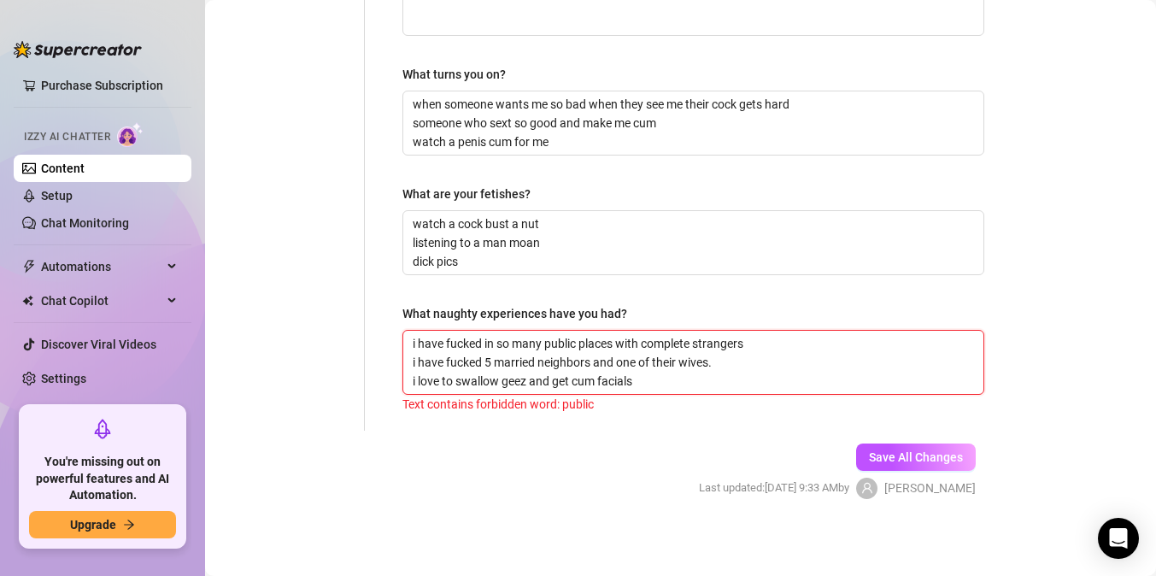
click at [579, 339] on textarea "i have fucked in so many public places with complete strangers i have fucked 5 …" at bounding box center [693, 362] width 580 height 63
click at [891, 455] on span "Save All Changes" at bounding box center [916, 457] width 94 height 14
click at [587, 338] on textarea "i have fucked in so many outdoor places with complete strangers i have fucked 5…" at bounding box center [693, 362] width 580 height 63
click at [891, 448] on button "Save All Changes" at bounding box center [916, 457] width 120 height 27
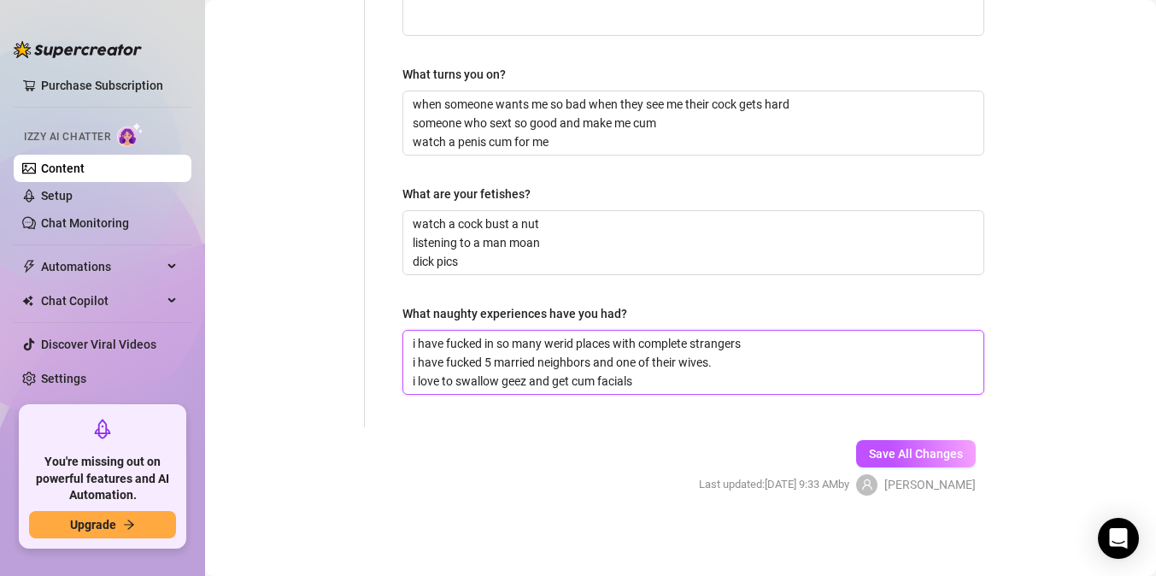
click at [577, 341] on textarea "i have fucked in so many werid places with complete strangers i have fucked 5 m…" at bounding box center [693, 362] width 580 height 63
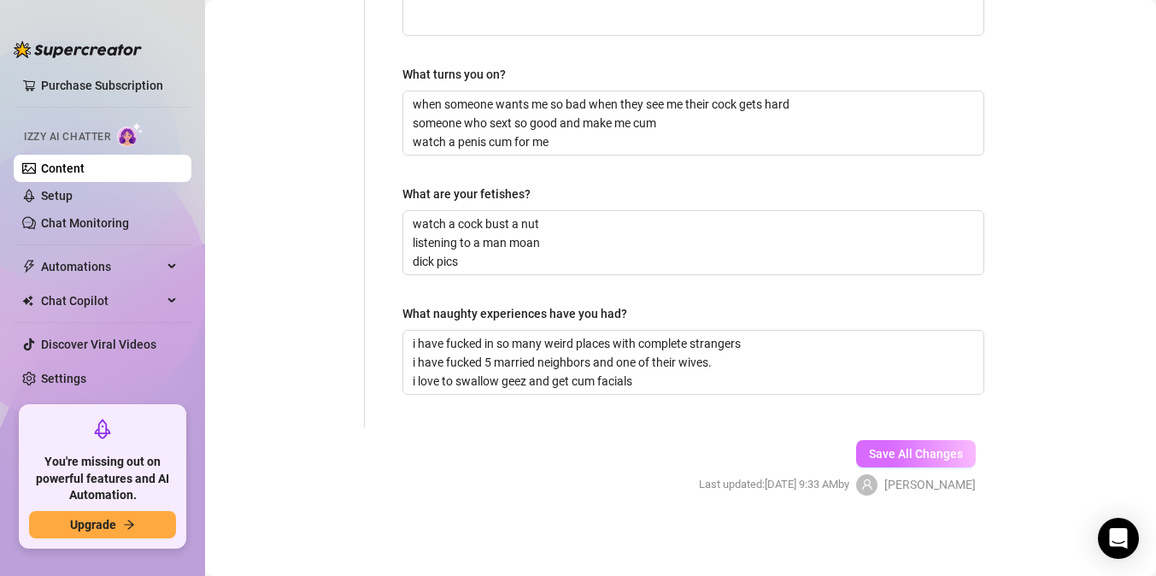
click at [907, 455] on span "Save All Changes" at bounding box center [916, 454] width 94 height 14
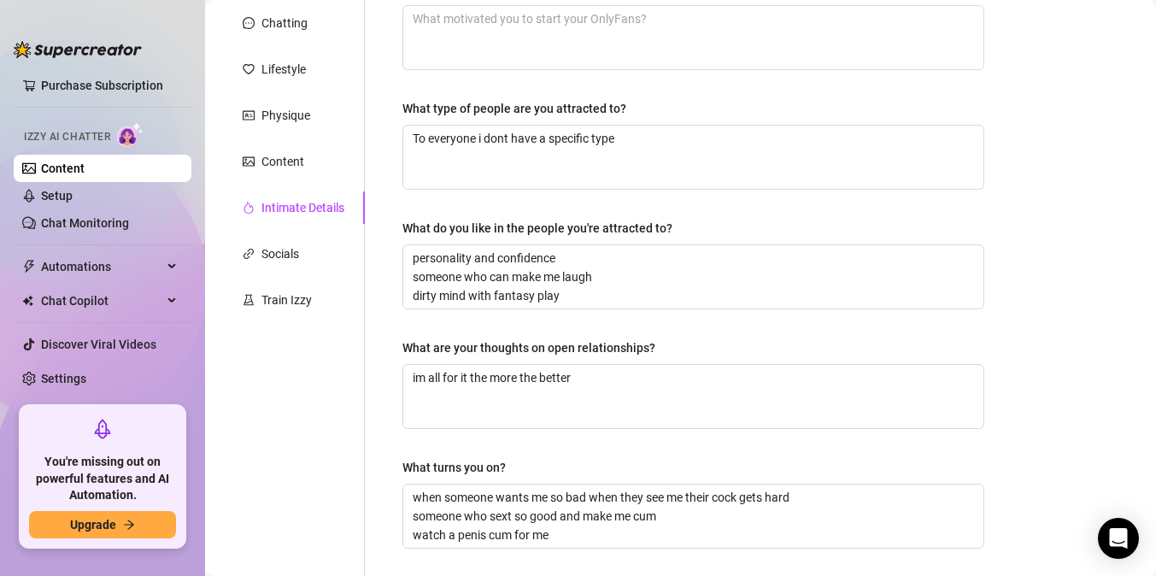
scroll to position [191, 0]
click at [270, 252] on div "Socials" at bounding box center [281, 253] width 38 height 19
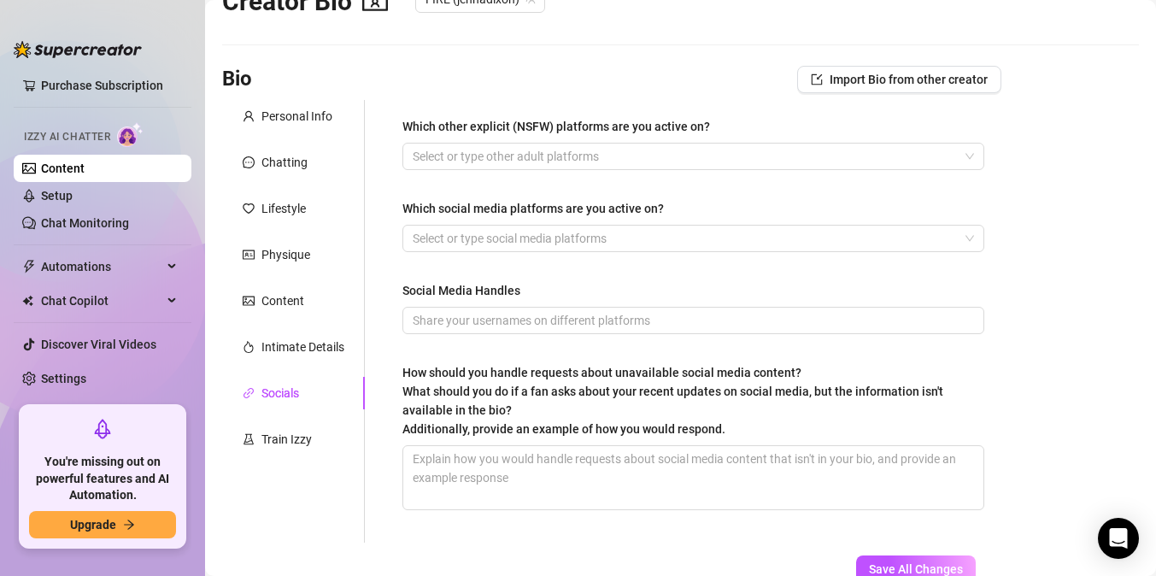
scroll to position [50, 0]
click at [451, 163] on div at bounding box center [684, 158] width 557 height 24
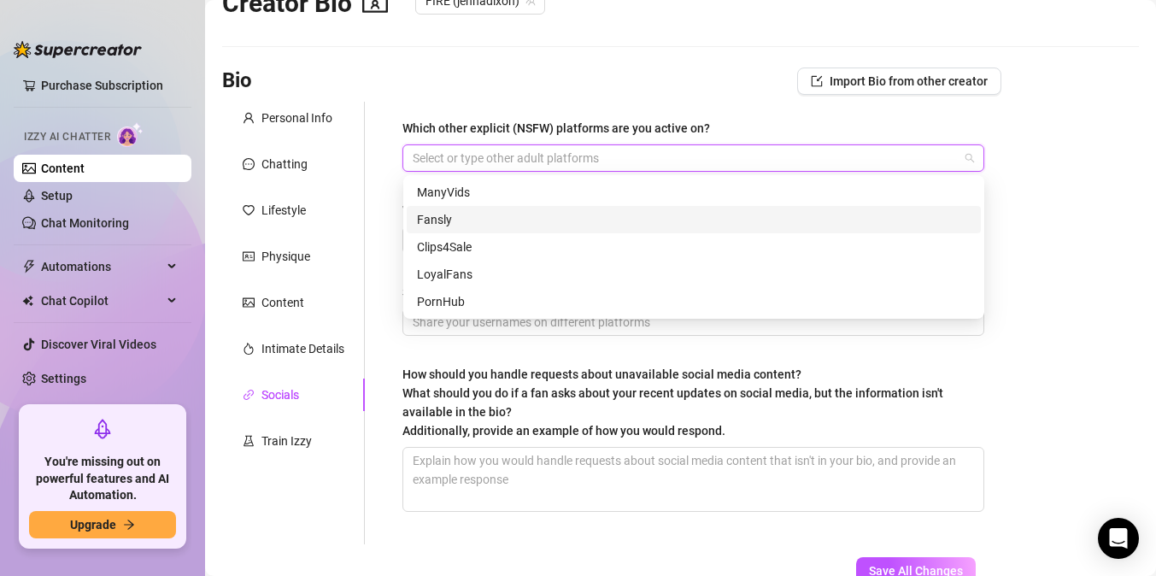
click at [448, 223] on div "Fansly" at bounding box center [694, 219] width 554 height 19
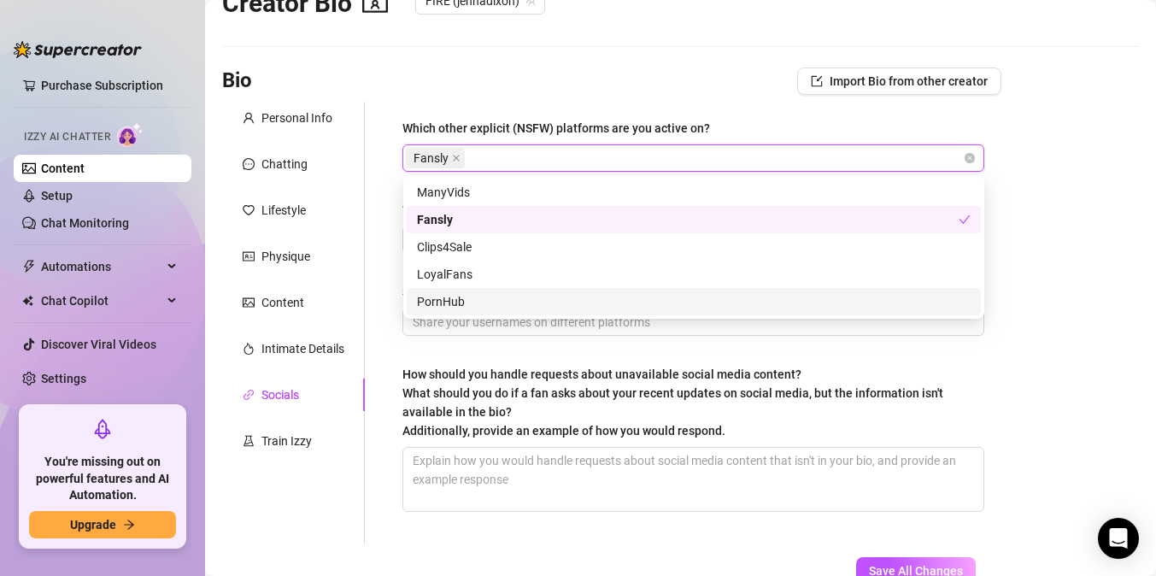
click at [383, 304] on div "Which other explicit (NSFW) platforms are you active on? Fansly Which social me…" at bounding box center [683, 323] width 637 height 443
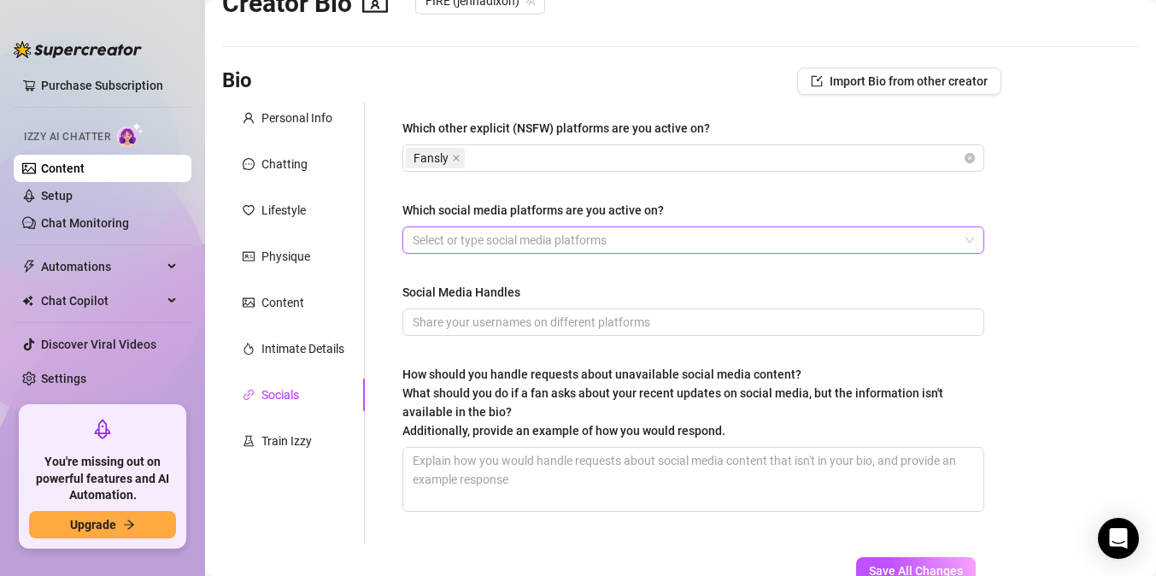
click at [481, 242] on div at bounding box center [684, 240] width 557 height 24
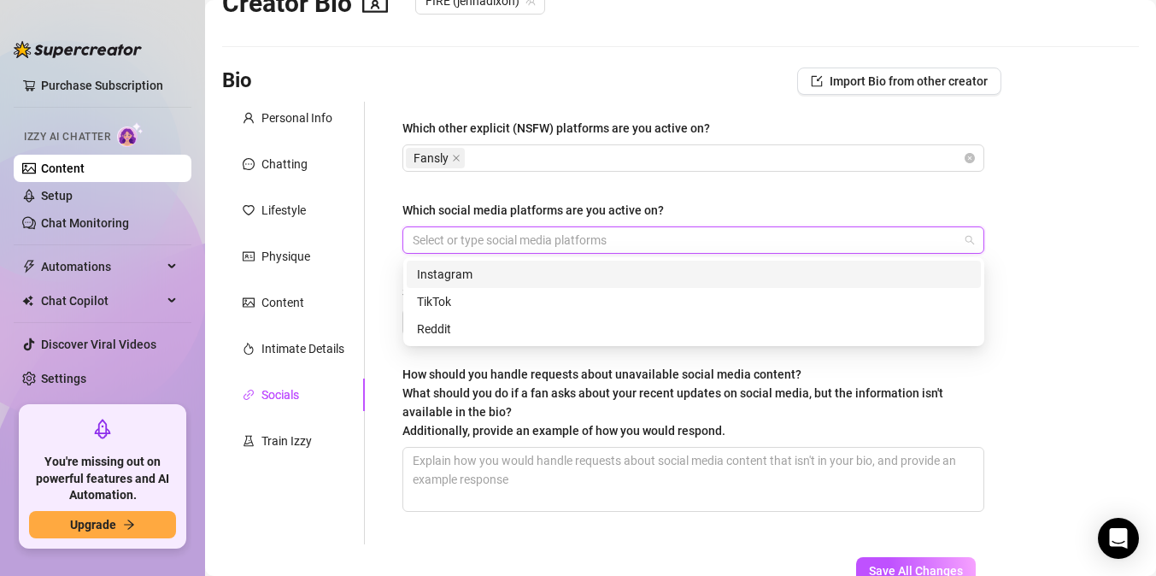
click at [474, 285] on div "Instagram" at bounding box center [694, 274] width 574 height 27
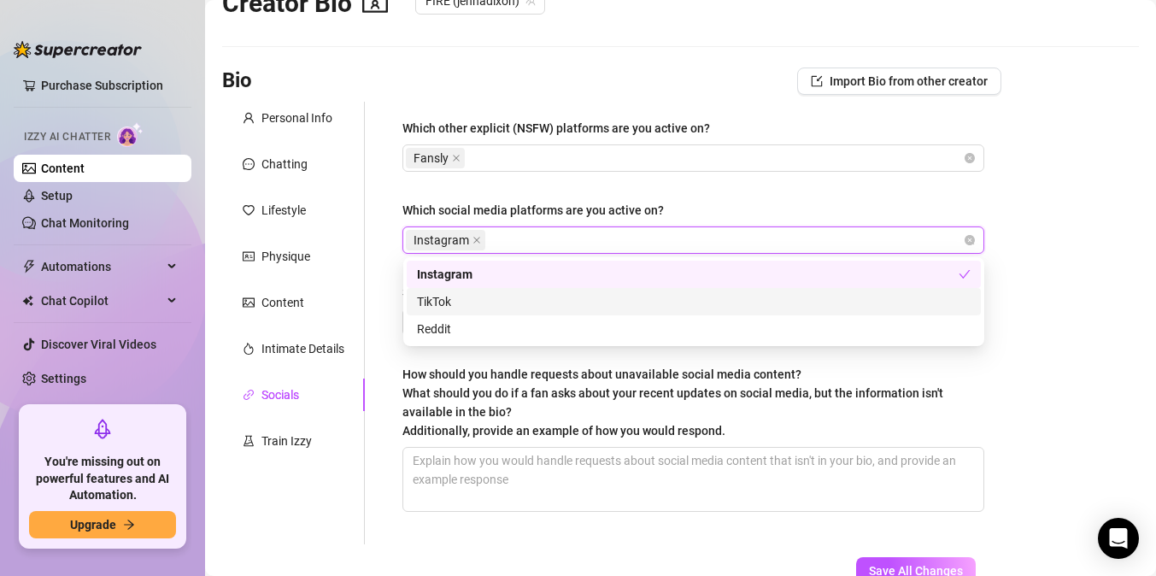
click at [477, 309] on div "TikTok" at bounding box center [694, 301] width 554 height 19
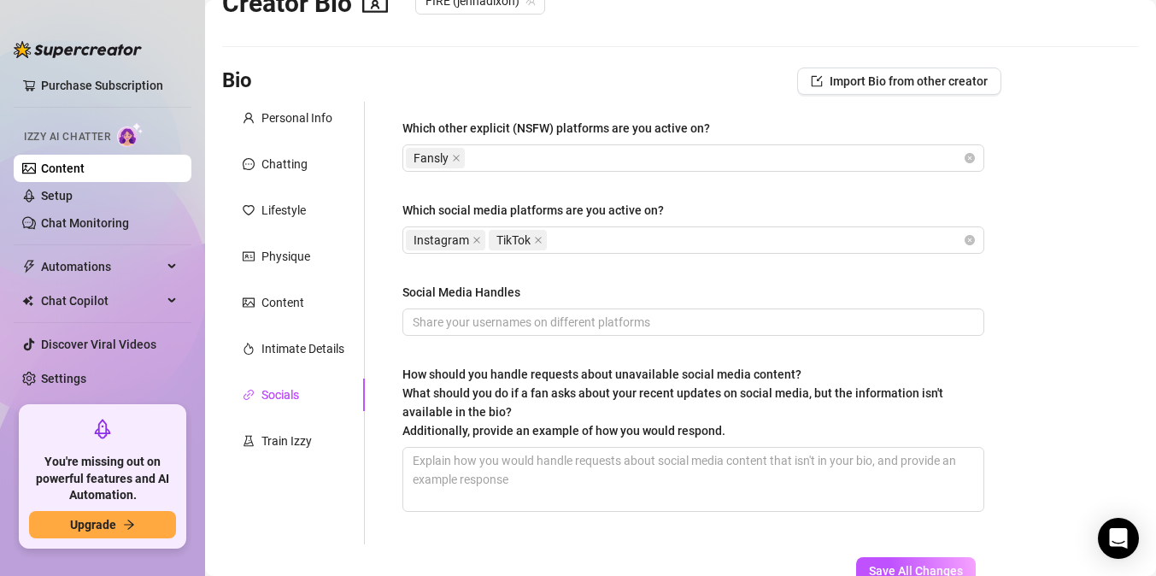
click at [391, 368] on div "Which other explicit (NSFW) platforms are you active on? Fansly Which social me…" at bounding box center [693, 323] width 616 height 443
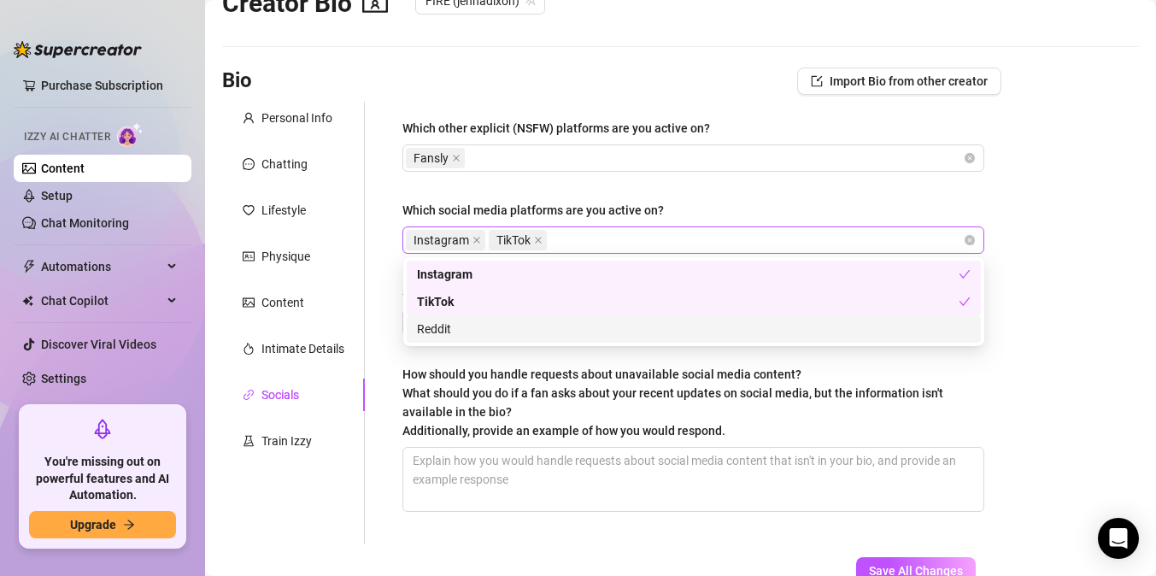
click at [582, 241] on div "Instagram TikTok" at bounding box center [684, 240] width 557 height 24
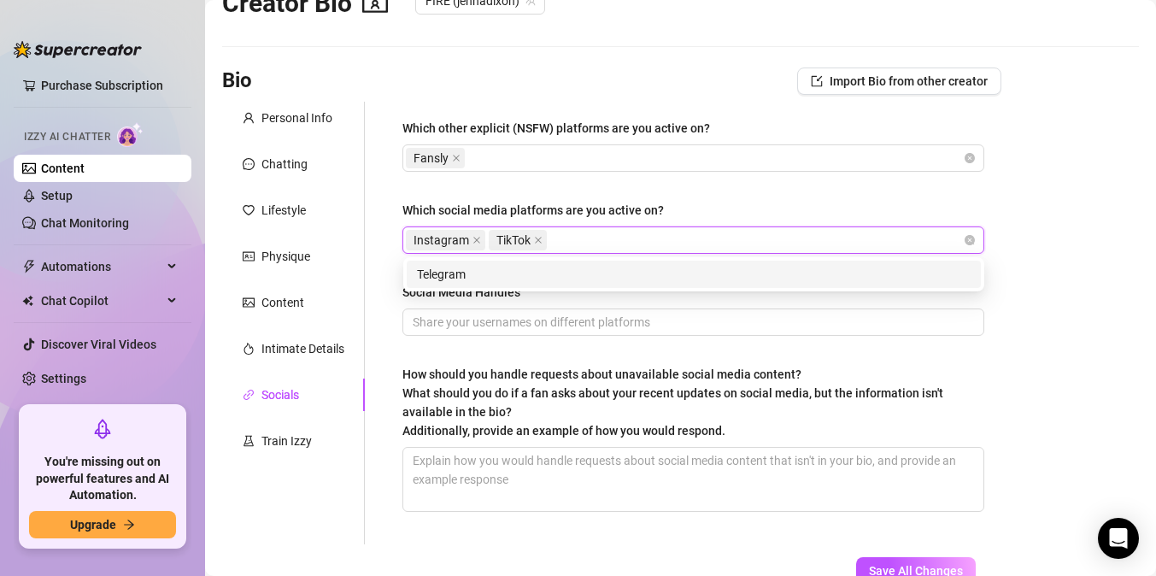
click at [753, 173] on div "Which other explicit (NSFW) platforms are you active on? Fansly Which social me…" at bounding box center [694, 323] width 582 height 409
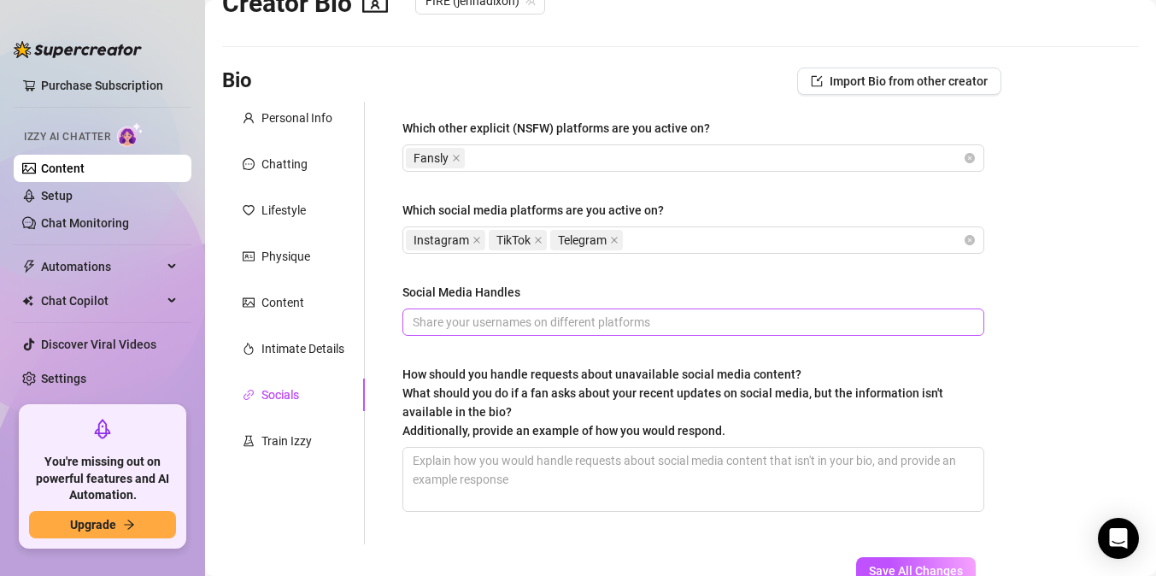
click at [502, 333] on span at bounding box center [694, 322] width 582 height 27
click at [409, 321] on span "_Jennadixon_ @jennad762 @jendix" at bounding box center [694, 322] width 582 height 27
click at [418, 317] on input "_Jennadixon_ @jennad762 @jendix" at bounding box center [692, 322] width 558 height 19
click at [416, 320] on input "_Jennadixon_ @jennad762 @jendix" at bounding box center [692, 322] width 558 height 19
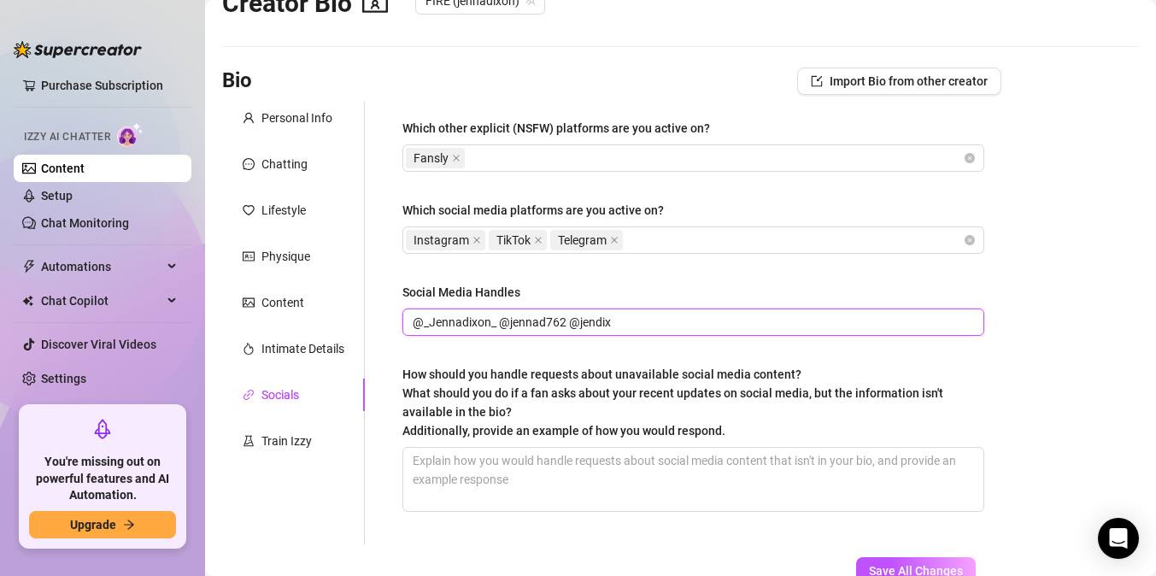
click at [501, 321] on input "@_Jennadixon_ @jennad762 @jendix" at bounding box center [692, 322] width 558 height 19
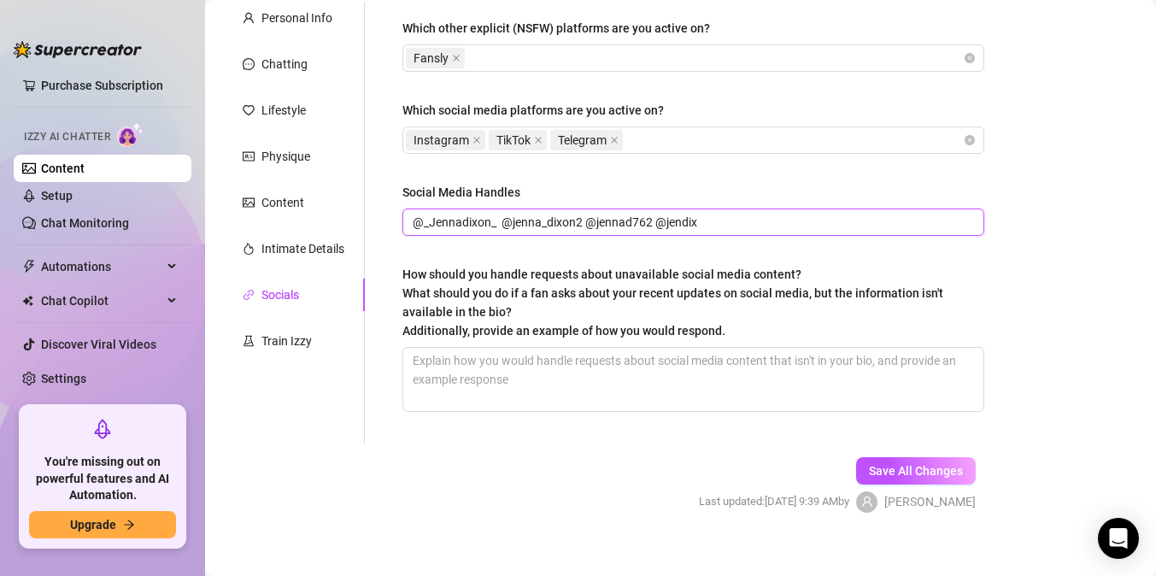
scroll to position [155, 0]
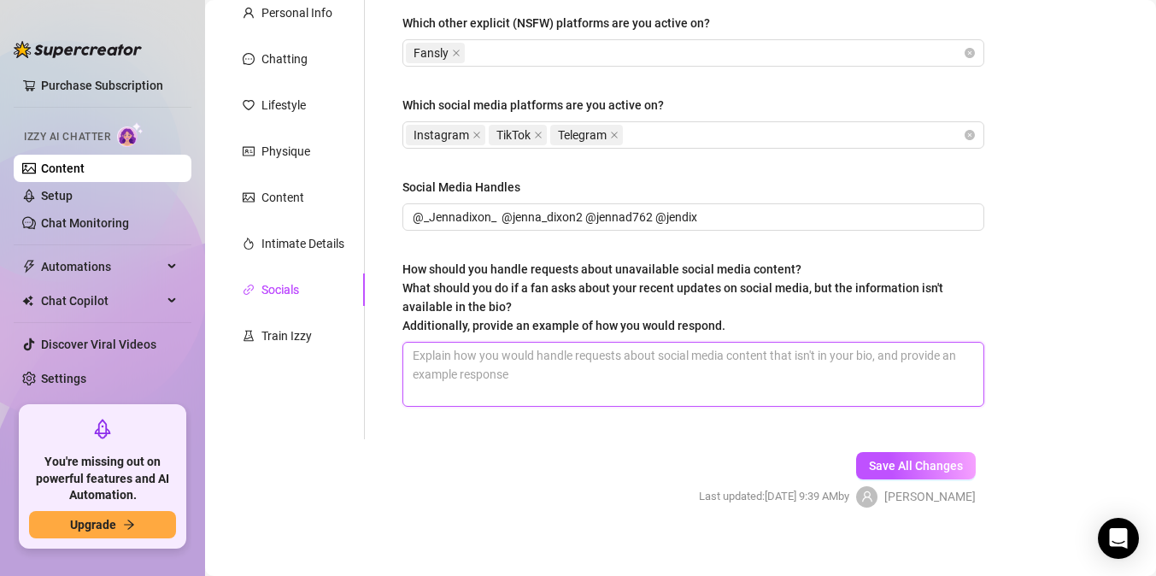
click at [434, 363] on textarea "How should you handle requests about unavailable social media content? What sho…" at bounding box center [693, 374] width 580 height 63
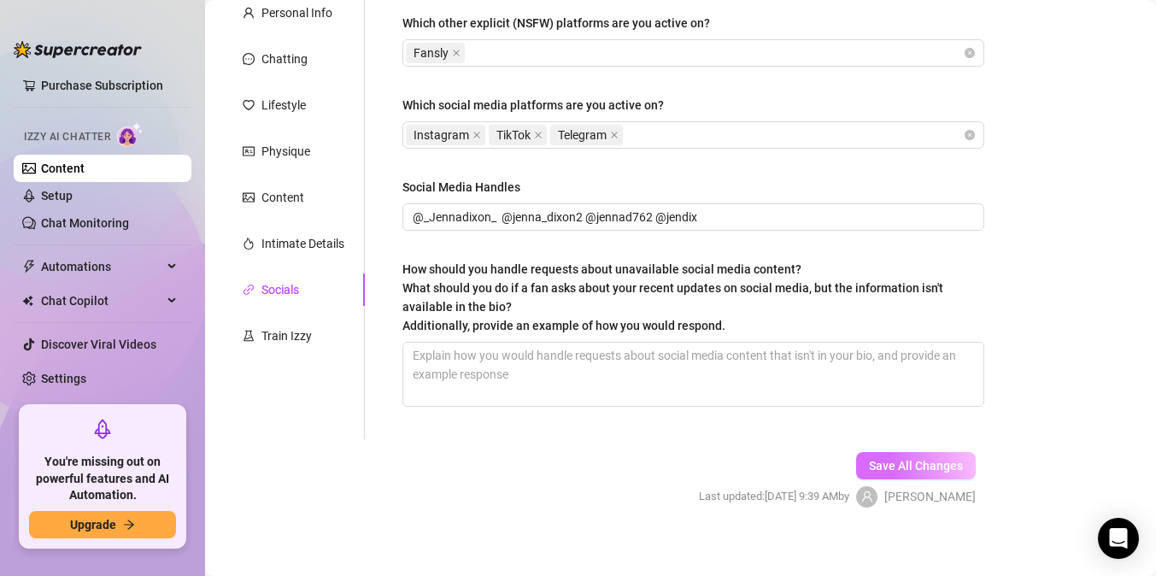
click at [938, 459] on span "Save All Changes" at bounding box center [916, 466] width 94 height 14
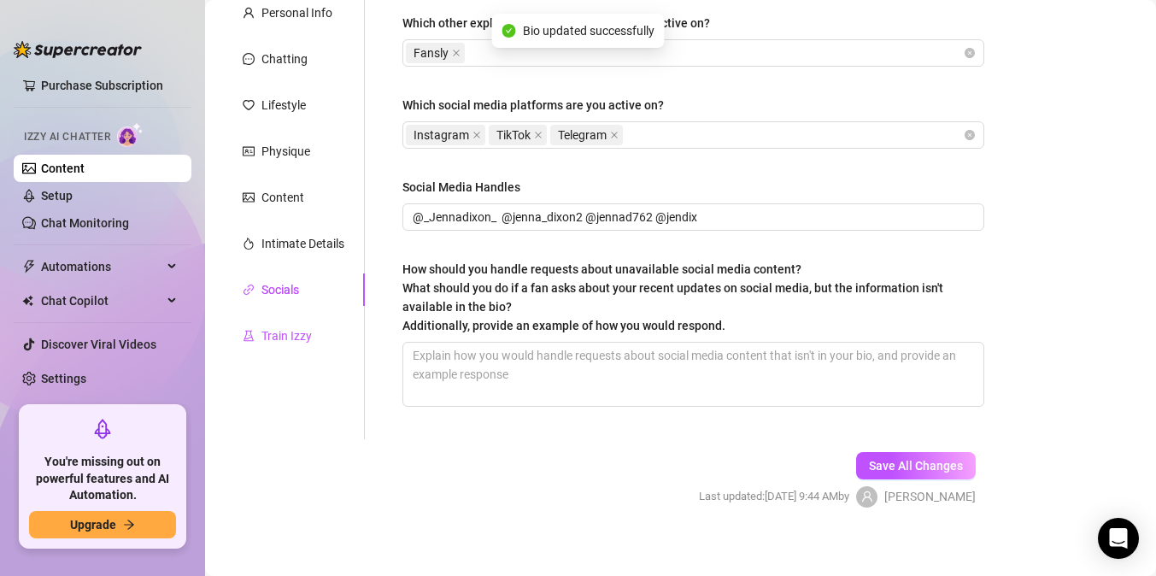
click at [293, 335] on div "Train Izzy" at bounding box center [287, 335] width 50 height 19
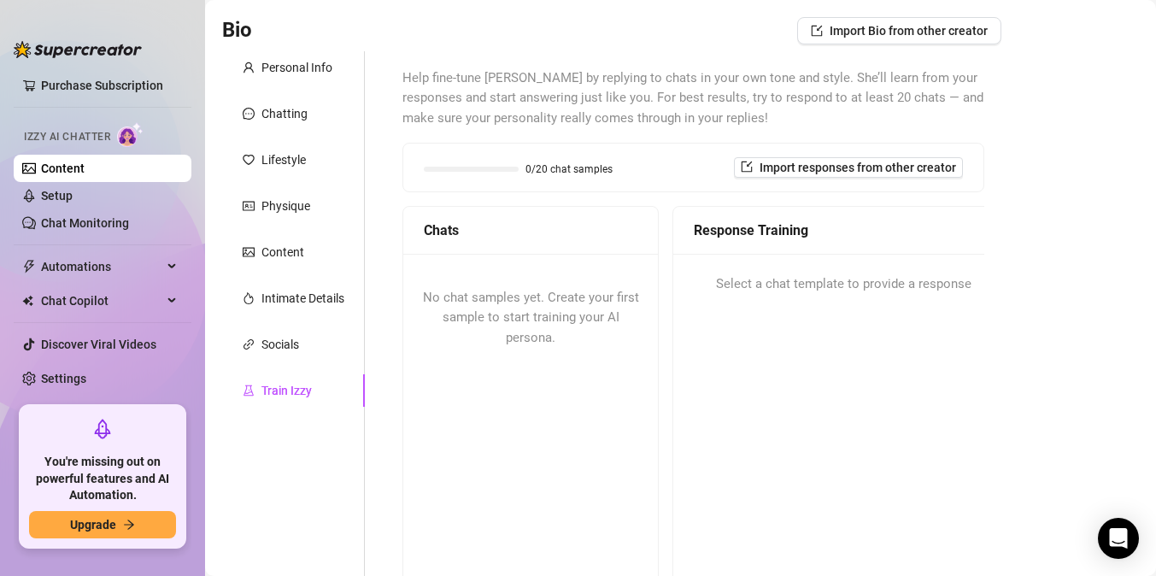
scroll to position [95, 0]
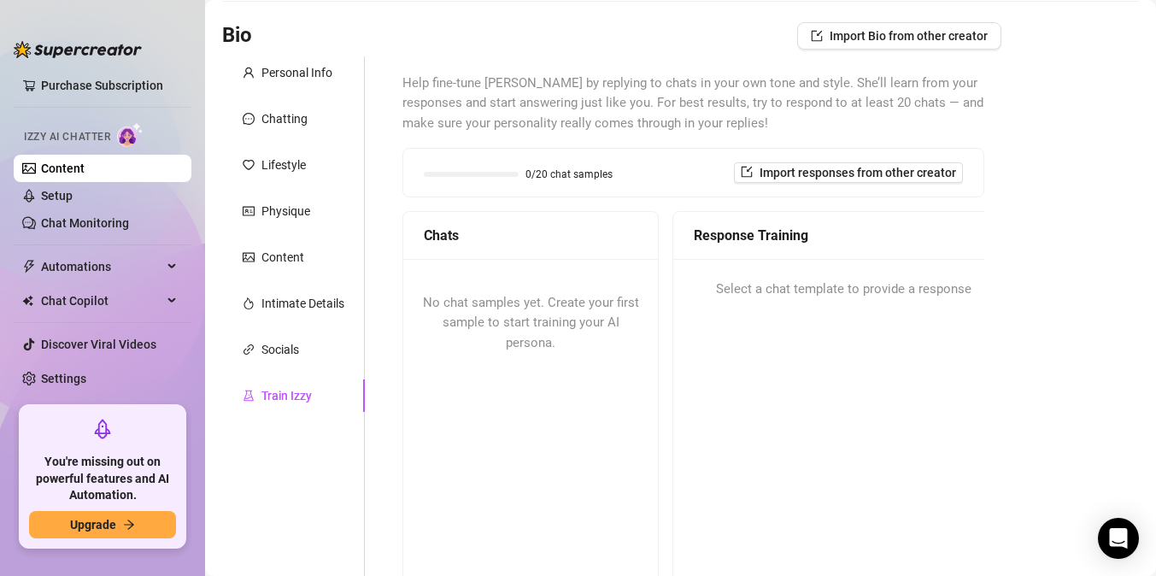
click at [503, 315] on span "No chat samples yet. Create your first sample to start training your AI persona." at bounding box center [531, 323] width 216 height 56
click at [548, 333] on div "No chat samples yet. Create your first sample to start training your AI persona." at bounding box center [530, 323] width 255 height 129
drag, startPoint x: 548, startPoint y: 290, endPoint x: 545, endPoint y: 223, distance: 66.7
click at [545, 223] on div "Chats No chat samples yet. Create your first sample to start training your AI p…" at bounding box center [531, 424] width 256 height 427
click at [545, 223] on div "Chats" at bounding box center [530, 236] width 255 height 48
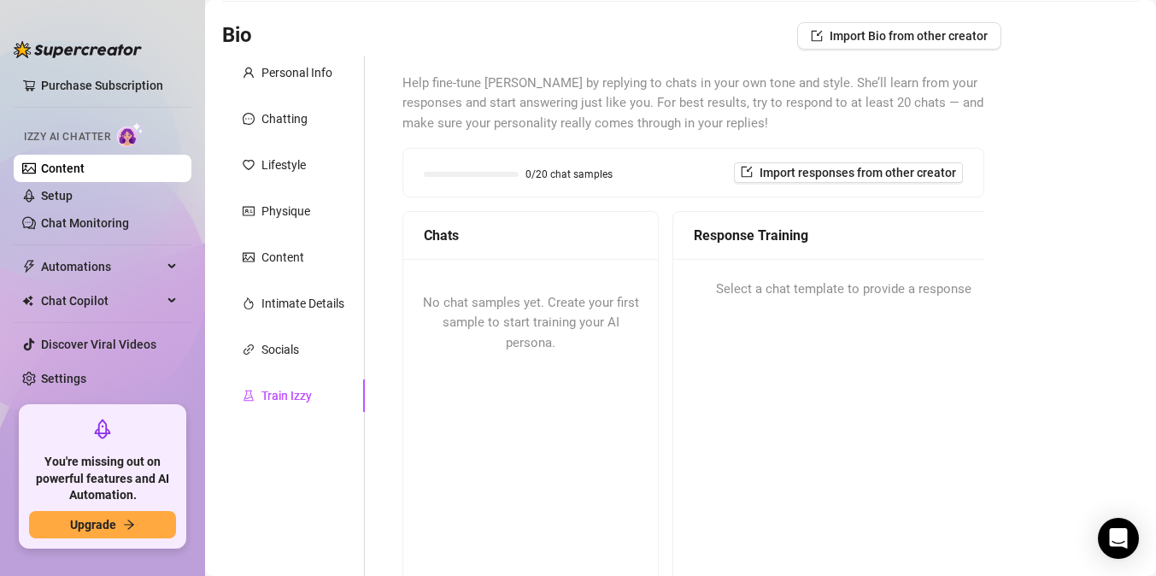
click at [508, 176] on div "0/20 chat samples" at bounding box center [518, 174] width 189 height 10
click at [551, 175] on span "0/20 chat samples" at bounding box center [569, 174] width 87 height 10
click at [748, 295] on span "Select a chat template to provide a response" at bounding box center [844, 289] width 256 height 21
click at [761, 323] on div "Response Training Select a chat template to provide a response" at bounding box center [844, 424] width 342 height 427
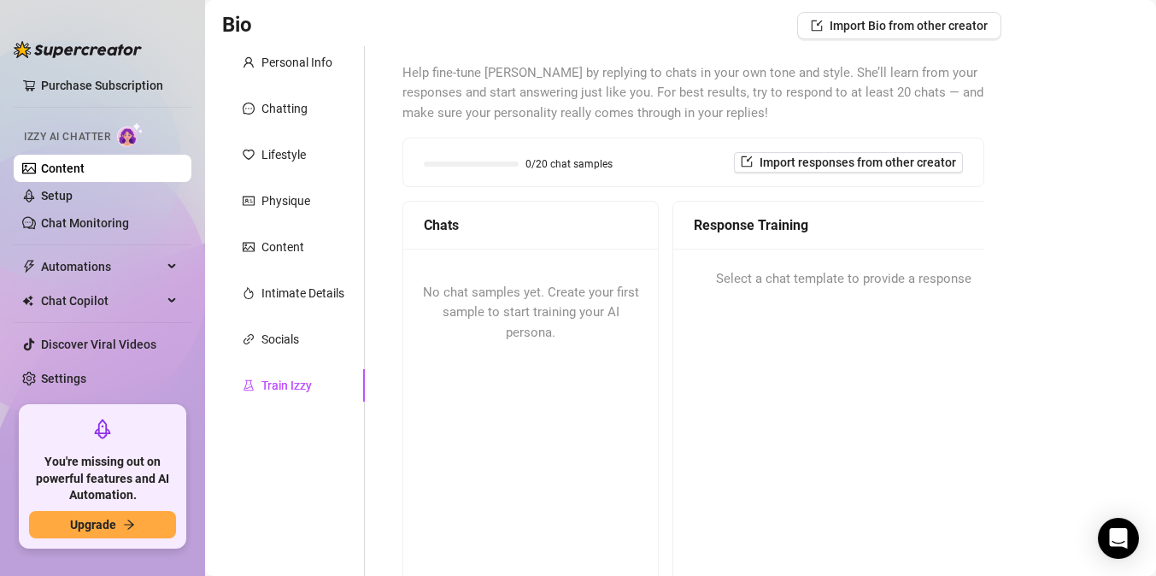
scroll to position [52, 0]
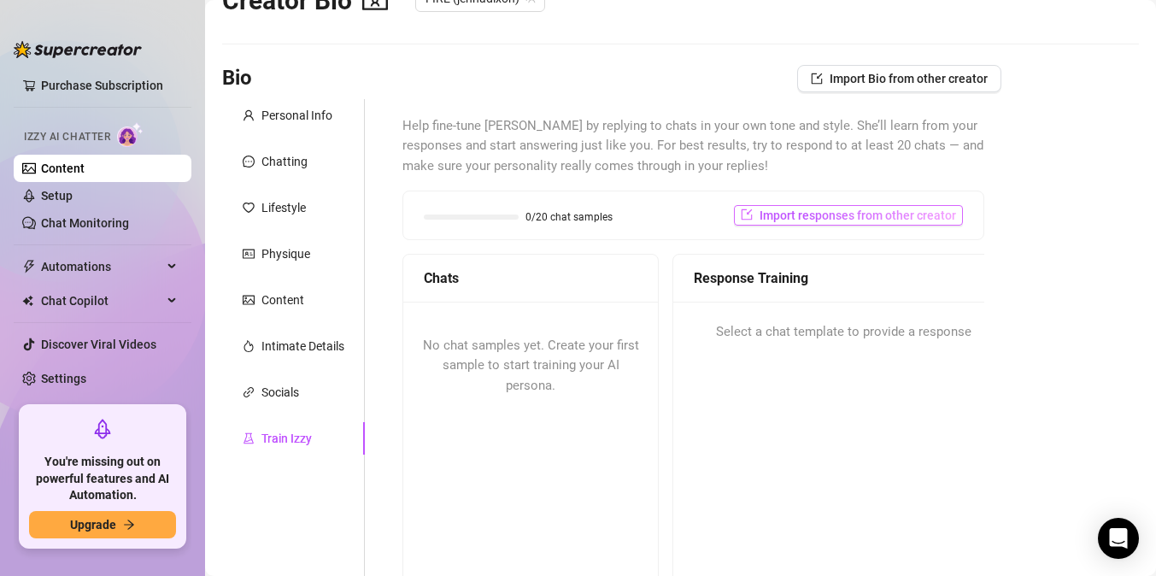
click at [808, 221] on span "Import responses from other creator" at bounding box center [858, 216] width 197 height 14
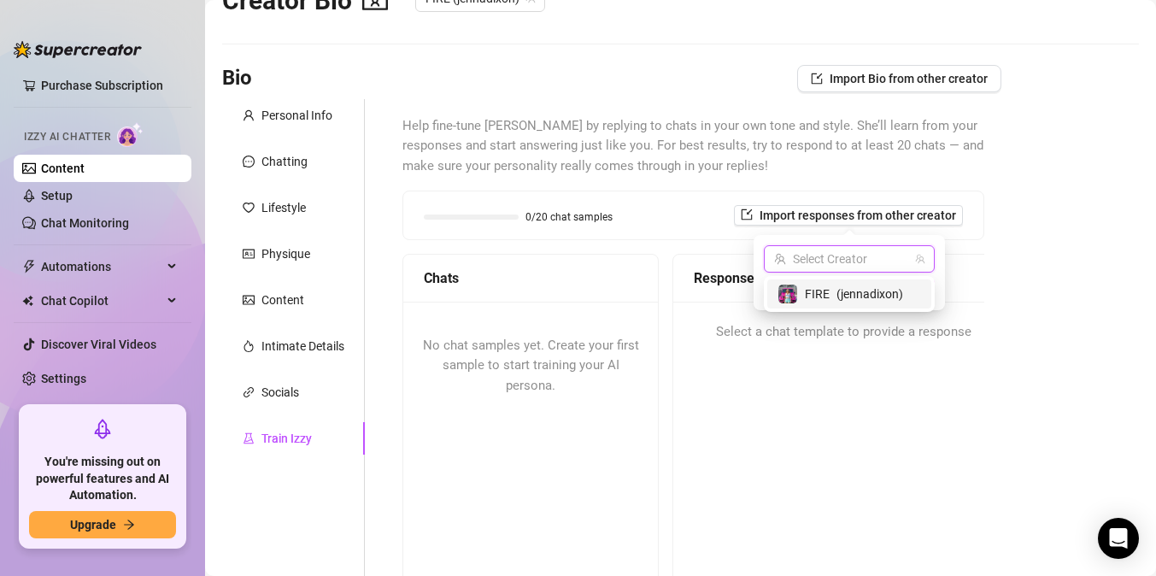
click at [832, 262] on input "search" at bounding box center [841, 259] width 135 height 26
click at [841, 293] on span "( jennadixon )" at bounding box center [870, 294] width 67 height 19
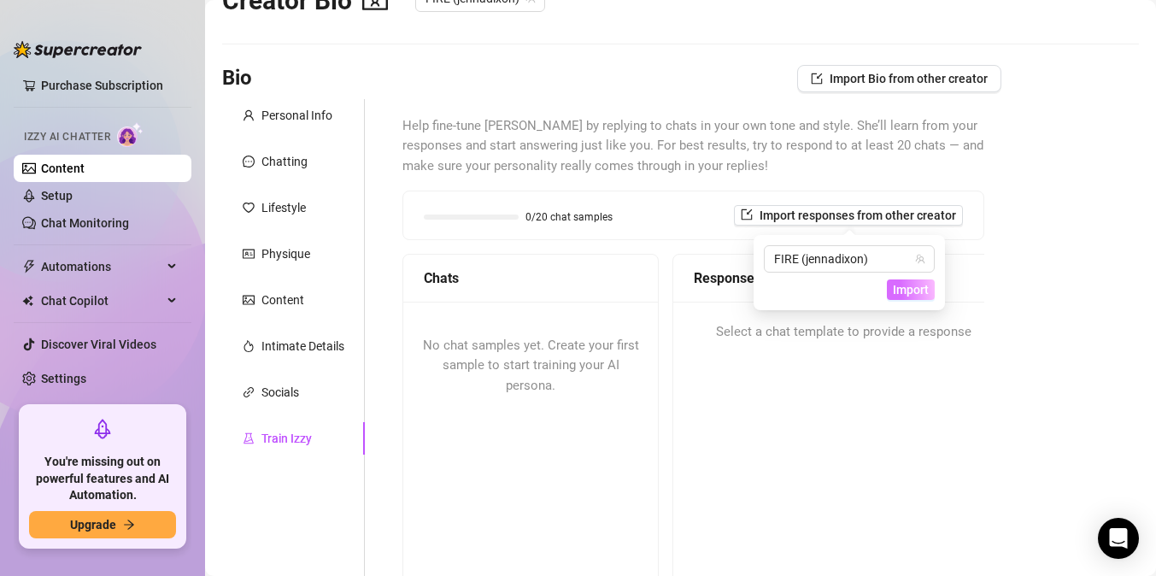
click at [907, 289] on span "Import" at bounding box center [911, 290] width 36 height 14
click at [903, 293] on span "Import" at bounding box center [911, 290] width 36 height 14
click at [827, 537] on div "Response Training Select a chat template to provide a response" at bounding box center [844, 467] width 342 height 427
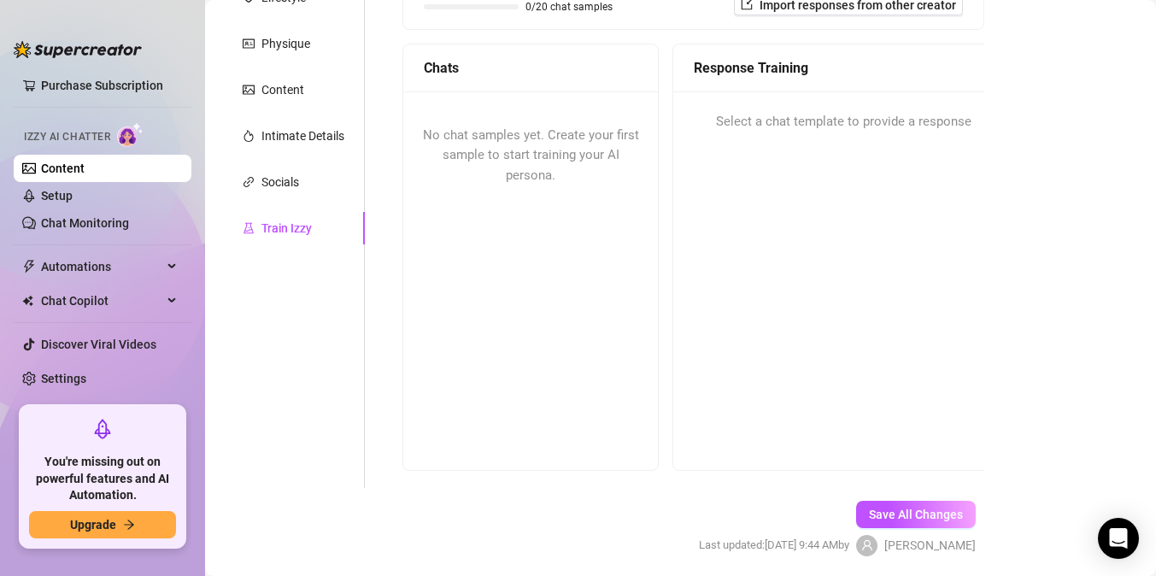
scroll to position [323, 0]
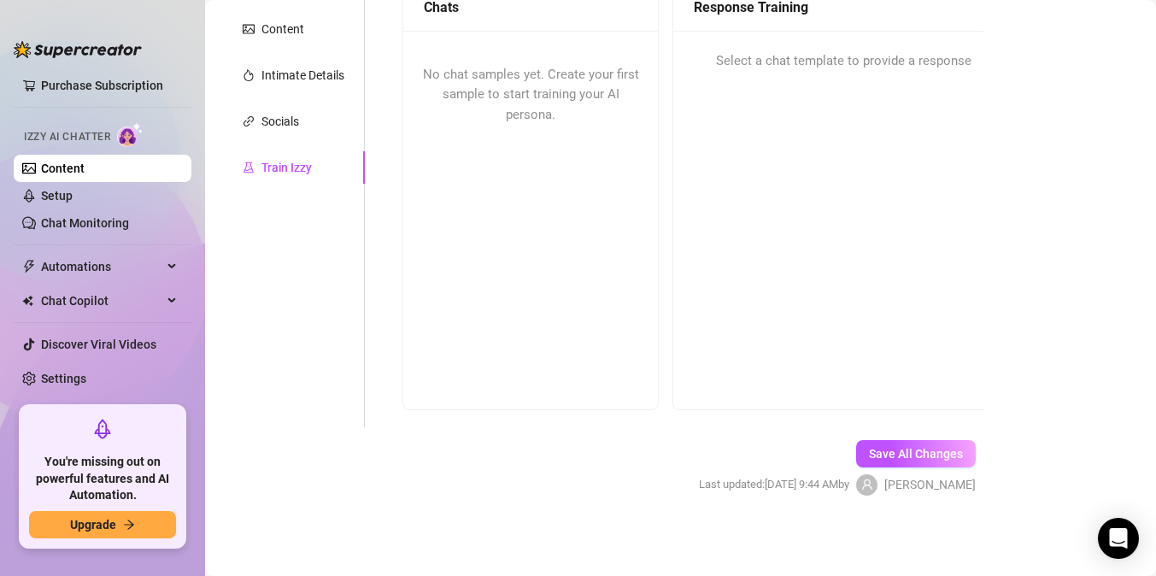
click at [522, 95] on span "No chat samples yet. Create your first sample to start training your AI persona." at bounding box center [531, 95] width 216 height 56
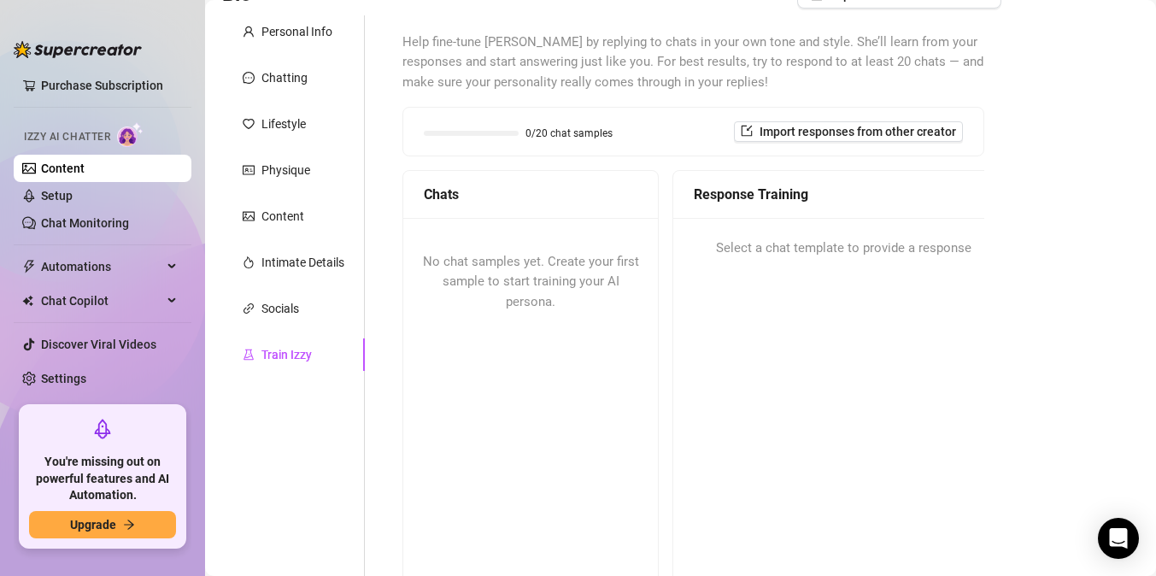
scroll to position [0, 0]
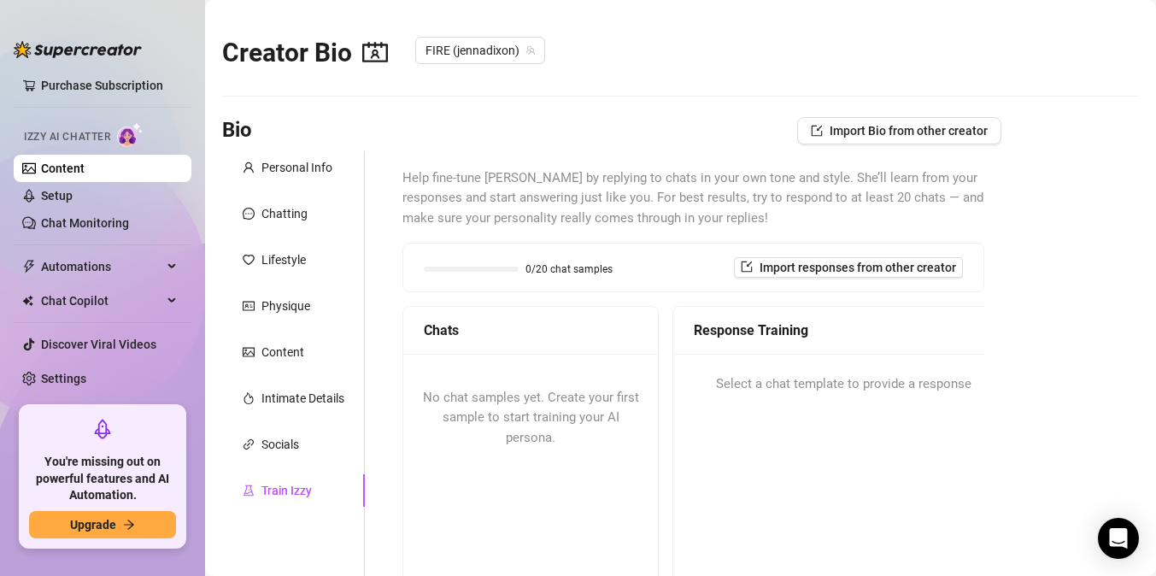
click at [497, 287] on div "0/20 chat samples Import responses from other creator" at bounding box center [693, 268] width 580 height 48
click at [571, 267] on span "0/20 chat samples" at bounding box center [569, 269] width 87 height 10
click at [585, 277] on div "0/20 chat samples Import responses from other creator" at bounding box center [693, 268] width 580 height 48
click at [585, 279] on div "0/20 chat samples Import responses from other creator" at bounding box center [693, 268] width 580 height 48
drag, startPoint x: 585, startPoint y: 267, endPoint x: 604, endPoint y: 265, distance: 18.9
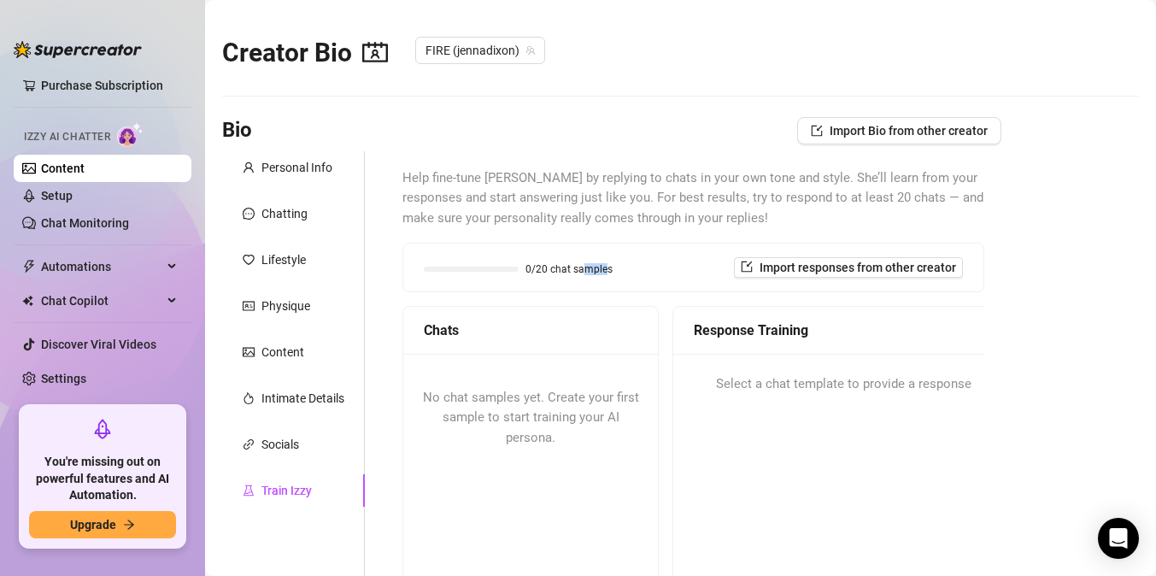
click at [606, 267] on span "0/20 chat samples" at bounding box center [569, 269] width 87 height 10
click at [609, 265] on span "0/20 chat samples" at bounding box center [569, 269] width 87 height 10
drag, startPoint x: 609, startPoint y: 265, endPoint x: 650, endPoint y: 265, distance: 41.0
click at [650, 265] on div "0/20 chat samples Import responses from other creator" at bounding box center [693, 267] width 539 height 21
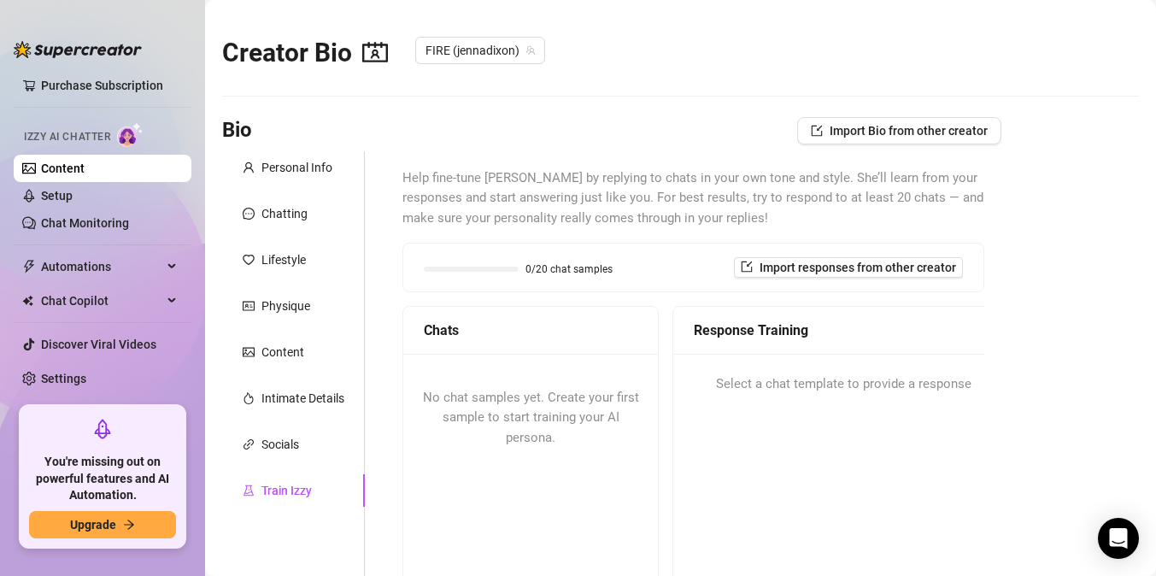
click at [669, 354] on div "Chats No chat samples yet. Create your first sample to start training your AI p…" at bounding box center [694, 519] width 582 height 427
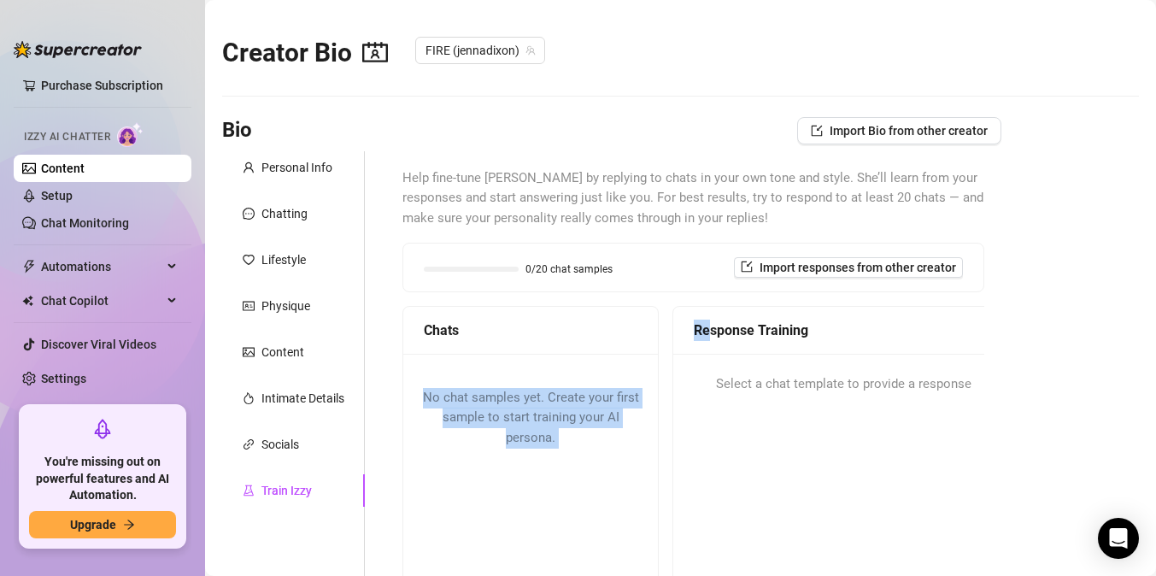
drag, startPoint x: 712, startPoint y: 339, endPoint x: 557, endPoint y: 365, distance: 156.8
click at [644, 350] on div "Chats No chat samples yet. Create your first sample to start training your AI p…" at bounding box center [694, 519] width 582 height 427
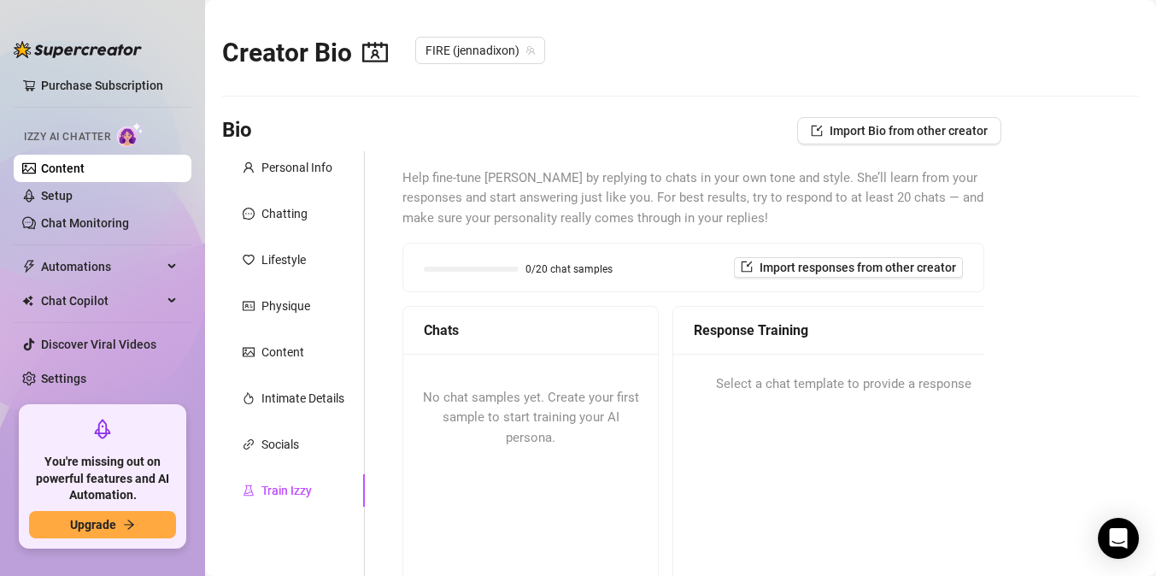
click at [569, 409] on div "No chat samples yet. Create your first sample to start training your AI persona." at bounding box center [530, 418] width 255 height 129
drag, startPoint x: 567, startPoint y: 408, endPoint x: 615, endPoint y: 420, distance: 49.3
click at [615, 420] on div "No chat samples yet. Create your first sample to start training your AI persona." at bounding box center [530, 418] width 255 height 129
click at [612, 479] on div "No chat samples yet. Create your first sample to start training your AI persona." at bounding box center [530, 418] width 255 height 129
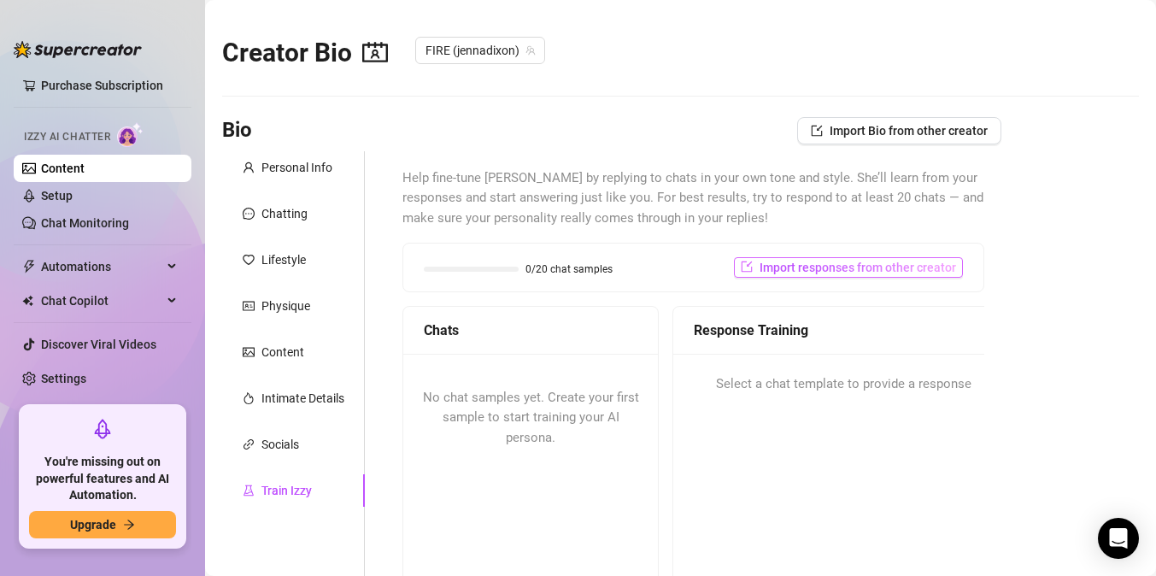
click at [767, 274] on button "Import responses from other creator" at bounding box center [848, 267] width 229 height 21
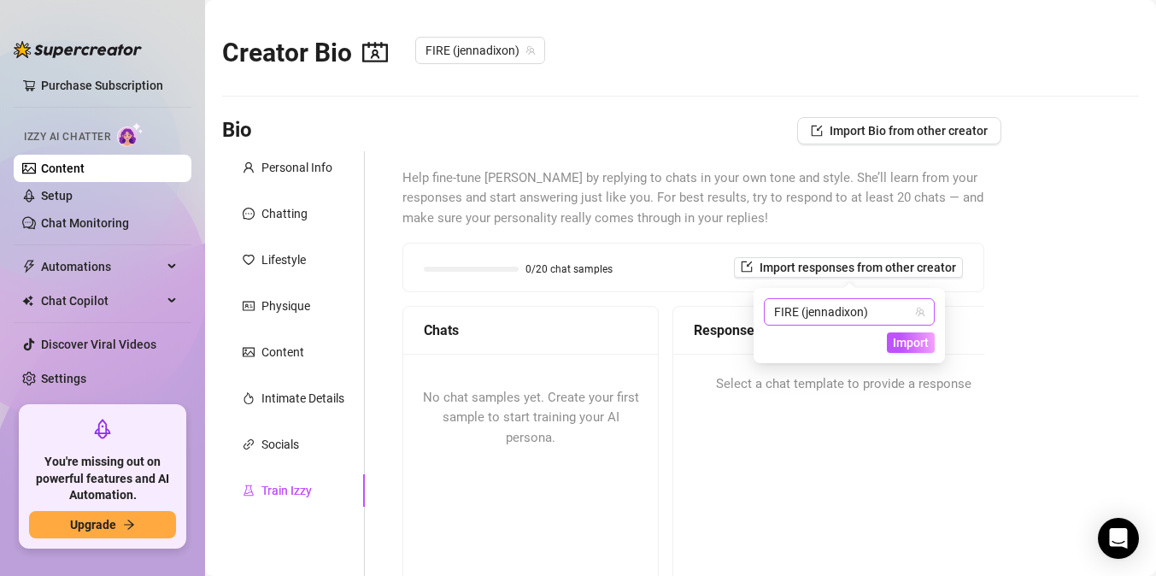
click at [800, 314] on span "FIRE (jennadixon)" at bounding box center [849, 312] width 150 height 26
click at [817, 352] on span "FIRE" at bounding box center [817, 347] width 25 height 19
click at [912, 340] on span "Import" at bounding box center [911, 343] width 36 height 14
